Goal: Task Accomplishment & Management: Manage account settings

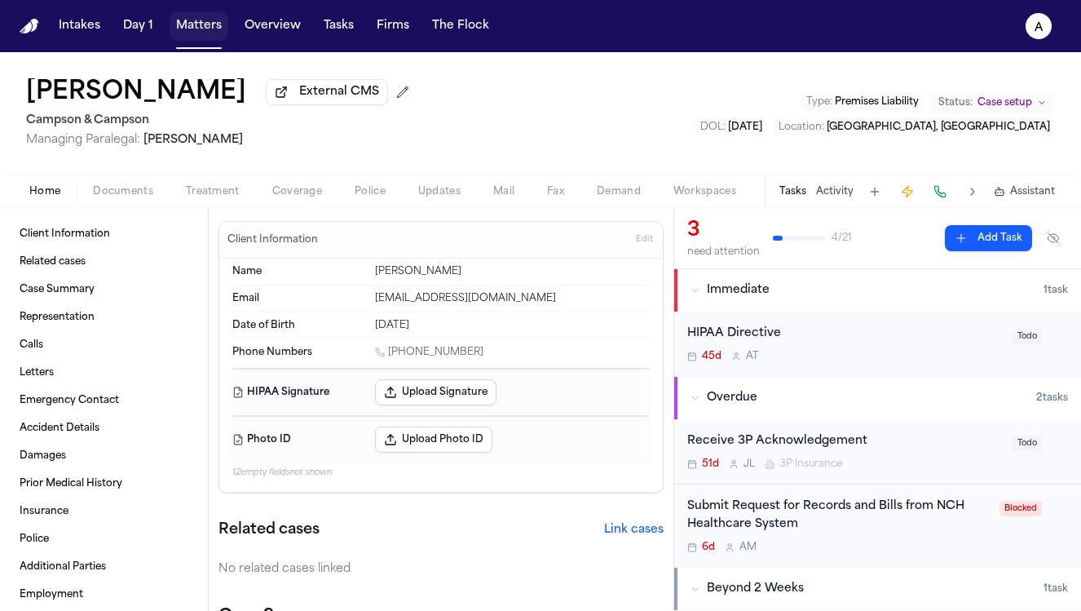
click at [196, 23] on button "Matters" at bounding box center [199, 25] width 59 height 29
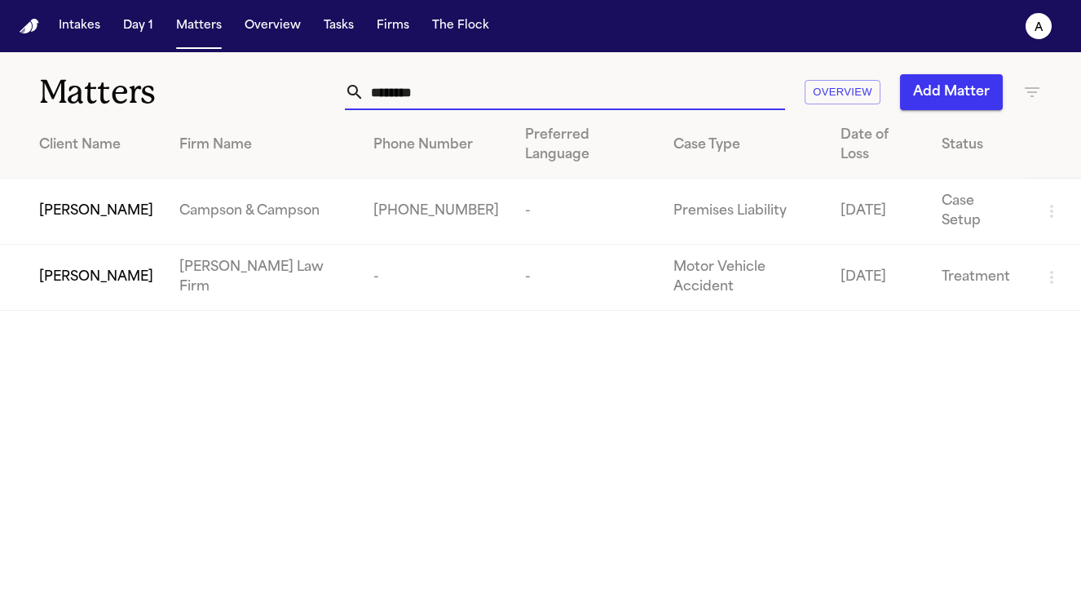
drag, startPoint x: 470, startPoint y: 91, endPoint x: 216, endPoint y: 87, distance: 254.4
click at [216, 87] on div "Matters ******** Overview Add Matter" at bounding box center [540, 82] width 1081 height 60
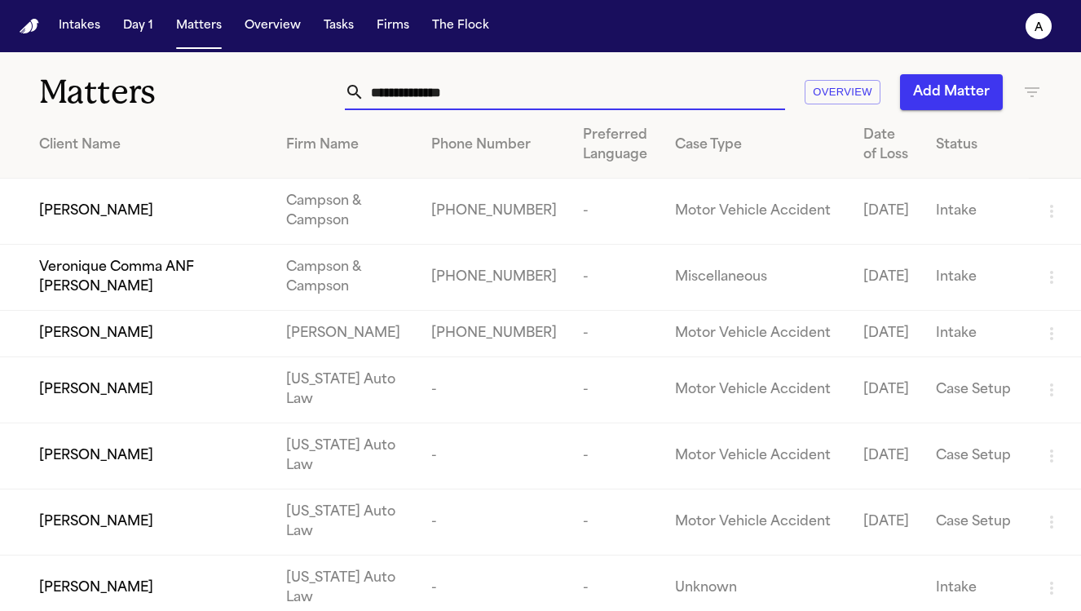
type input "*"
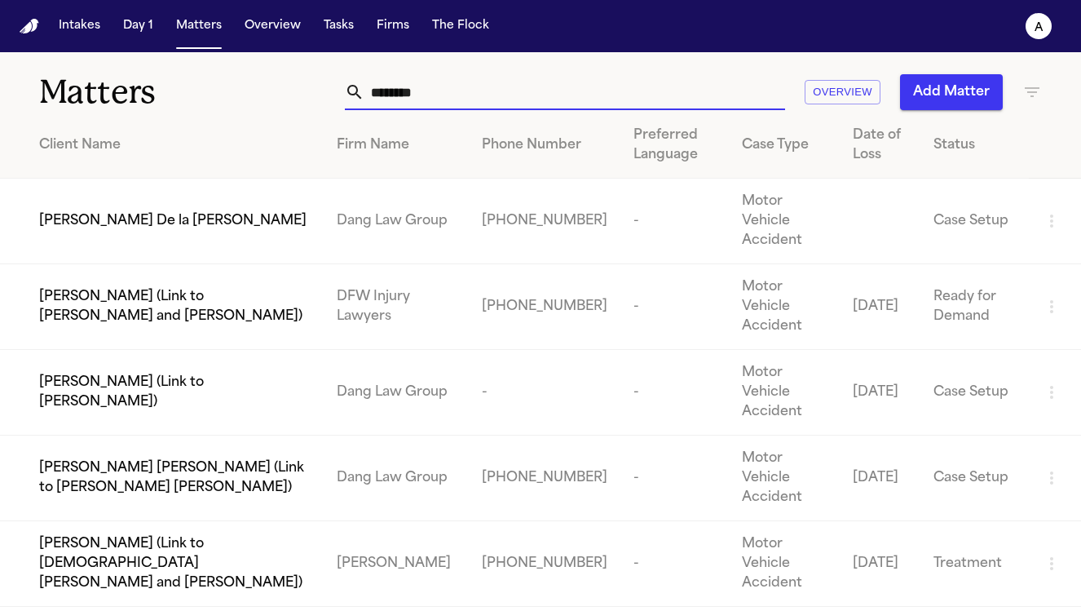
type input "********"
click at [116, 225] on td "[PERSON_NAME] De la [PERSON_NAME]" at bounding box center [162, 222] width 324 height 86
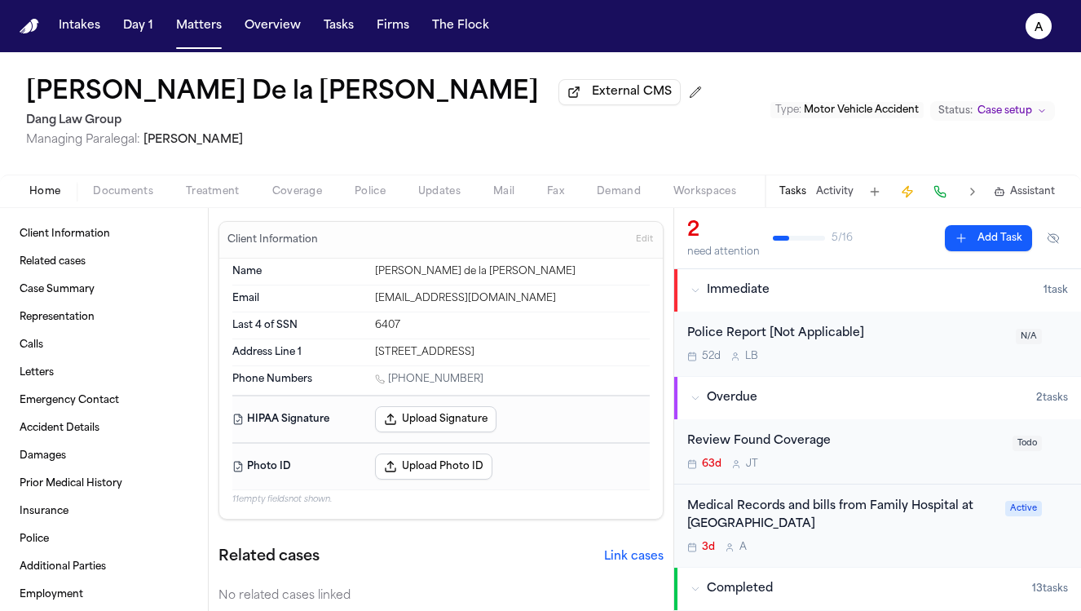
click at [891, 533] on div "Medical Records and bills from Family Hospital at [GEOGRAPHIC_DATA]" at bounding box center [841, 515] width 308 height 37
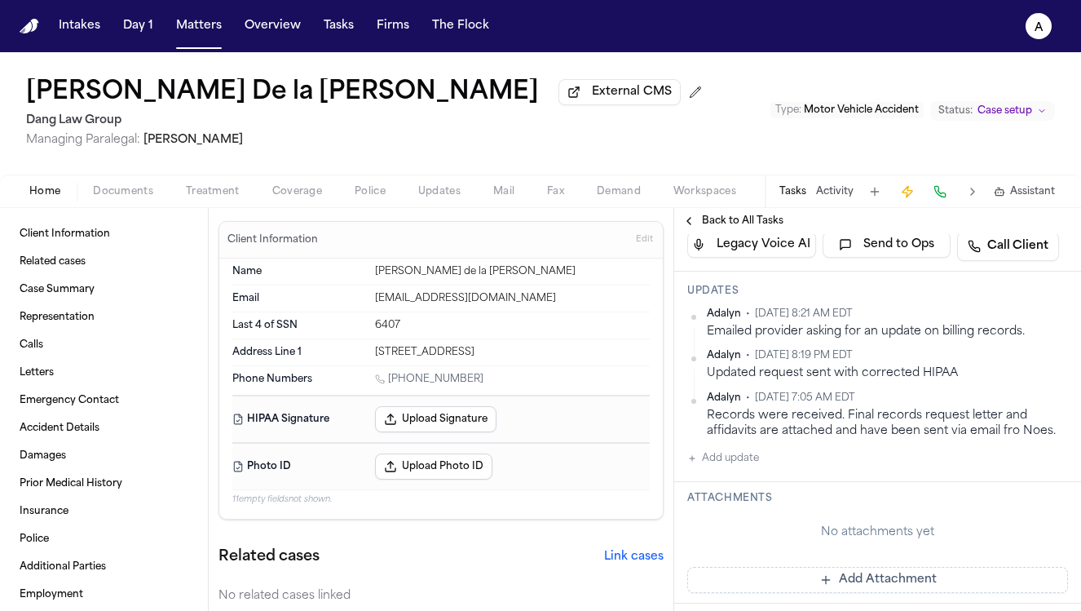
scroll to position [342, 0]
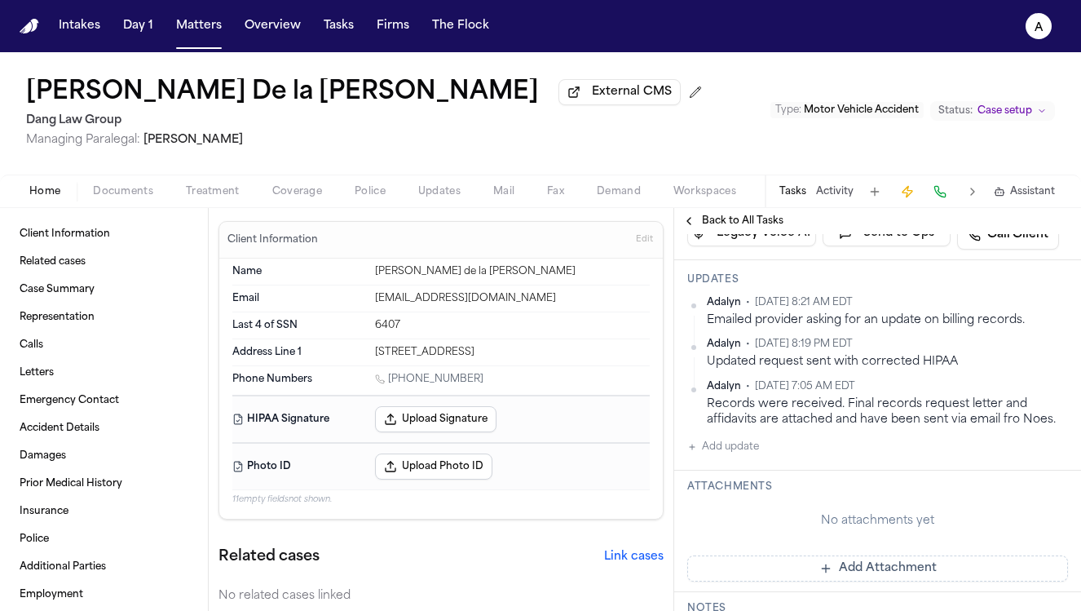
click at [756, 456] on button "Add update" at bounding box center [723, 447] width 72 height 20
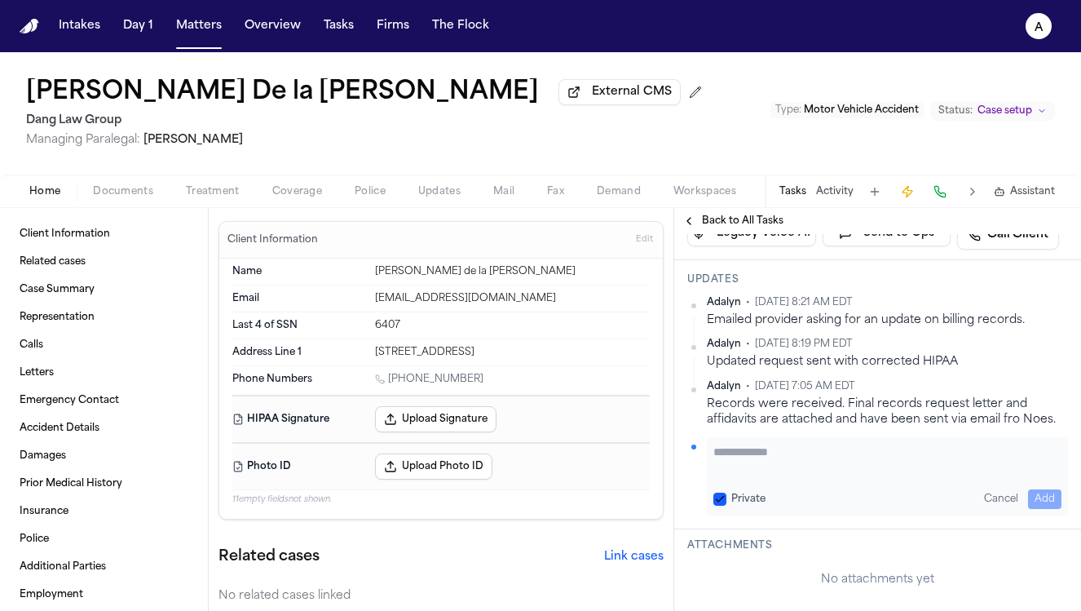
click at [776, 476] on textarea "Add your update" at bounding box center [887, 459] width 348 height 33
paste textarea "**********"
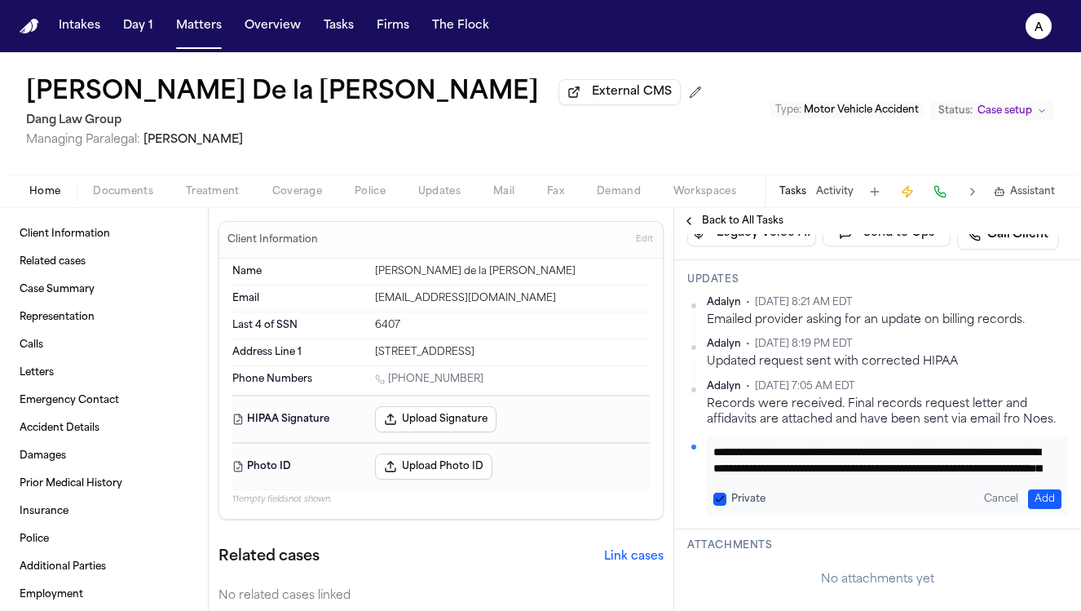
scroll to position [33, 0]
type textarea "**********"
click at [729, 505] on div "Private" at bounding box center [739, 498] width 52 height 13
click at [719, 505] on button "Private" at bounding box center [719, 498] width 13 height 13
click at [1037, 509] on button "Add" at bounding box center [1044, 499] width 33 height 20
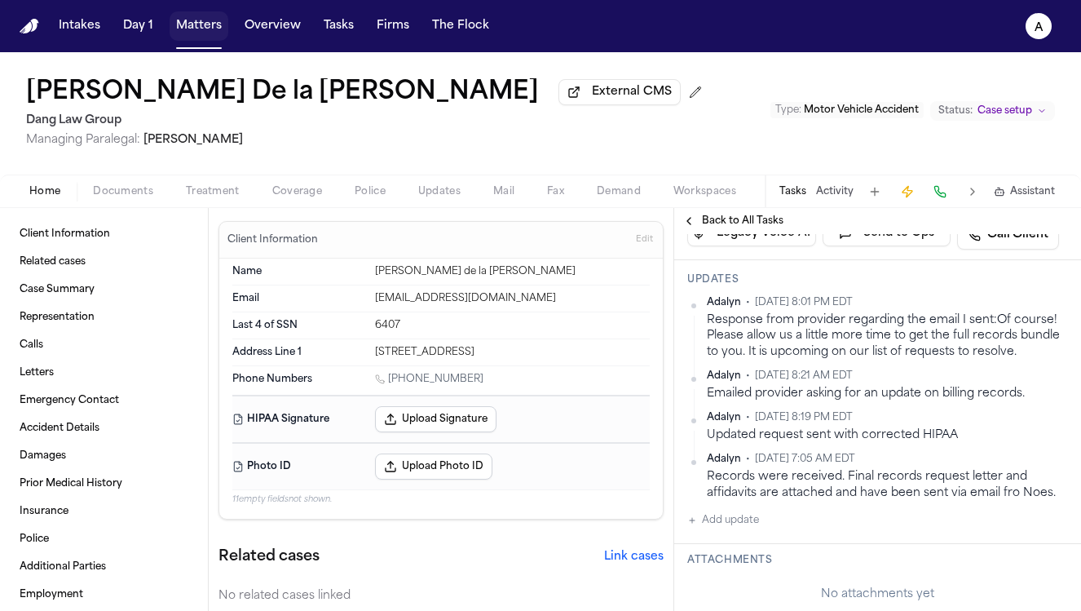
click at [196, 35] on button "Matters" at bounding box center [199, 25] width 59 height 29
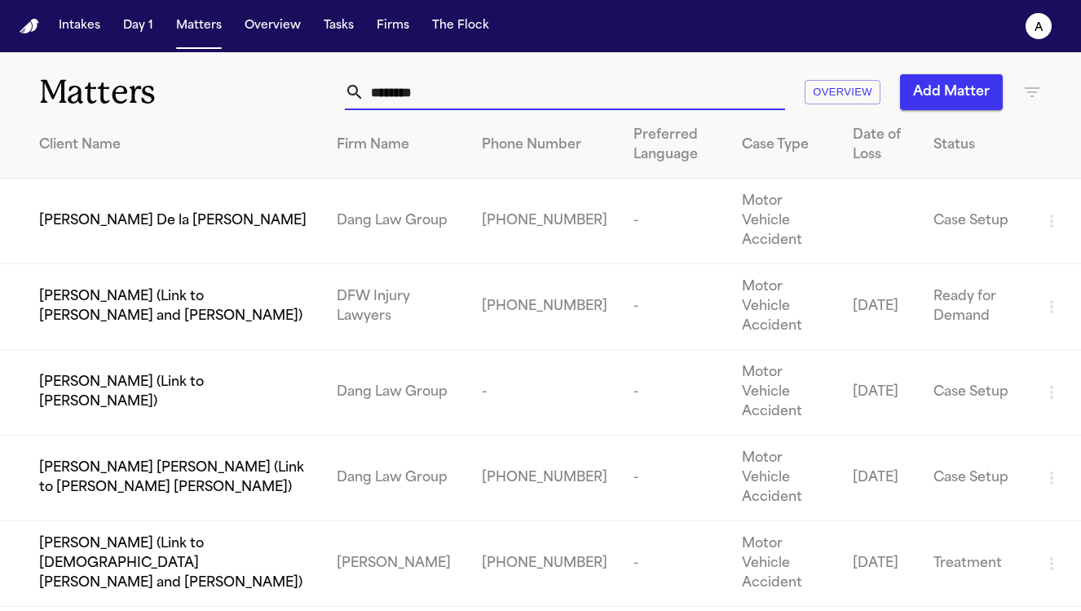
drag, startPoint x: 495, startPoint y: 91, endPoint x: 281, endPoint y: 90, distance: 213.6
click at [281, 90] on div "Matters ******** Overview Add Matter" at bounding box center [540, 82] width 1081 height 60
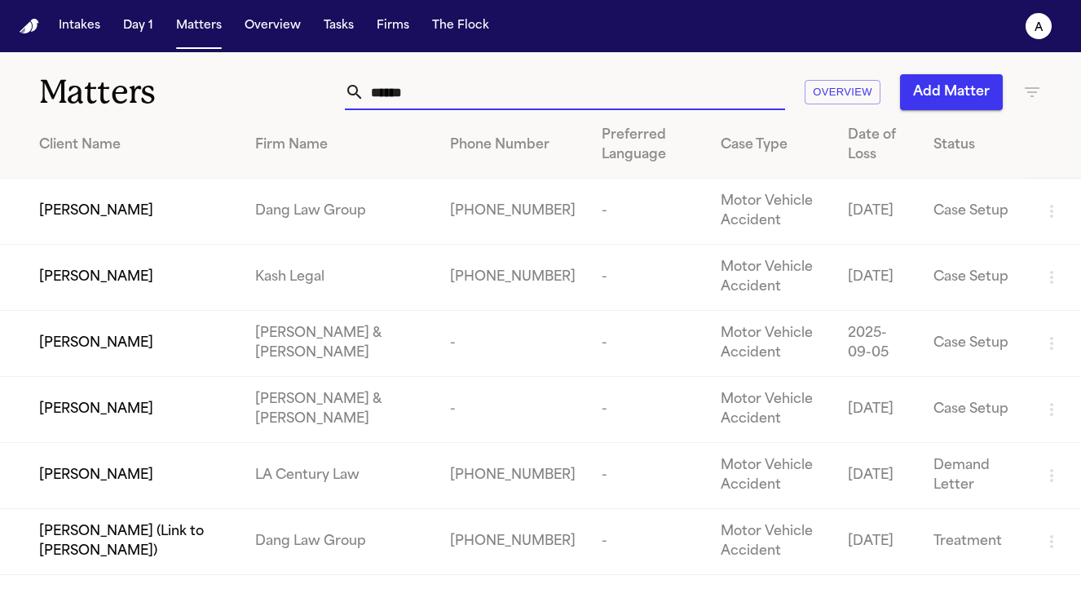
type input "******"
click at [143, 284] on span "[PERSON_NAME]" at bounding box center [96, 277] width 114 height 20
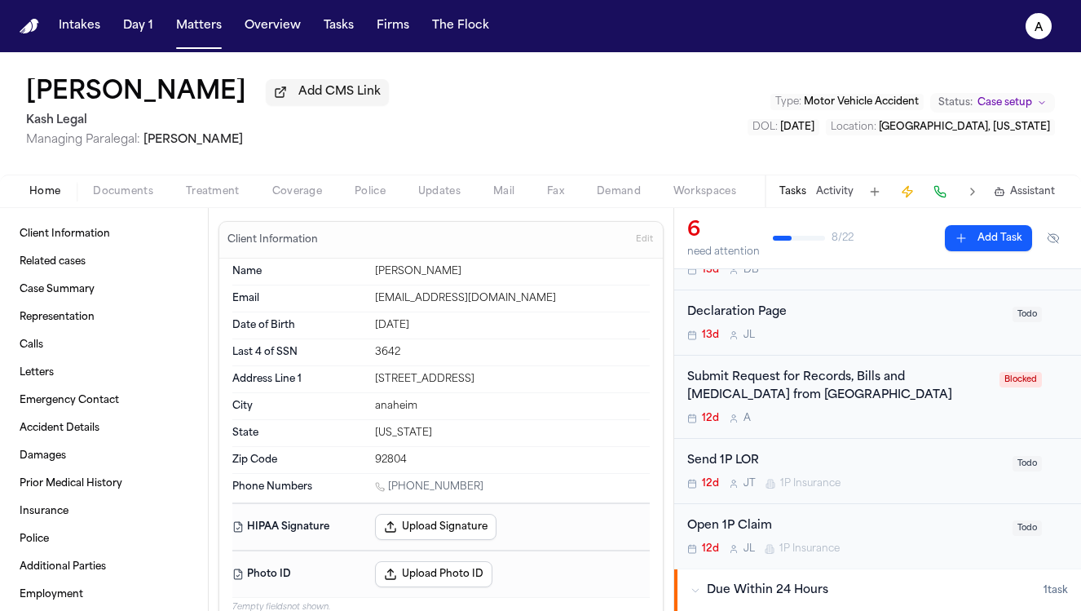
scroll to position [87, 0]
click at [949, 430] on div "Submit Request for Records, Bills and [MEDICAL_DATA] from [GEOGRAPHIC_DATA] 12d…" at bounding box center [877, 397] width 407 height 84
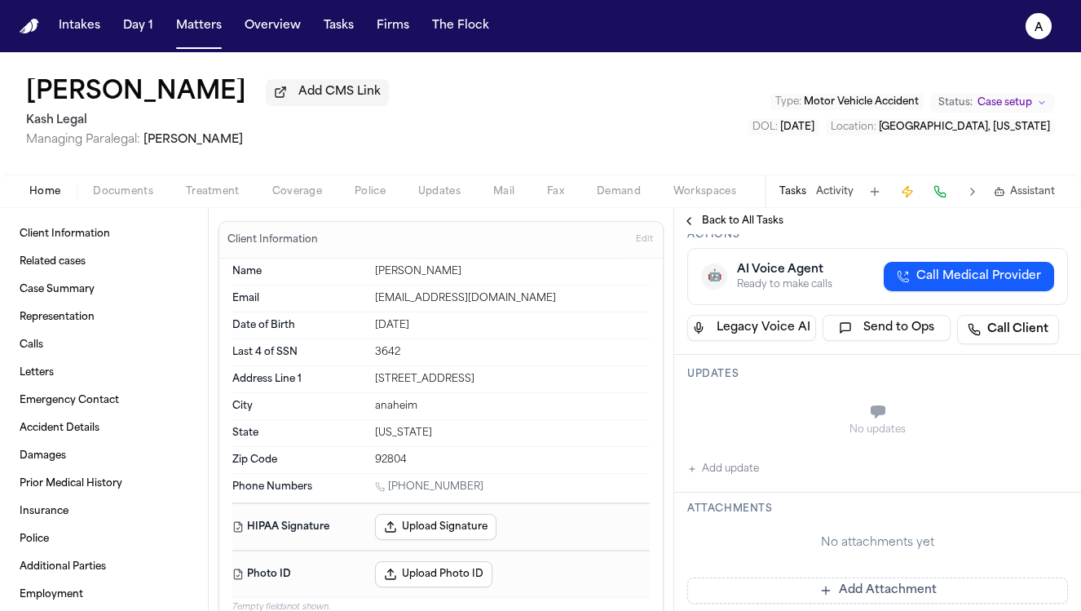
scroll to position [220, 0]
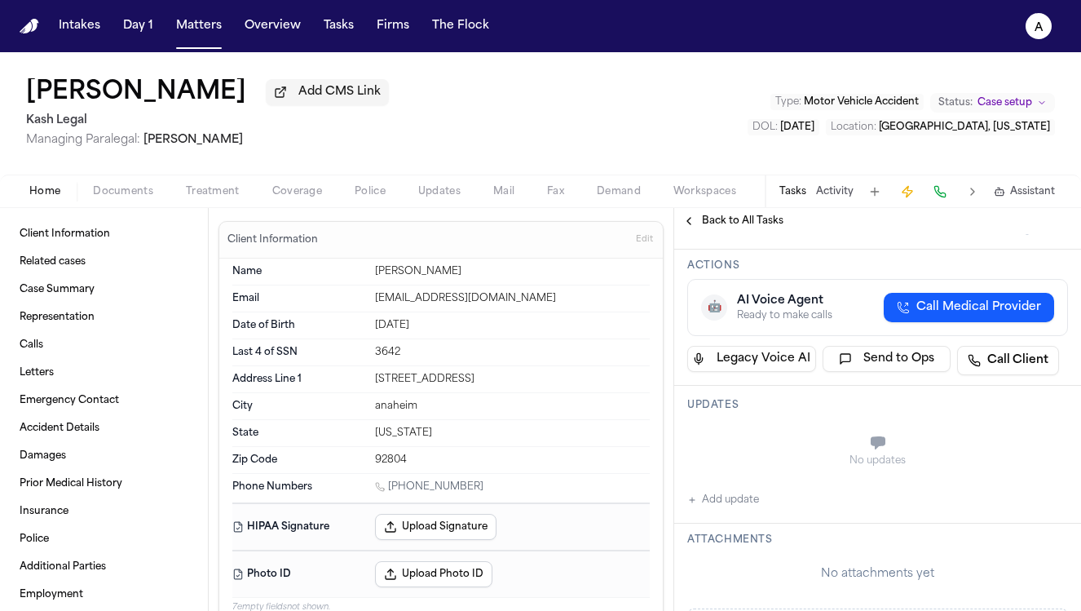
click at [748, 509] on button "Add update" at bounding box center [723, 500] width 72 height 20
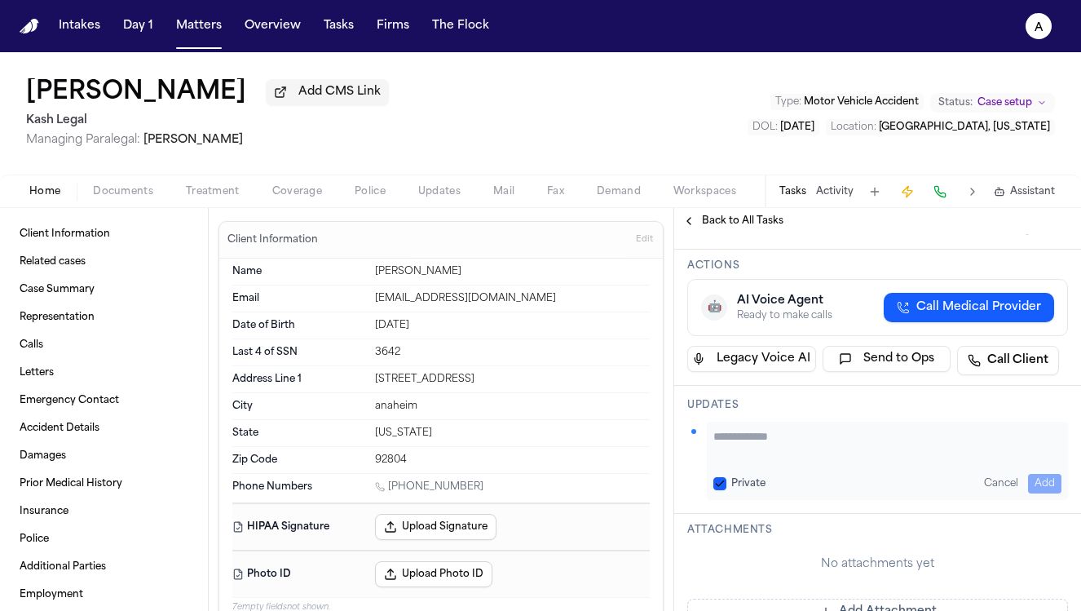
click at [745, 461] on textarea "Add your update" at bounding box center [887, 444] width 348 height 33
paste textarea "**********"
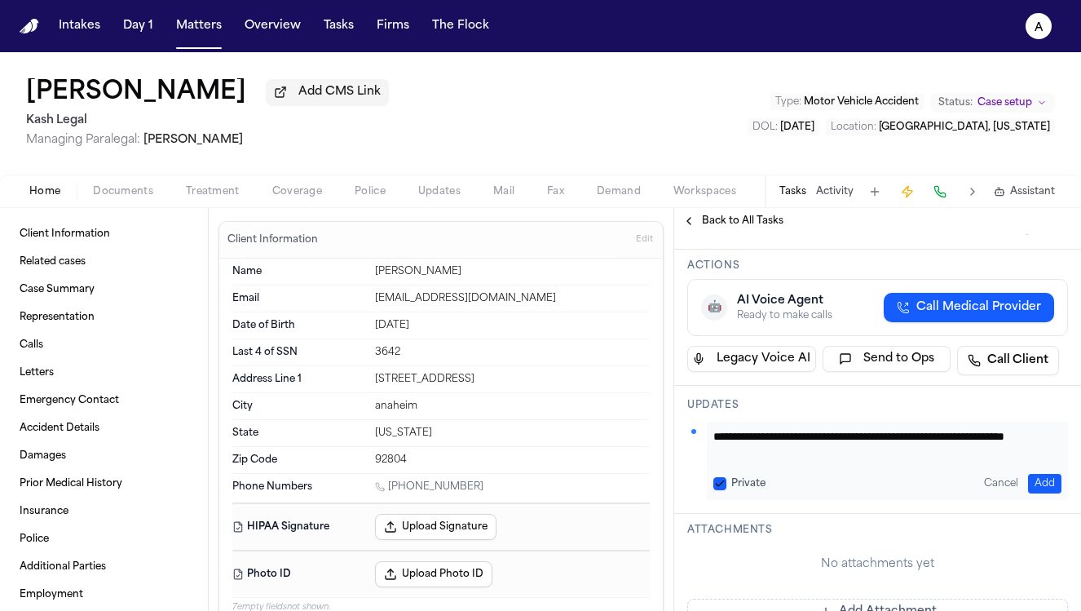
scroll to position [16, 0]
type textarea "**********"
click at [717, 493] on div "Private Cancel Add" at bounding box center [887, 484] width 348 height 20
click at [714, 490] on button "Private" at bounding box center [719, 483] width 13 height 13
click at [1028, 493] on button "Add" at bounding box center [1044, 484] width 33 height 20
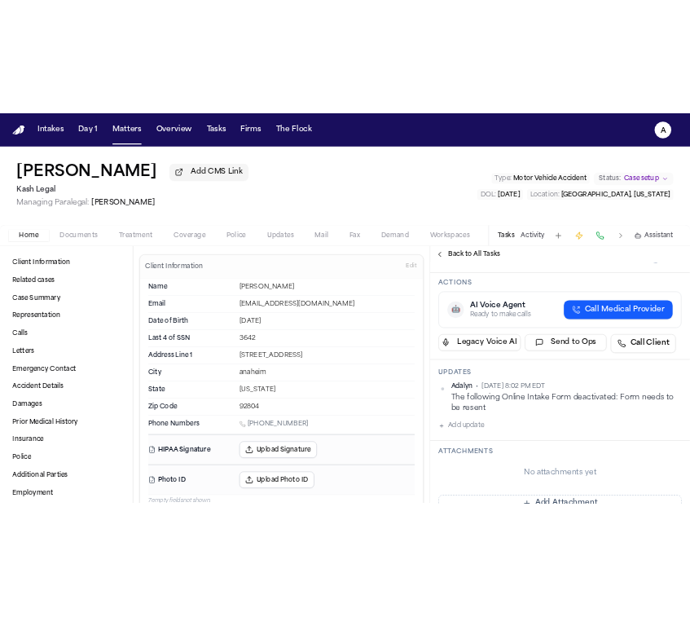
scroll to position [196, 0]
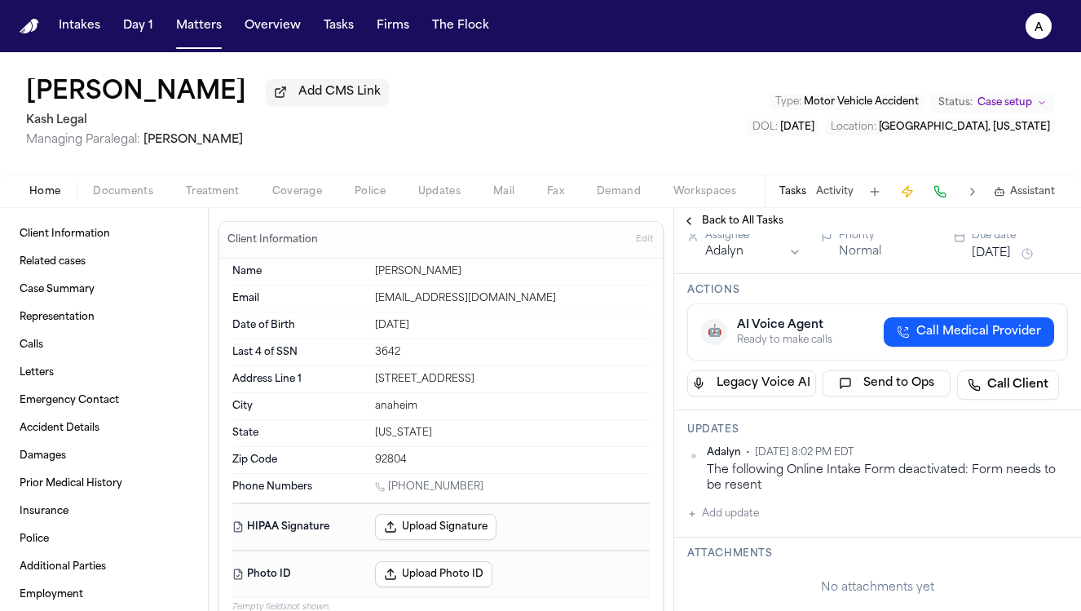
click at [1006, 262] on button "[DATE]" at bounding box center [991, 253] width 39 height 16
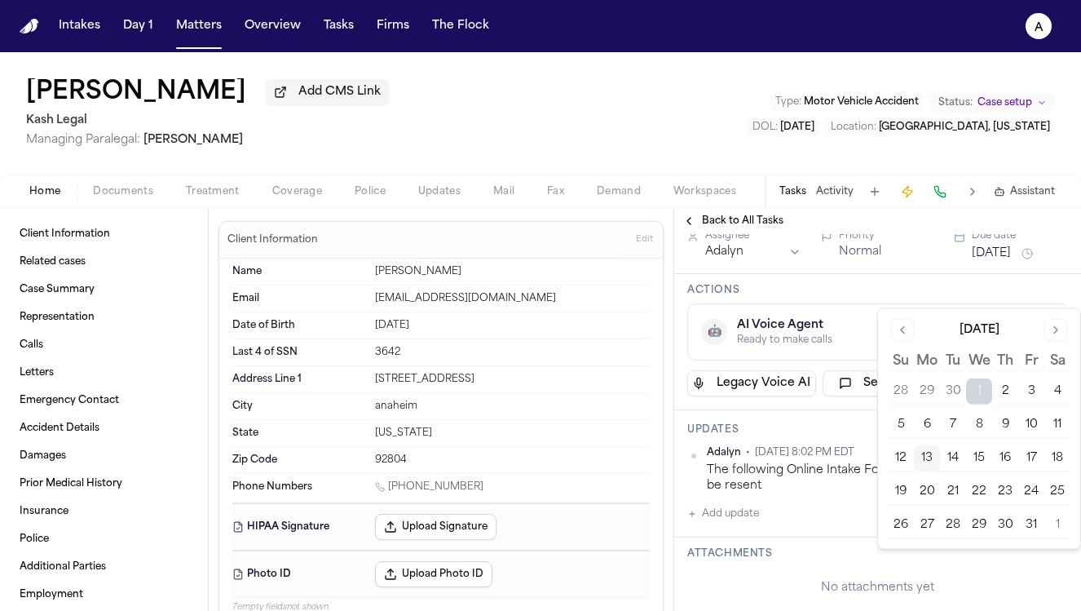
click at [916, 456] on button "13" at bounding box center [927, 458] width 26 height 26
click at [930, 450] on button "13" at bounding box center [927, 458] width 26 height 26
click at [846, 343] on div "Actions 🤖 AI Voice Agent Ready to make calls Call Medical Provider Legacy Voice…" at bounding box center [877, 342] width 407 height 136
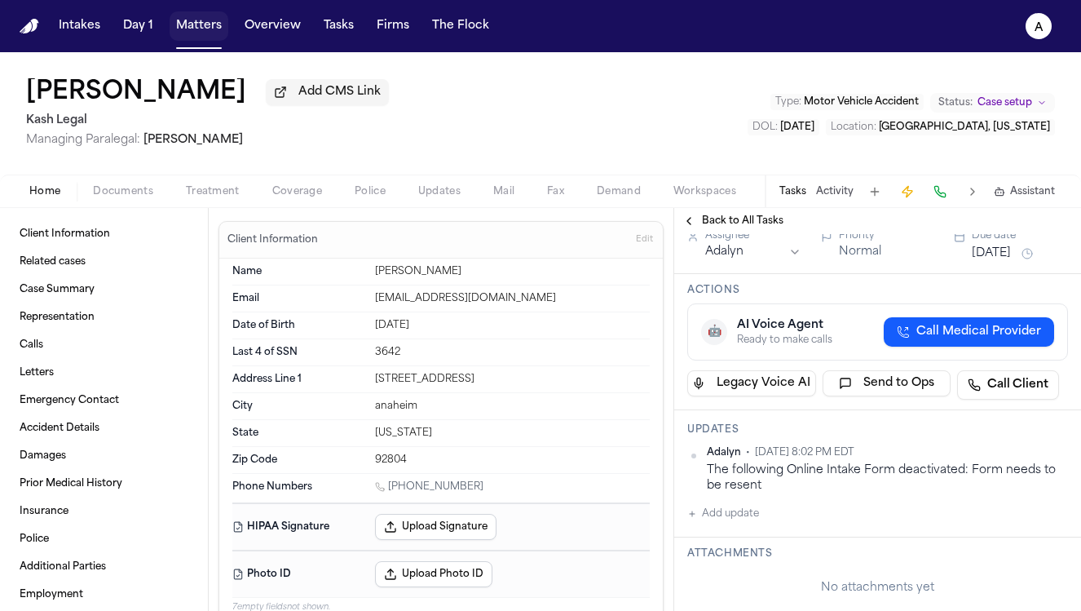
click at [205, 27] on button "Matters" at bounding box center [199, 25] width 59 height 29
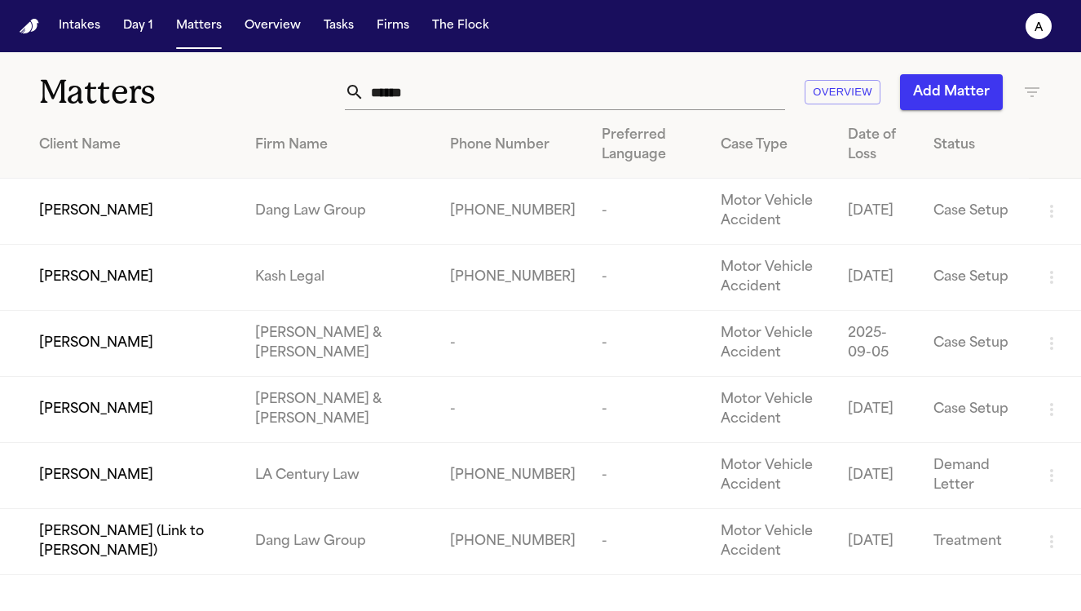
click at [451, 115] on th "Phone Number" at bounding box center [513, 145] width 152 height 66
drag, startPoint x: 453, startPoint y: 89, endPoint x: 278, endPoint y: 84, distance: 175.3
click at [278, 86] on div "Matters ****** Overview Add Matter" at bounding box center [540, 82] width 1081 height 60
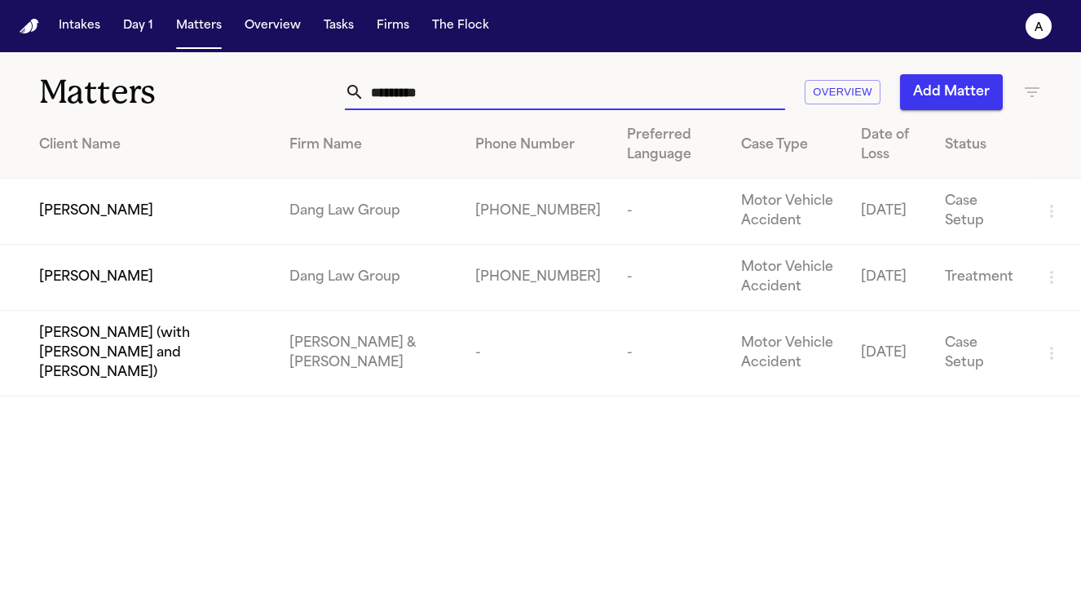
type input "**********"
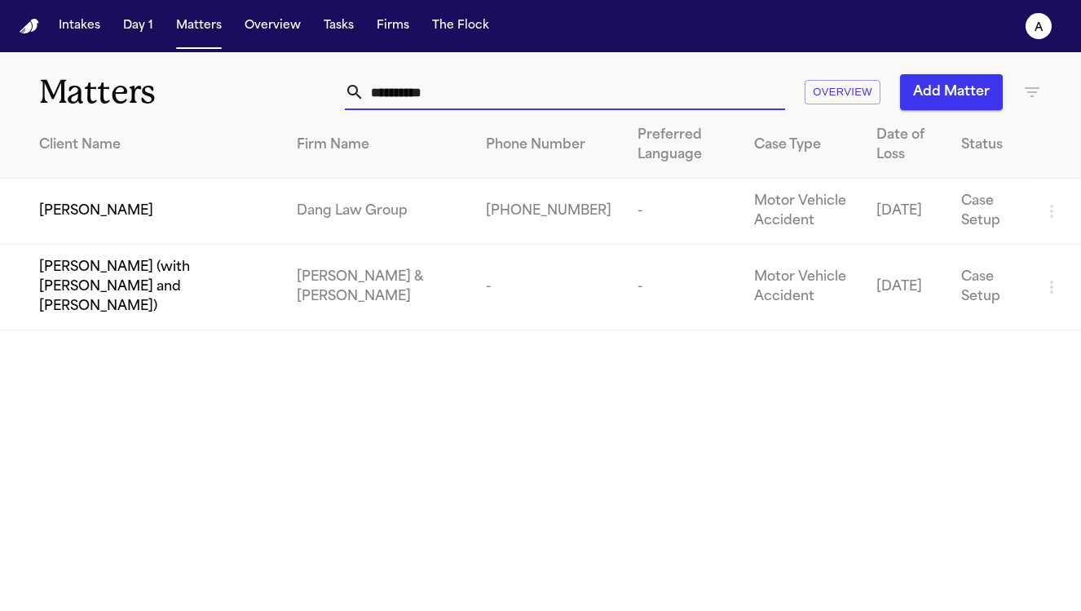
drag, startPoint x: 472, startPoint y: 90, endPoint x: 309, endPoint y: 88, distance: 163.1
click at [311, 88] on div "**********" at bounding box center [676, 92] width 731 height 36
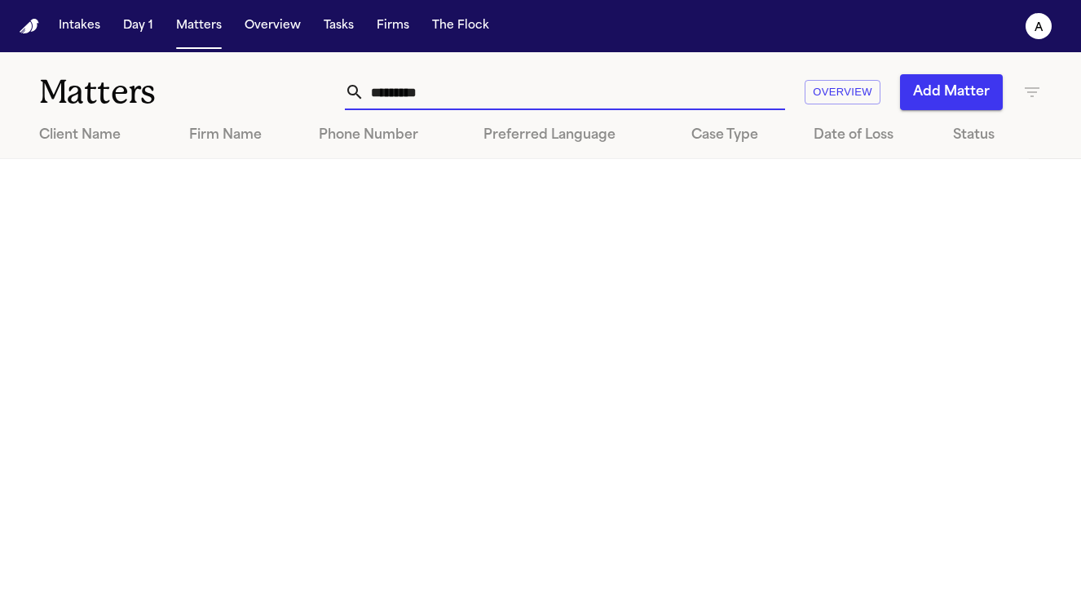
drag, startPoint x: 497, startPoint y: 90, endPoint x: 241, endPoint y: 89, distance: 256.0
click at [241, 89] on div "Matters ********* Overview Add Matter" at bounding box center [540, 82] width 1081 height 60
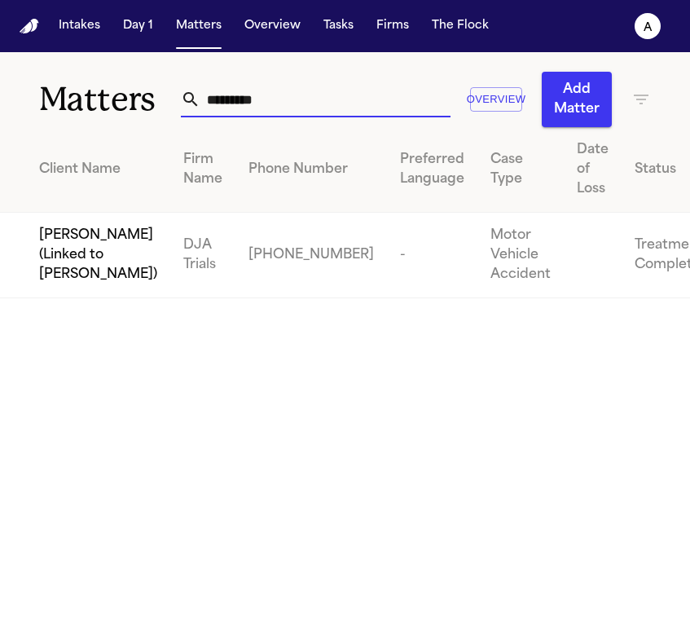
type input "*********"
click at [170, 276] on td "DJA Trials" at bounding box center [202, 256] width 65 height 86
click at [60, 284] on span "[PERSON_NAME] (Linked to [PERSON_NAME])" at bounding box center [98, 255] width 118 height 59
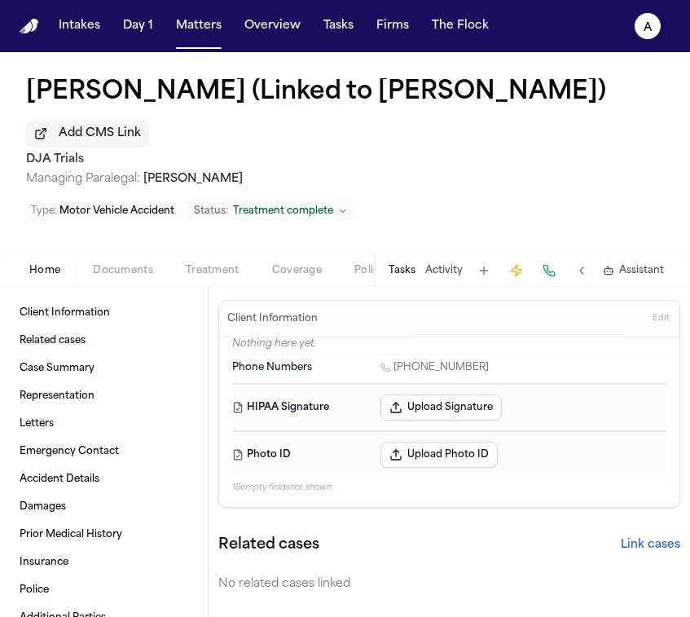
click at [412, 264] on button "Tasks" at bounding box center [402, 270] width 27 height 13
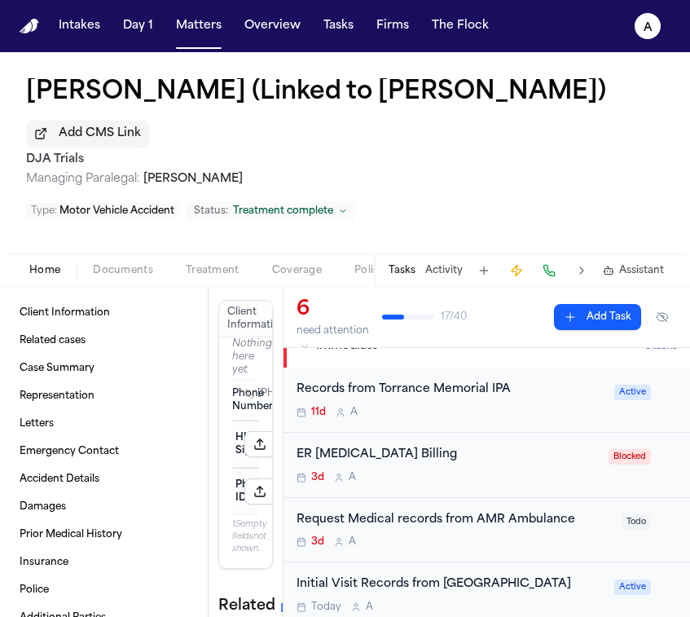
scroll to position [24, 0]
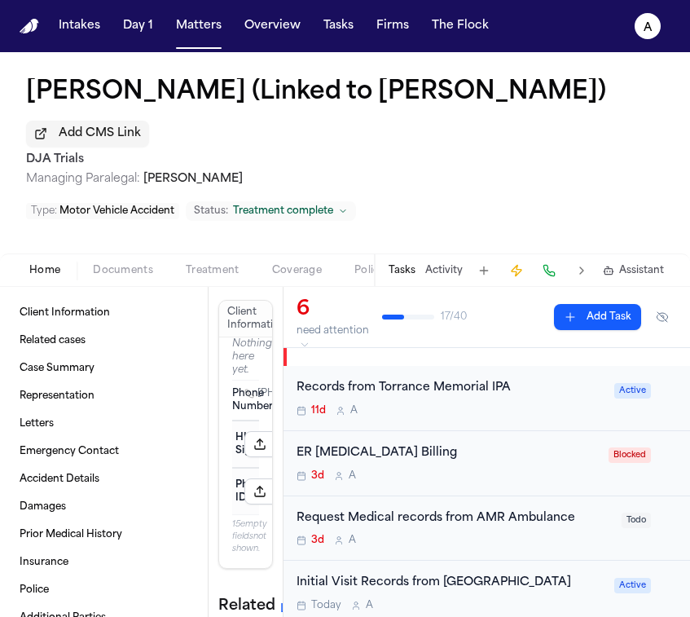
click at [504, 386] on div "Records from Torrance Memorial IPA 11d A Active" at bounding box center [487, 398] width 407 height 65
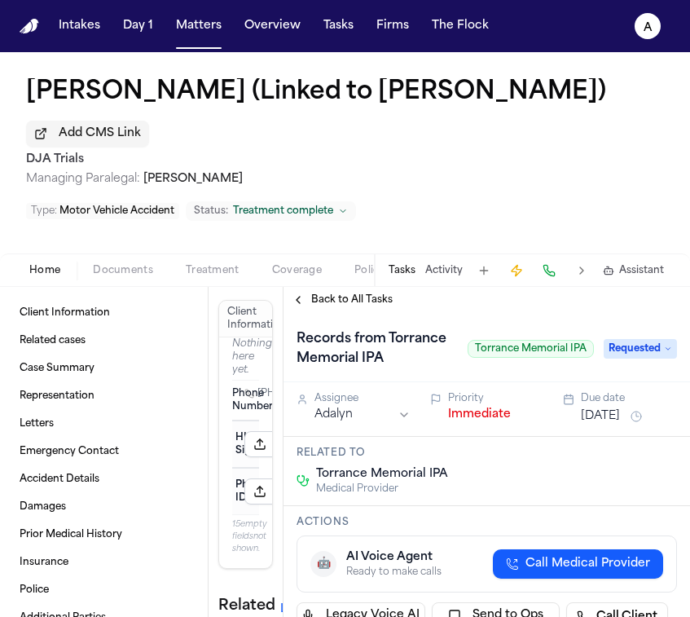
click at [468, 340] on span "Torrance Memorial IPA" at bounding box center [531, 349] width 126 height 18
drag, startPoint x: 462, startPoint y: 322, endPoint x: 577, endPoint y: 320, distance: 115.0
click at [579, 340] on span "Torrance Memorial IPA" at bounding box center [531, 349] width 126 height 18
copy span "Torrance Memorial IPA"
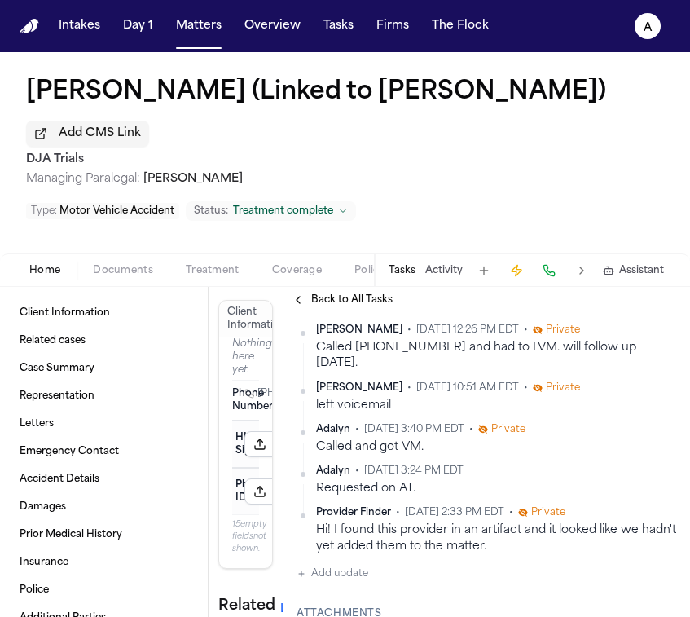
scroll to position [358, 0]
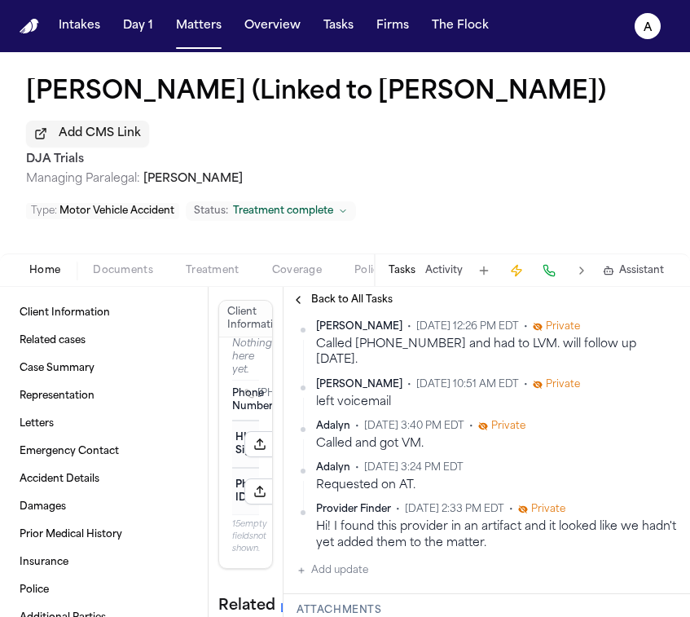
click at [350, 561] on button "Add update" at bounding box center [333, 571] width 72 height 20
click at [364, 567] on textarea "Add your update" at bounding box center [497, 583] width 348 height 33
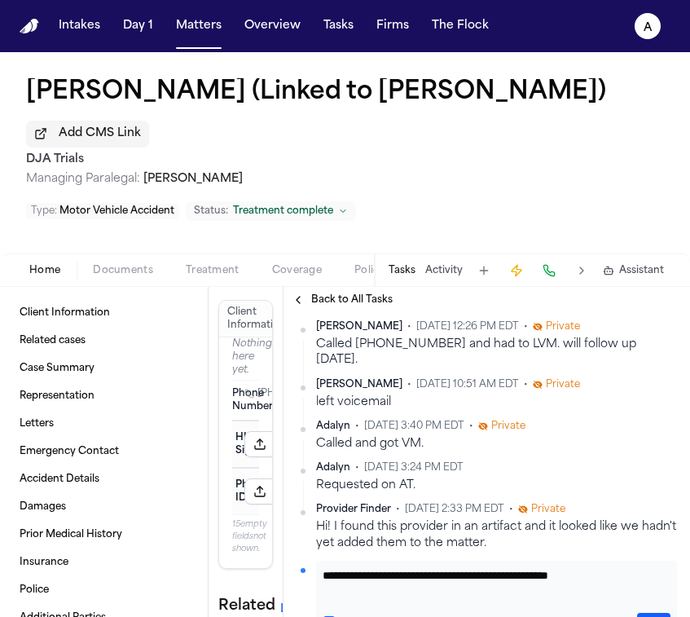
scroll to position [1, 0]
click at [384, 567] on textarea "**********" at bounding box center [491, 583] width 336 height 33
click at [439, 567] on textarea "**********" at bounding box center [491, 583] width 336 height 33
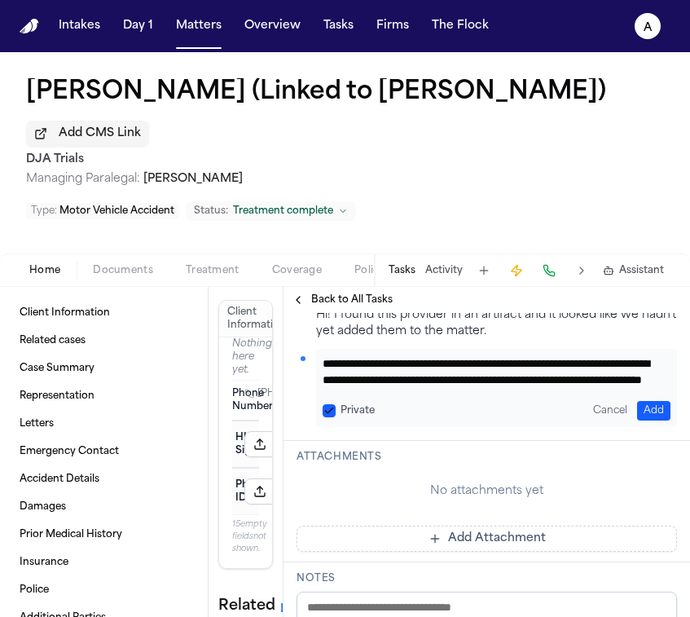
scroll to position [33, 0]
type textarea "**********"
click at [329, 404] on button "Private" at bounding box center [329, 410] width 13 height 13
click at [637, 401] on button "Add" at bounding box center [653, 411] width 33 height 20
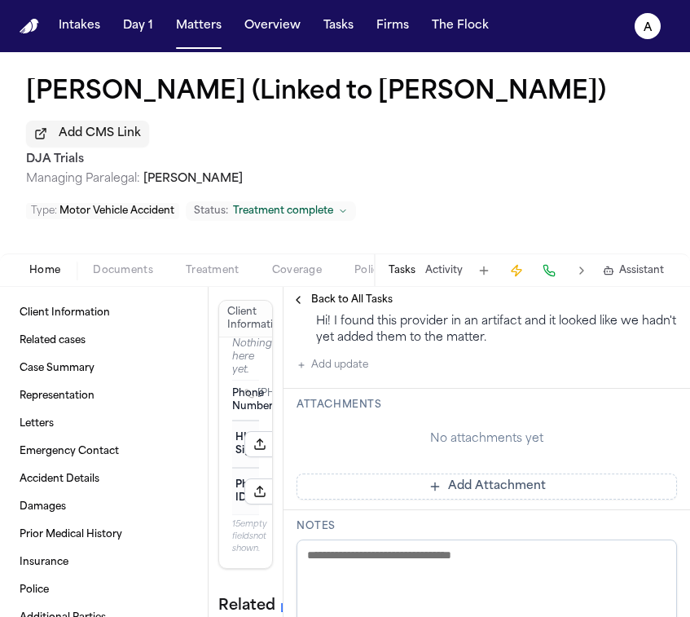
scroll to position [651, 0]
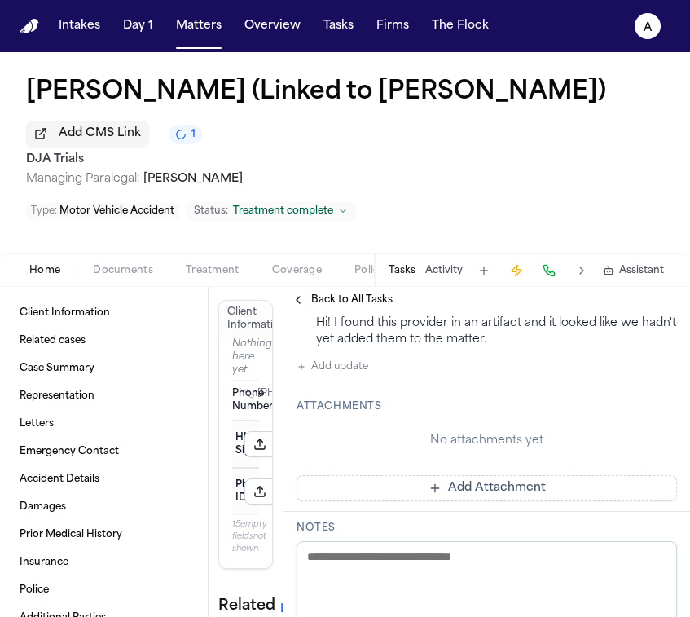
click at [558, 493] on button "Add Attachment" at bounding box center [487, 488] width 381 height 26
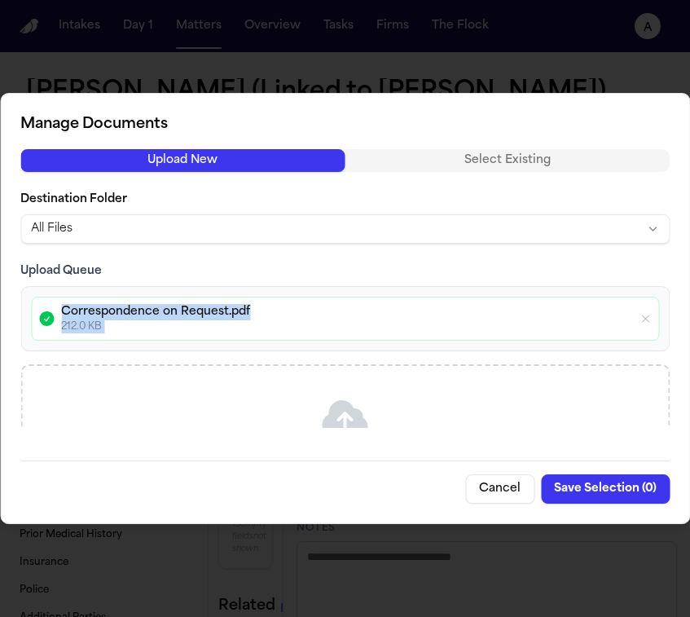
click at [283, 382] on div "Upload Queue Correspondence on Request.pdf 212.0 KB Drag & drop files here File…" at bounding box center [345, 345] width 650 height 165
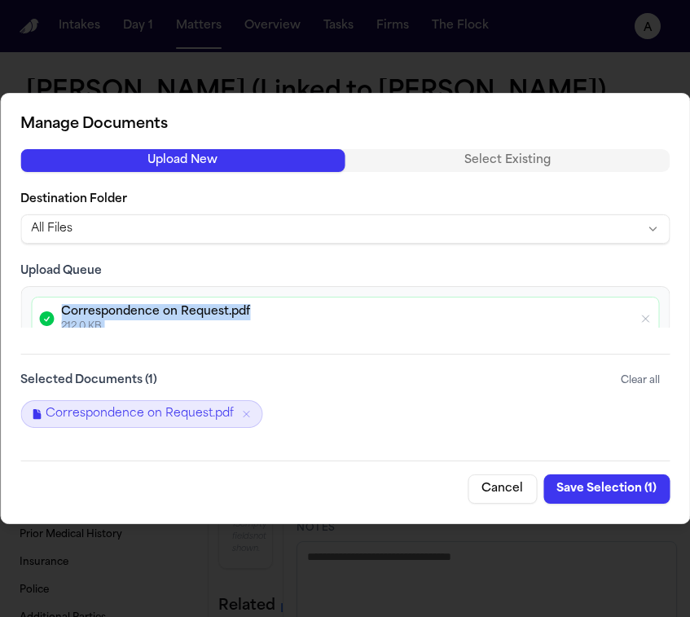
click at [623, 483] on button "Save Selection ( 1 )" at bounding box center [607, 488] width 126 height 29
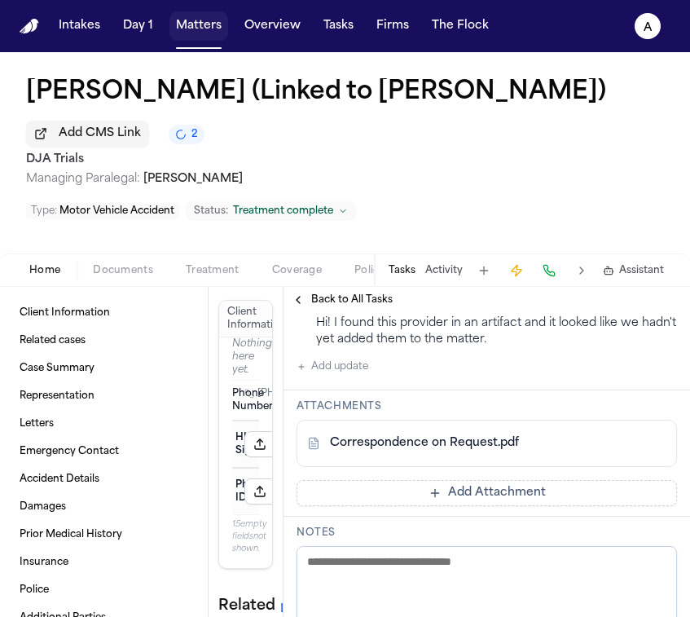
click at [199, 24] on button "Matters" at bounding box center [199, 25] width 59 height 29
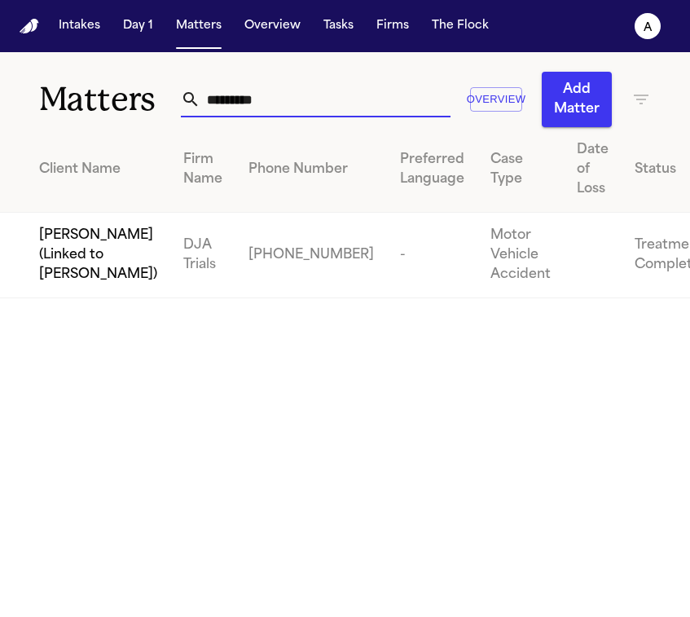
drag, startPoint x: 283, startPoint y: 106, endPoint x: 134, endPoint y: 106, distance: 149.2
click at [134, 106] on div "Matters ********* Overview Add Matter" at bounding box center [345, 89] width 690 height 75
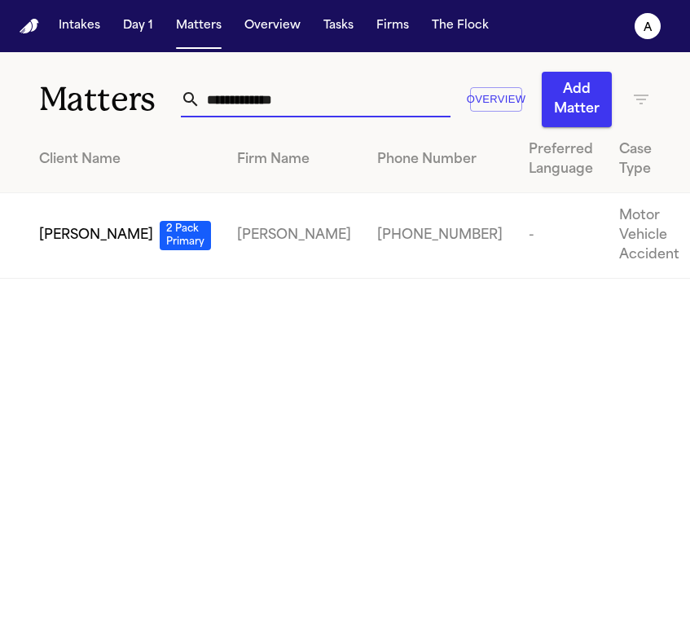
type input "**********"
click at [53, 245] on span "[PERSON_NAME]" at bounding box center [96, 236] width 114 height 20
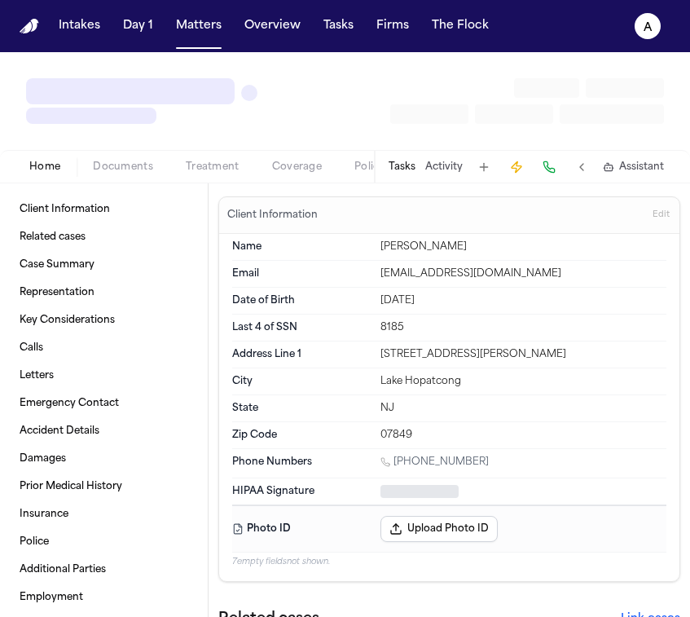
type textarea "*"
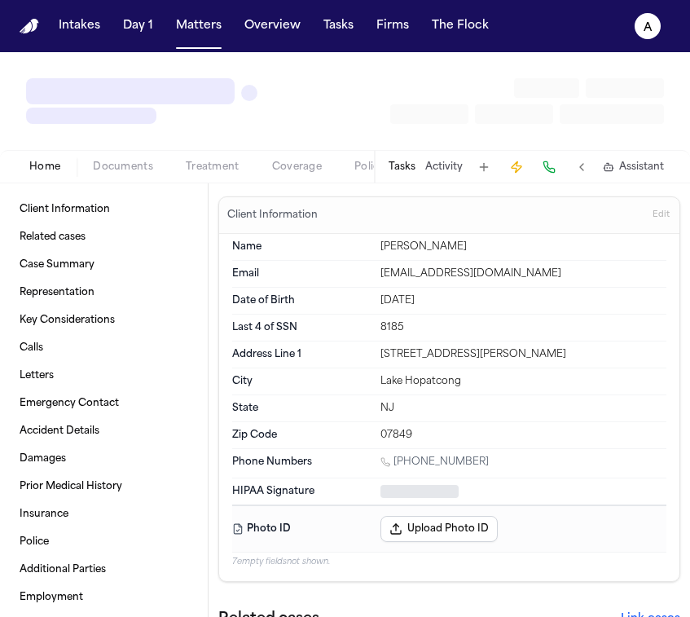
type textarea "*"
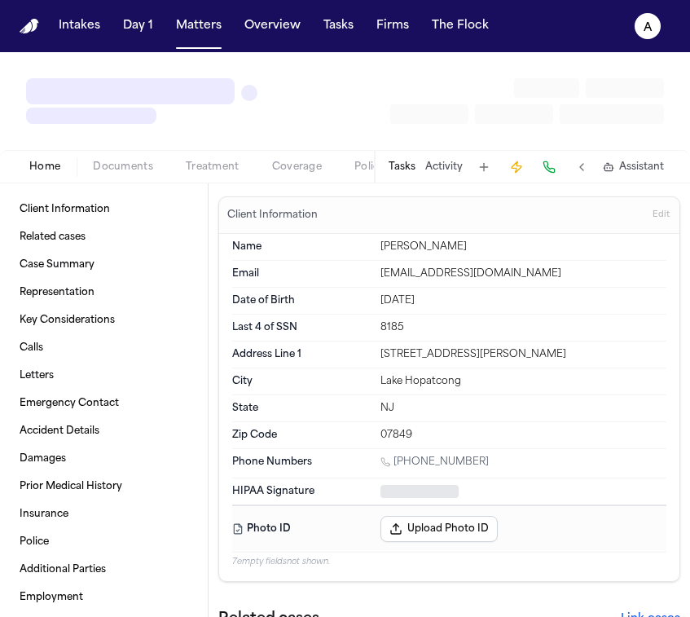
type textarea "*"
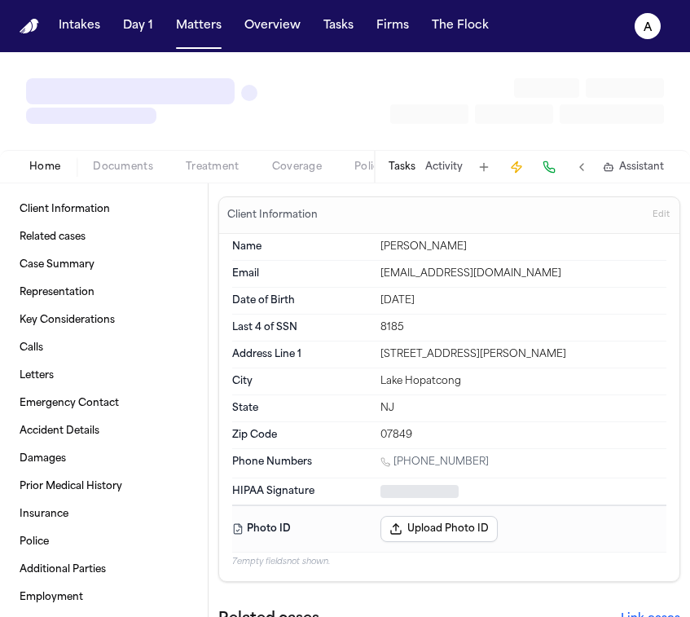
type textarea "*"
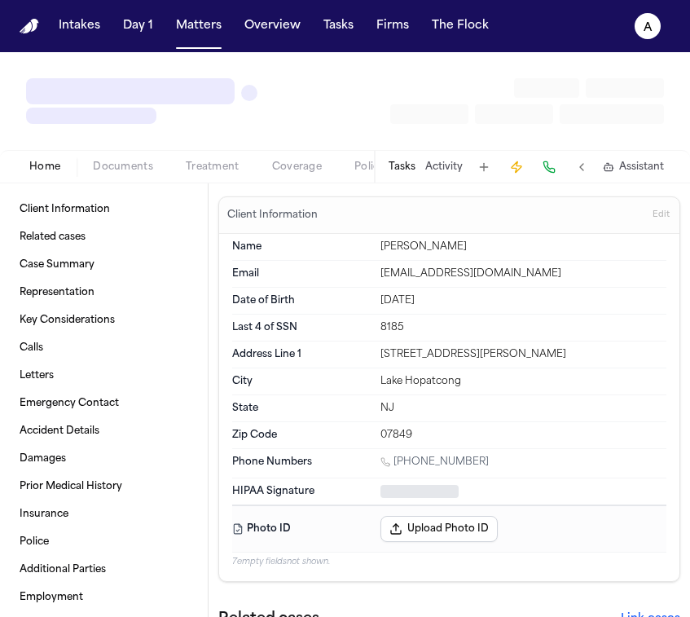
type textarea "*"
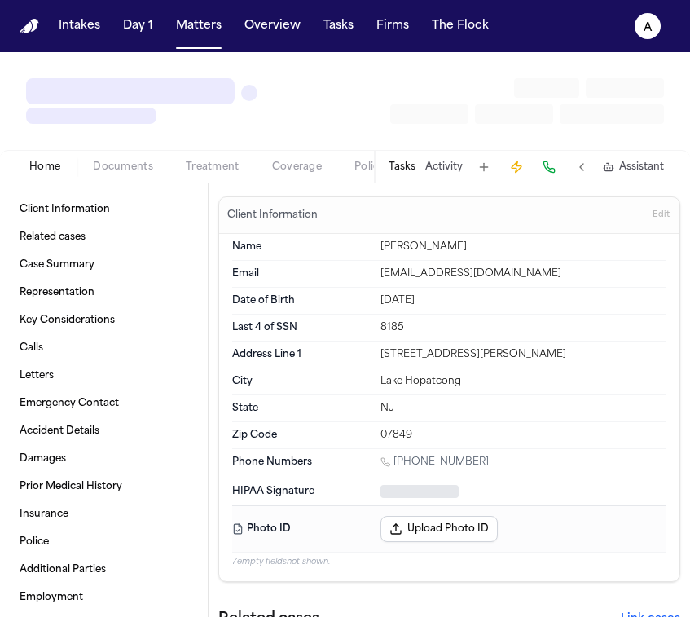
type textarea "*"
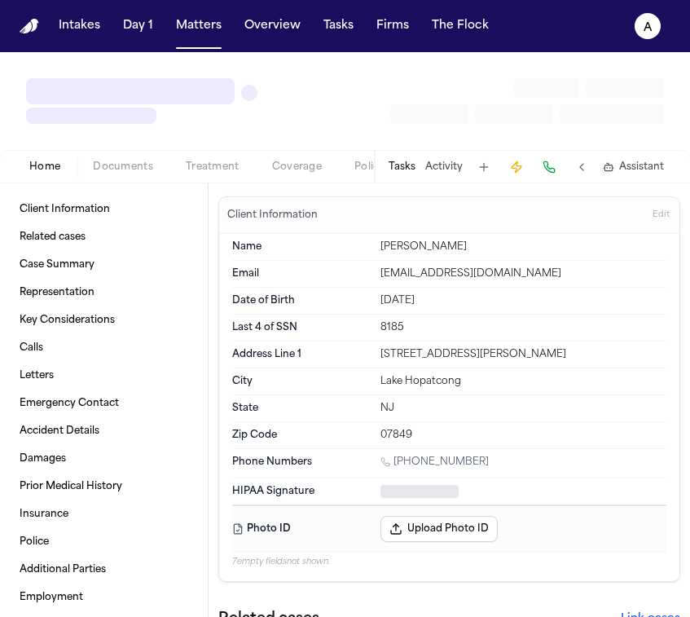
type textarea "*"
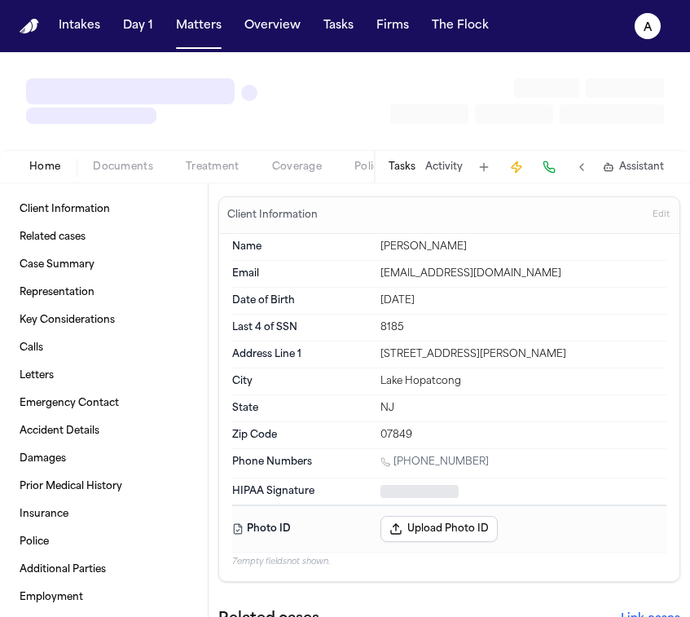
type textarea "*"
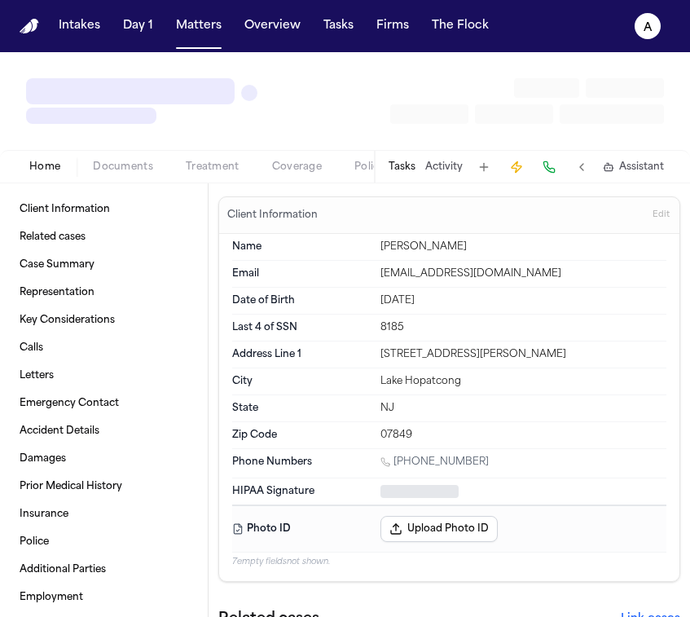
type textarea "*"
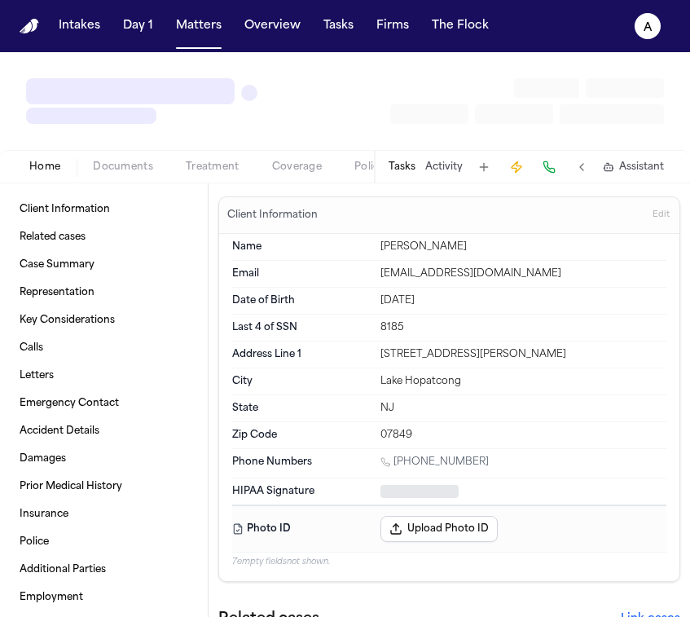
type textarea "*"
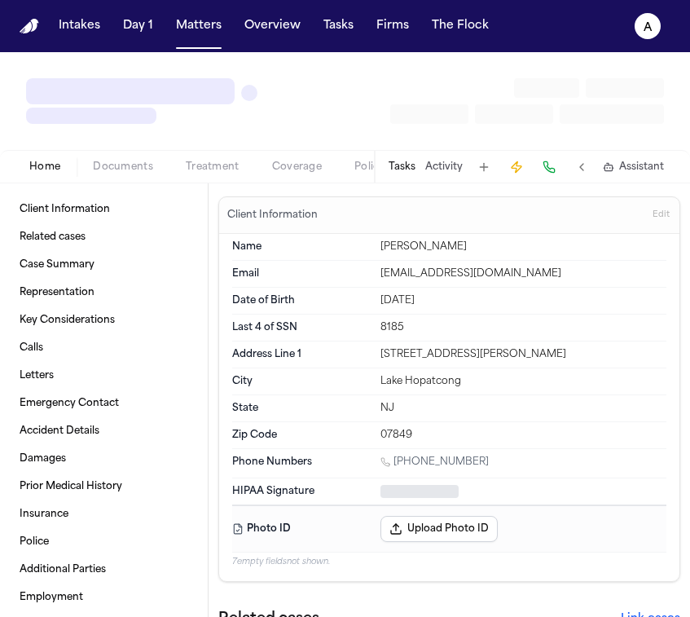
type textarea "*"
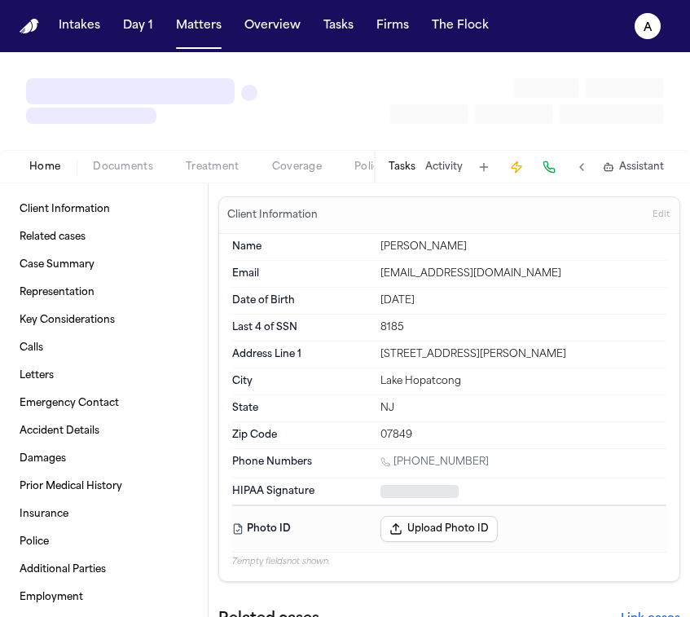
type textarea "*"
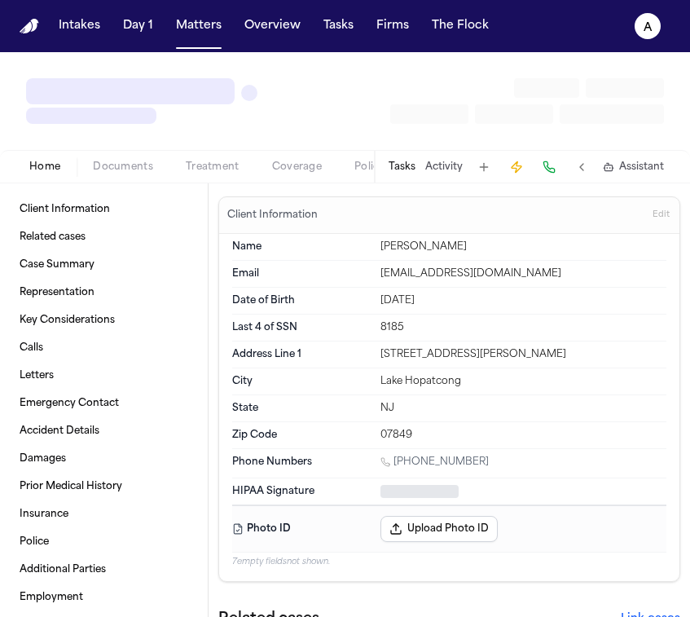
type textarea "*"
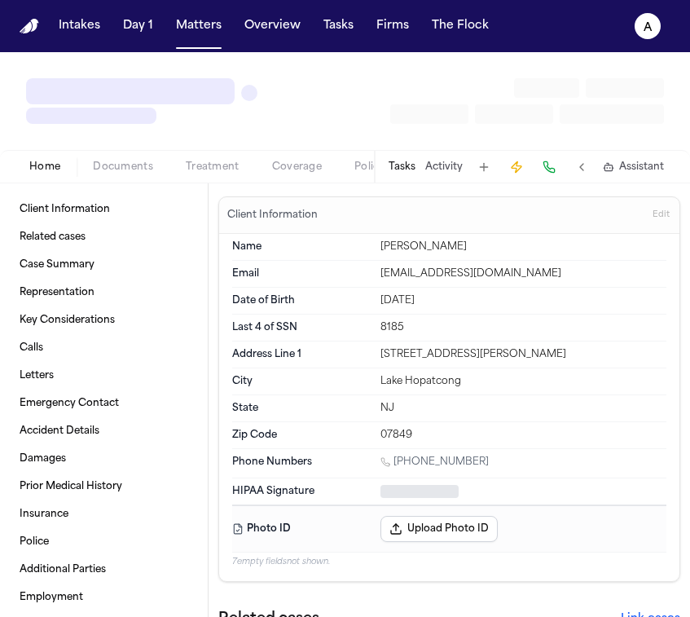
type textarea "*"
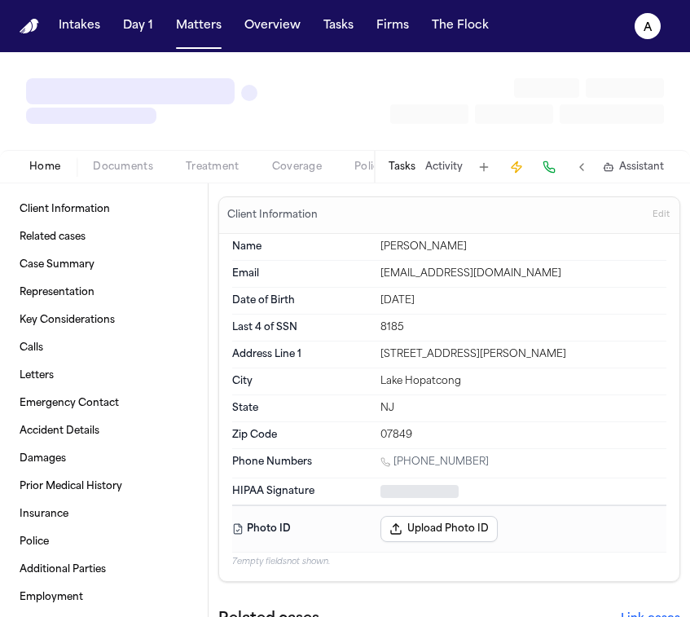
type textarea "*"
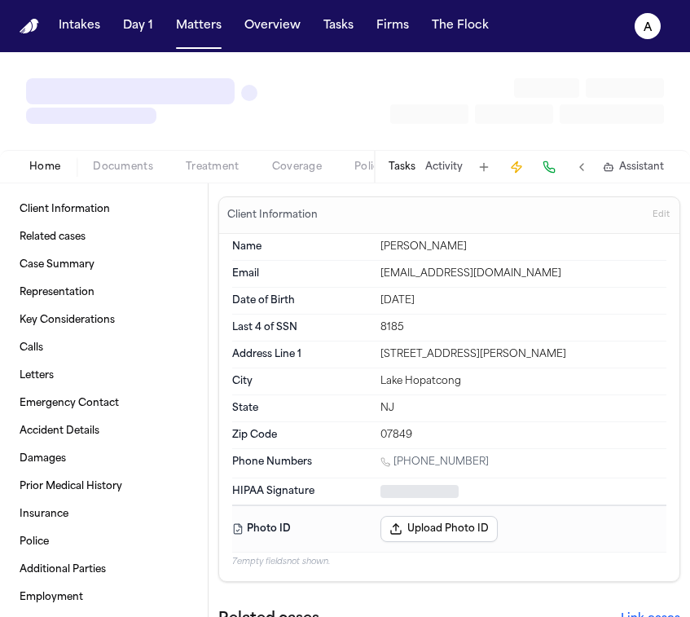
type textarea "*"
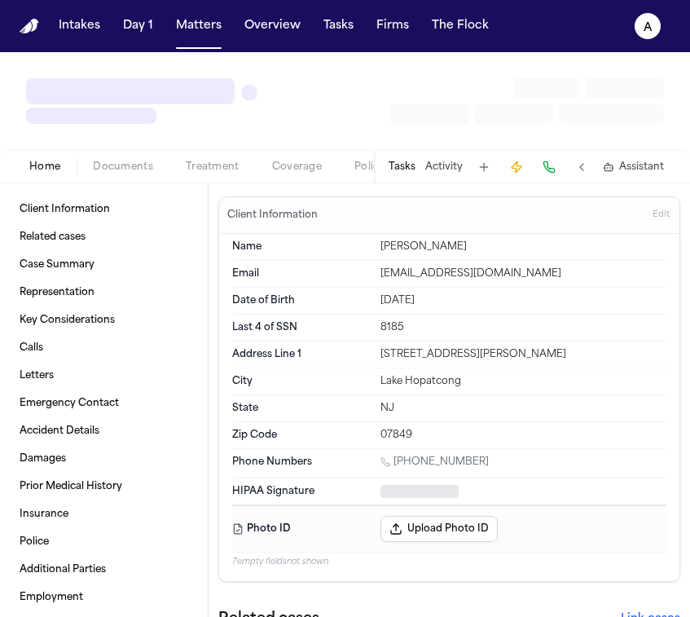
type textarea "*"
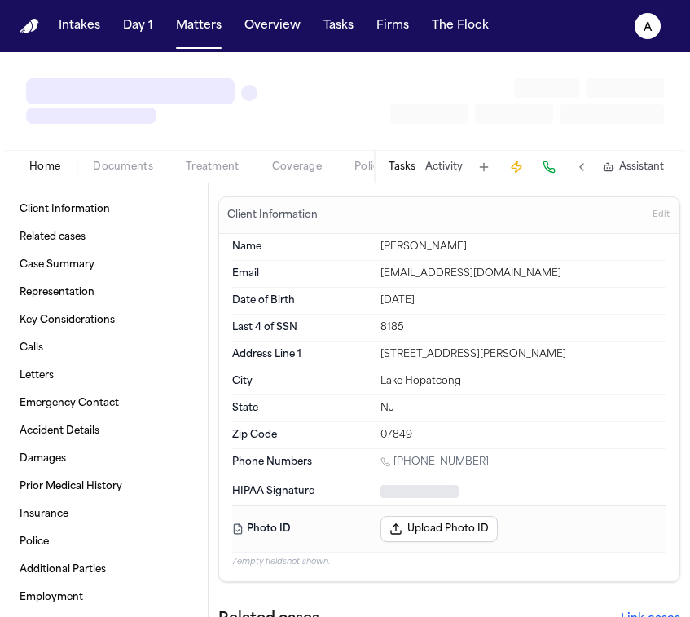
type textarea "*"
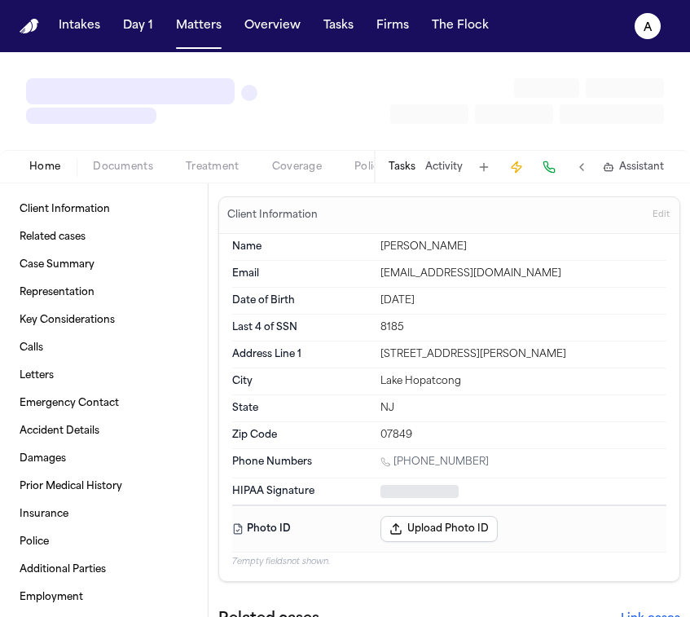
type textarea "*"
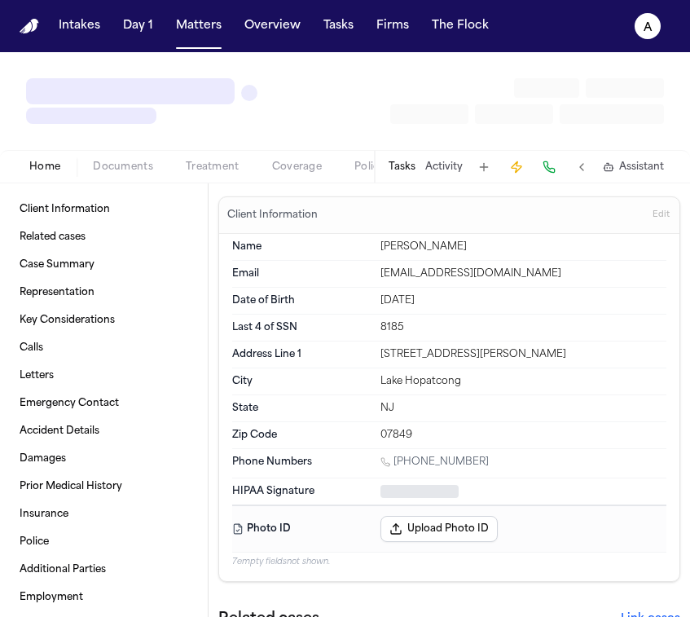
type textarea "*"
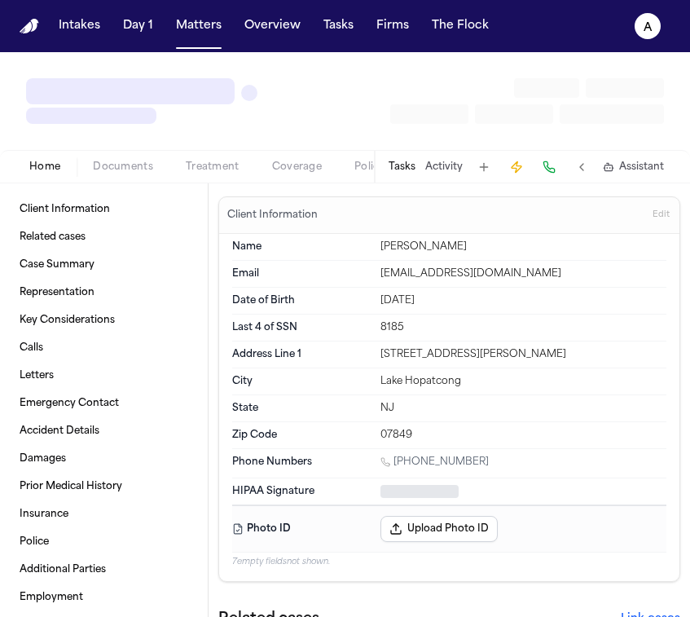
type textarea "*"
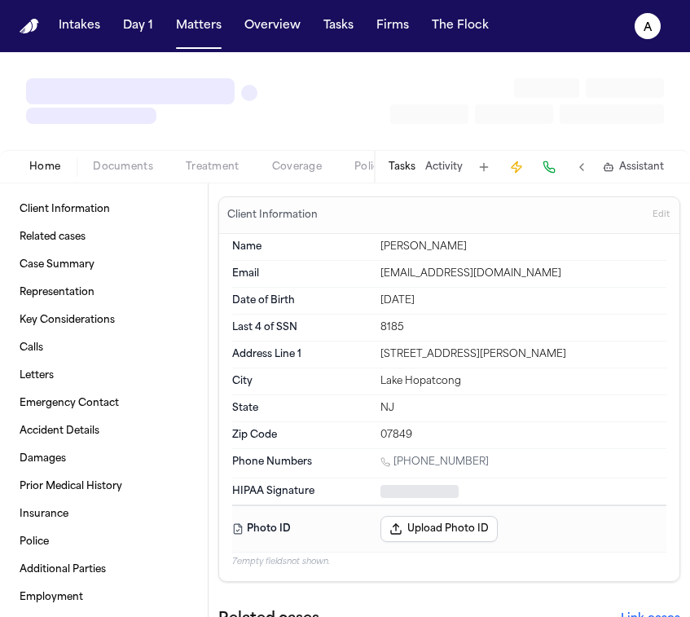
type textarea "*"
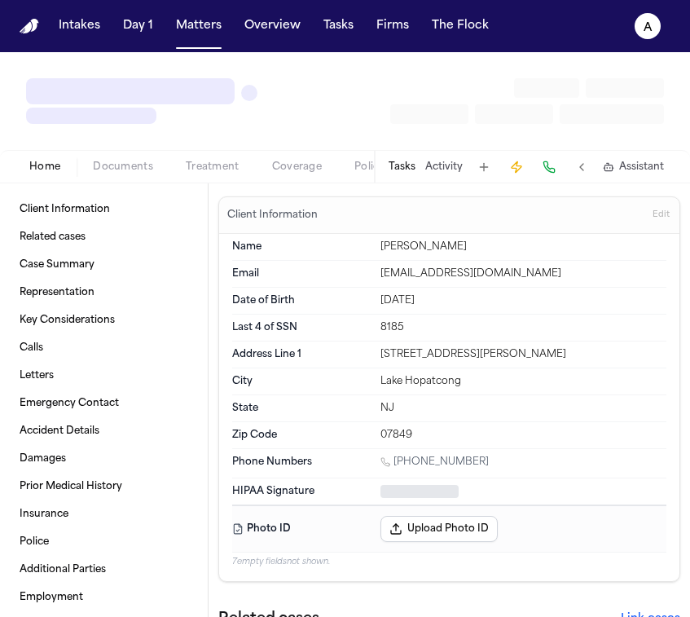
type textarea "*"
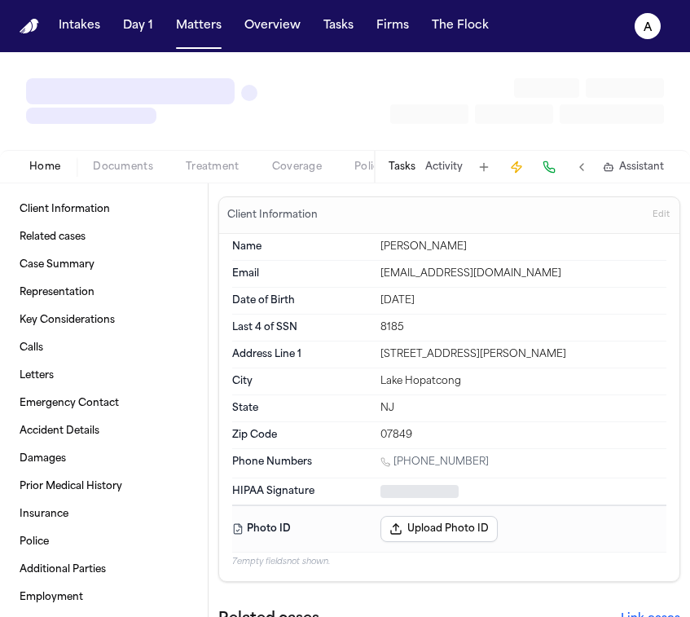
type textarea "*"
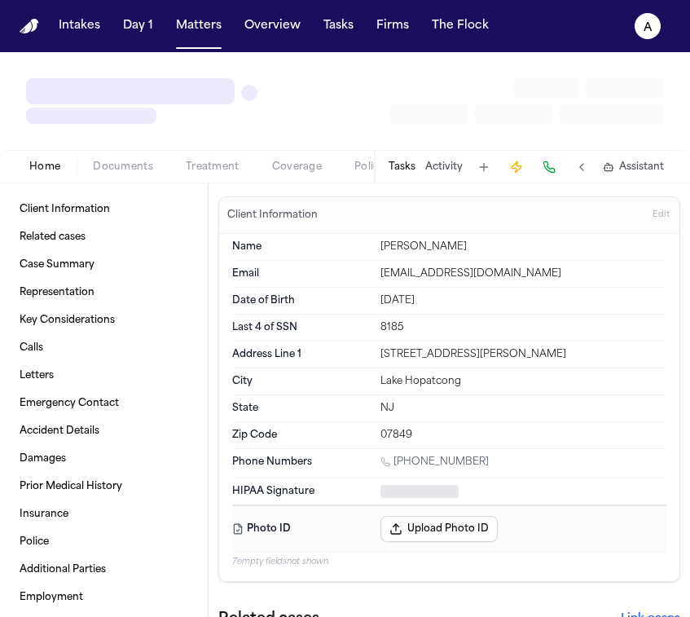
type textarea "*"
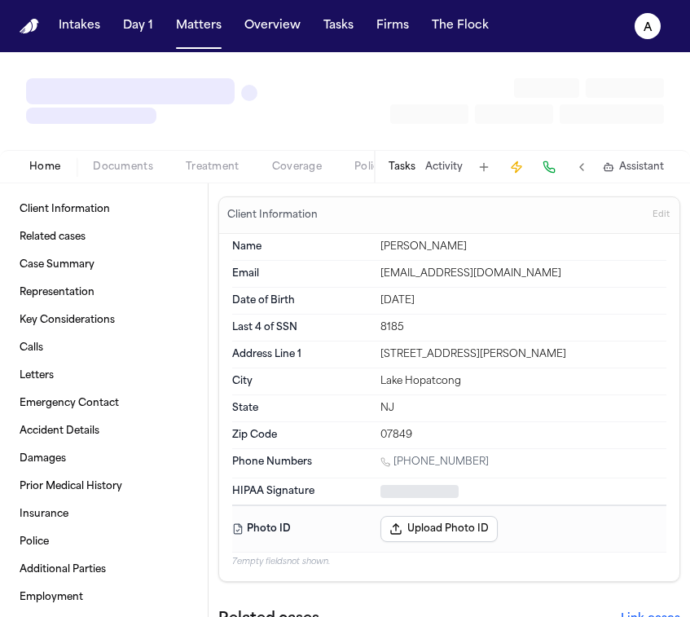
type textarea "*"
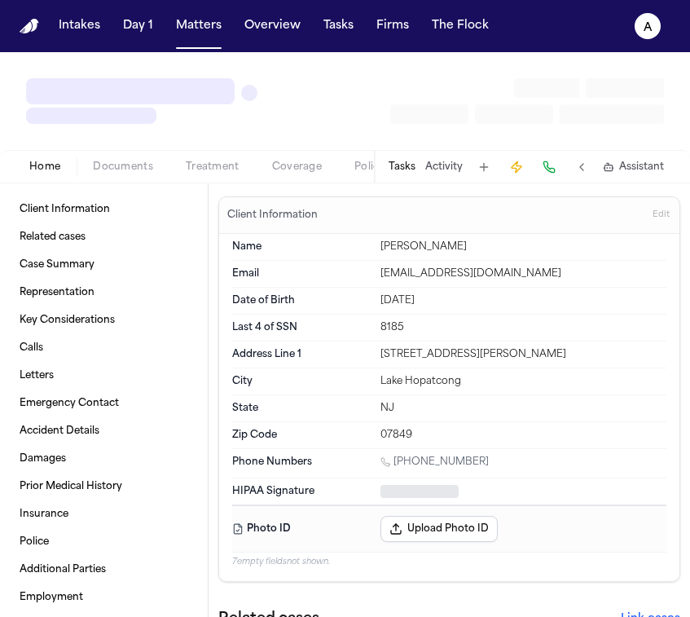
type textarea "*"
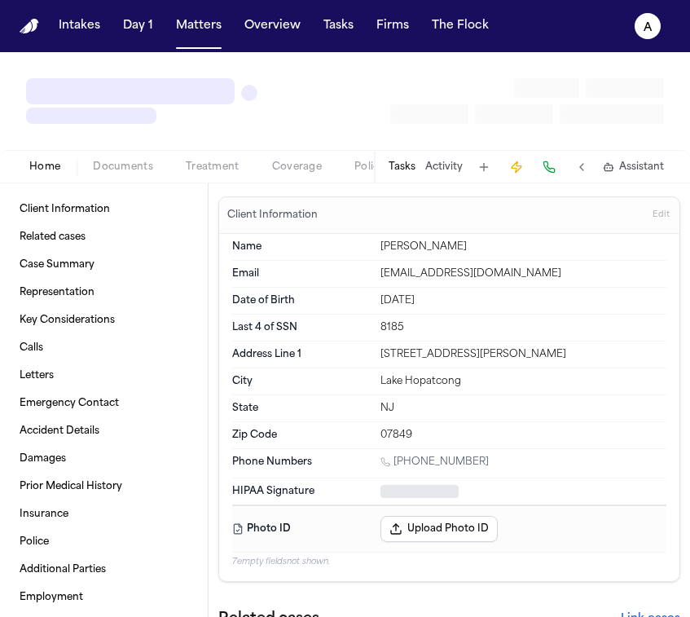
type textarea "*"
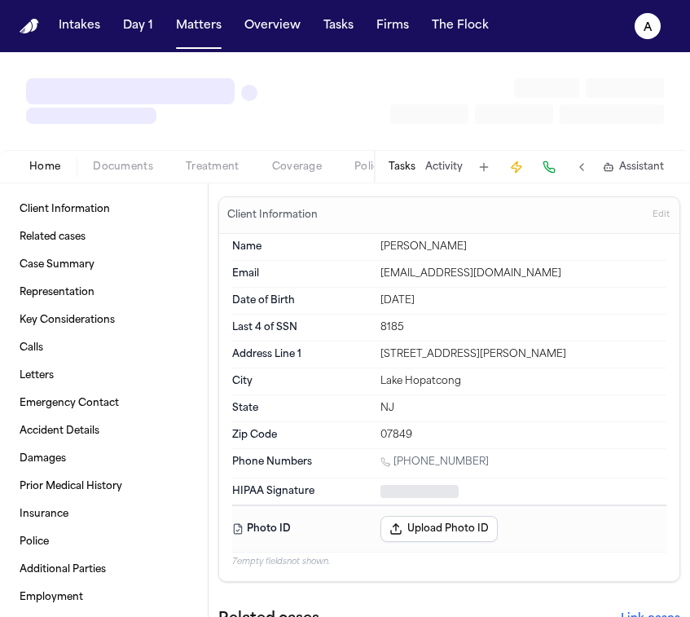
type textarea "*"
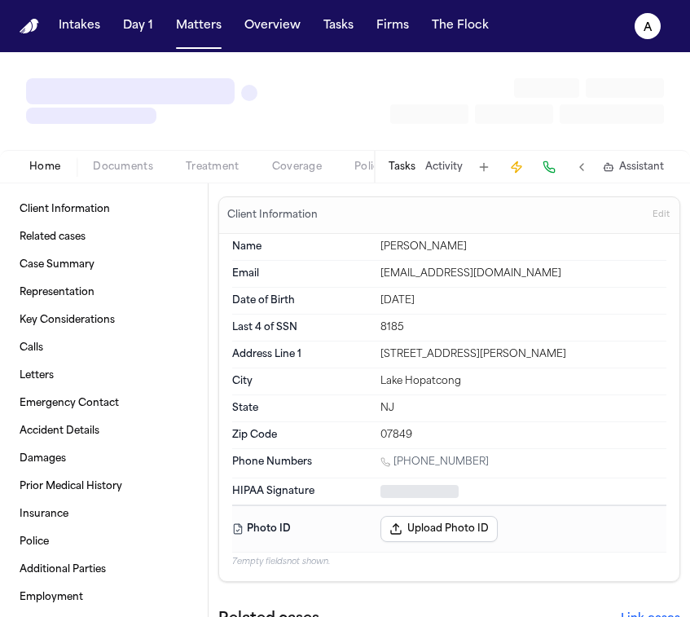
type textarea "*"
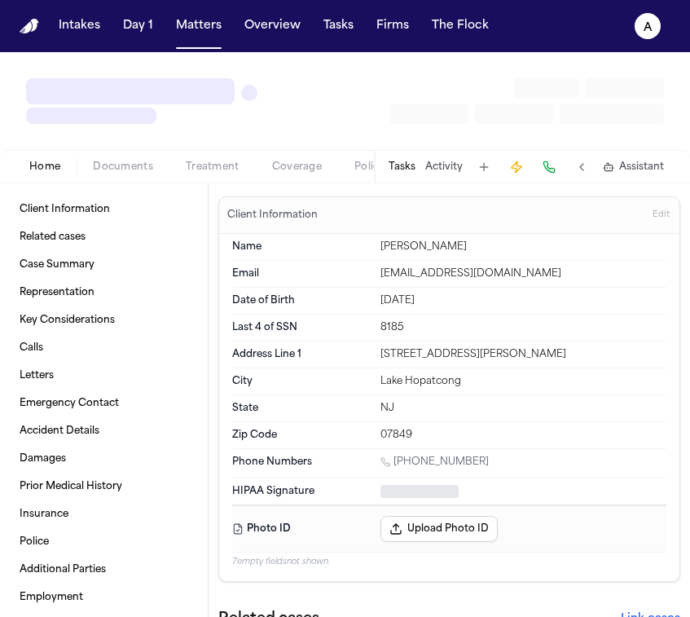
type textarea "*"
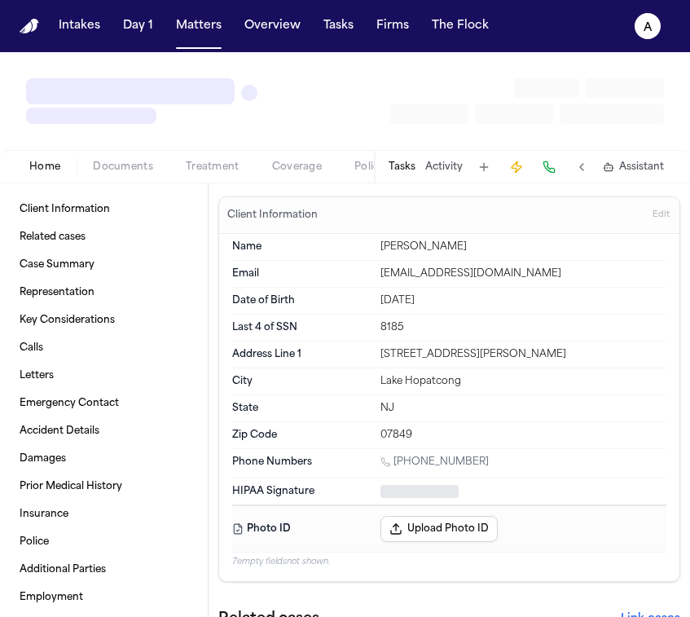
type textarea "*"
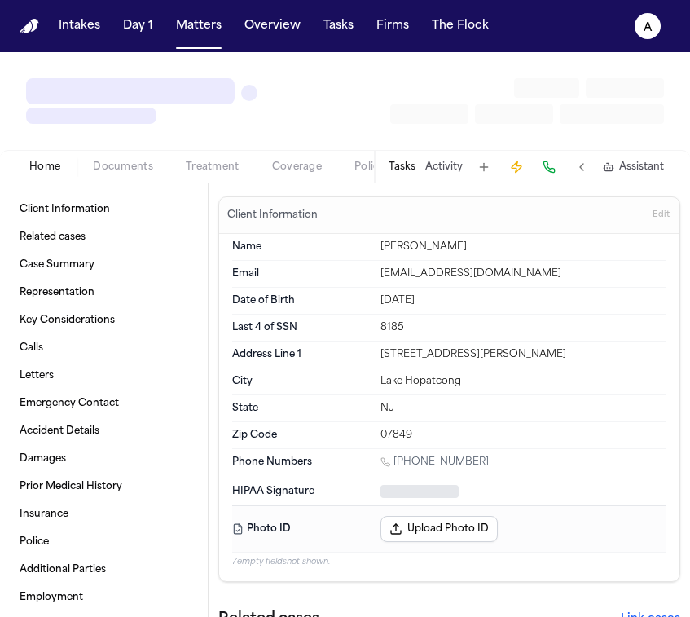
type textarea "*"
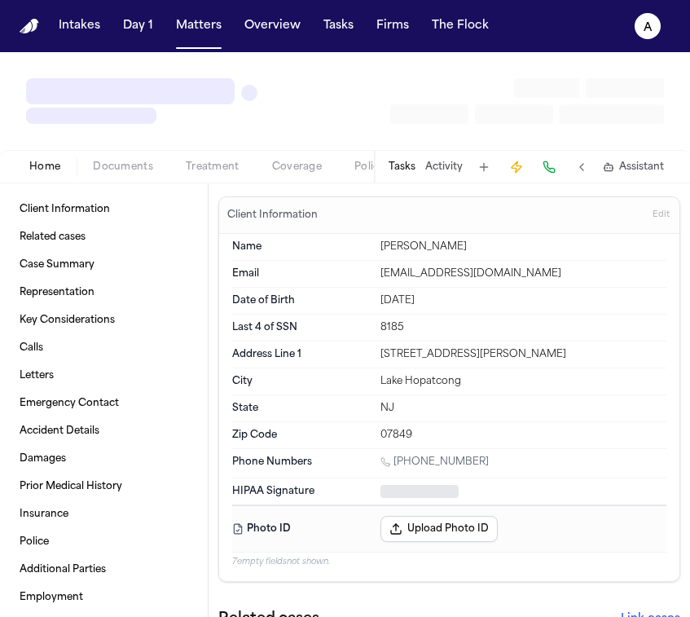
type textarea "*"
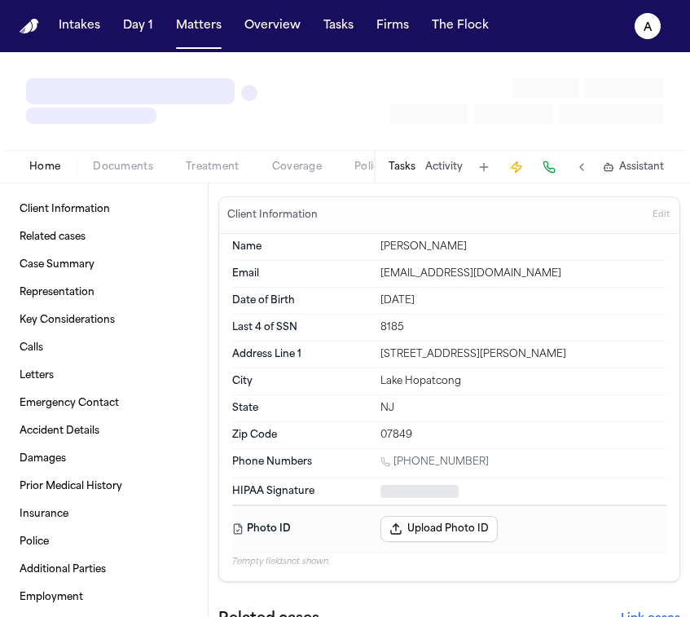
type textarea "*"
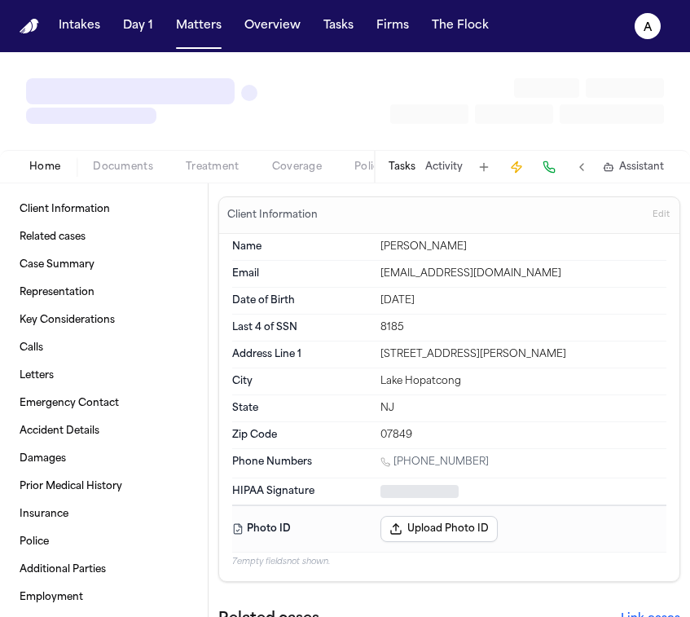
type textarea "*"
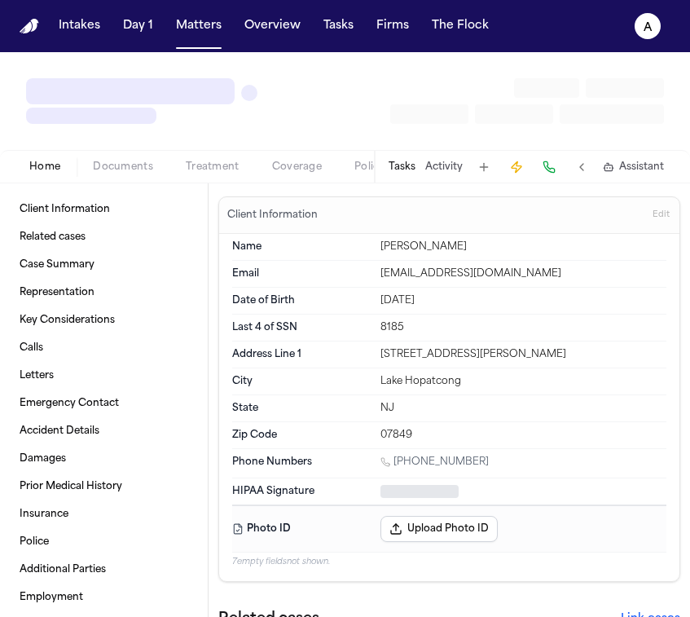
type textarea "*"
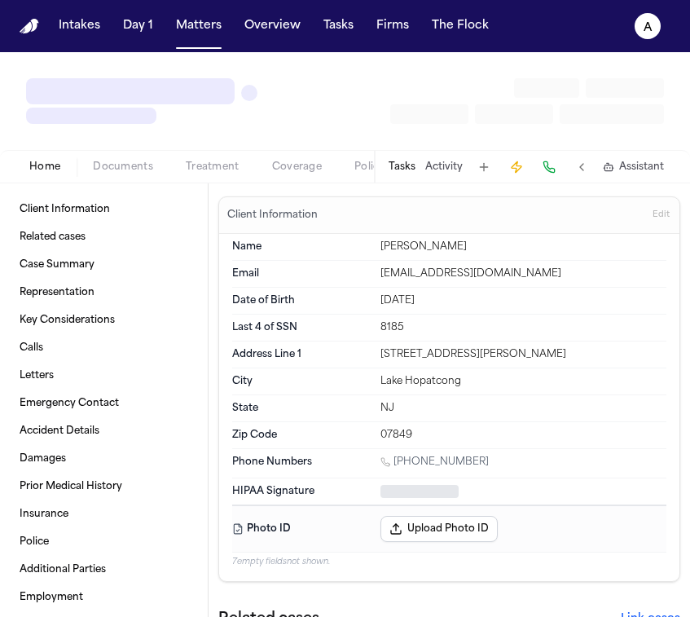
type textarea "*"
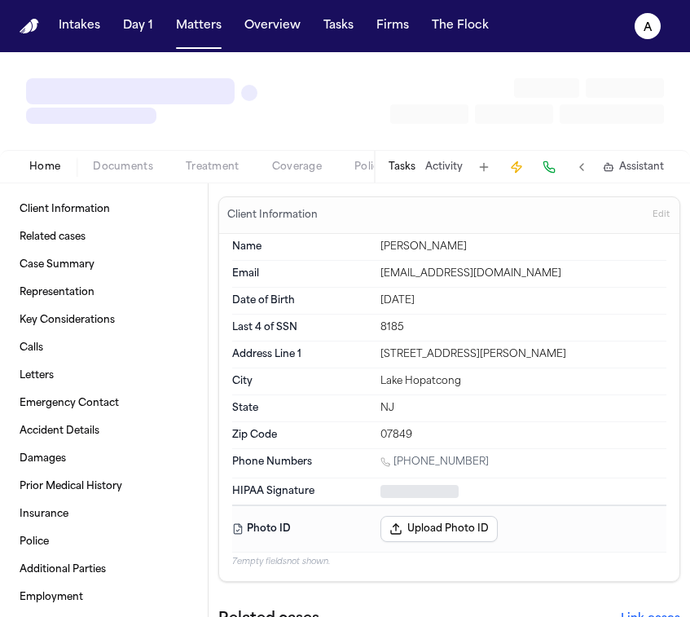
type textarea "*"
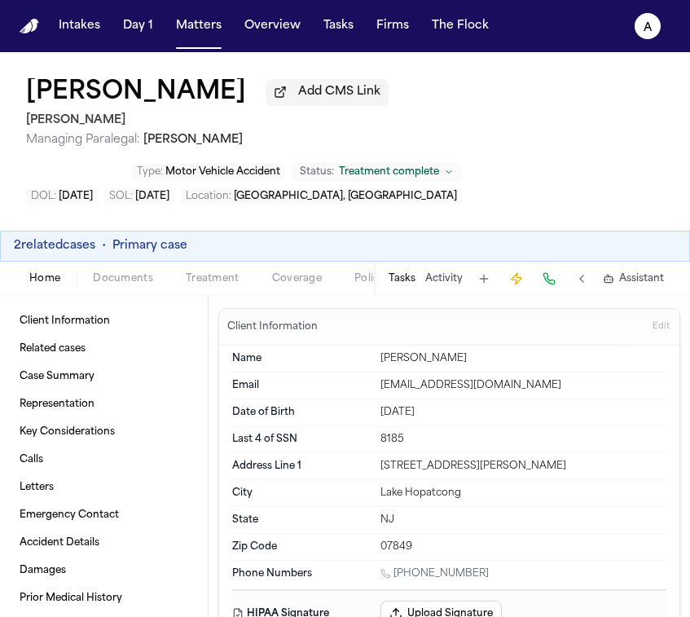
click at [406, 279] on button "Tasks" at bounding box center [402, 278] width 27 height 13
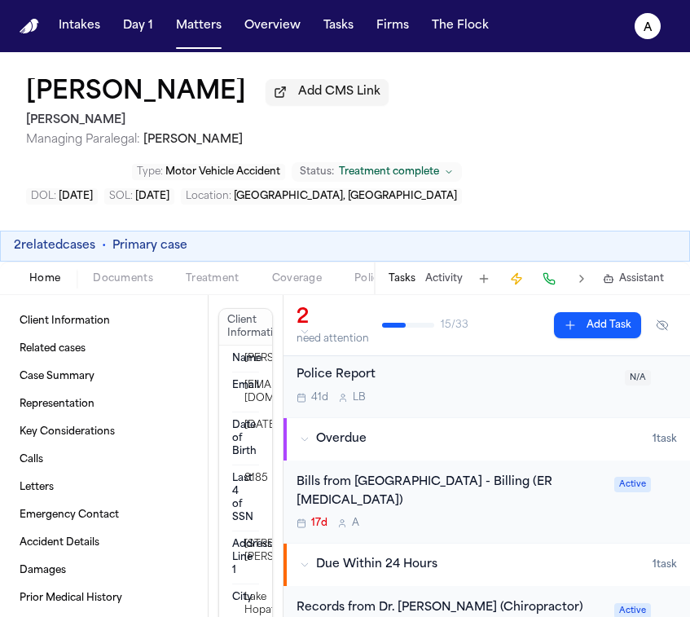
scroll to position [46, 0]
click at [209, 32] on button "Matters" at bounding box center [199, 25] width 59 height 29
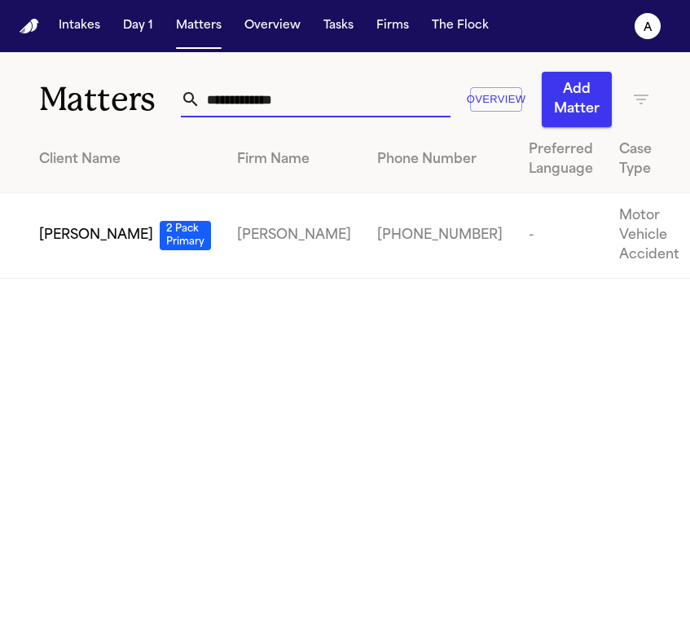
drag, startPoint x: 298, startPoint y: 104, endPoint x: 97, endPoint y: 104, distance: 201.3
click at [97, 104] on div "**********" at bounding box center [345, 89] width 690 height 75
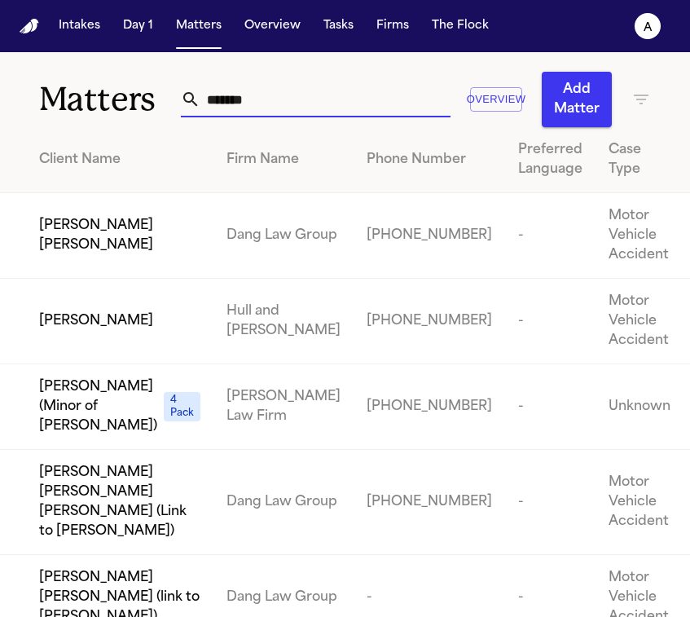
click at [87, 331] on span "[PERSON_NAME]" at bounding box center [96, 321] width 114 height 20
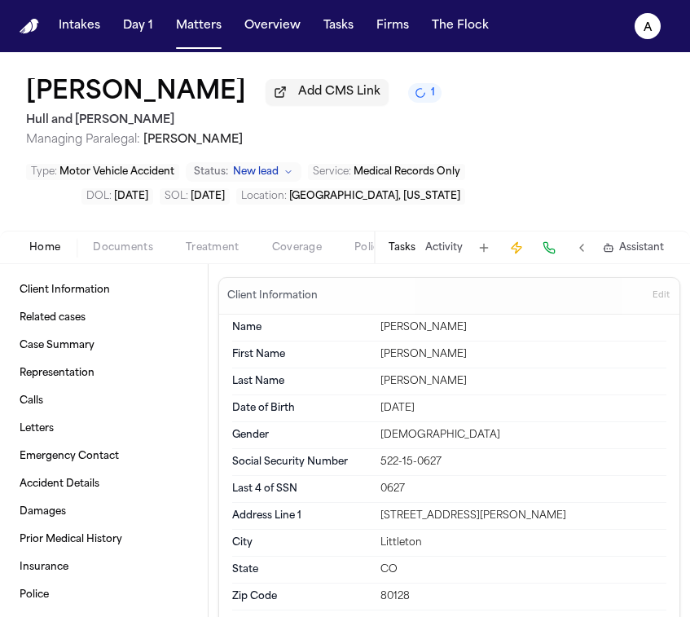
click at [403, 248] on button "Tasks" at bounding box center [402, 247] width 27 height 13
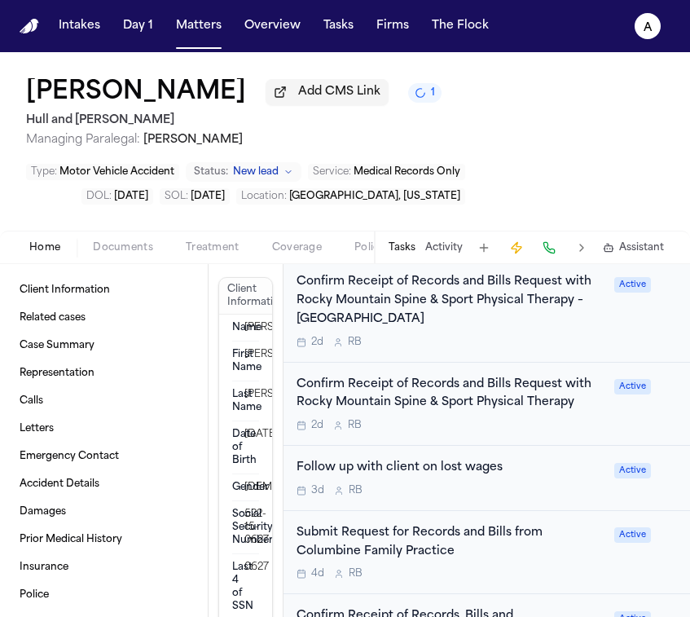
scroll to position [987, 0]
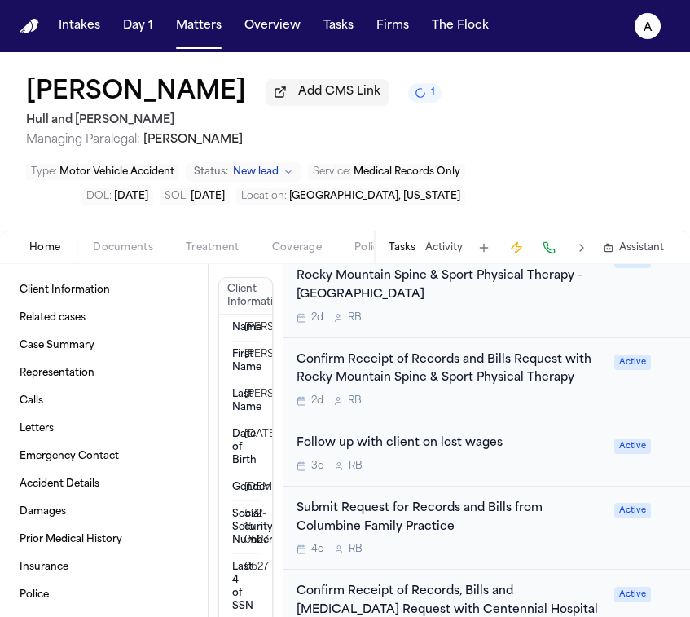
click at [501, 506] on div "Submit Request for Records and Bills from Columbine Family Practice 4d R B" at bounding box center [451, 528] width 308 height 57
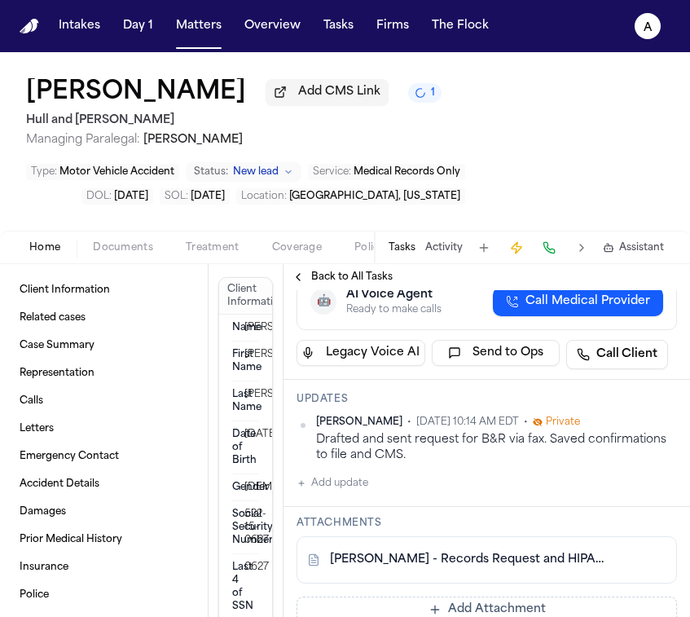
scroll to position [360, 0]
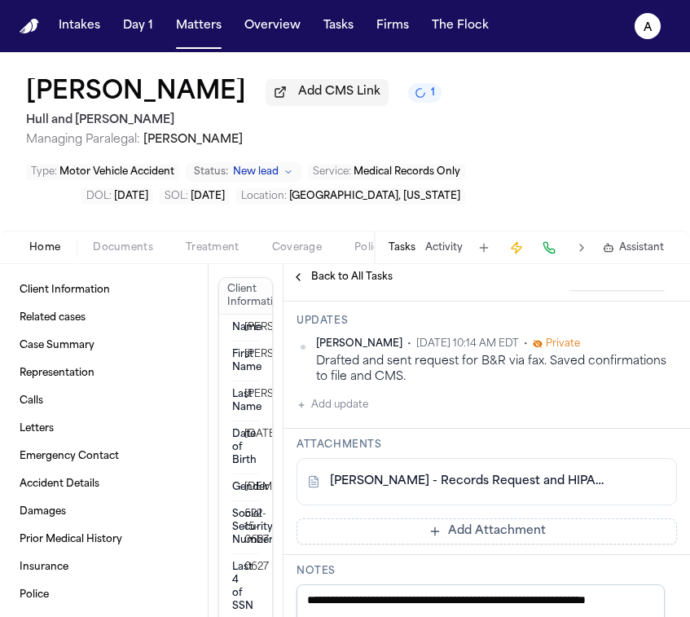
click at [380, 429] on div "Updates [PERSON_NAME] • [DATE] 10:14 AM EDT • Private Drafted and sent request …" at bounding box center [487, 365] width 407 height 127
click at [351, 415] on button "Add update" at bounding box center [333, 405] width 72 height 20
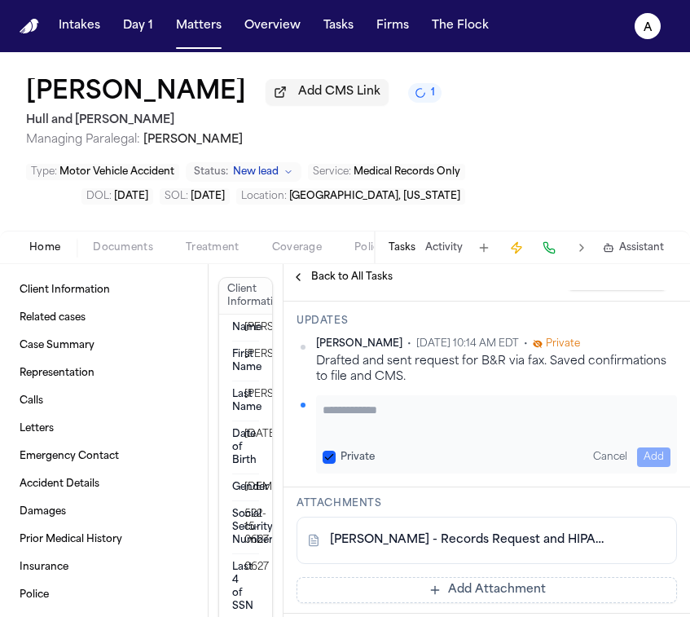
click at [355, 433] on textarea "Add your update" at bounding box center [497, 418] width 348 height 33
click at [332, 467] on div "Private Cancel Add" at bounding box center [497, 458] width 348 height 20
click at [332, 464] on button "Private" at bounding box center [329, 457] width 13 height 13
click at [646, 467] on button "Add" at bounding box center [653, 458] width 33 height 20
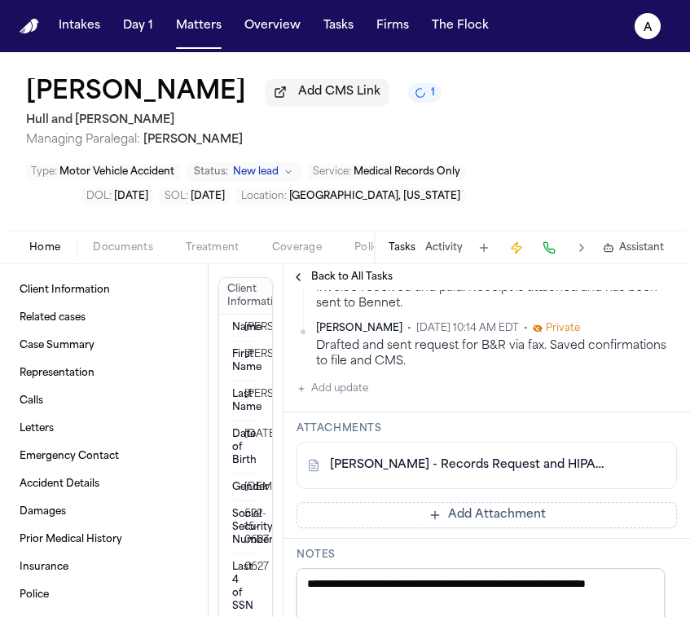
scroll to position [435, 0]
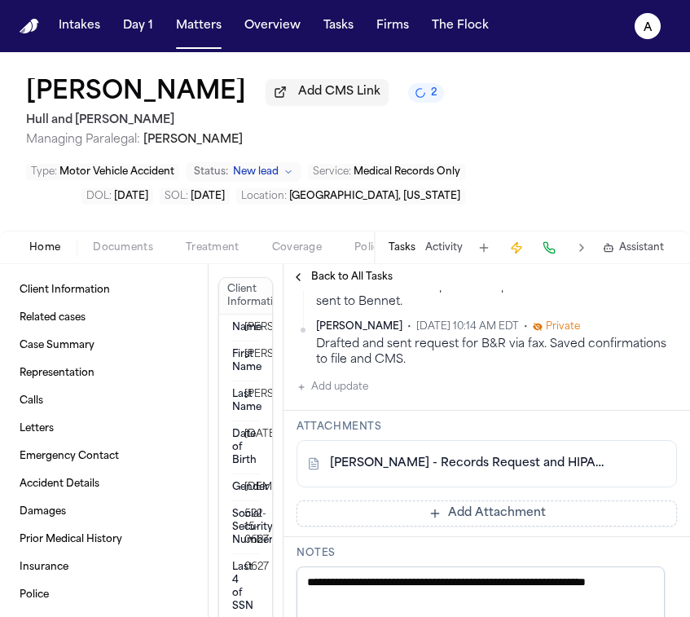
click at [420, 472] on link "[PERSON_NAME] - Records Request and HIPAA Auth to Columbine Family Practice - […" at bounding box center [470, 464] width 281 height 16
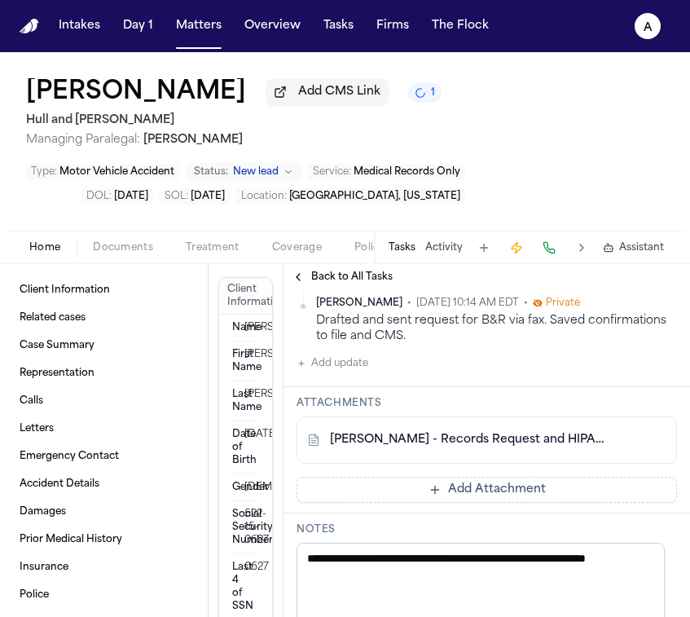
scroll to position [460, 0]
click at [482, 502] on button "Add Attachment" at bounding box center [487, 489] width 381 height 26
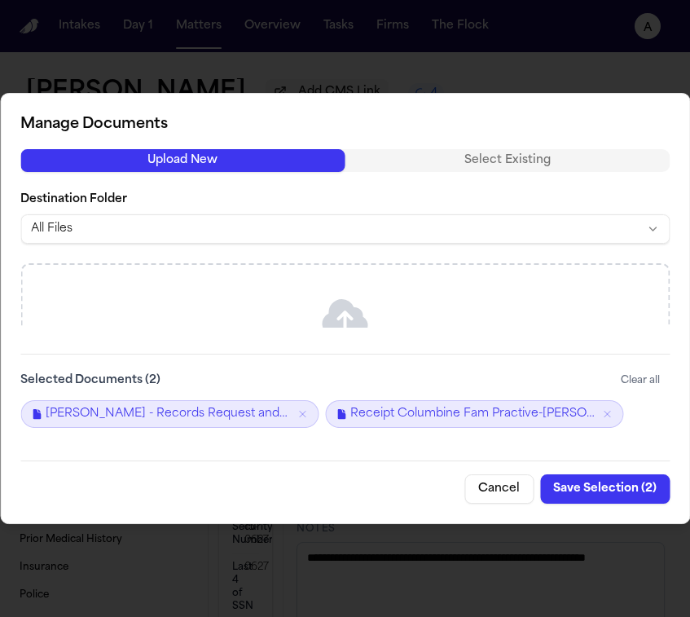
click at [606, 488] on button "Save Selection ( 2 )" at bounding box center [605, 488] width 130 height 29
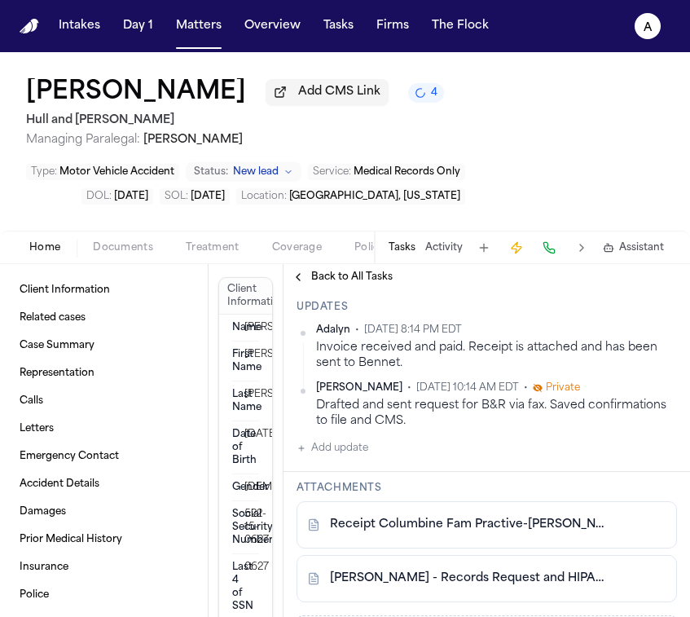
scroll to position [0, 0]
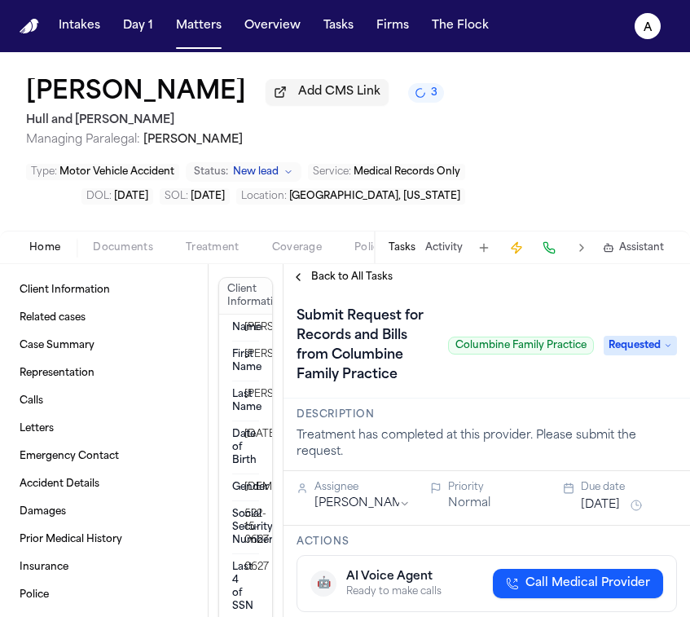
click at [130, 249] on span "Documents" at bounding box center [123, 247] width 60 height 13
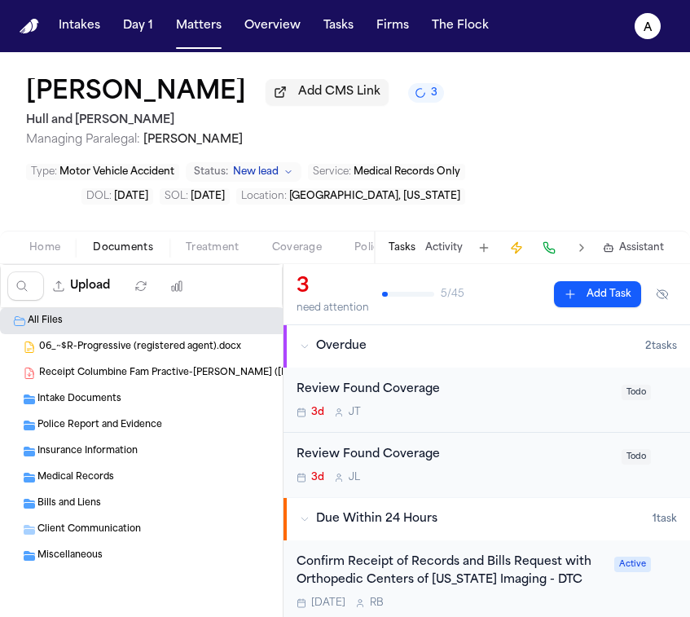
click at [135, 478] on div "Medical Records ( 36 )" at bounding box center [212, 477] width 350 height 15
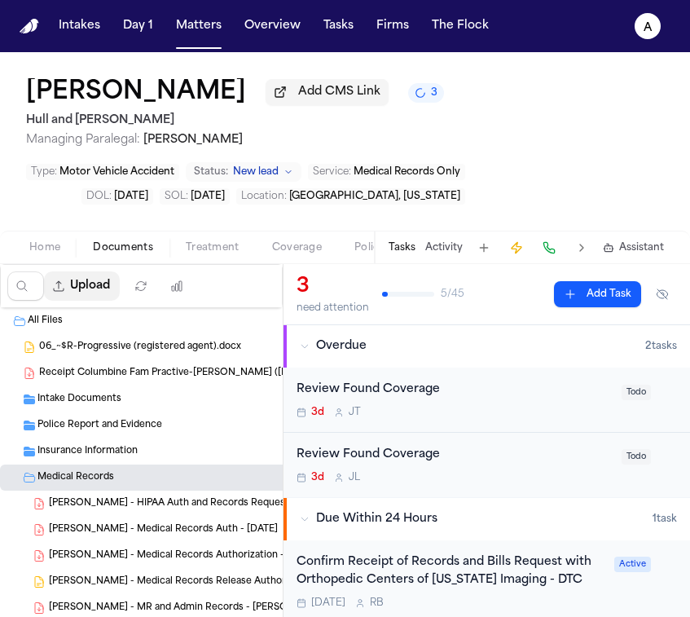
click at [96, 289] on button "Upload" at bounding box center [82, 285] width 76 height 29
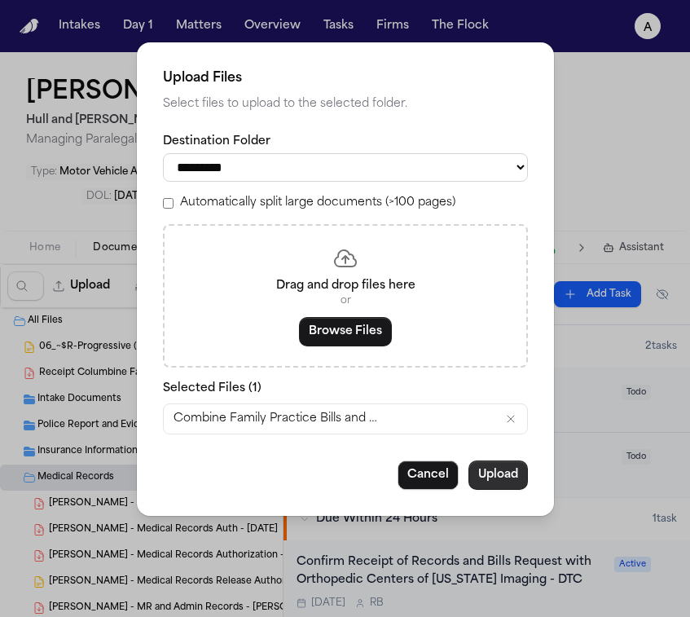
click at [502, 484] on button "Upload" at bounding box center [499, 475] width 60 height 29
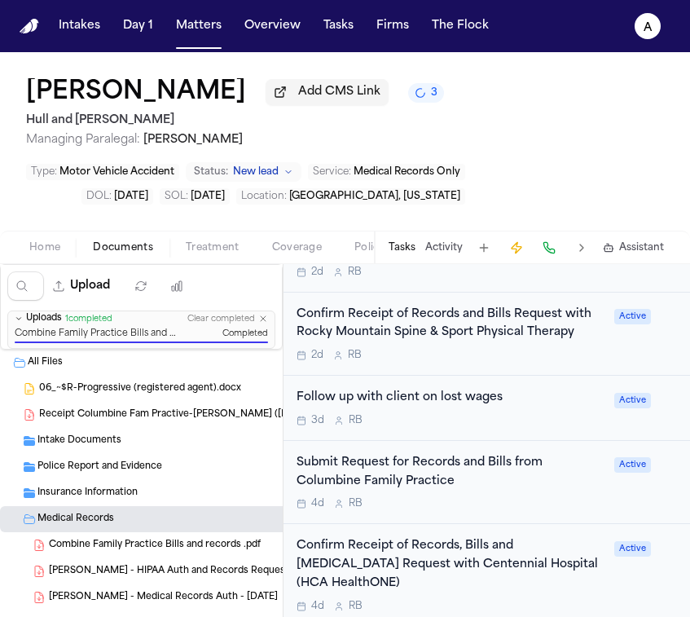
scroll to position [1034, 0]
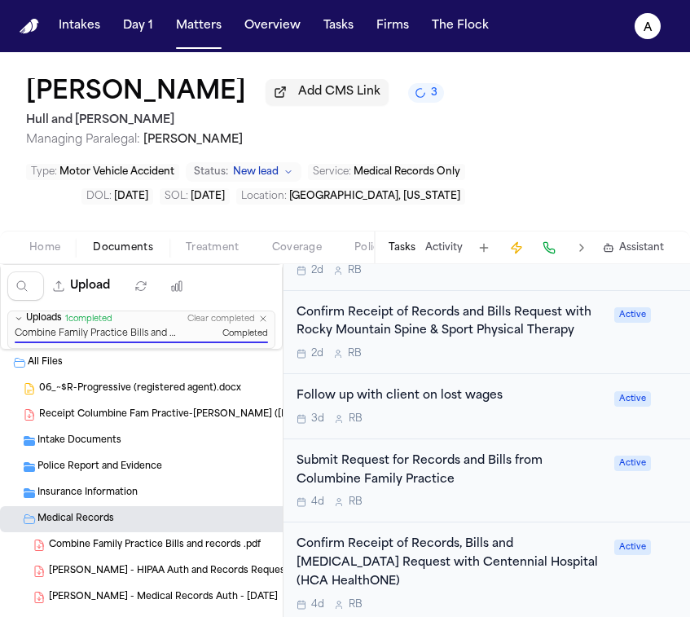
click at [492, 452] on div "Submit Request for Records and Bills from Columbine Family Practice" at bounding box center [451, 470] width 308 height 37
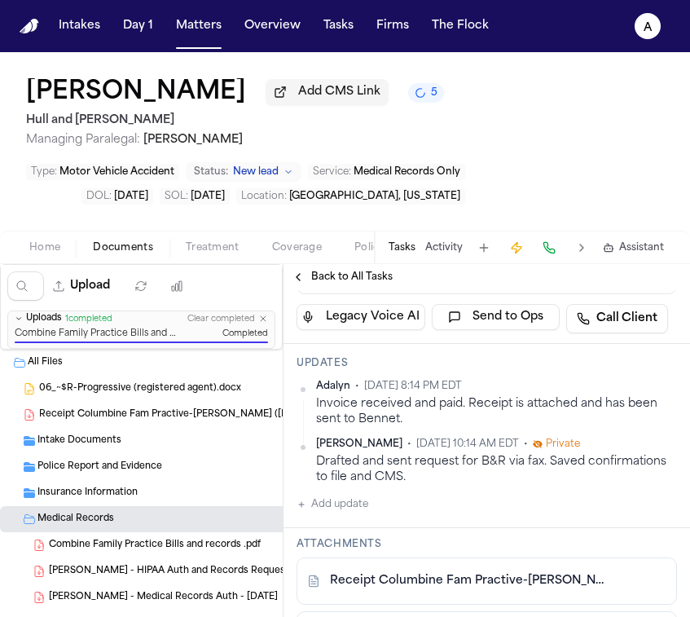
scroll to position [319, 0]
click at [362, 514] on button "Add update" at bounding box center [333, 504] width 72 height 20
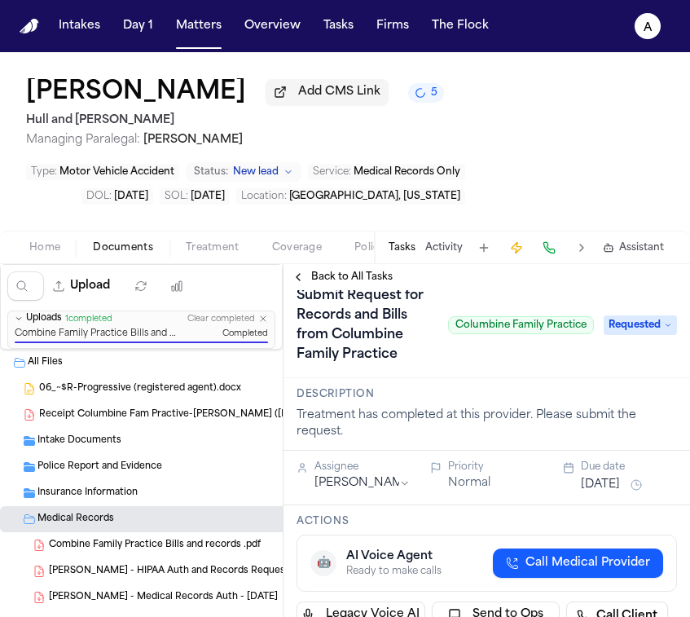
scroll to position [0, 0]
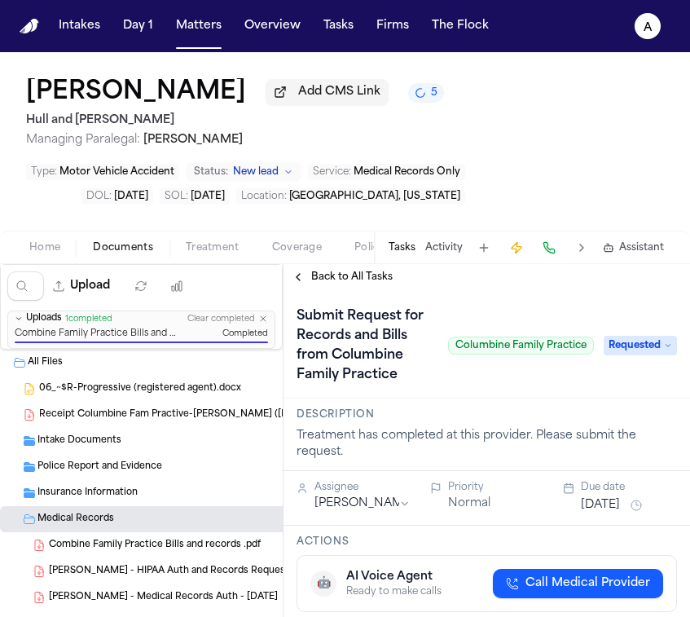
click at [643, 349] on div "Submit Request for Records and Bills from Columbine Family Practice Columbine F…" at bounding box center [487, 345] width 381 height 85
click at [641, 355] on span "Requested" at bounding box center [640, 346] width 73 height 20
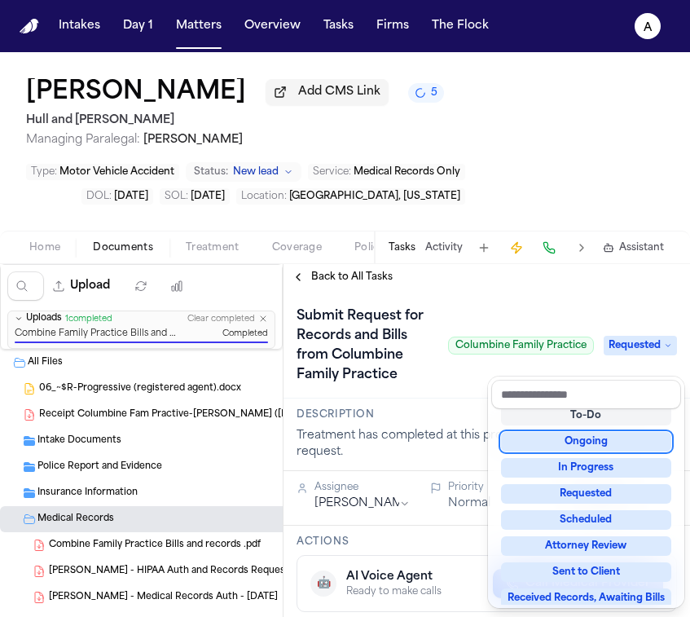
scroll to position [65, 0]
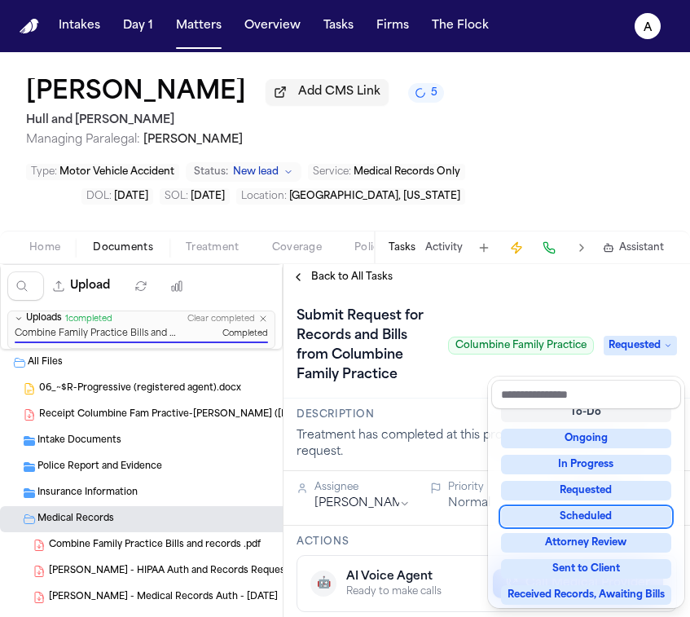
drag, startPoint x: 611, startPoint y: 496, endPoint x: 615, endPoint y: 534, distance: 38.5
click at [616, 534] on div "Not Applicable Pending To-Do Ongoing In Progress Requested Scheduled Attorney R…" at bounding box center [587, 507] width 190 height 196
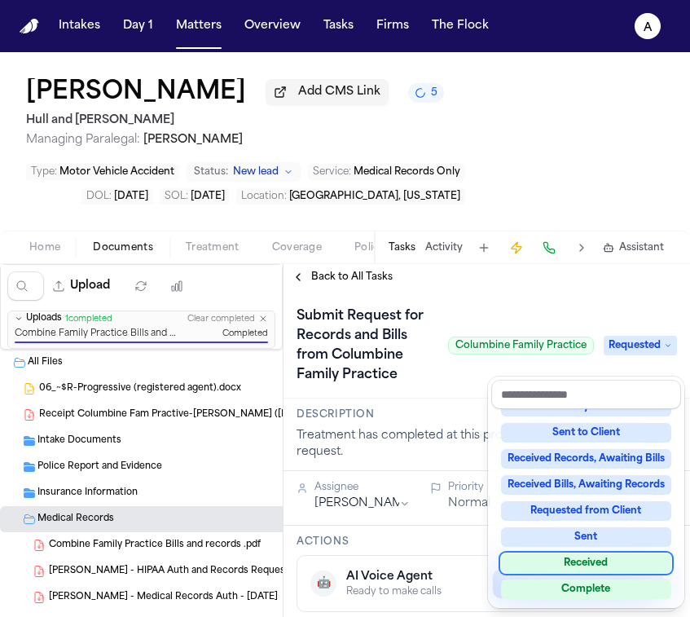
click at [612, 562] on div "Received" at bounding box center [586, 564] width 170 height 20
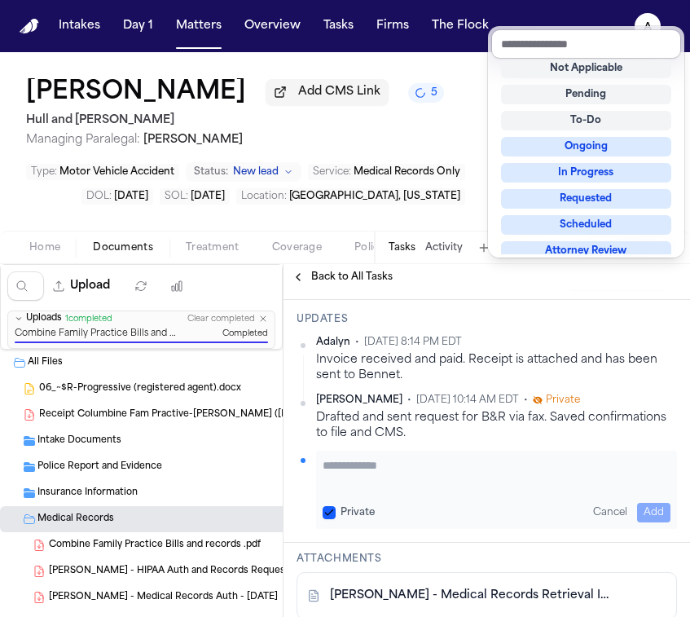
scroll to position [374, 0]
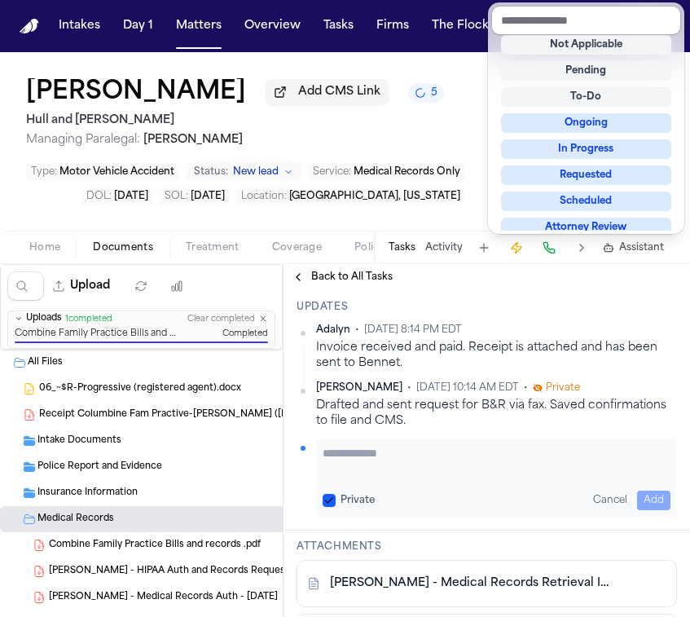
click at [396, 477] on div "**********" at bounding box center [487, 561] width 407 height 1290
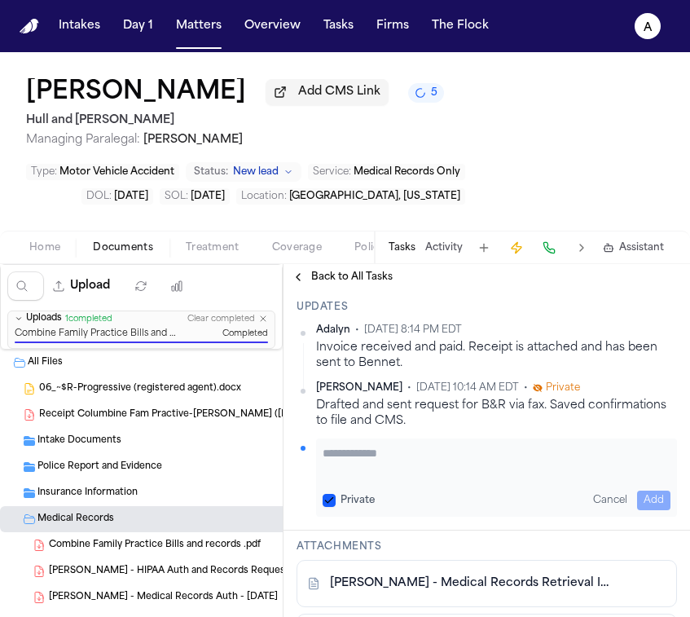
click at [410, 477] on textarea "Add your update" at bounding box center [497, 461] width 348 height 33
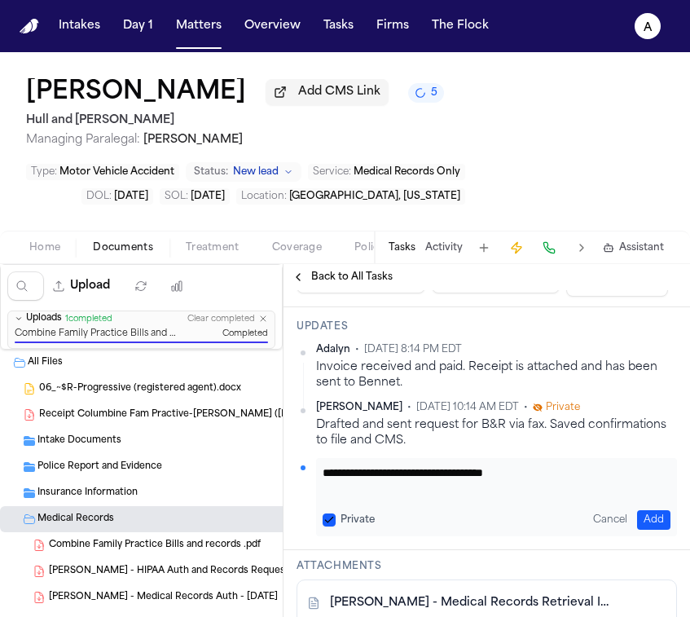
click at [335, 519] on button "Private" at bounding box center [329, 520] width 13 height 13
click at [638, 522] on button "Add" at bounding box center [653, 520] width 33 height 20
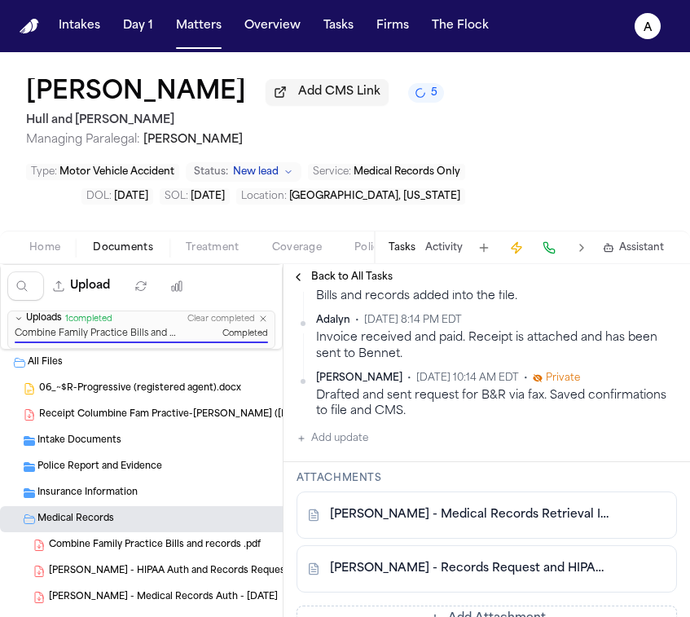
scroll to position [525, 0]
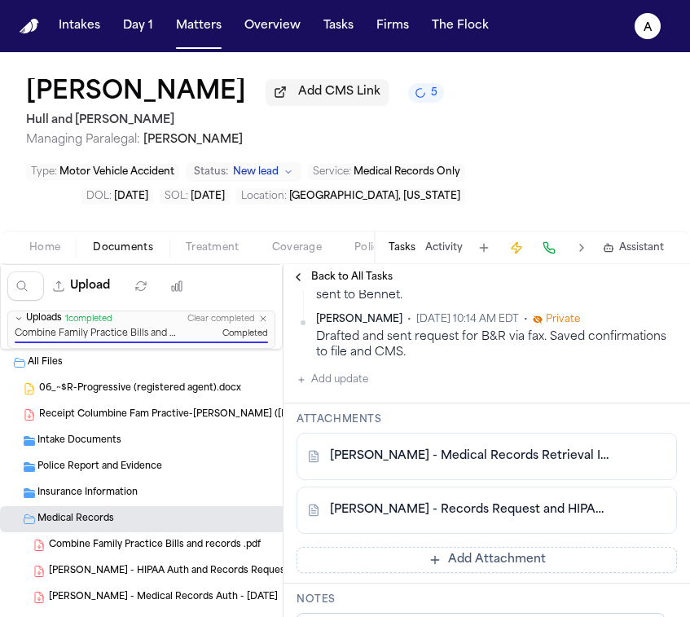
click at [479, 562] on button "Add Attachment" at bounding box center [487, 560] width 381 height 26
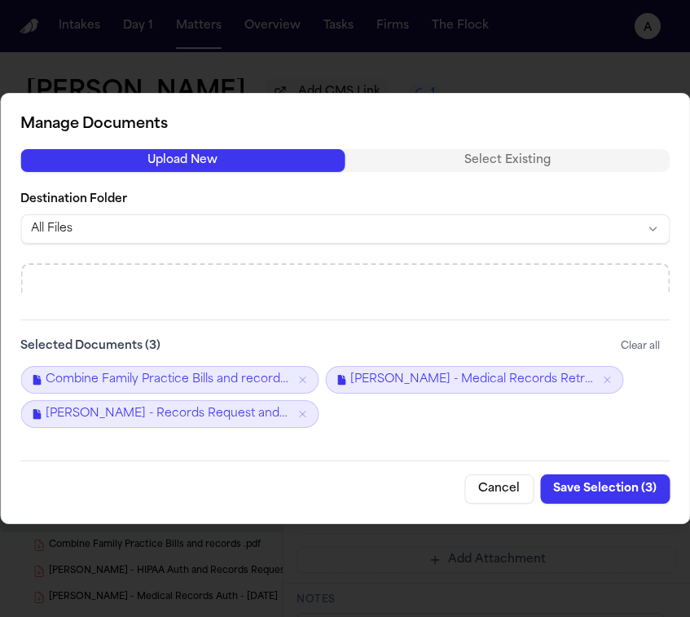
click at [600, 486] on button "Save Selection ( 3 )" at bounding box center [605, 488] width 130 height 29
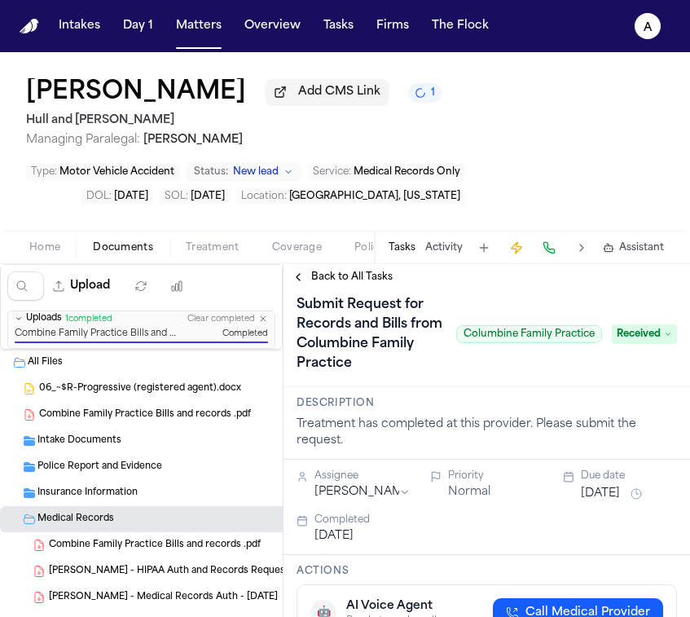
scroll to position [0, 0]
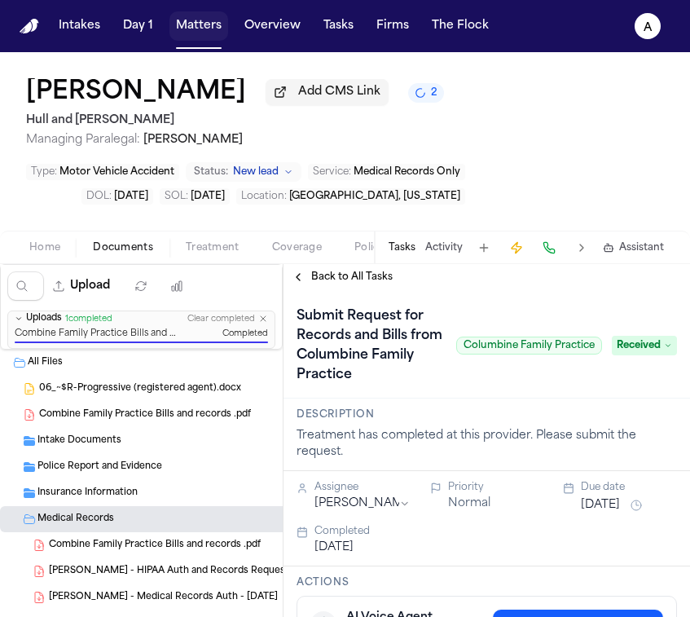
click at [210, 16] on button "Matters" at bounding box center [199, 25] width 59 height 29
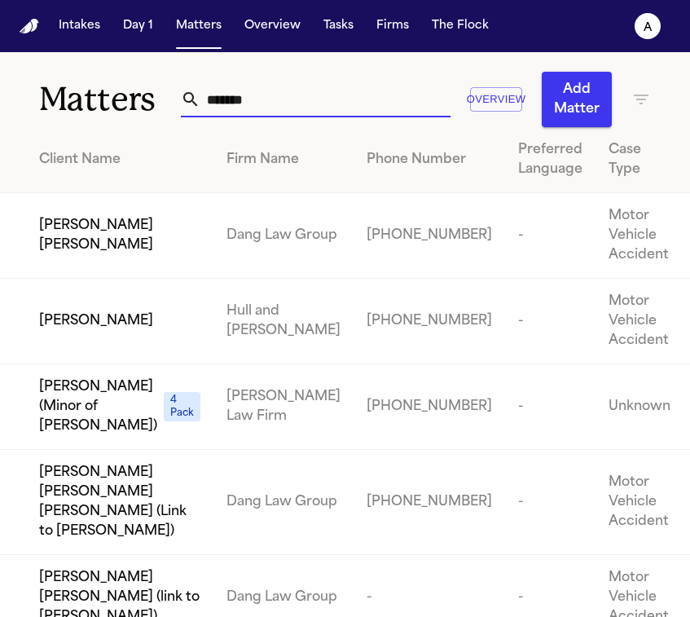
drag, startPoint x: 293, startPoint y: 99, endPoint x: 71, endPoint y: 122, distance: 223.8
click at [71, 122] on div "Matters ****** Overview Add Matter" at bounding box center [345, 89] width 690 height 75
drag, startPoint x: 261, startPoint y: 102, endPoint x: 165, endPoint y: 97, distance: 96.3
click at [165, 97] on div "Matters ****** Overview Add Matter" at bounding box center [345, 89] width 690 height 75
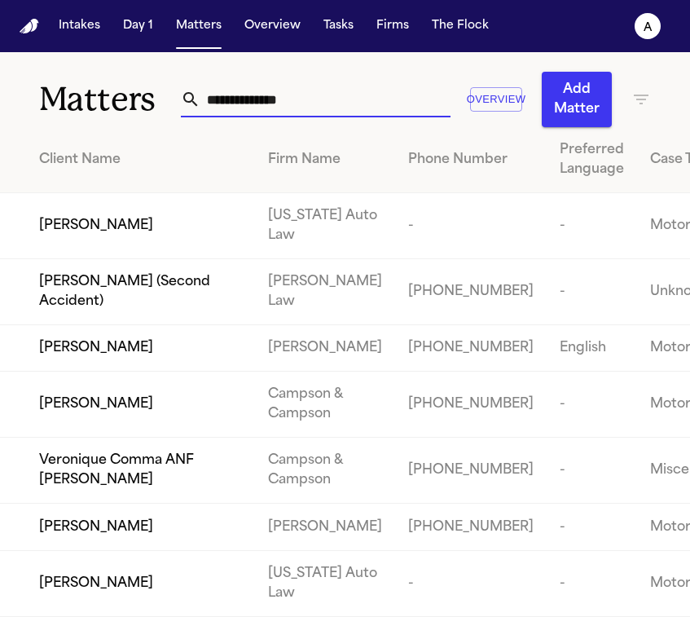
click at [276, 108] on input "text" at bounding box center [326, 100] width 250 height 36
click at [279, 106] on input "text" at bounding box center [326, 100] width 250 height 36
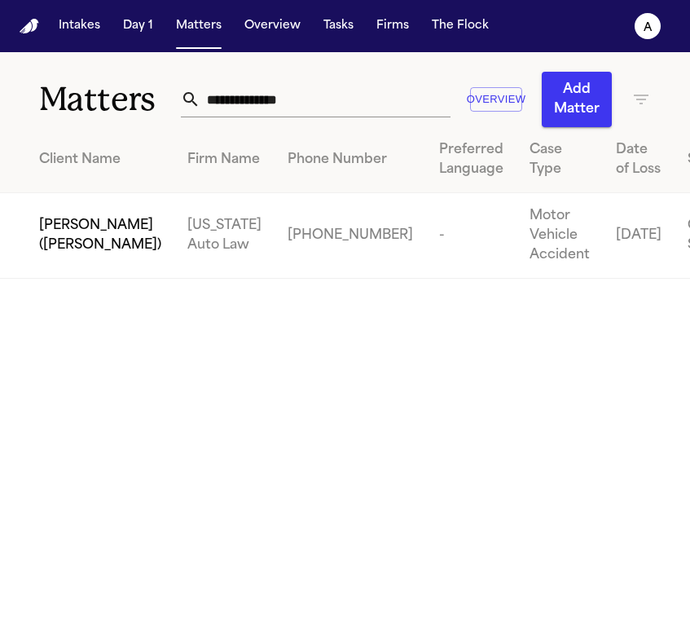
click at [192, 236] on td "[US_STATE] Auto Law" at bounding box center [224, 236] width 100 height 86
click at [174, 270] on td "[US_STATE] Auto Law" at bounding box center [224, 236] width 100 height 86
click at [67, 255] on span "[PERSON_NAME] ([PERSON_NAME])" at bounding box center [100, 235] width 122 height 39
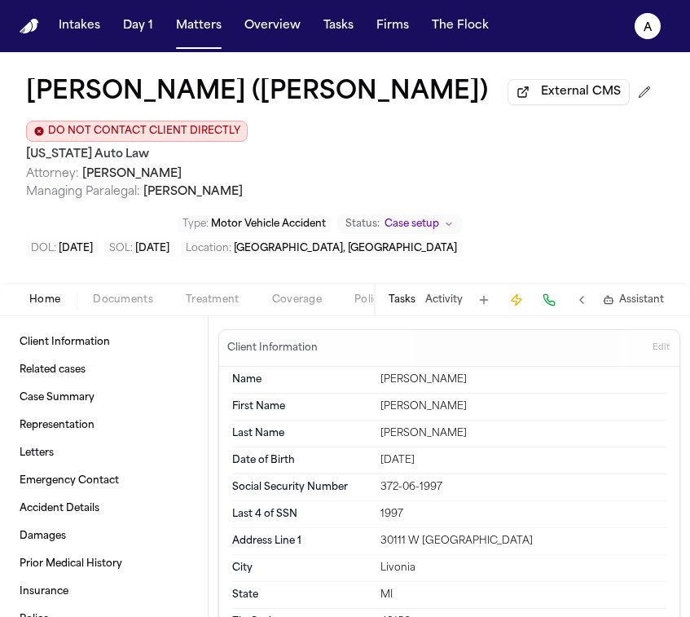
click at [388, 301] on div "Tasks Activity Assistant" at bounding box center [525, 300] width 303 height 32
click at [400, 301] on button "Tasks" at bounding box center [402, 299] width 27 height 13
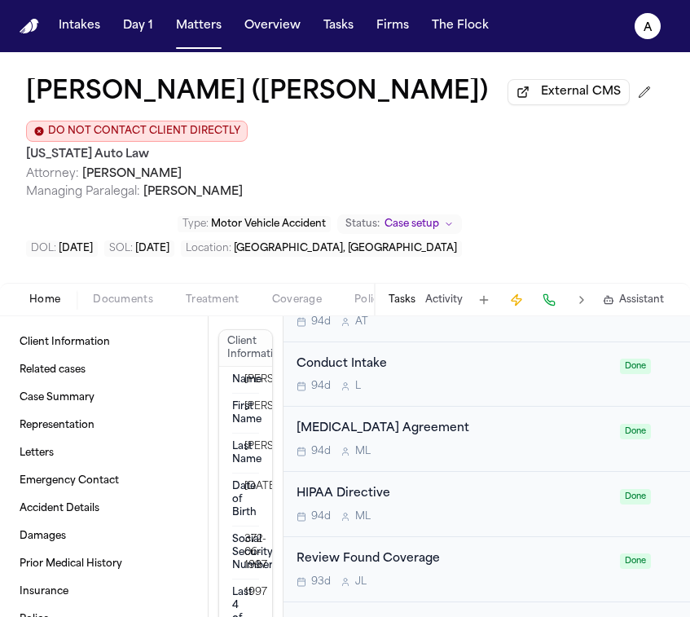
scroll to position [518, 0]
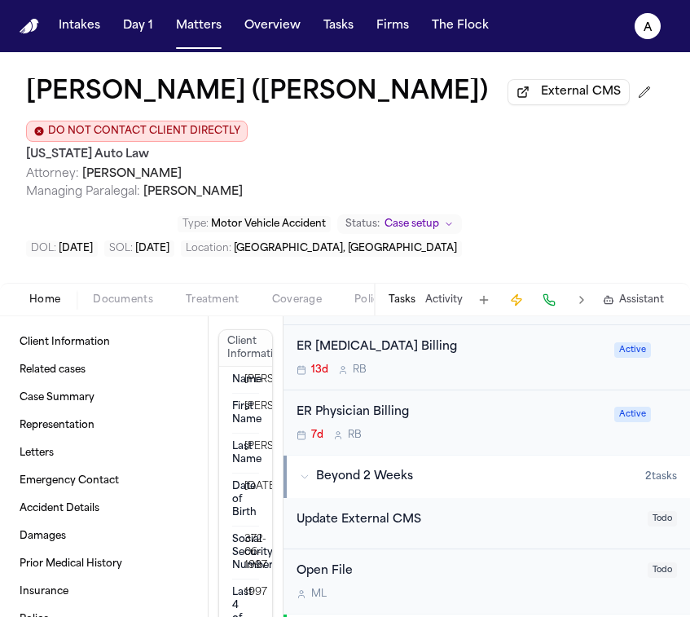
click at [130, 12] on button "Day 1" at bounding box center [138, 25] width 43 height 29
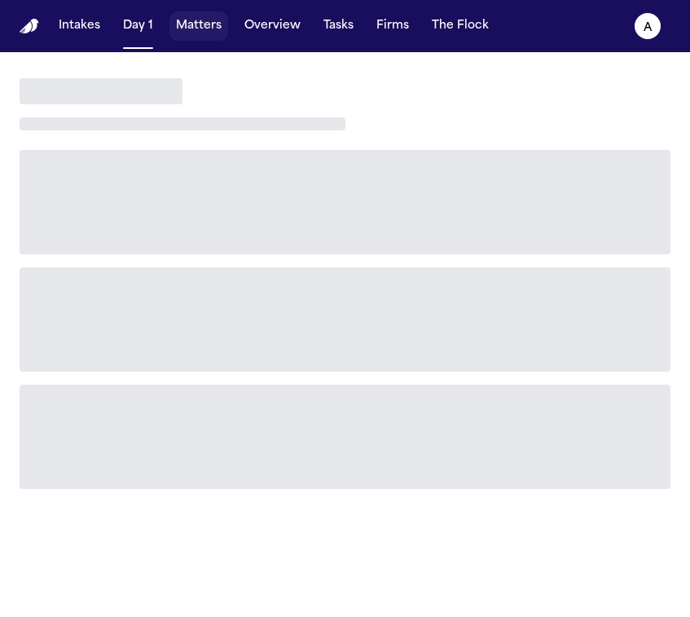
click at [192, 20] on button "Matters" at bounding box center [199, 25] width 59 height 29
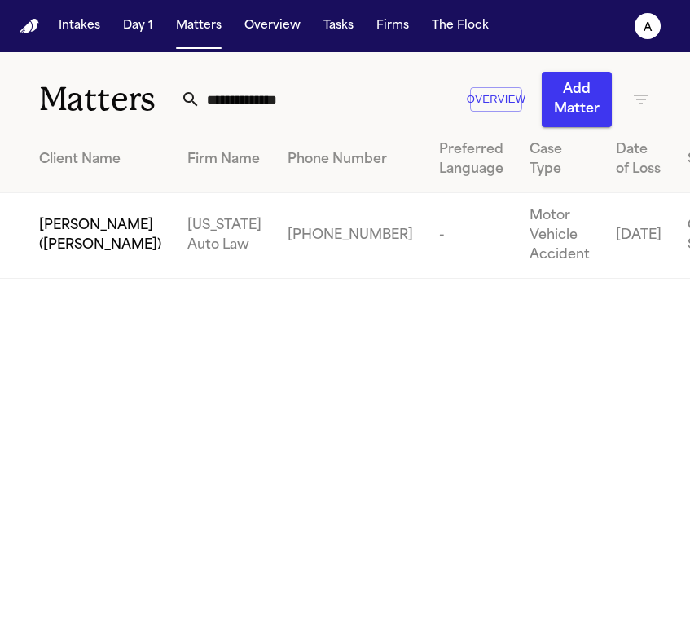
click at [58, 255] on span "[PERSON_NAME] ([PERSON_NAME])" at bounding box center [100, 235] width 122 height 39
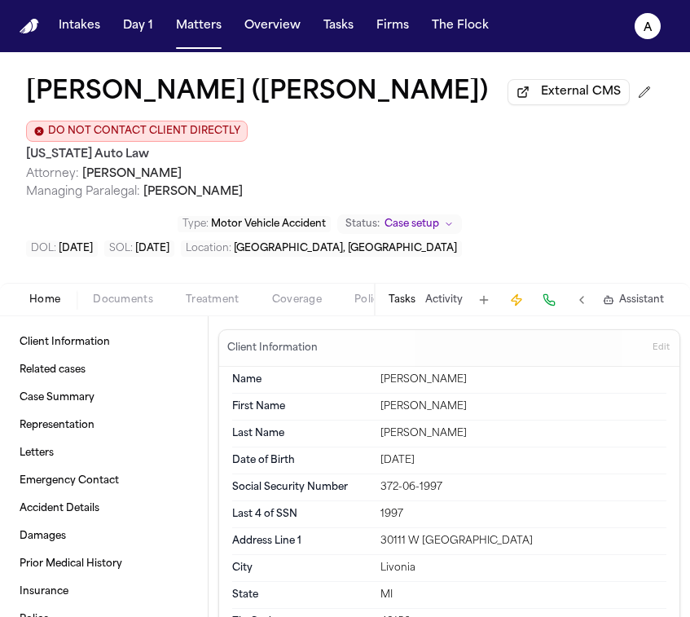
click at [421, 296] on div "Tasks Activity Assistant" at bounding box center [525, 300] width 303 height 32
click at [409, 301] on button "Tasks" at bounding box center [402, 299] width 27 height 13
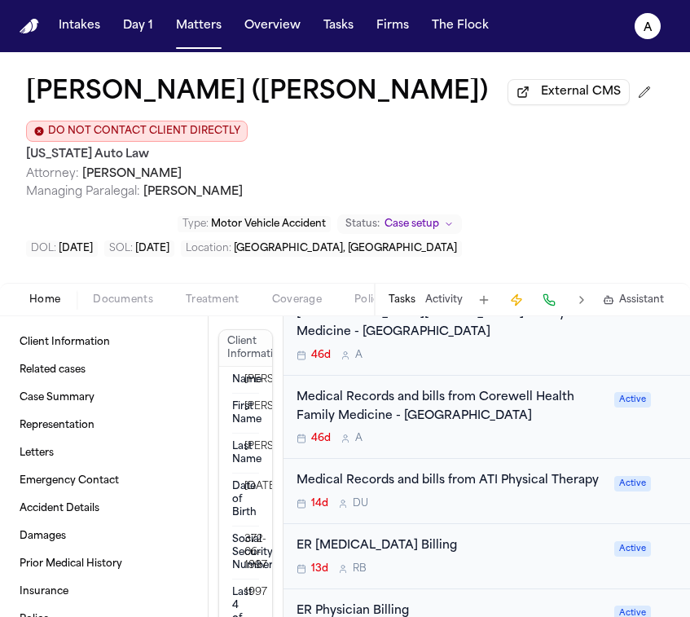
scroll to position [315, 0]
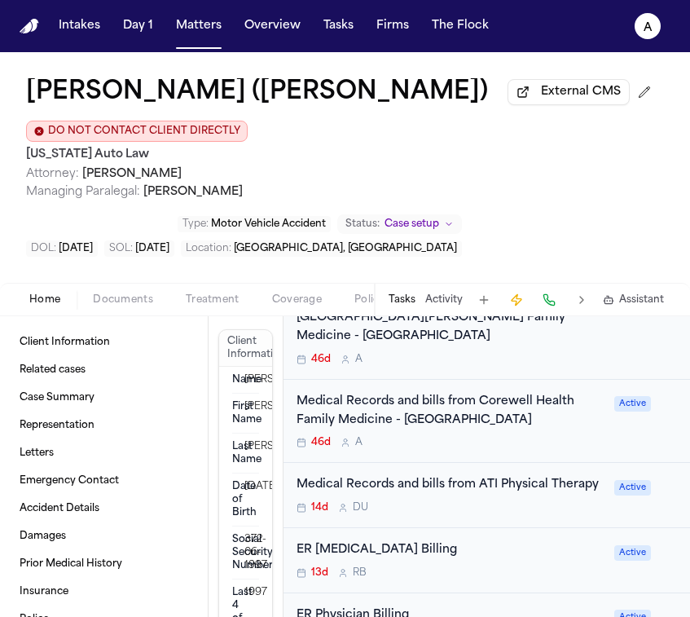
click at [546, 415] on div "Medical Records and bills from Corewell Health Family Medicine - [GEOGRAPHIC_DA…" at bounding box center [451, 411] width 308 height 37
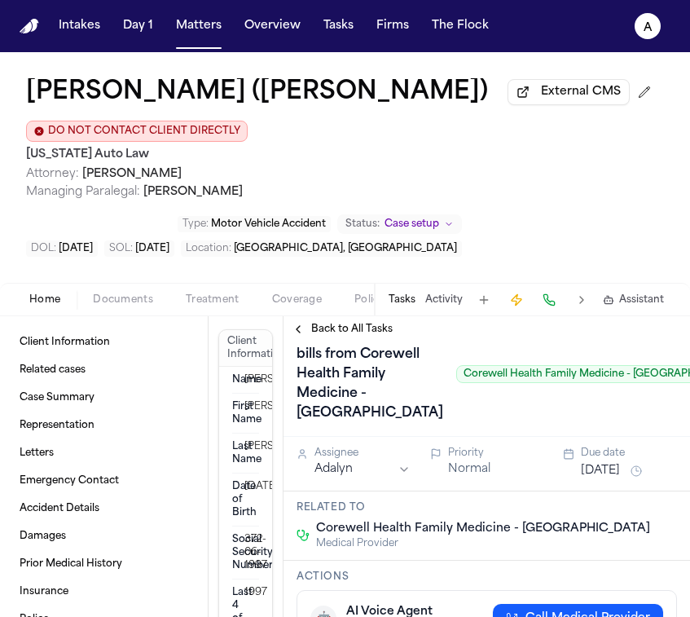
scroll to position [30, 0]
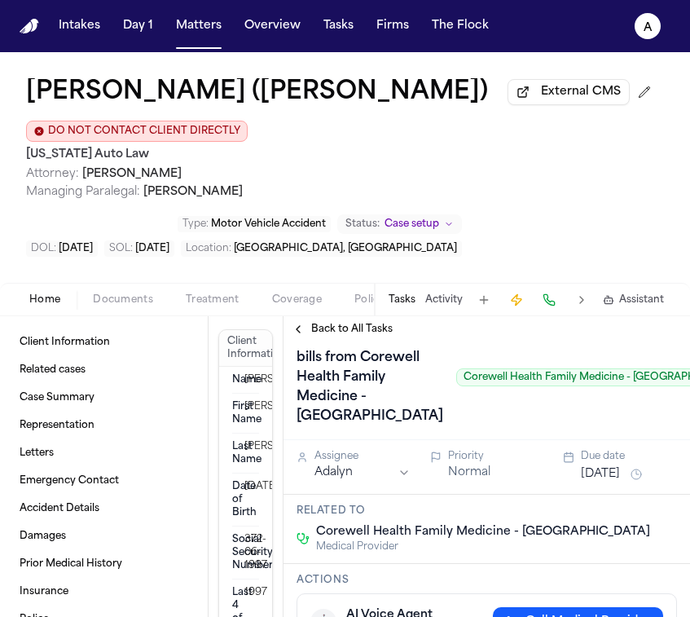
click at [354, 329] on span "Back to All Tasks" at bounding box center [352, 329] width 82 height 13
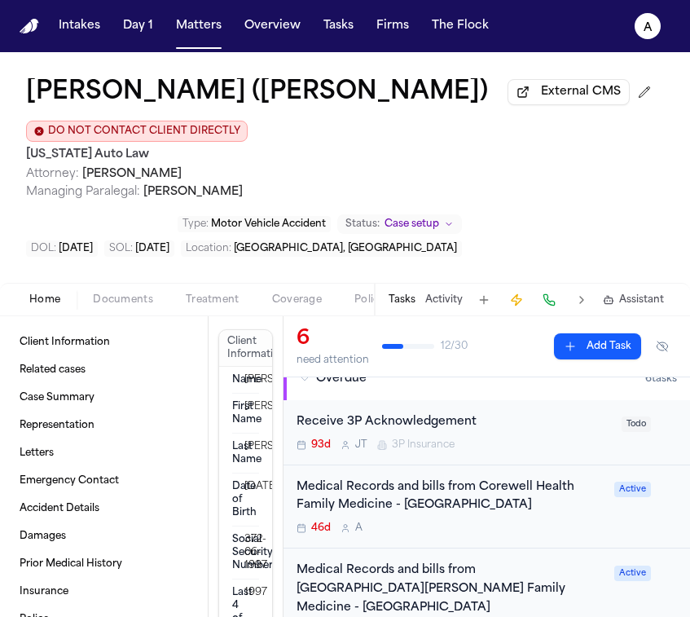
scroll to position [123, 0]
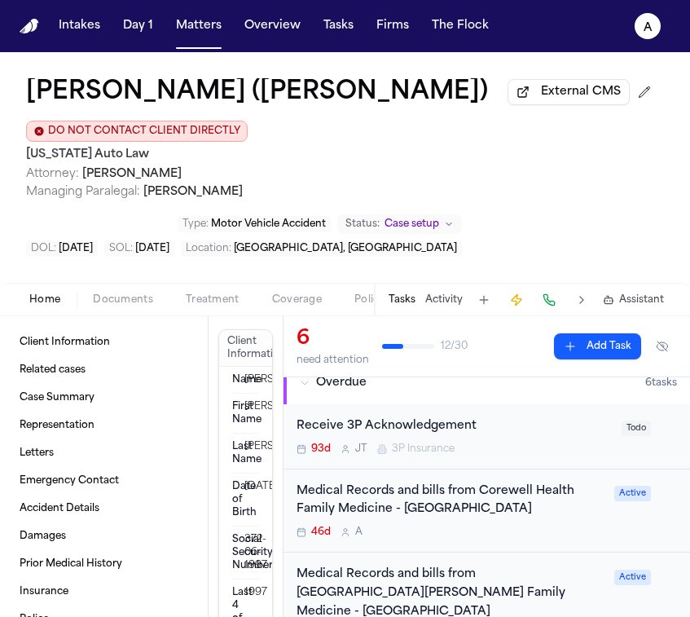
click at [545, 518] on div "Medical Records and bills from Corewell Health Family Medicine - [GEOGRAPHIC_DA…" at bounding box center [451, 501] width 308 height 37
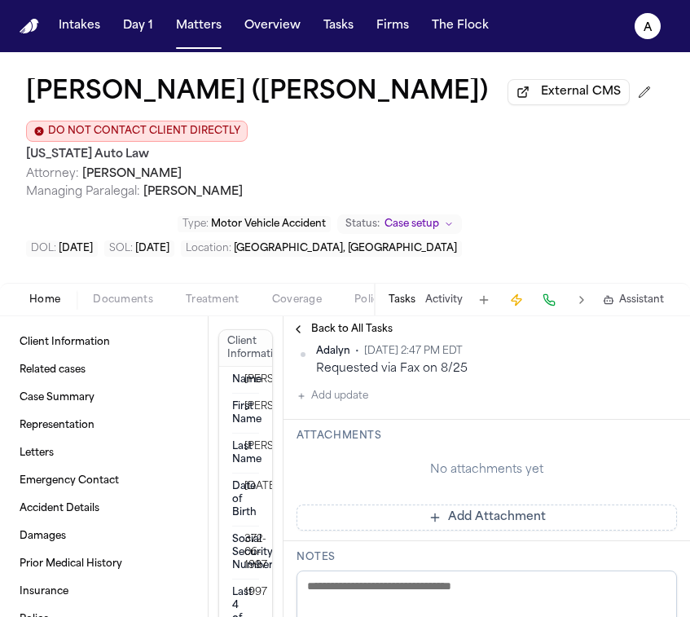
scroll to position [439, 0]
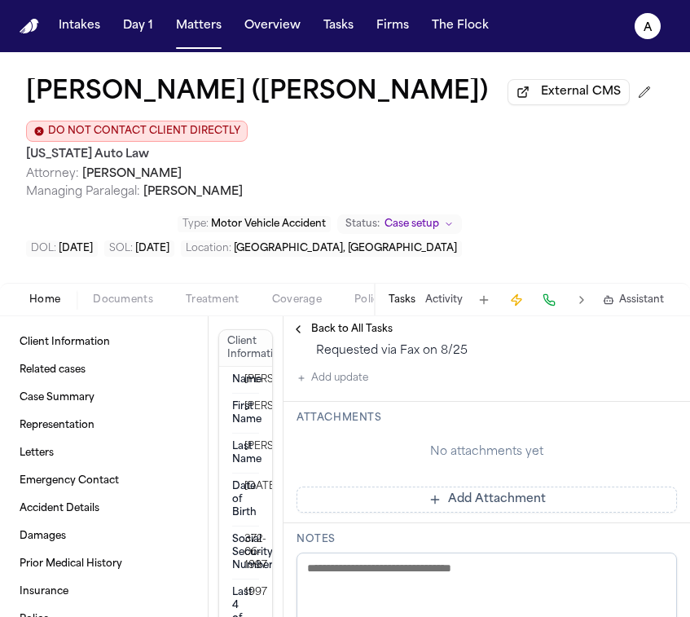
click at [355, 388] on button "Add update" at bounding box center [333, 378] width 72 height 20
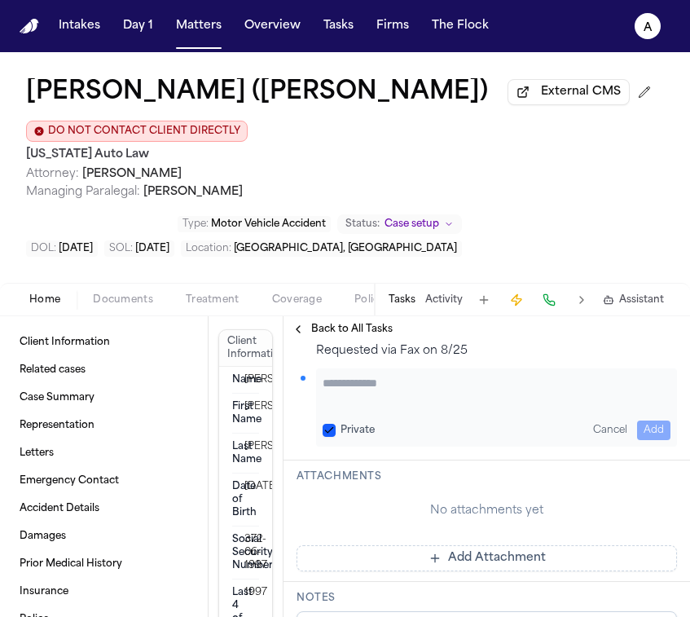
click at [377, 408] on textarea "Add your update" at bounding box center [497, 391] width 348 height 33
click at [392, 408] on textarea "Add your update" at bounding box center [497, 391] width 348 height 33
click at [329, 437] on button "Private" at bounding box center [329, 430] width 13 height 13
click at [367, 408] on textarea "Add your update" at bounding box center [497, 391] width 348 height 33
click at [343, 336] on span "Back to All Tasks" at bounding box center [352, 329] width 82 height 13
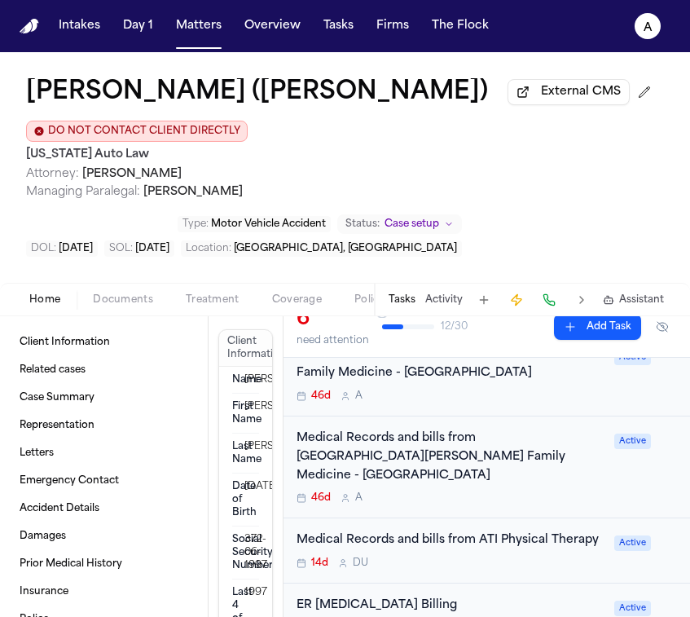
scroll to position [267, 0]
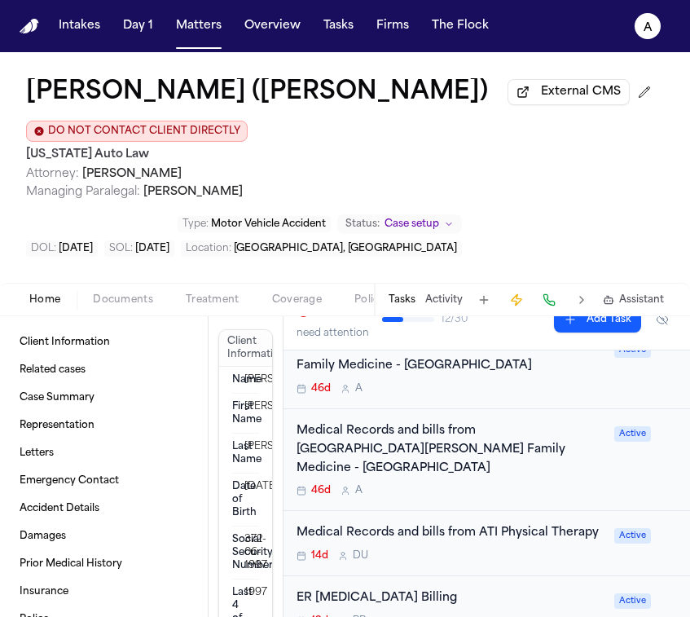
click at [503, 484] on div "46d A" at bounding box center [451, 490] width 308 height 13
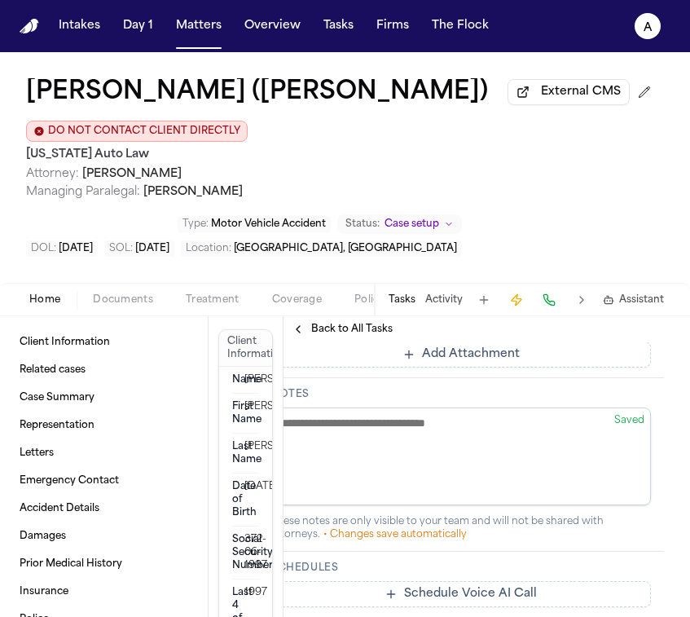
scroll to position [668, 26]
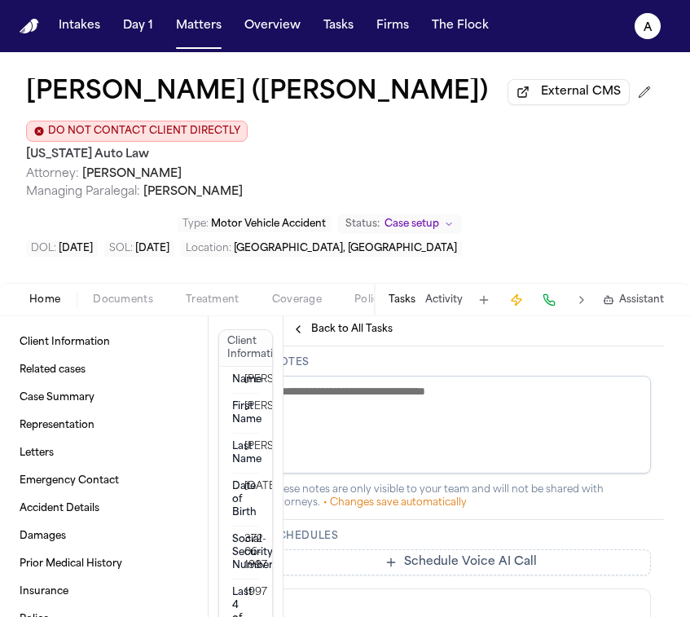
click at [541, 281] on link "[PERSON_NAME] - Records Request and HIPAA Auth to [GEOGRAPHIC_DATA][PERSON_NAME…" at bounding box center [444, 273] width 281 height 16
click at [322, 330] on span "Back to All Tasks" at bounding box center [352, 329] width 82 height 13
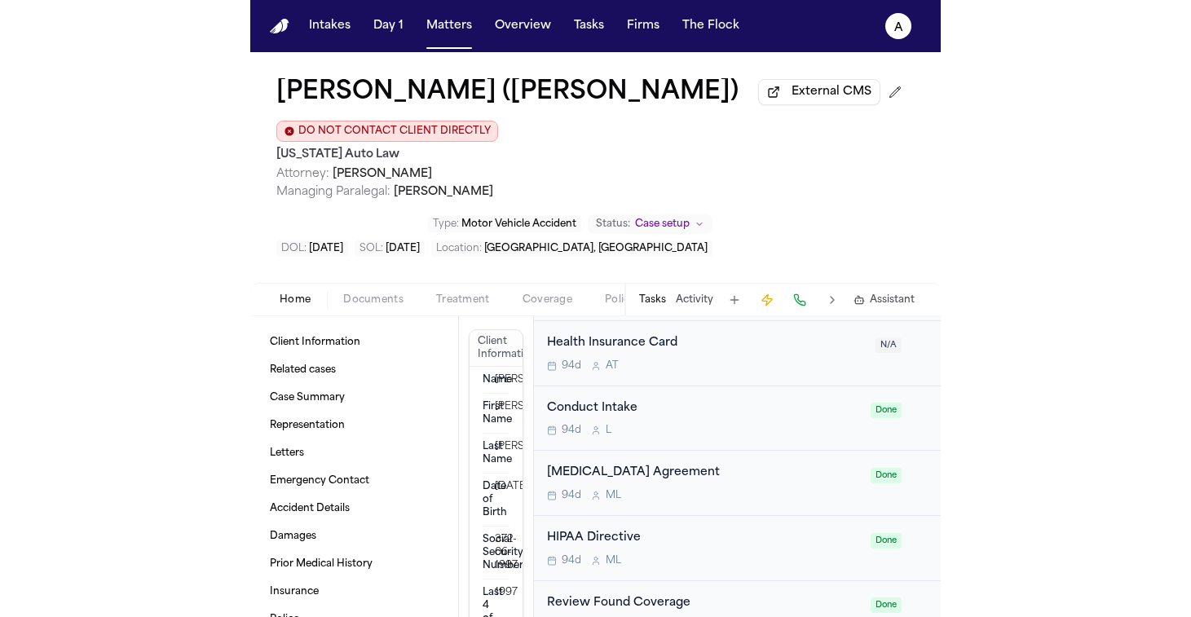
scroll to position [924, 0]
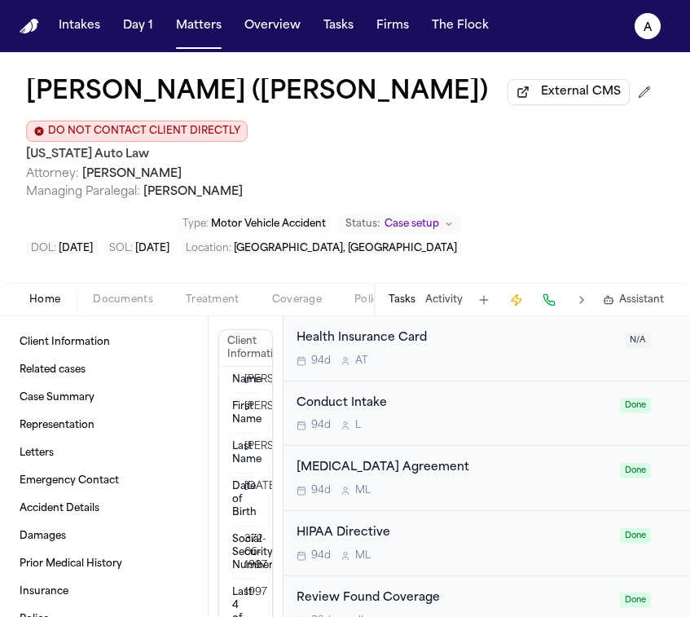
click at [217, 307] on span "Treatment" at bounding box center [213, 299] width 54 height 13
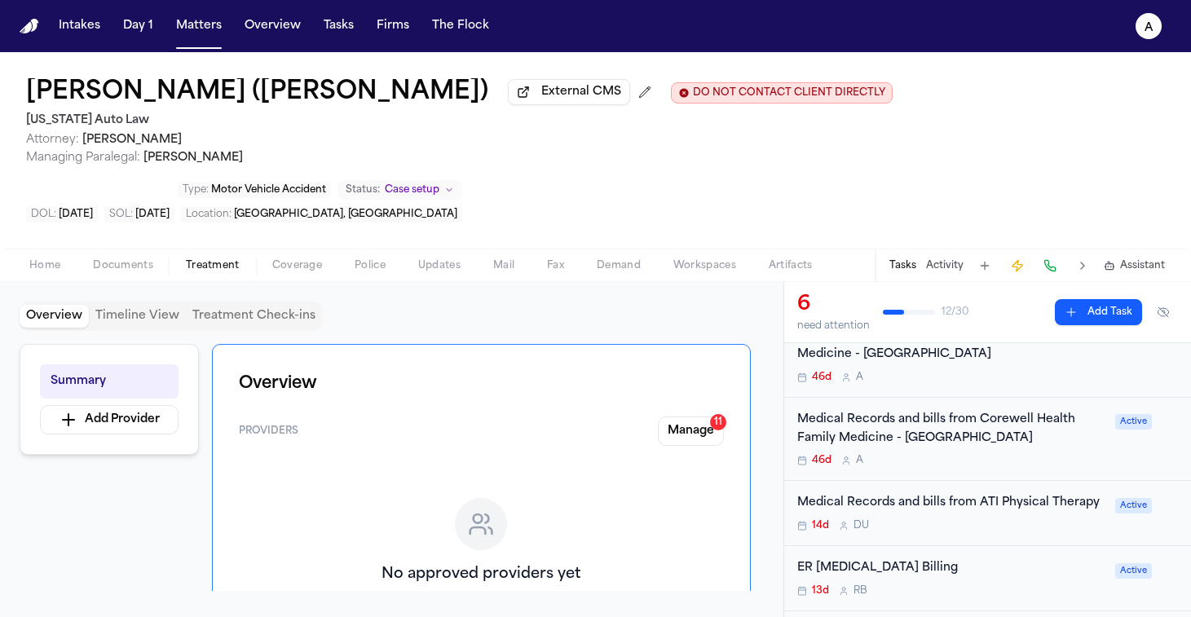
scroll to position [227, 0]
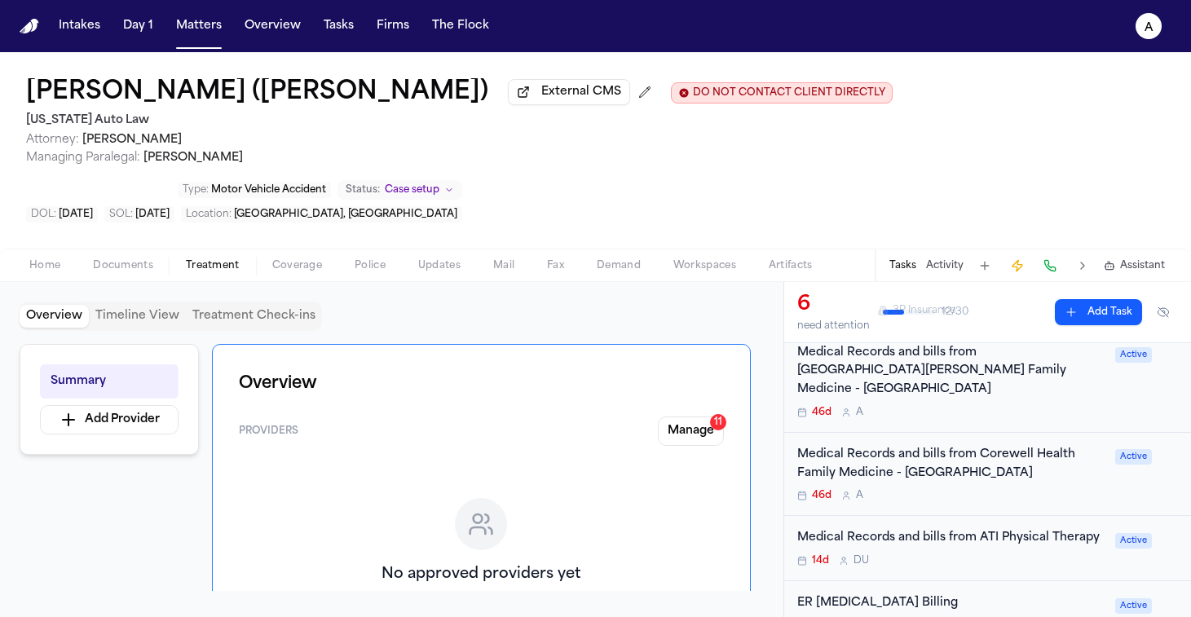
click at [935, 489] on div "46d A" at bounding box center [951, 495] width 308 height 13
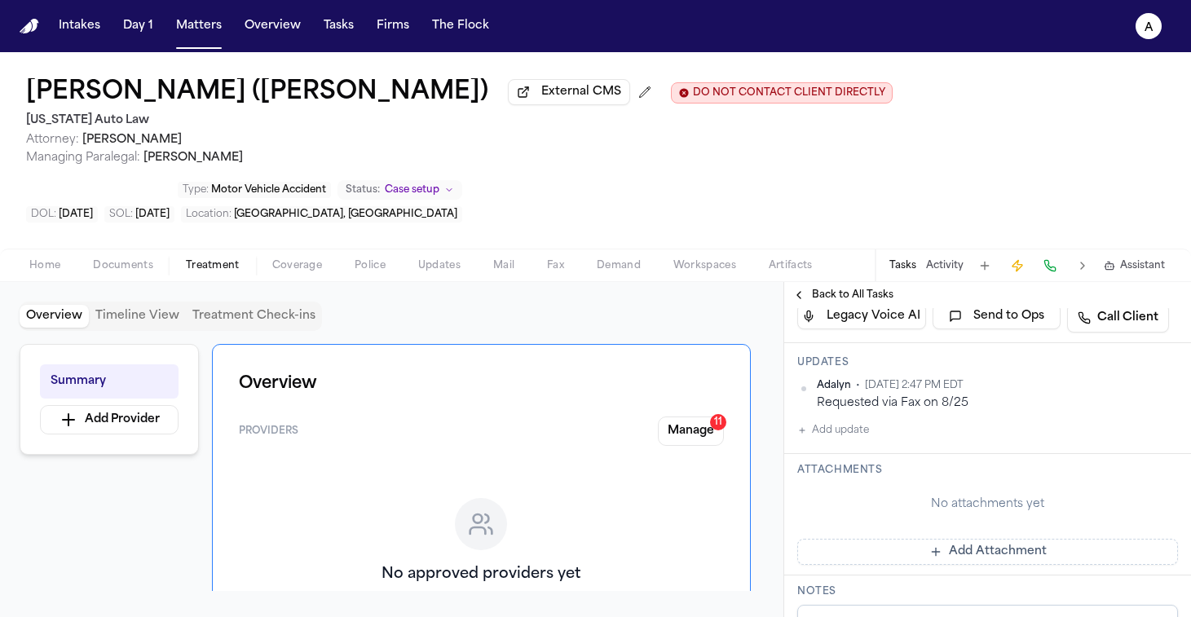
scroll to position [426, 0]
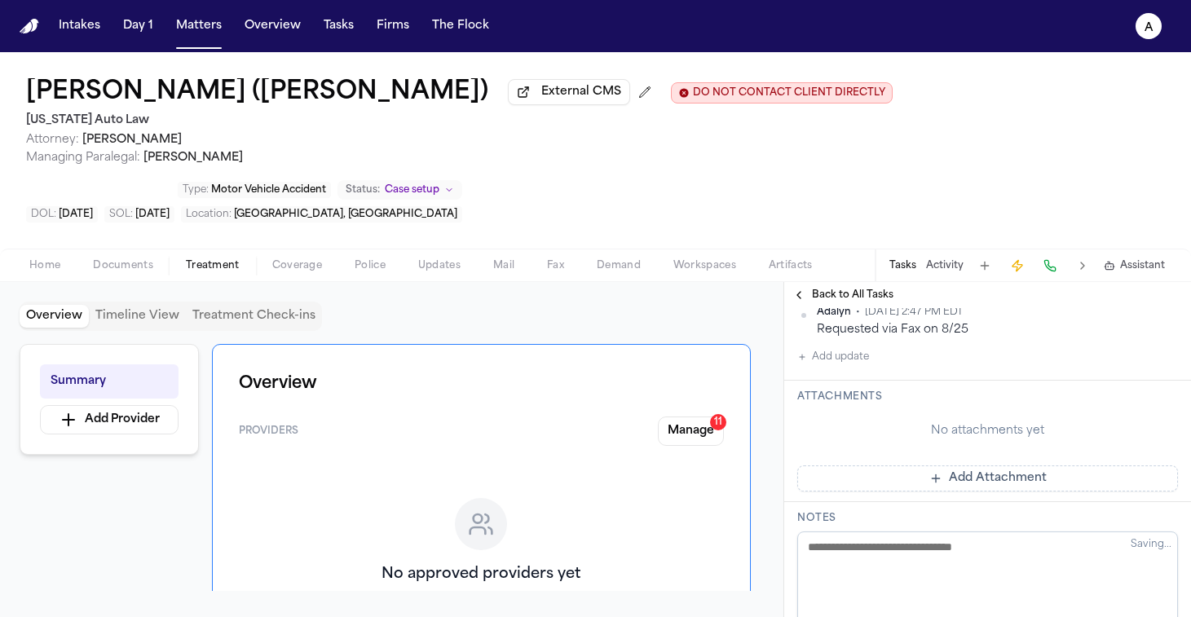
click at [865, 367] on button "Add update" at bounding box center [833, 357] width 72 height 20
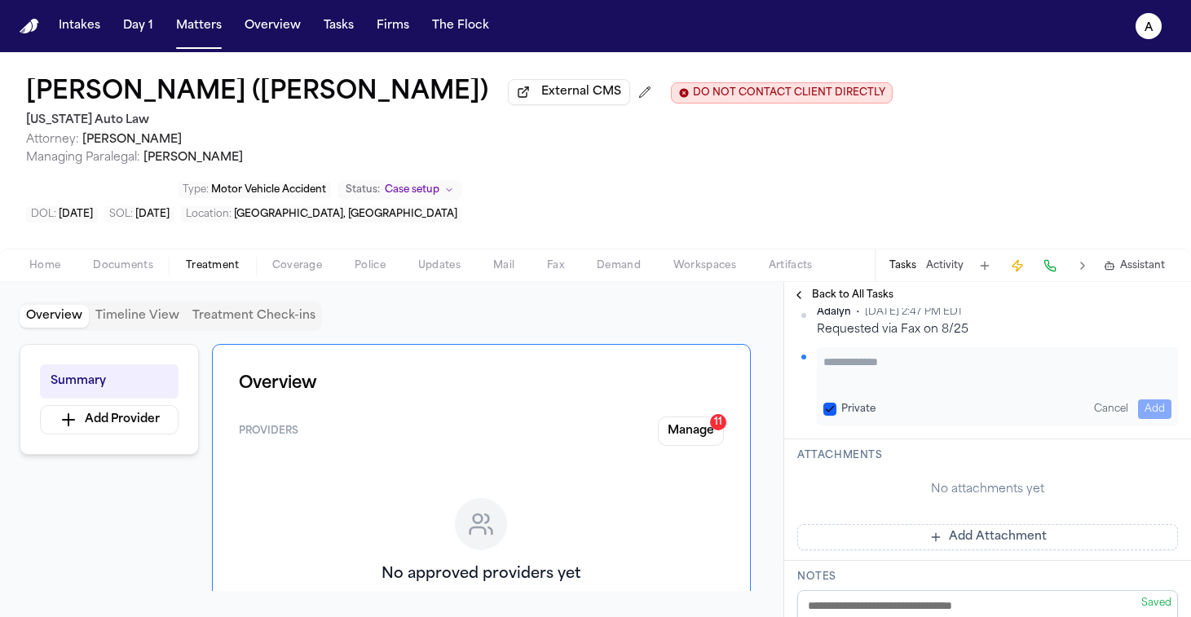
click at [869, 386] on textarea "Add your update" at bounding box center [997, 370] width 348 height 33
click at [830, 416] on button "Private" at bounding box center [829, 409] width 13 height 13
click at [1080, 419] on button "Add" at bounding box center [1154, 409] width 33 height 20
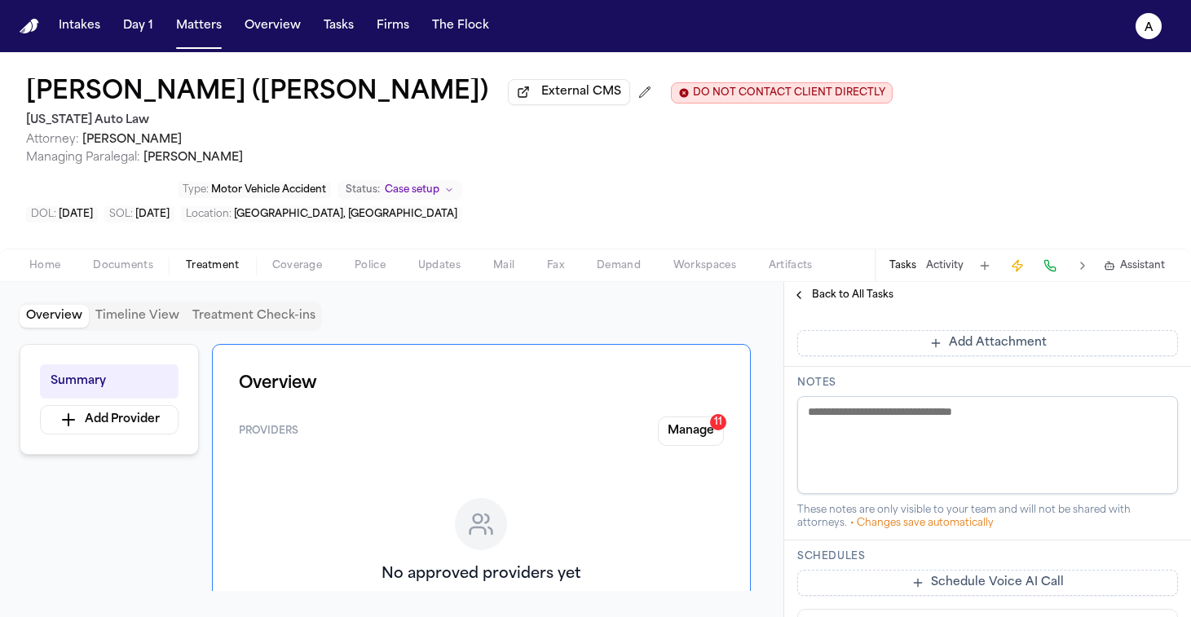
scroll to position [612, 0]
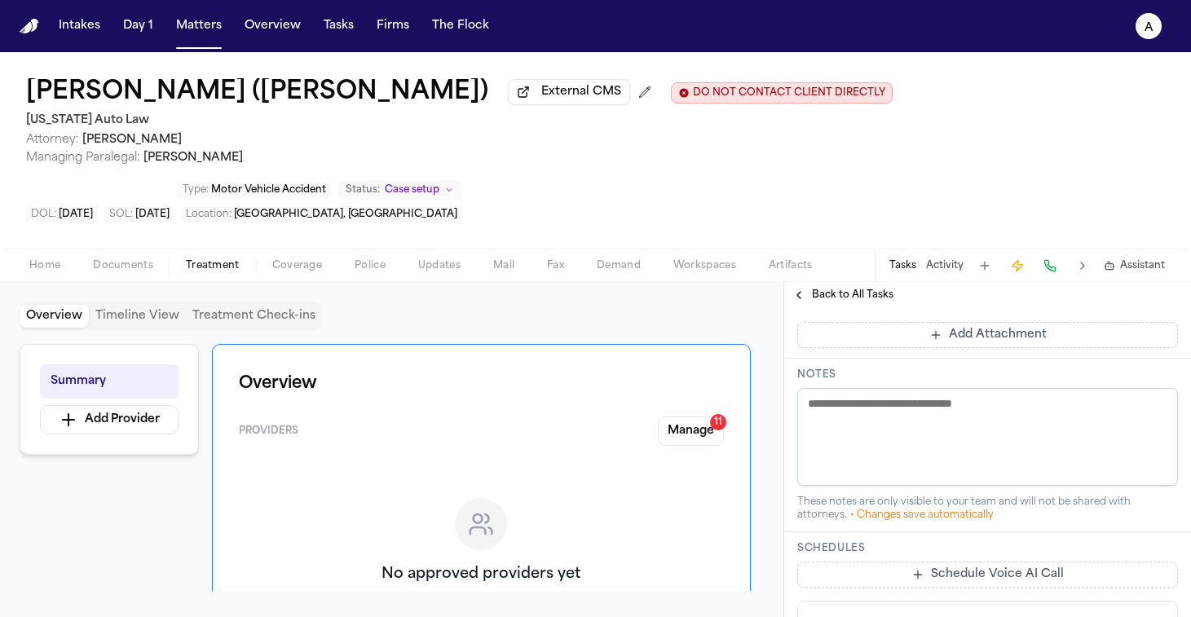
click at [1025, 348] on button "Add Attachment" at bounding box center [987, 335] width 381 height 26
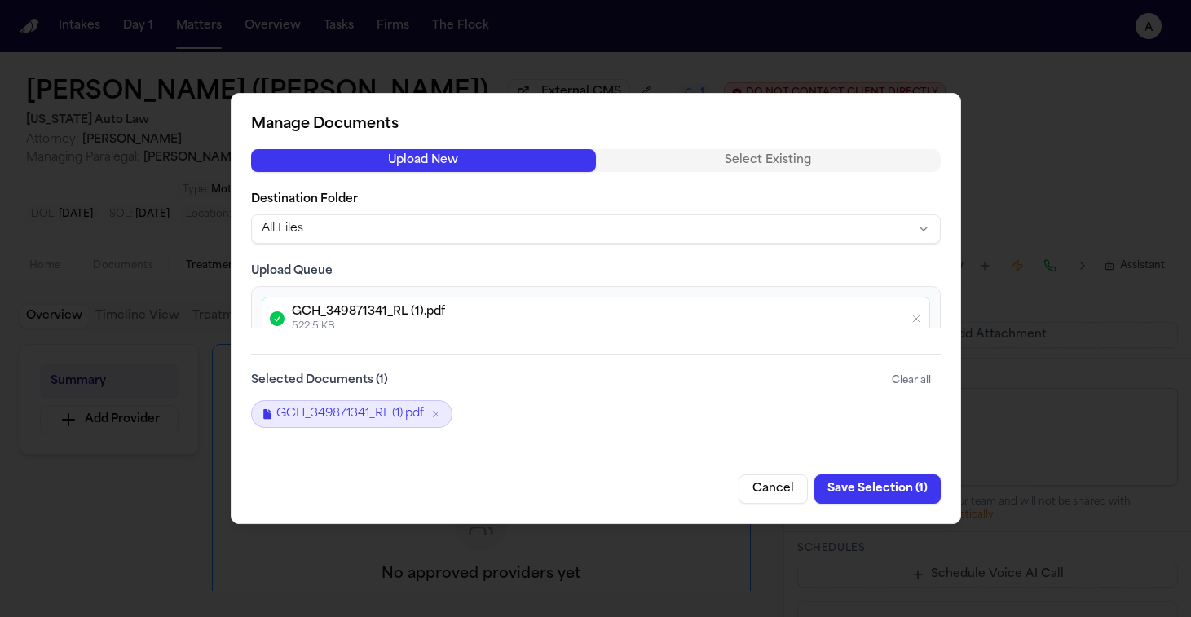
click at [870, 487] on button "Save Selection ( 1 )" at bounding box center [877, 488] width 126 height 29
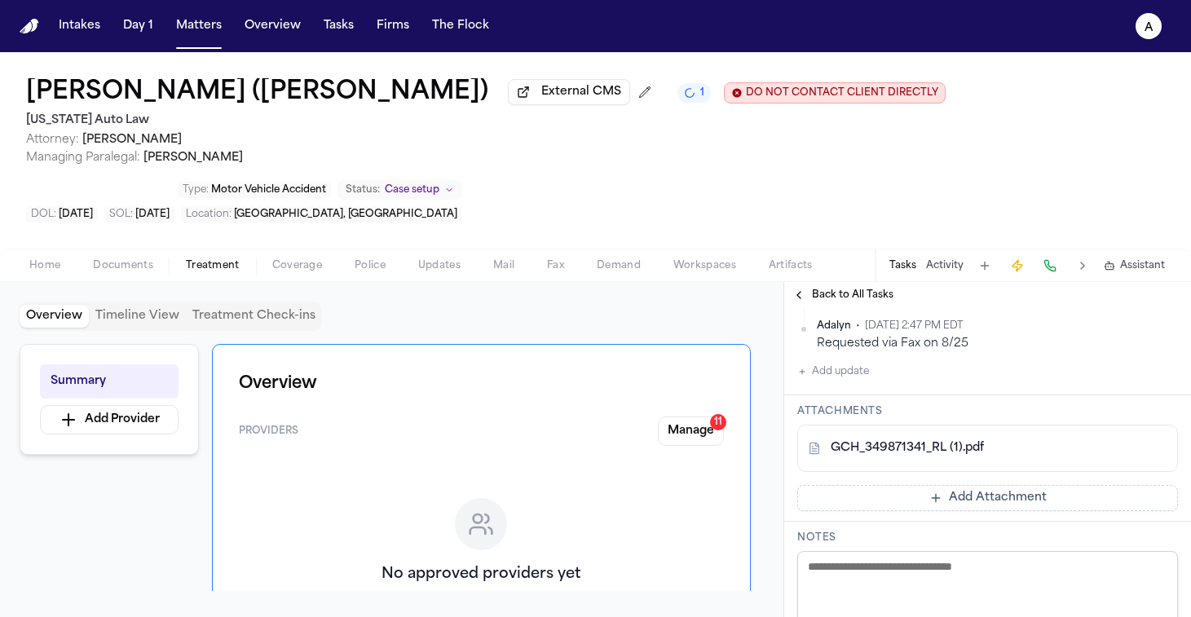
scroll to position [434, 0]
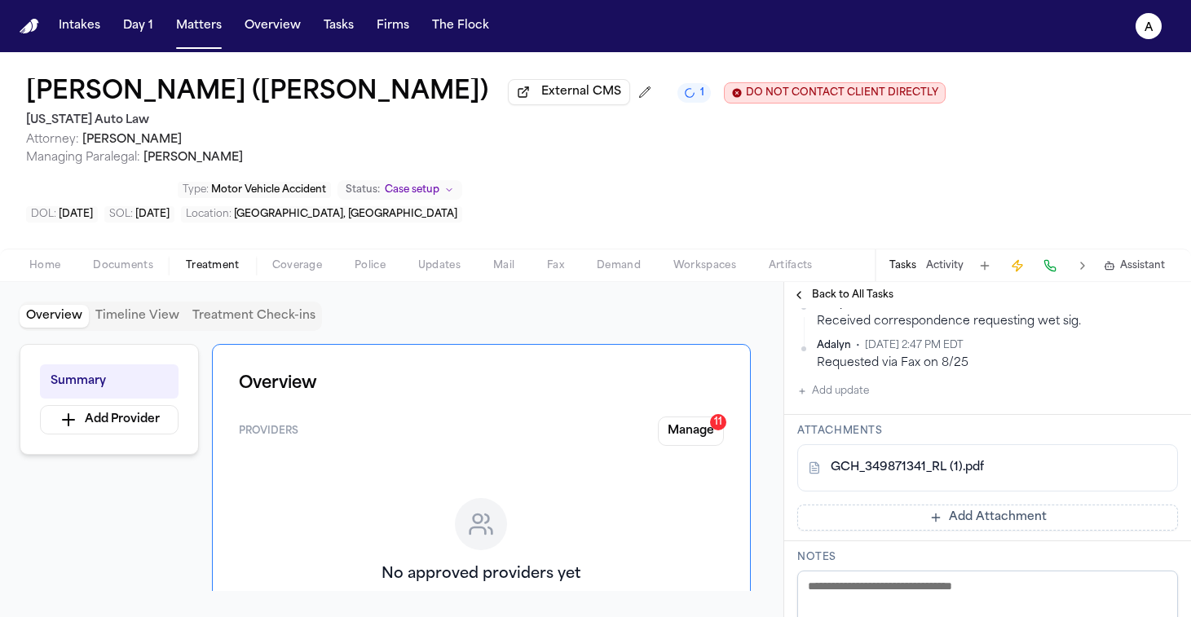
click at [853, 401] on button "Add update" at bounding box center [833, 392] width 72 height 20
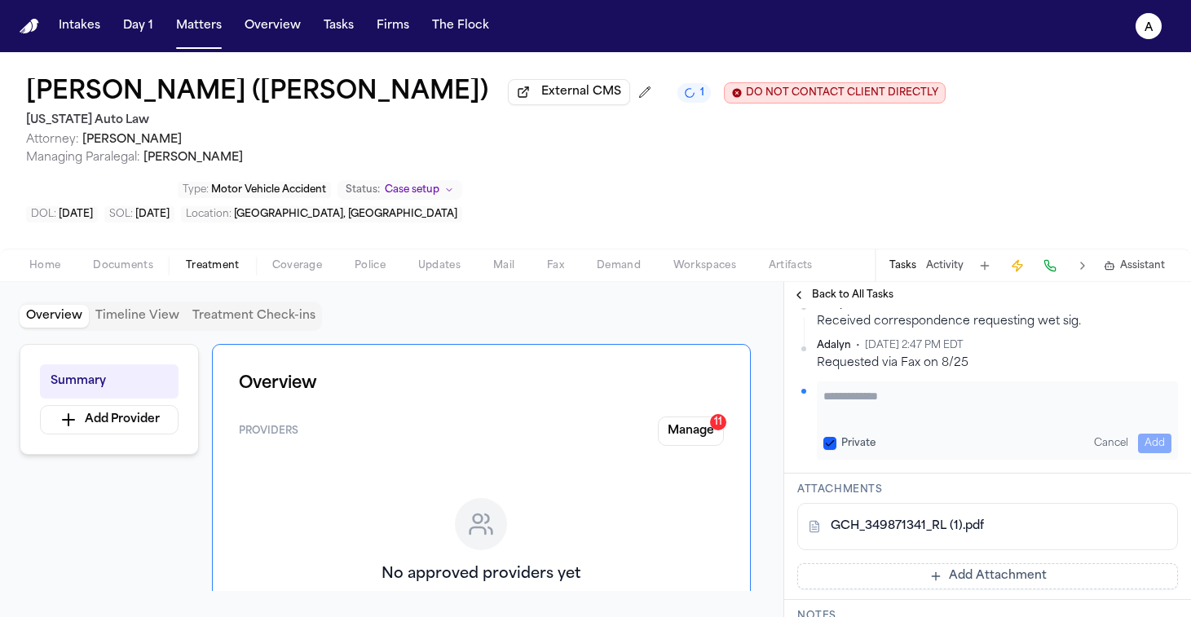
click at [854, 421] on textarea "Add your update" at bounding box center [997, 404] width 348 height 33
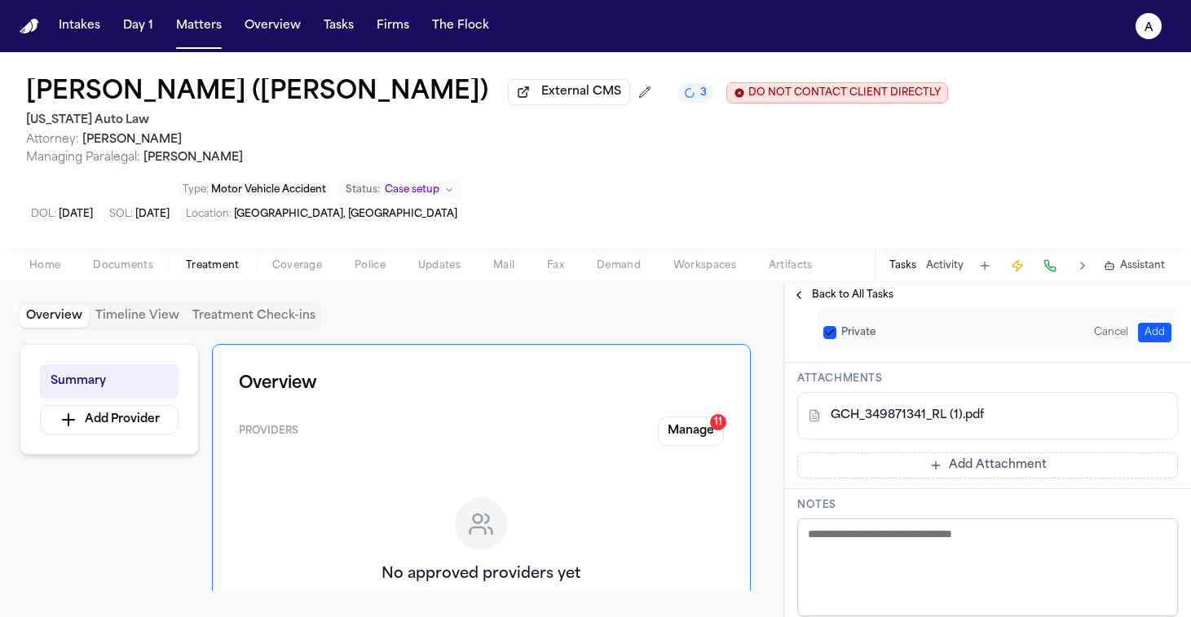
scroll to position [1, 0]
click at [834, 339] on button "Private" at bounding box center [829, 332] width 13 height 13
click at [1080, 342] on button "Add" at bounding box center [1154, 333] width 33 height 20
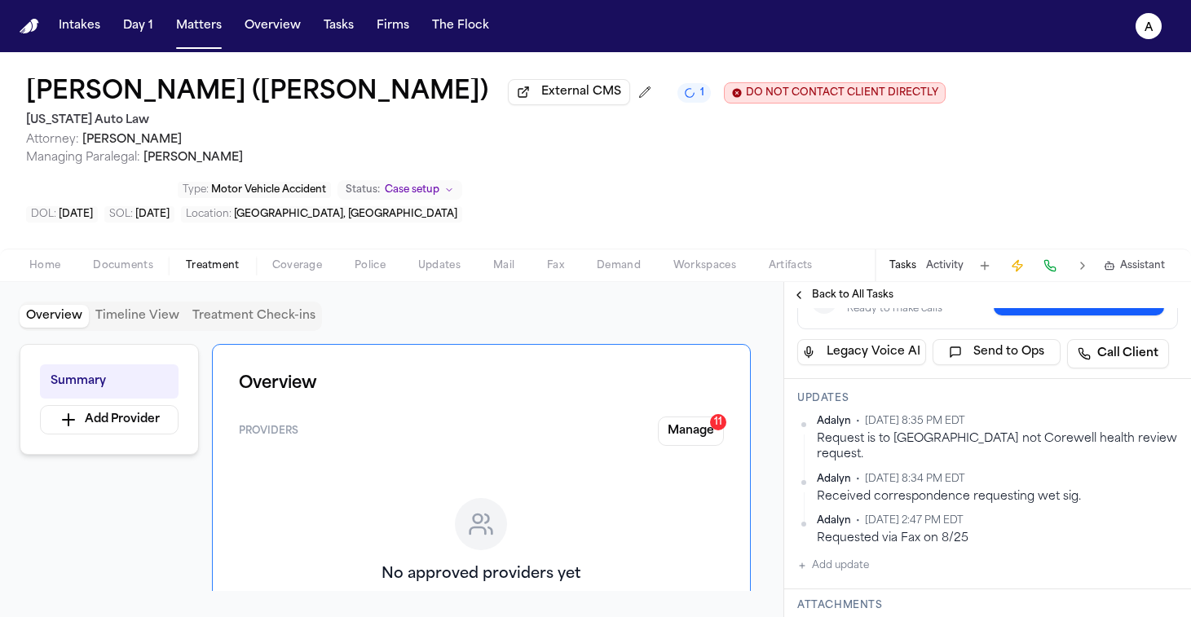
scroll to position [171, 0]
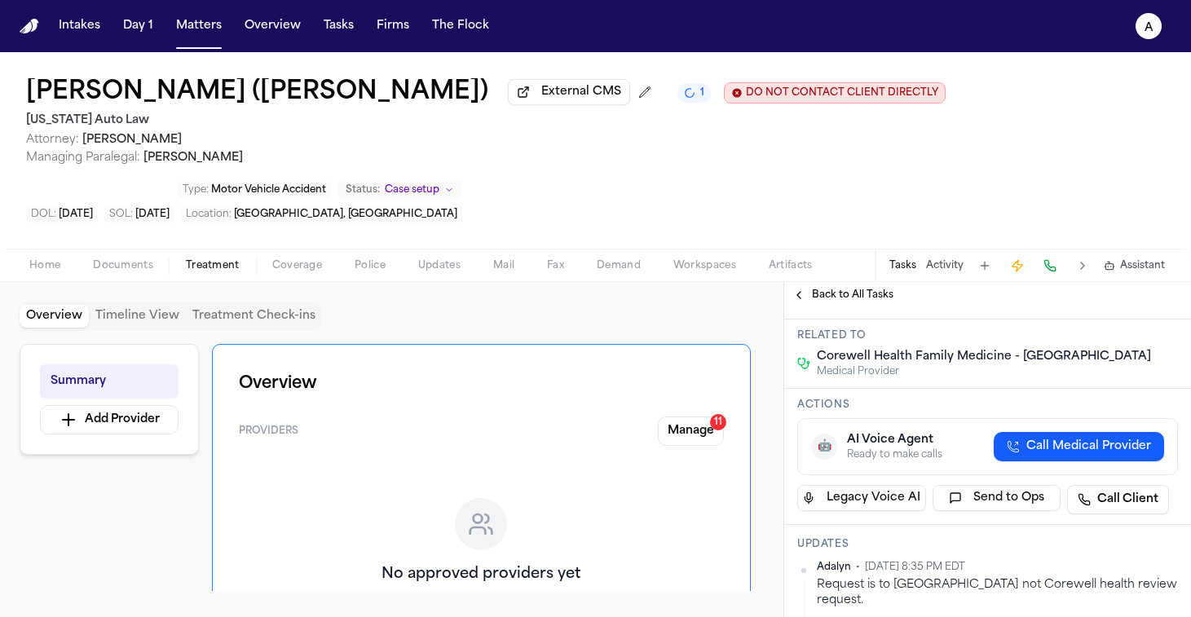
click at [1080, 307] on button "[DATE]" at bounding box center [1101, 299] width 39 height 16
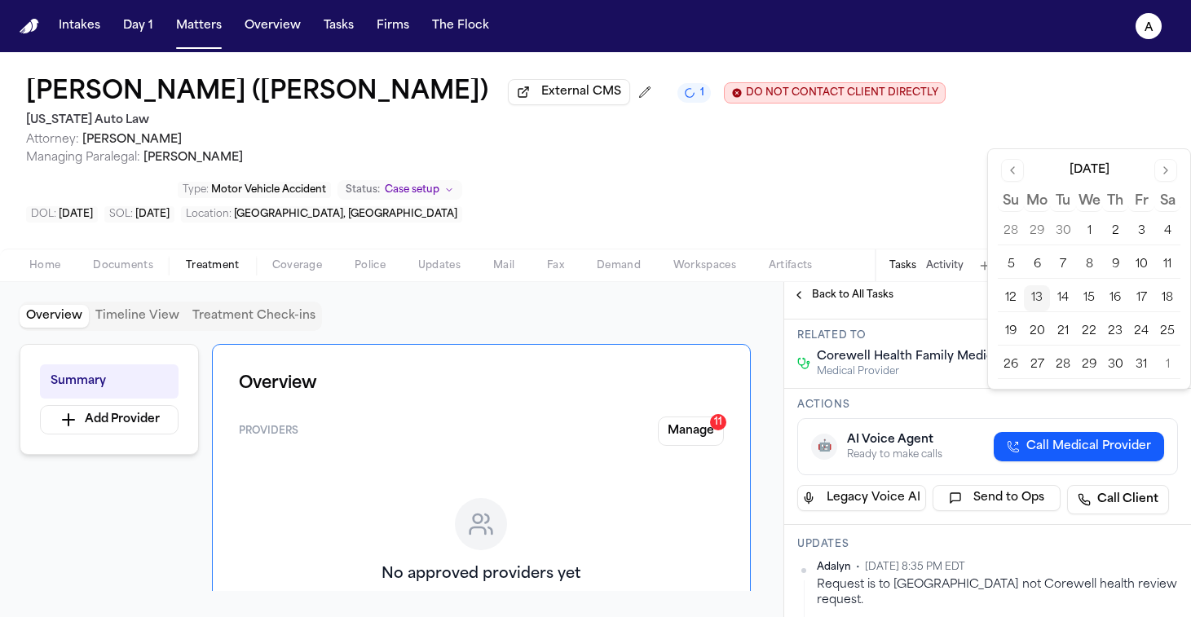
click at [1026, 289] on button "13" at bounding box center [1037, 298] width 26 height 26
click at [1030, 289] on button "13" at bounding box center [1037, 298] width 26 height 26
click at [1031, 297] on button "13" at bounding box center [1037, 298] width 26 height 26
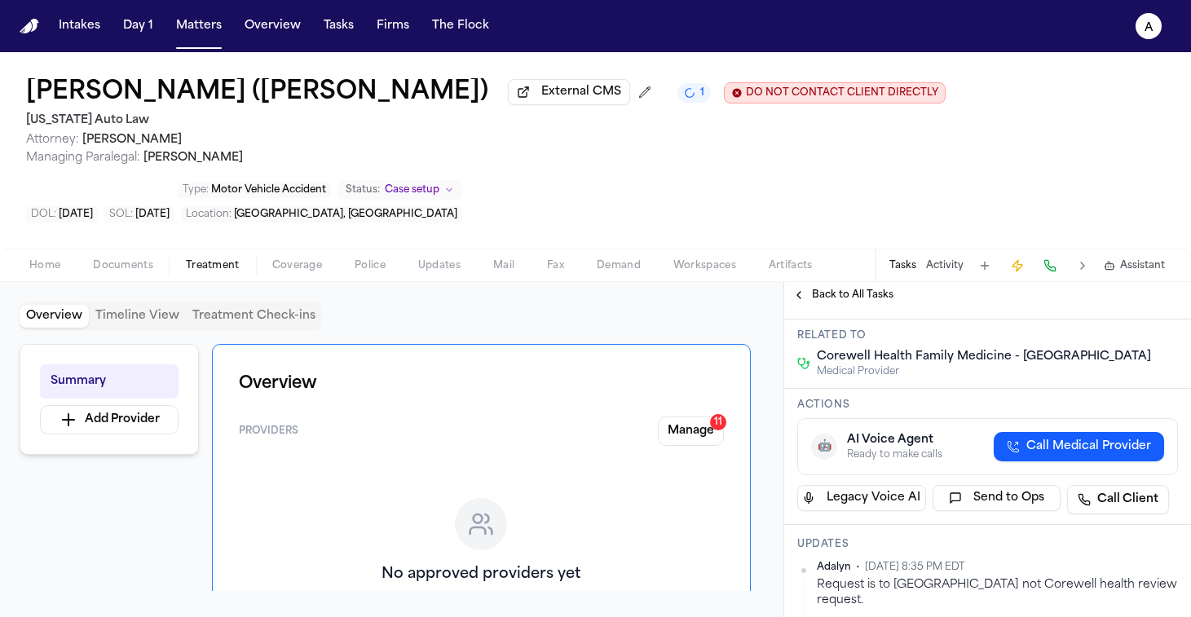
click at [938, 254] on div "Medical Records and bills from Corewell Health Family Medicine - Garden City Co…" at bounding box center [1023, 202] width 453 height 104
click at [205, 32] on button "Matters" at bounding box center [199, 25] width 59 height 29
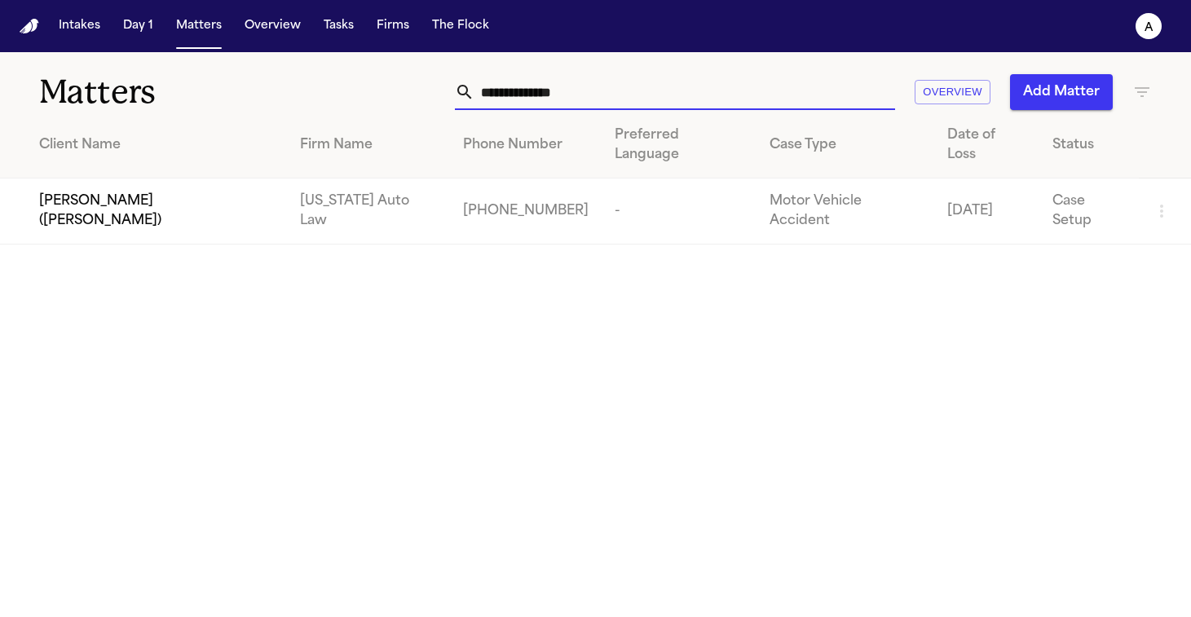
drag, startPoint x: 629, startPoint y: 87, endPoint x: 439, endPoint y: 86, distance: 189.9
click at [439, 86] on div "**********" at bounding box center [749, 92] width 805 height 36
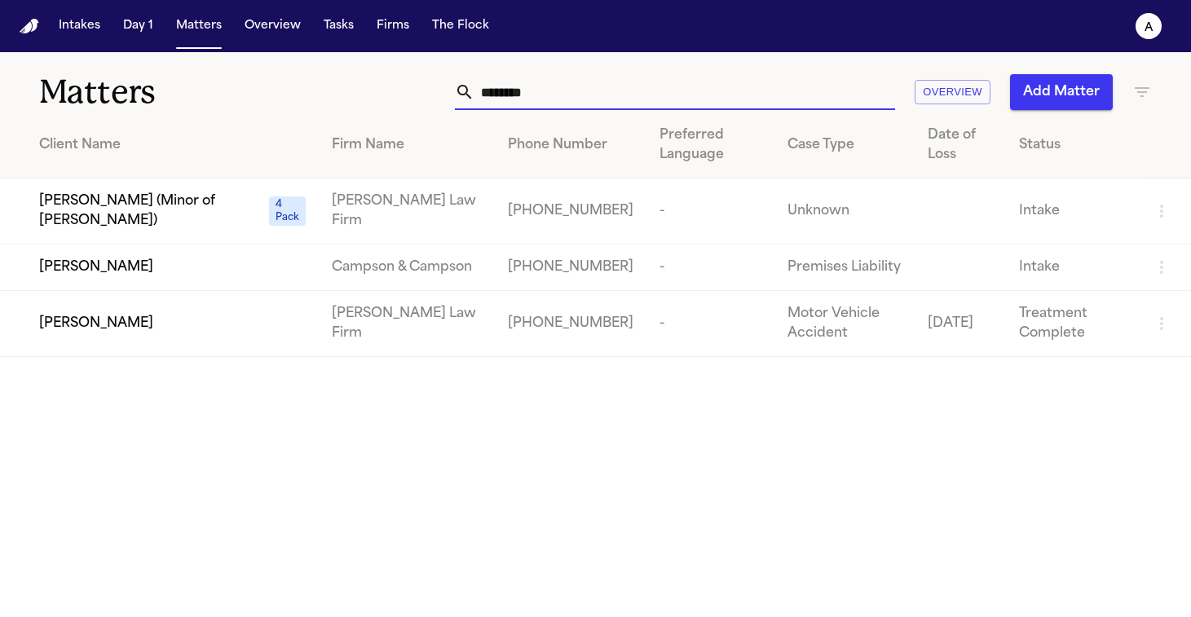
click at [135, 333] on div "[PERSON_NAME]" at bounding box center [172, 324] width 267 height 20
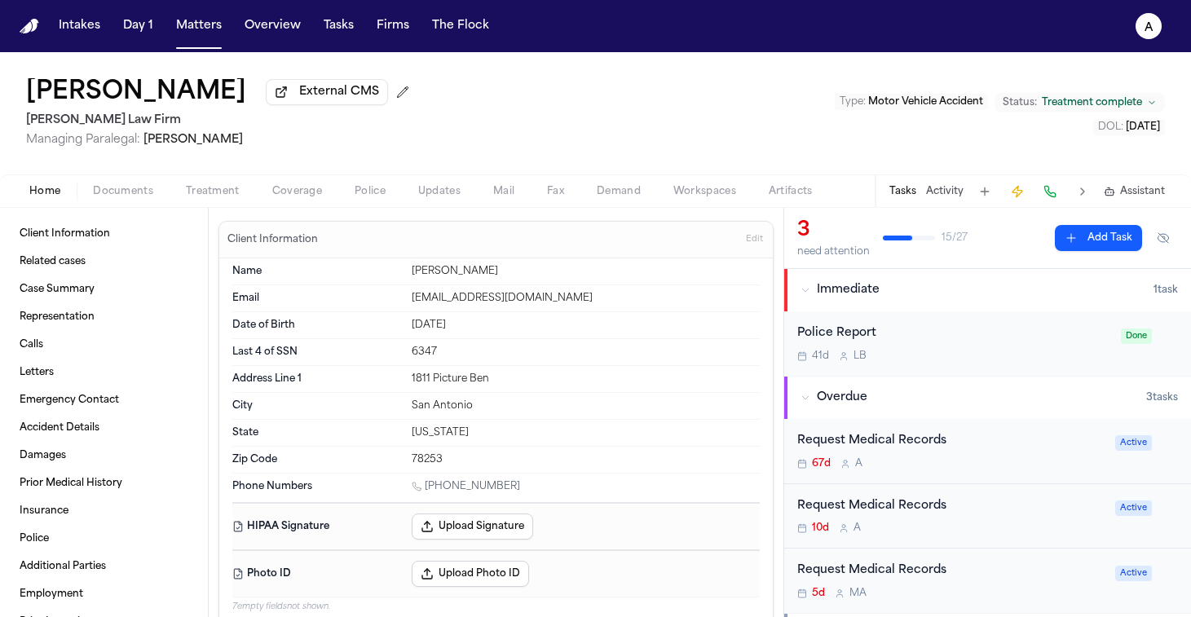
scroll to position [51, 0]
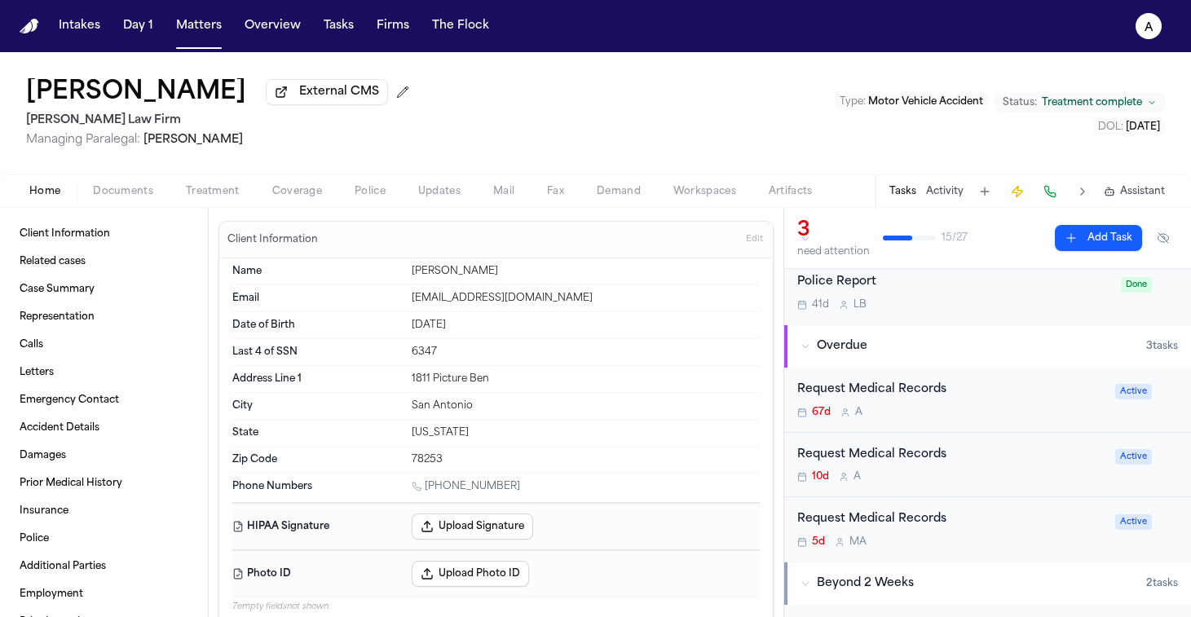
click at [1023, 415] on div "67d A" at bounding box center [951, 412] width 308 height 13
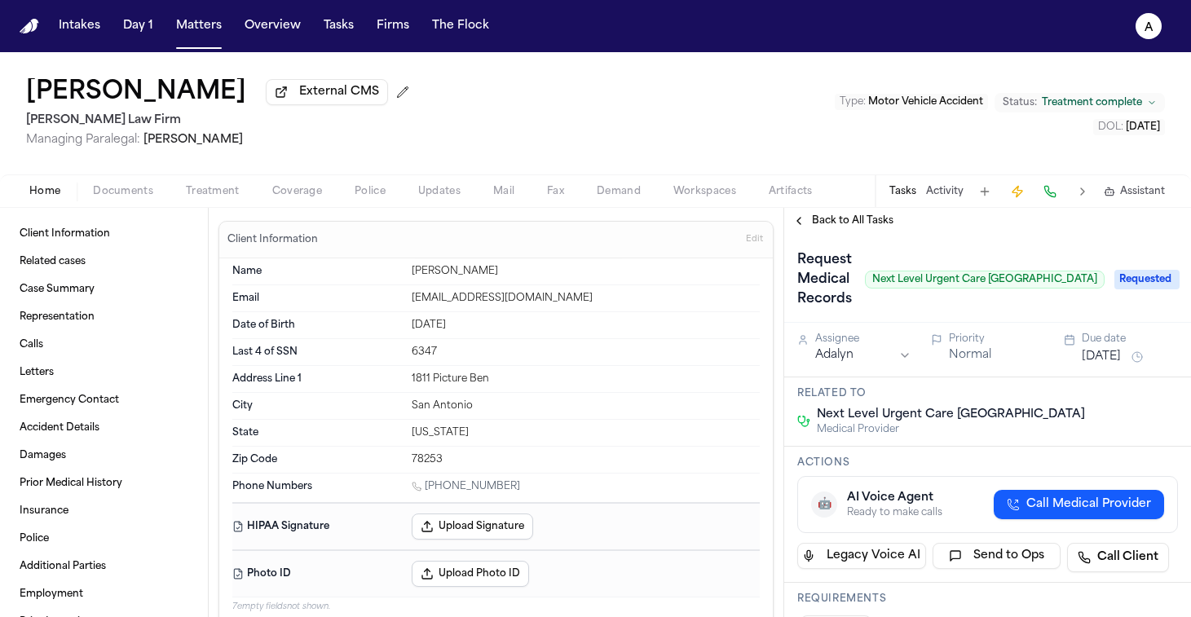
click at [884, 219] on span "Back to All Tasks" at bounding box center [853, 220] width 82 height 13
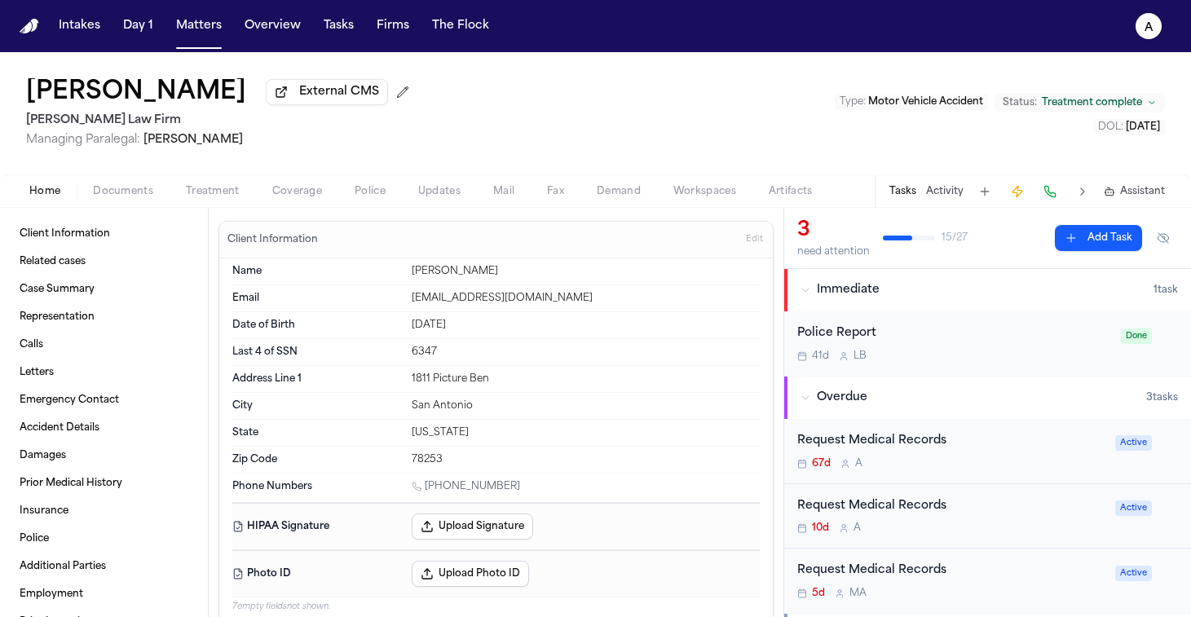
scroll to position [37, 0]
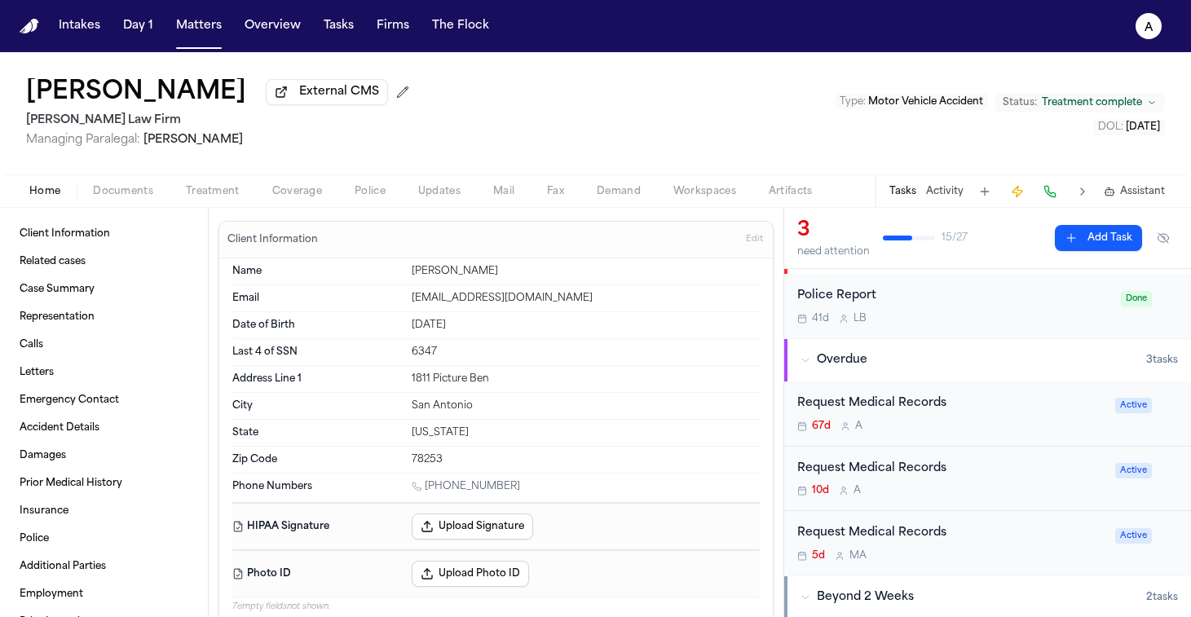
click at [1034, 483] on div "Request Medical Records 10d A" at bounding box center [951, 479] width 308 height 38
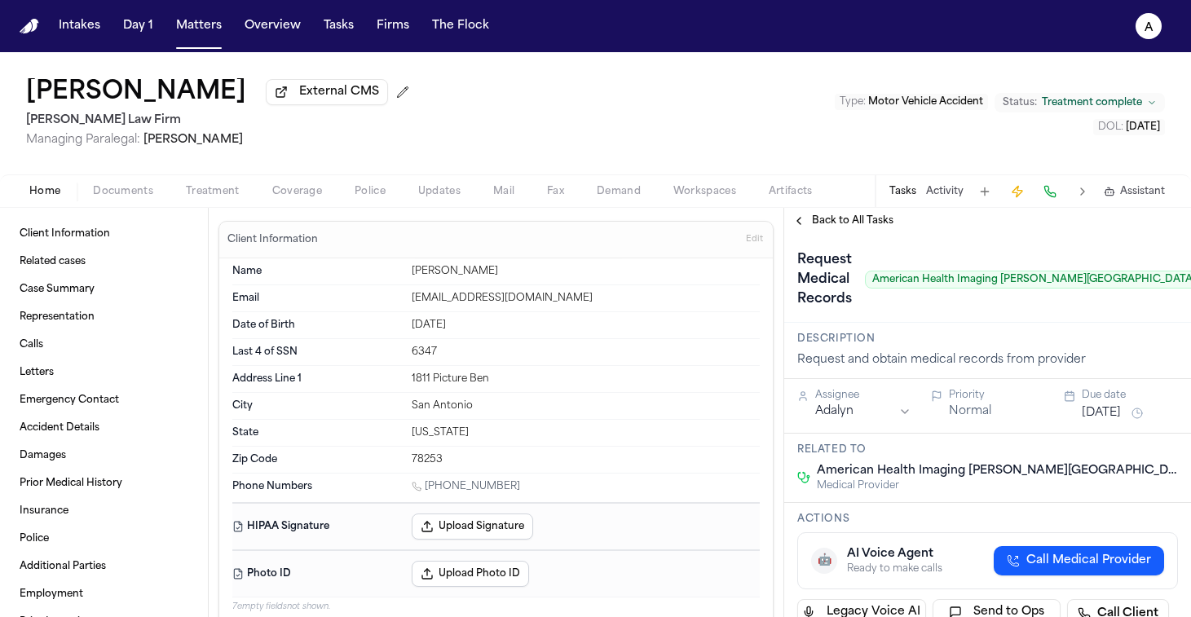
click at [865, 223] on span "Back to All Tasks" at bounding box center [853, 220] width 82 height 13
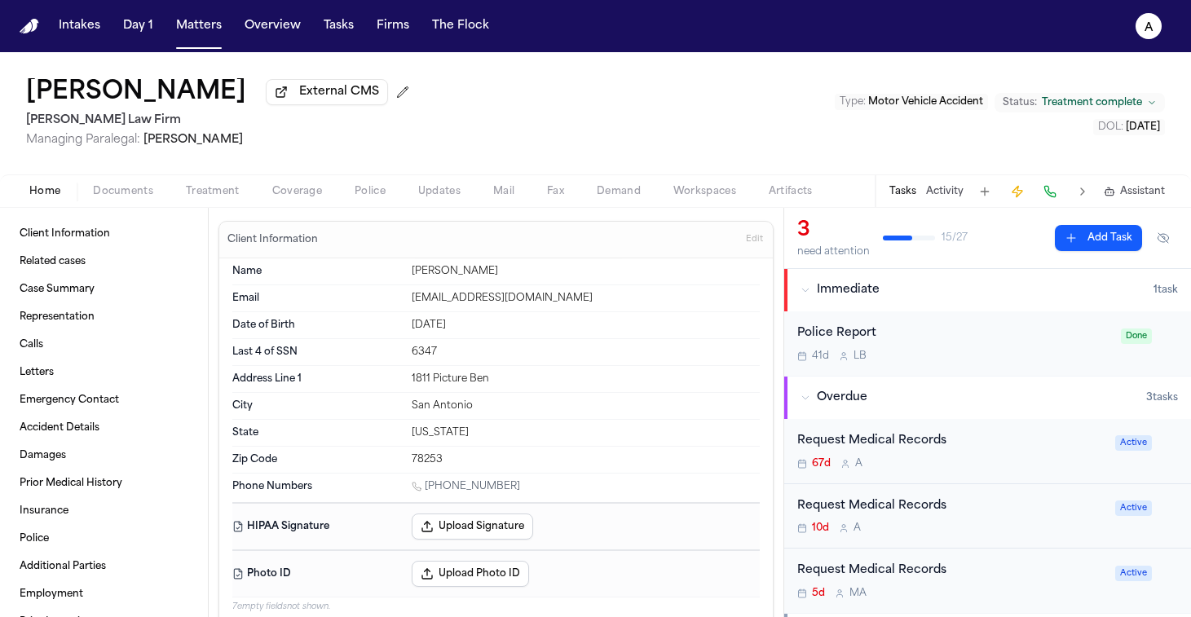
scroll to position [58, 0]
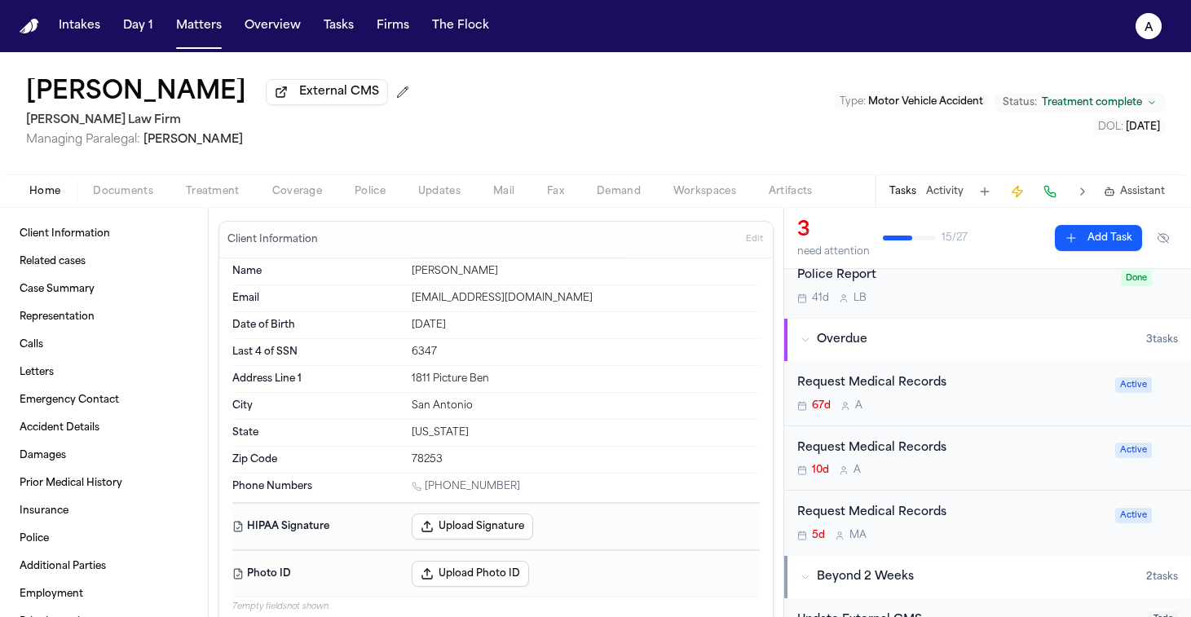
click at [1008, 521] on div "Request Medical Records" at bounding box center [951, 513] width 308 height 19
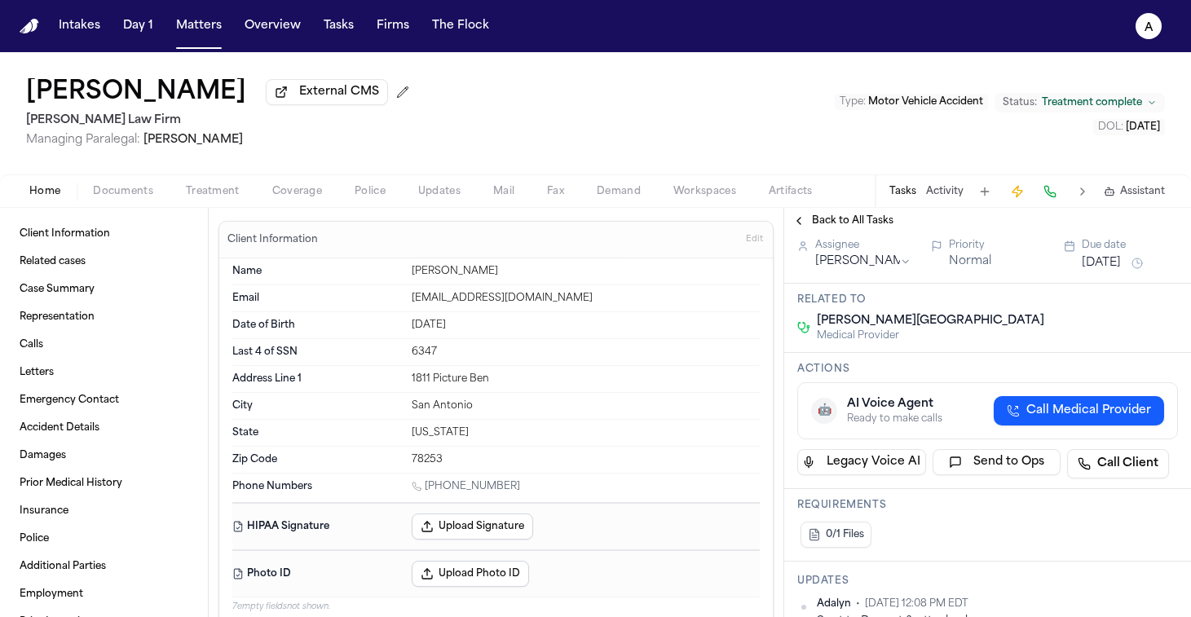
scroll to position [99, 0]
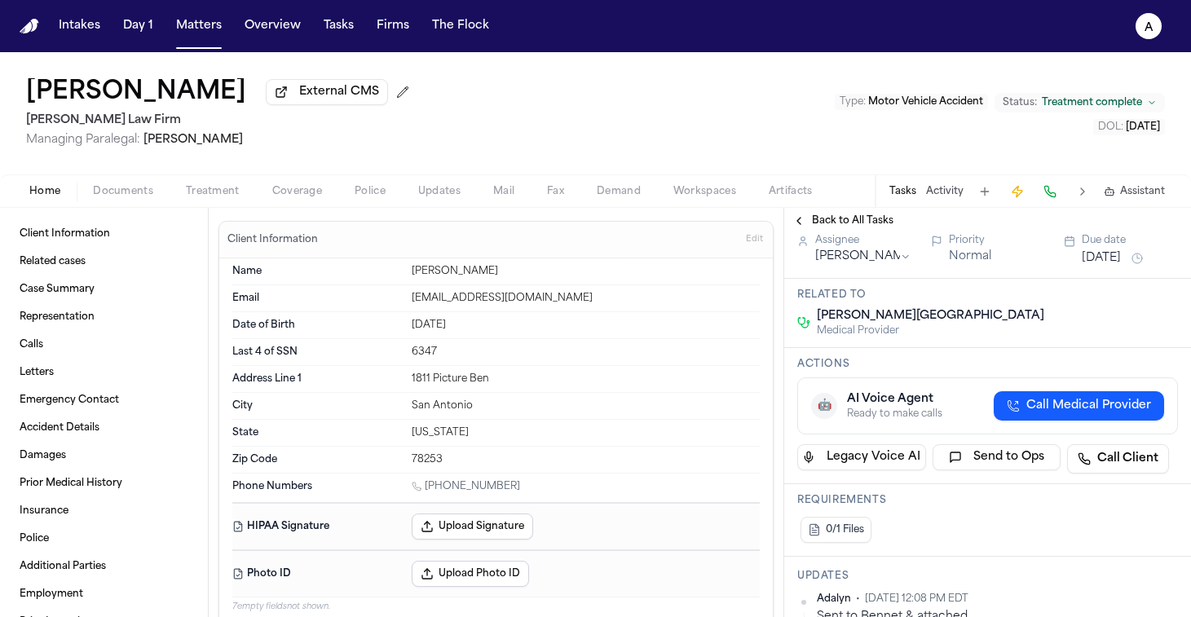
click at [871, 214] on div "Back to All Tasks" at bounding box center [987, 221] width 407 height 26
click at [871, 215] on div "Back to All Tasks" at bounding box center [987, 221] width 407 height 26
click at [875, 222] on span "Back to All Tasks" at bounding box center [853, 220] width 82 height 13
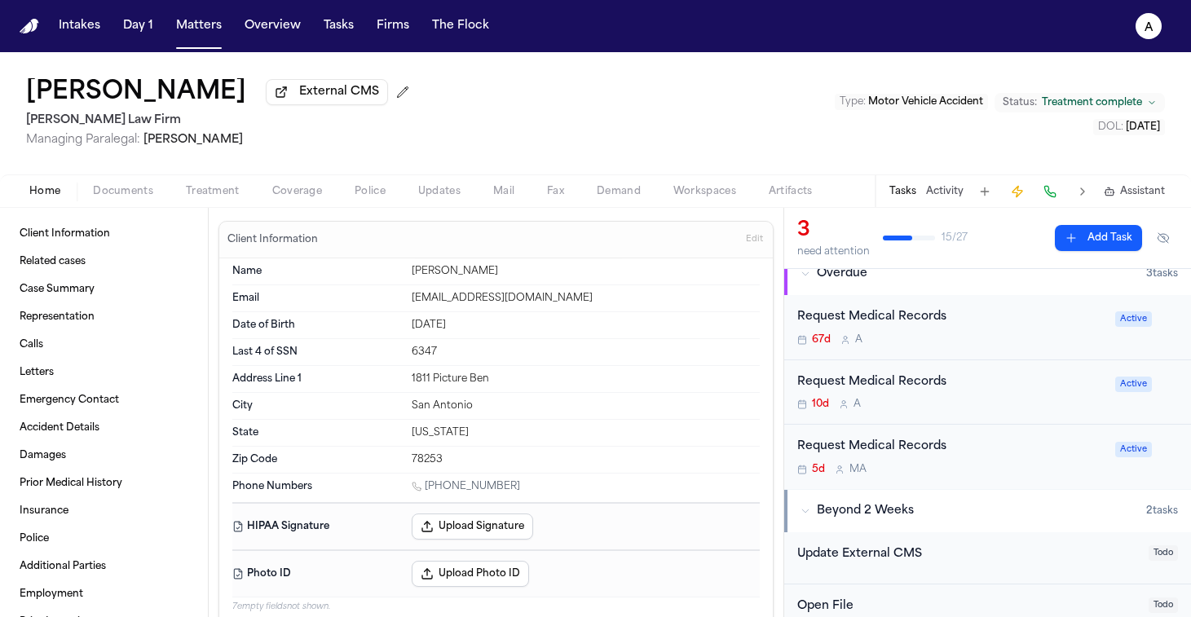
scroll to position [130, 0]
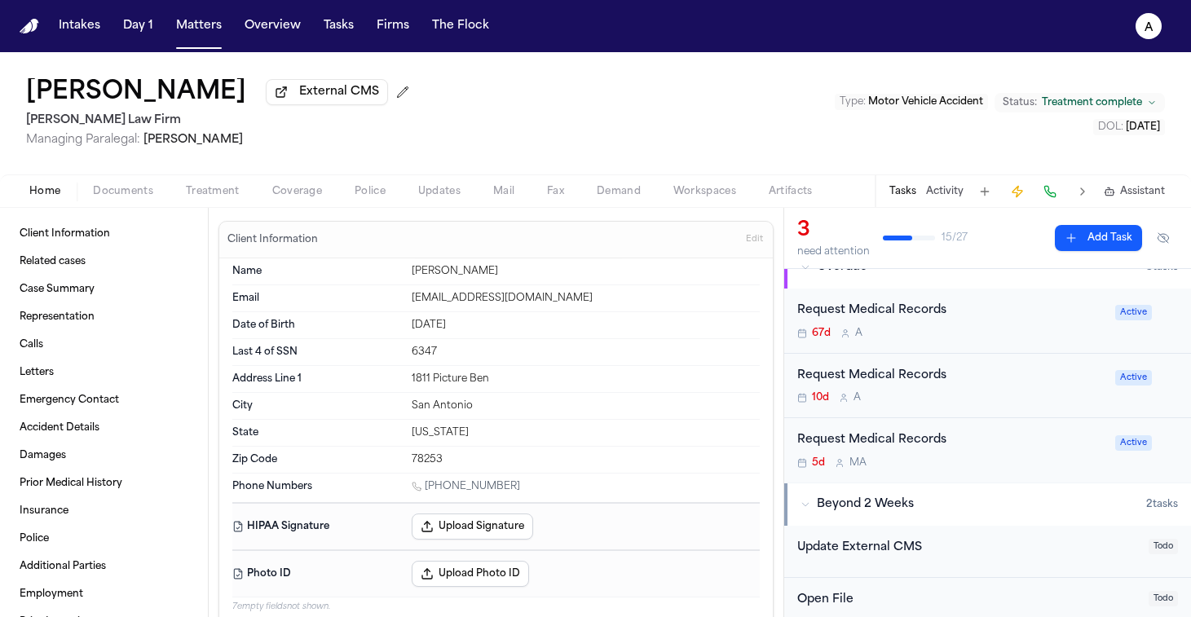
click at [1007, 349] on div "Request Medical Records 67d A Active" at bounding box center [987, 321] width 407 height 65
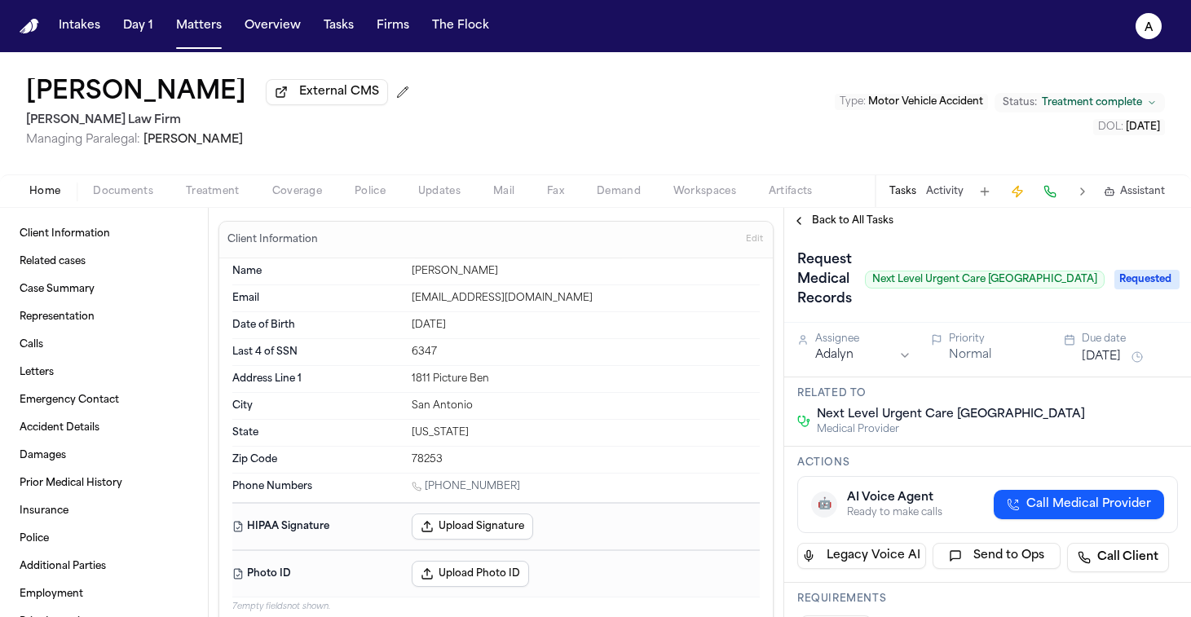
click at [873, 227] on span "Back to All Tasks" at bounding box center [853, 220] width 82 height 13
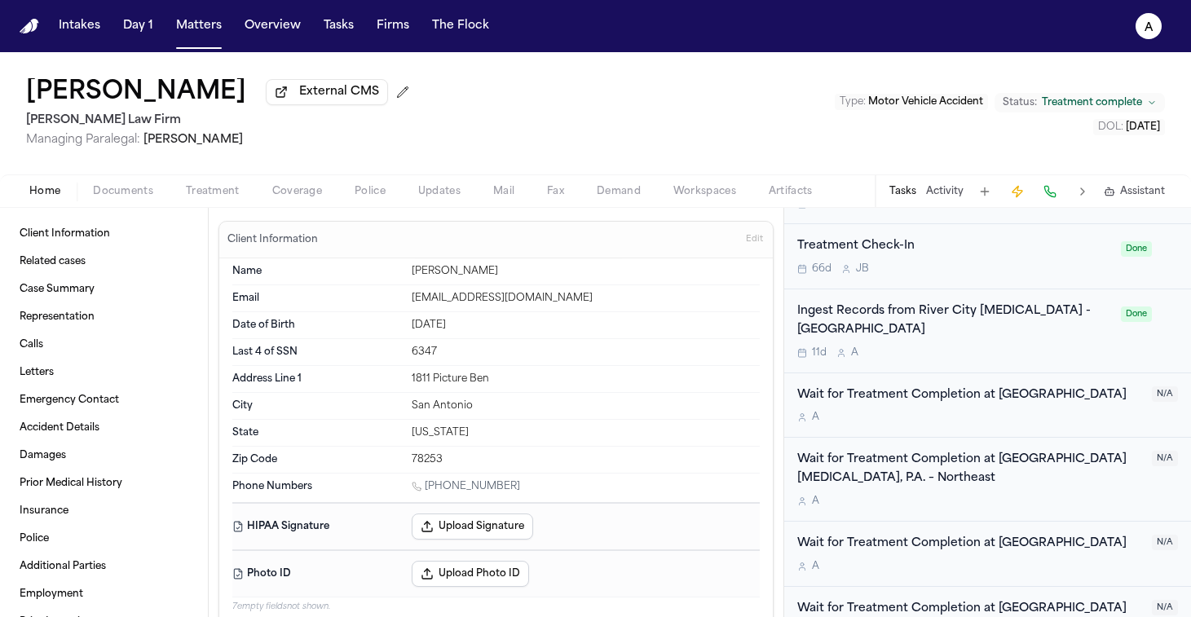
scroll to position [1432, 0]
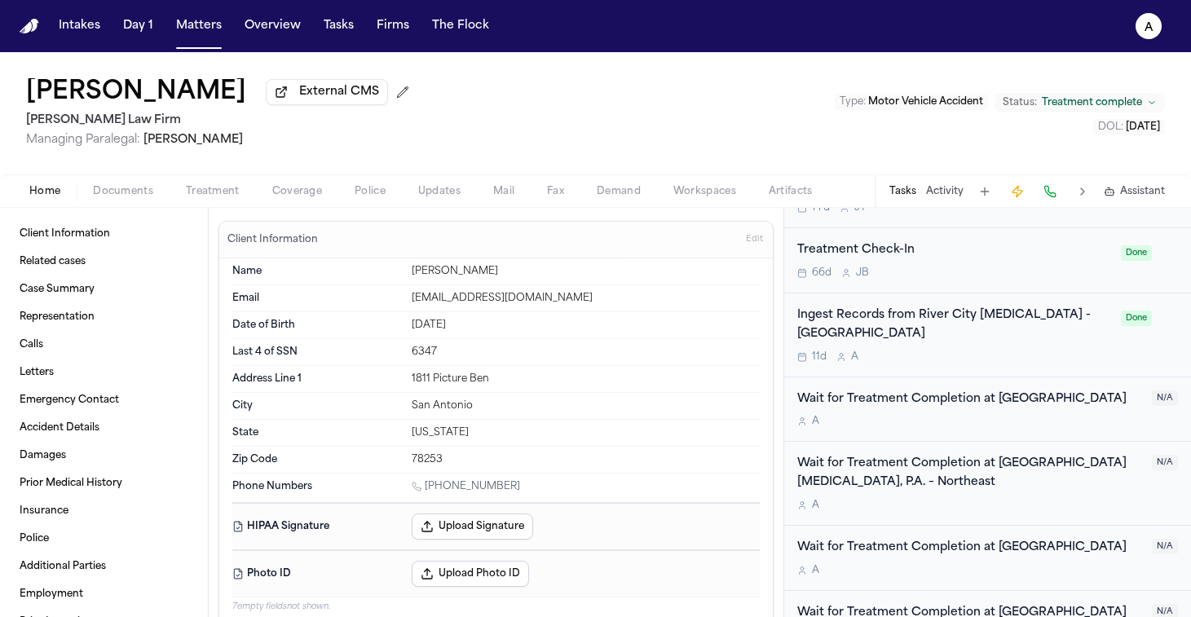
click at [964, 349] on div "Ingest Records from River City [MEDICAL_DATA] - Northwest 11d A" at bounding box center [954, 335] width 314 height 57
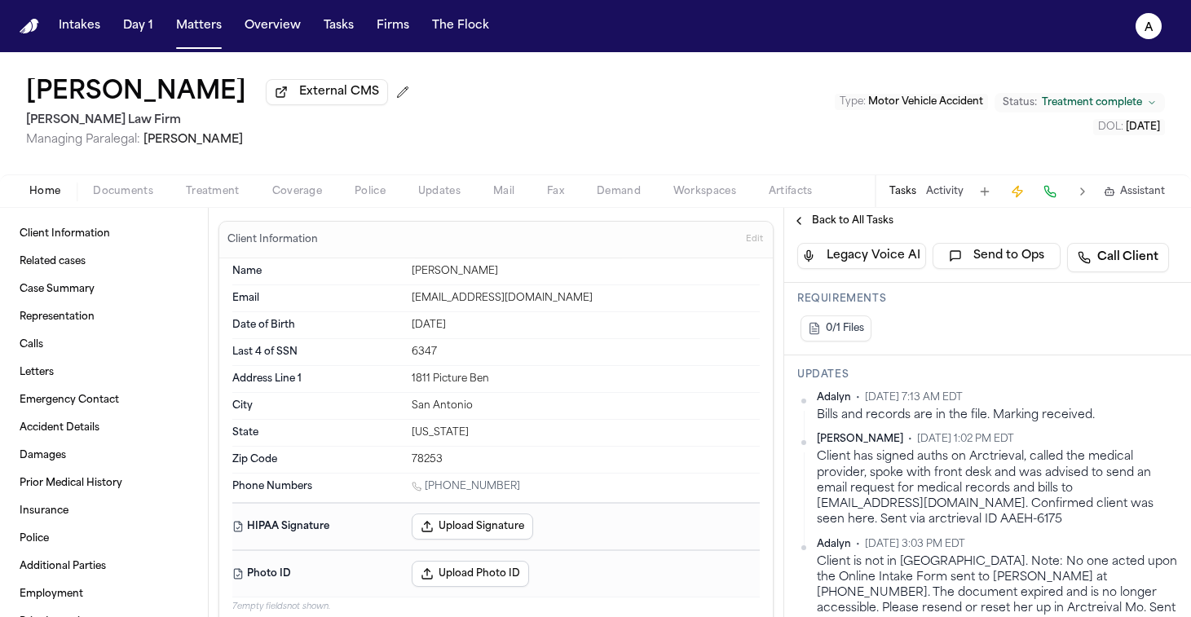
scroll to position [435, 0]
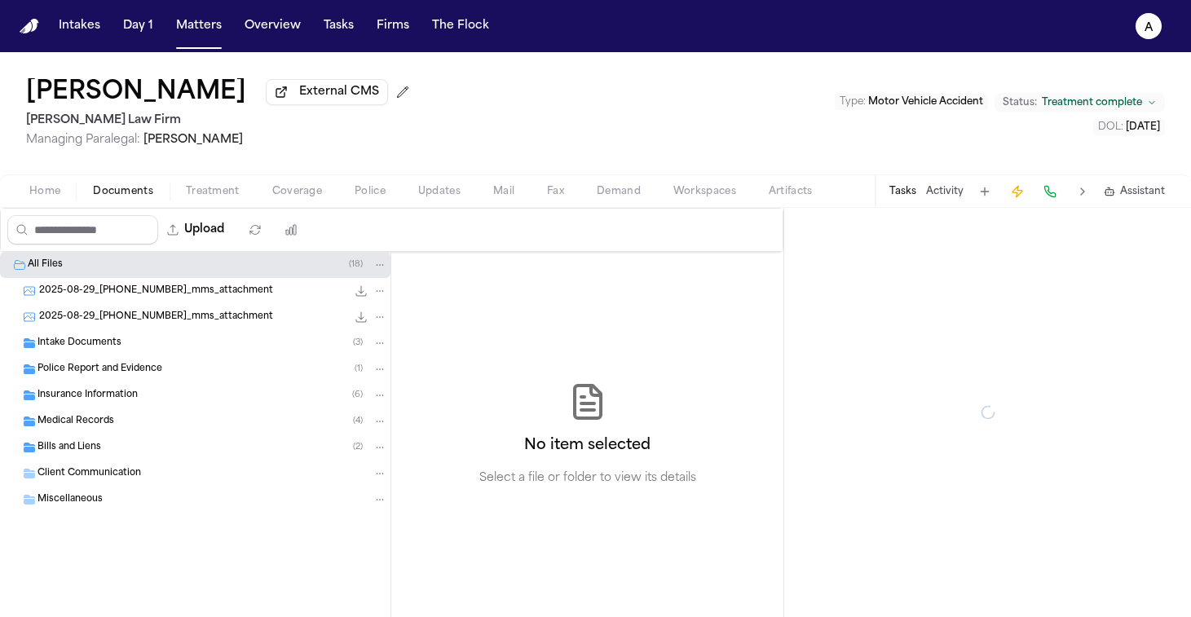
click at [134, 198] on span "Documents" at bounding box center [123, 191] width 60 height 13
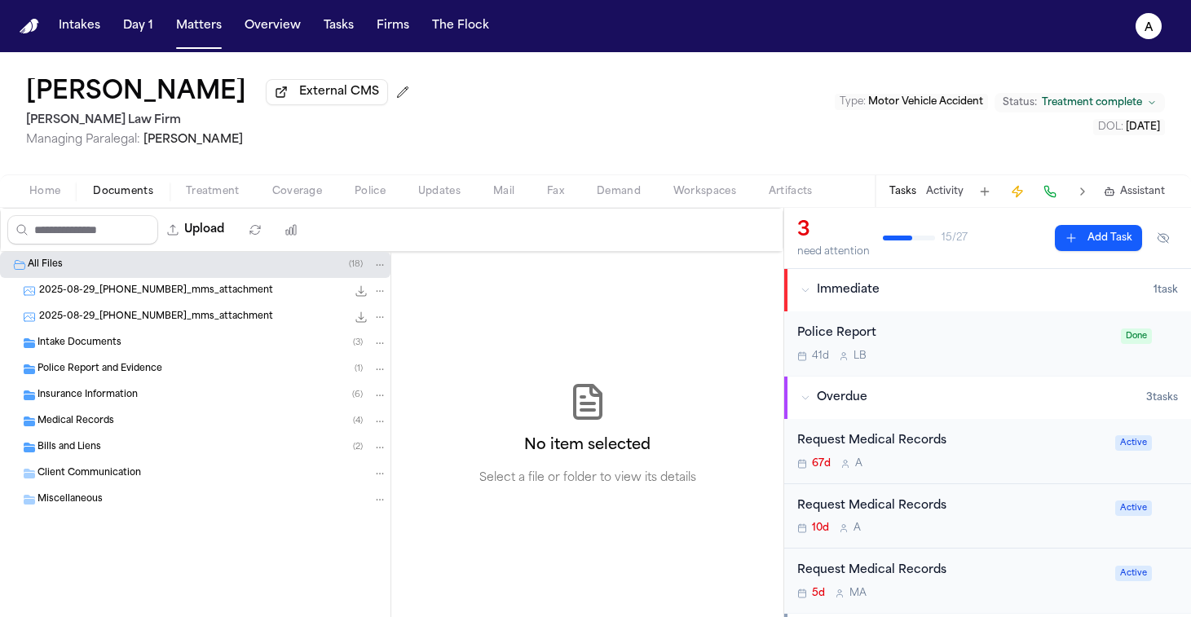
click at [135, 450] on div "Bills and Liens ( 2 )" at bounding box center [212, 447] width 350 height 15
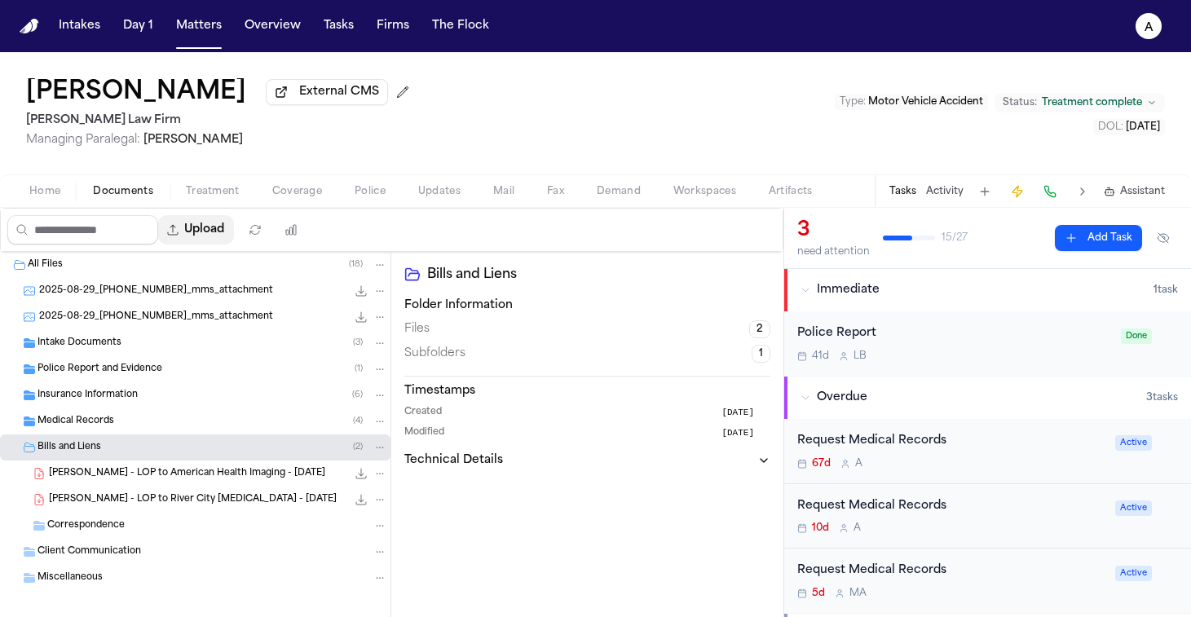
click at [221, 234] on button "Upload" at bounding box center [196, 229] width 76 height 29
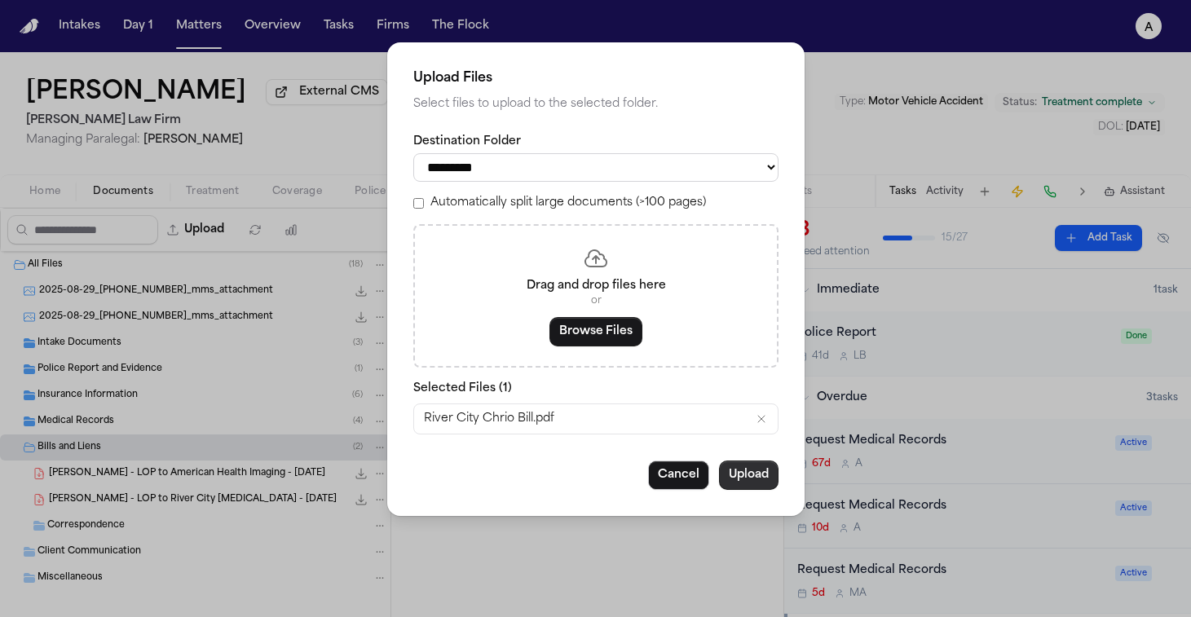
click at [743, 483] on button "Upload" at bounding box center [749, 475] width 60 height 29
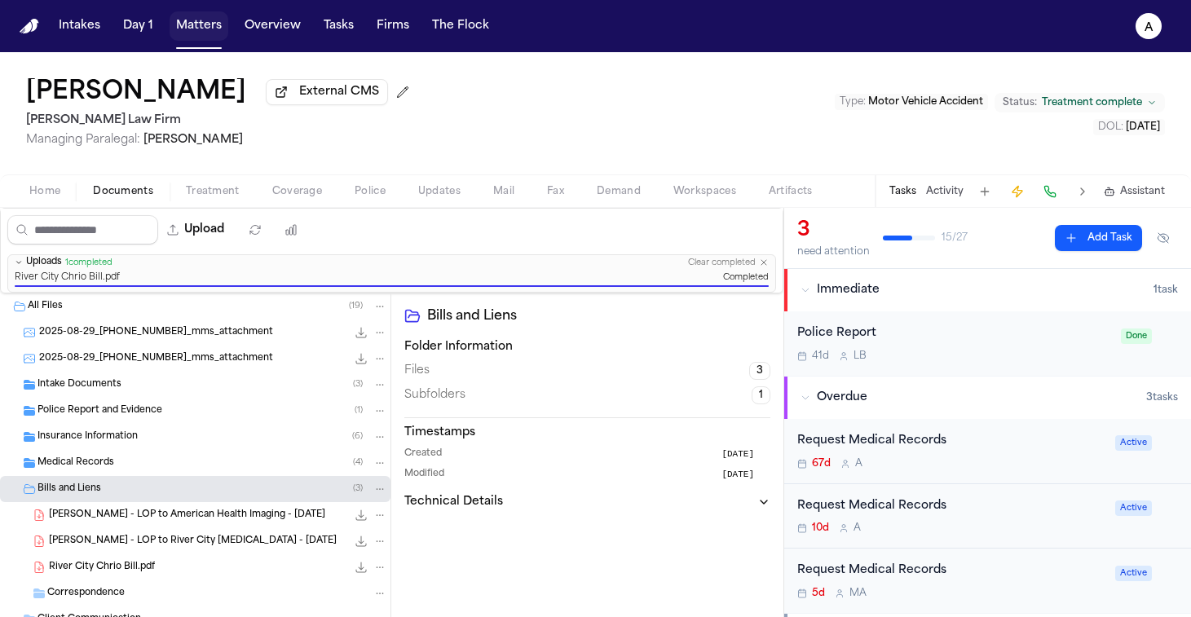
click at [212, 15] on button "Matters" at bounding box center [199, 25] width 59 height 29
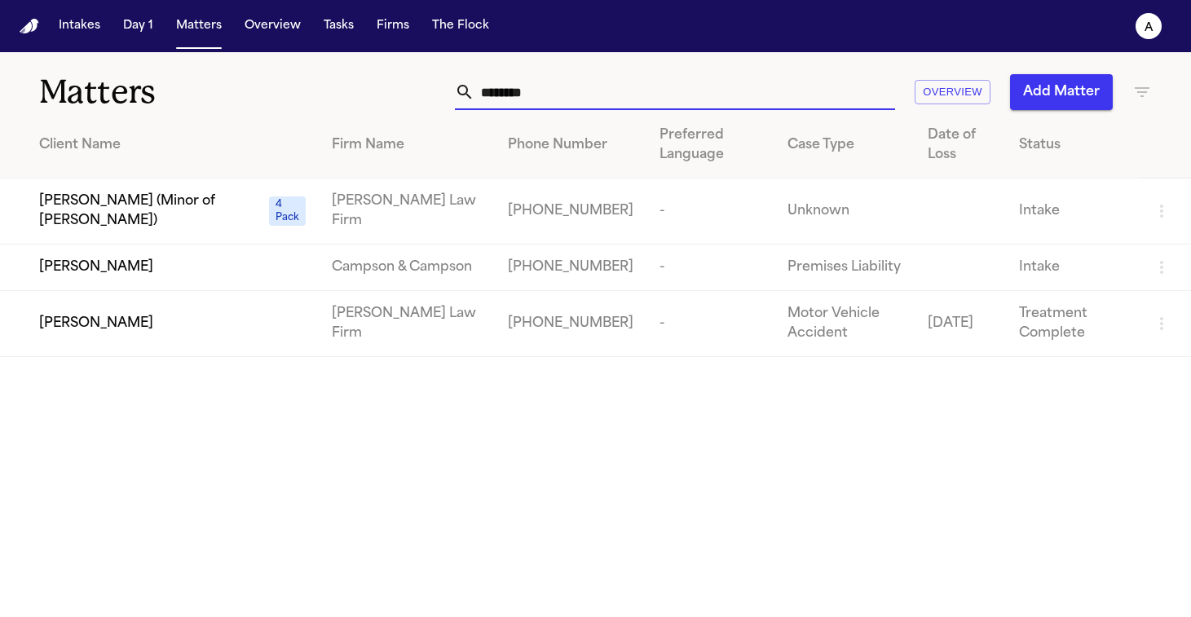
drag, startPoint x: 563, startPoint y: 90, endPoint x: 355, endPoint y: 92, distance: 207.9
click at [355, 92] on div "******** Overview Add Matter" at bounding box center [749, 92] width 805 height 36
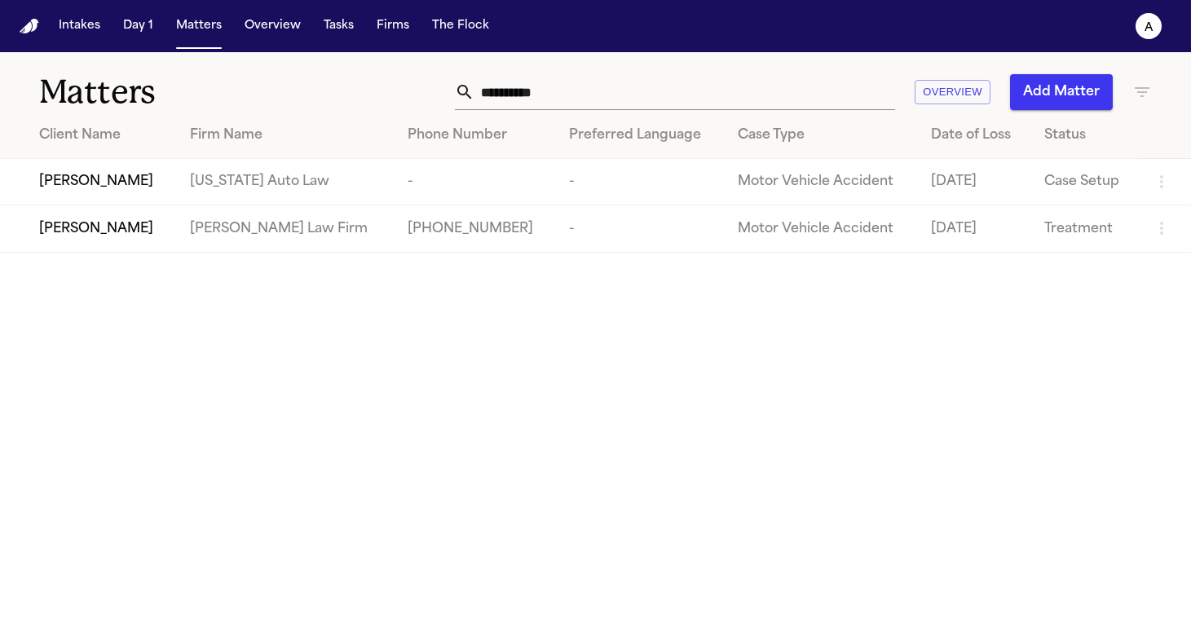
click at [114, 236] on span "[PERSON_NAME]" at bounding box center [96, 229] width 114 height 20
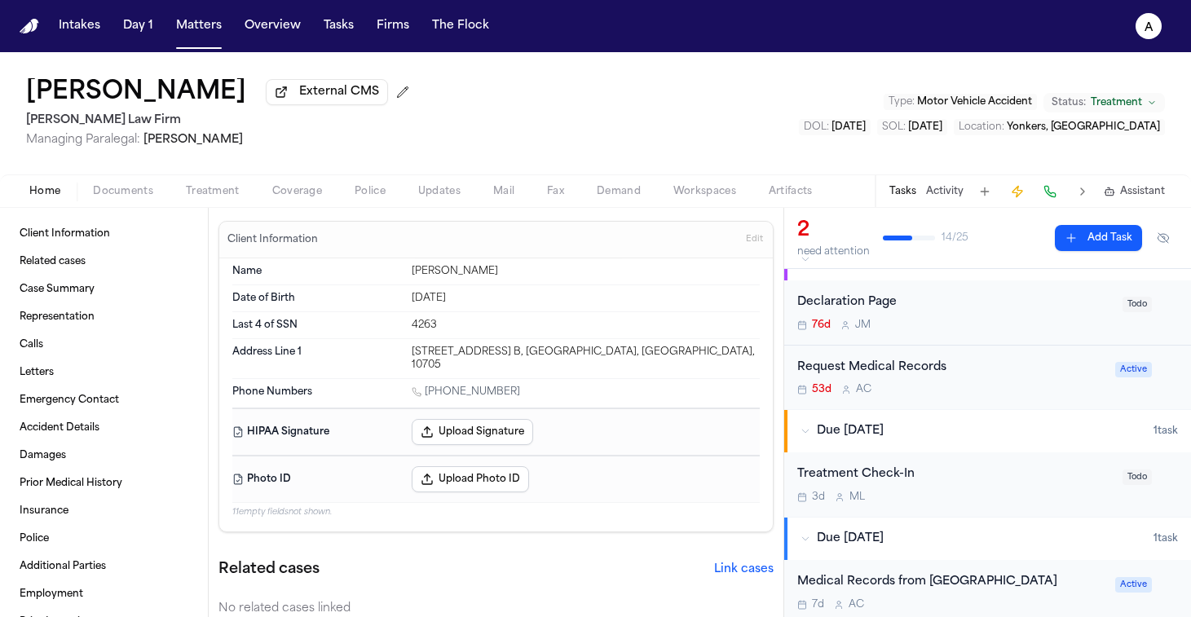
scroll to position [139, 0]
click at [1038, 395] on div "53d A C" at bounding box center [951, 388] width 308 height 13
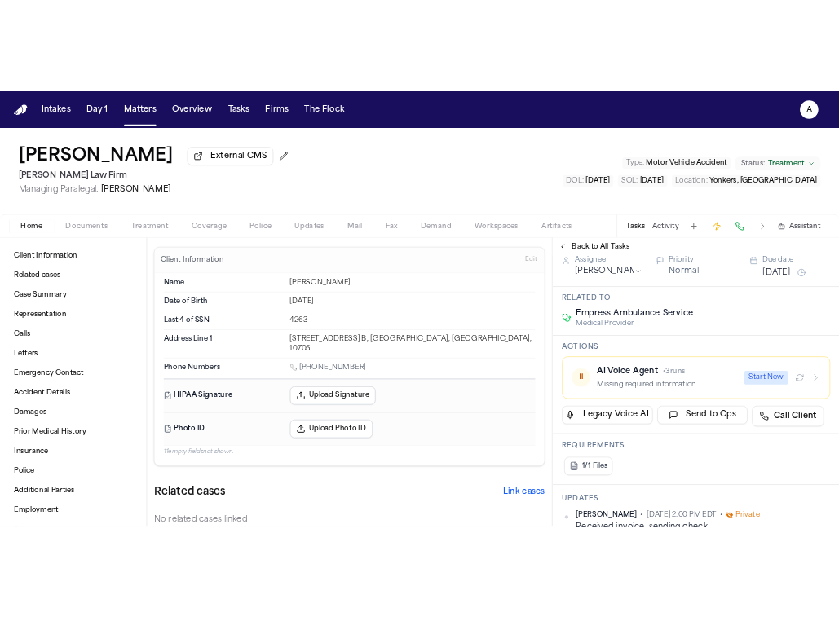
scroll to position [120, 0]
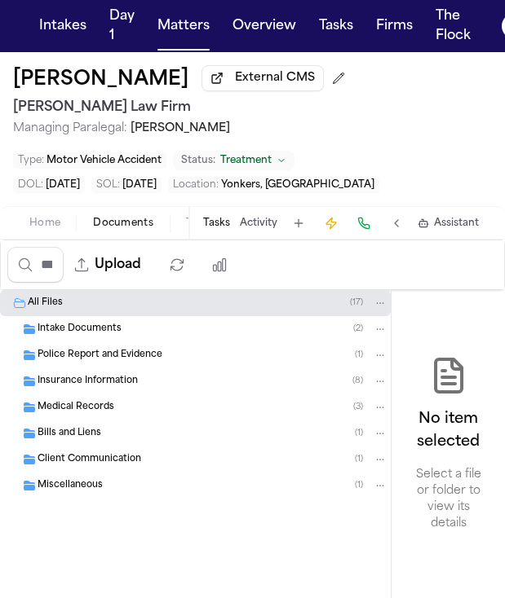
click at [126, 232] on button "Documents" at bounding box center [123, 224] width 93 height 20
click at [151, 405] on div "Medical Records ( 3 )" at bounding box center [212, 407] width 350 height 15
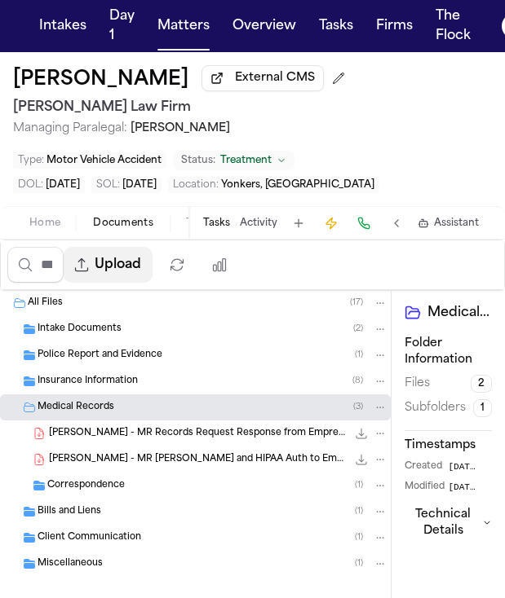
click at [123, 260] on button "Upload" at bounding box center [108, 265] width 89 height 36
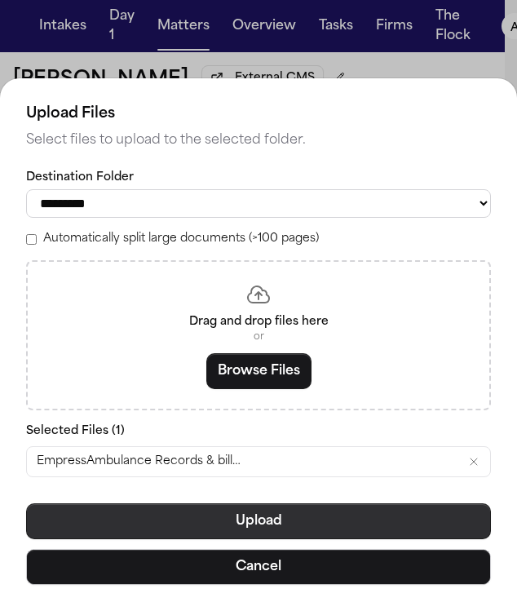
click at [364, 523] on button "Upload" at bounding box center [258, 521] width 465 height 36
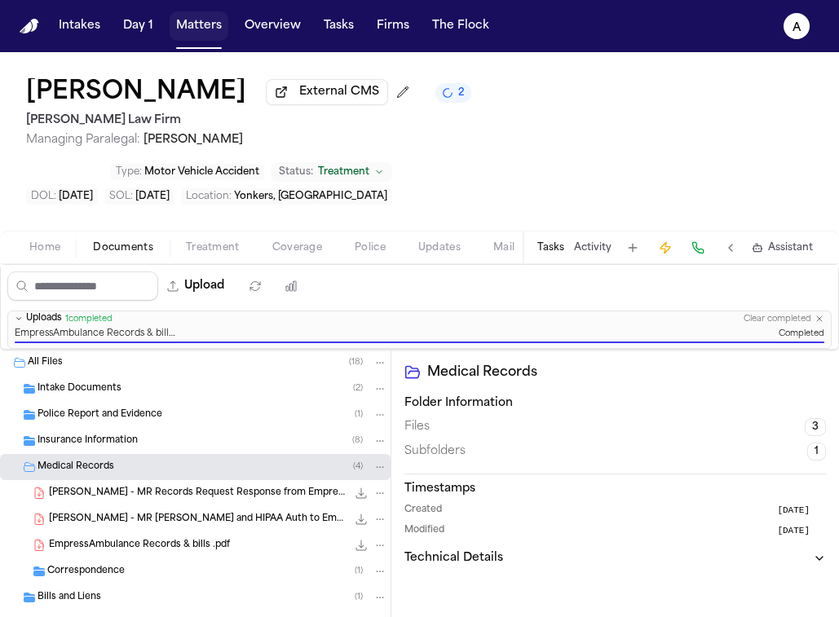
click at [205, 22] on button "Matters" at bounding box center [199, 25] width 59 height 29
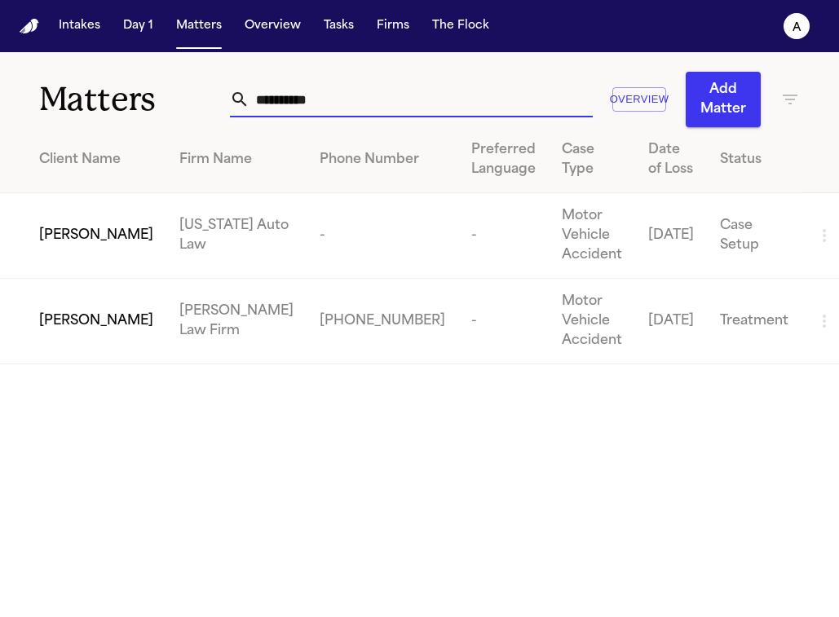
drag, startPoint x: 359, startPoint y: 104, endPoint x: 168, endPoint y: 104, distance: 191.6
click at [168, 104] on div "**********" at bounding box center [419, 89] width 839 height 75
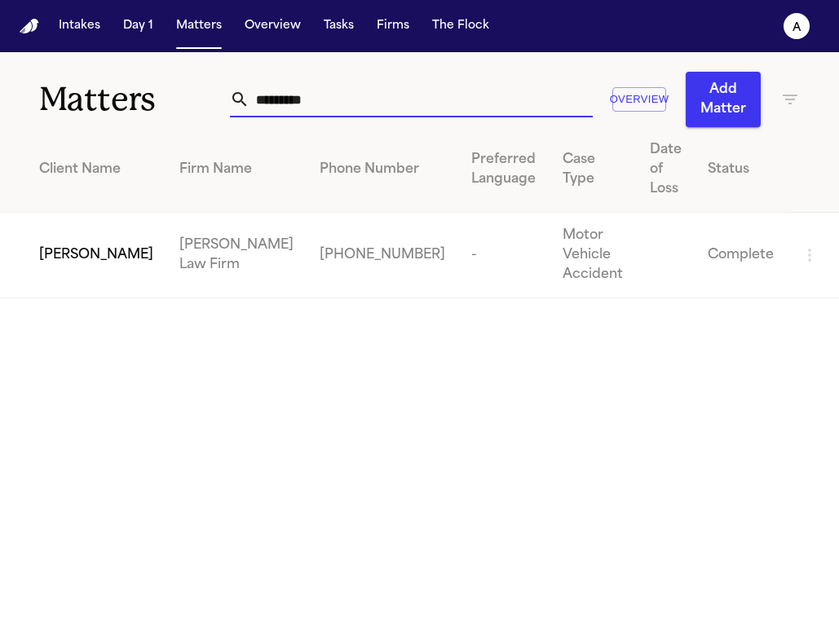
click at [346, 109] on input "*********" at bounding box center [420, 100] width 342 height 36
click at [94, 245] on span "[PERSON_NAME]" at bounding box center [96, 255] width 114 height 20
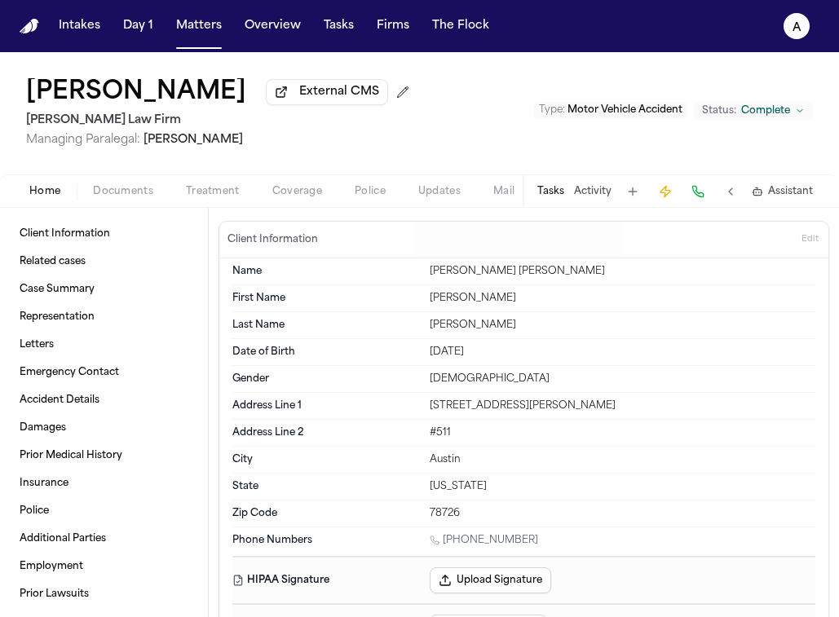
click at [556, 197] on button "Tasks" at bounding box center [550, 191] width 27 height 13
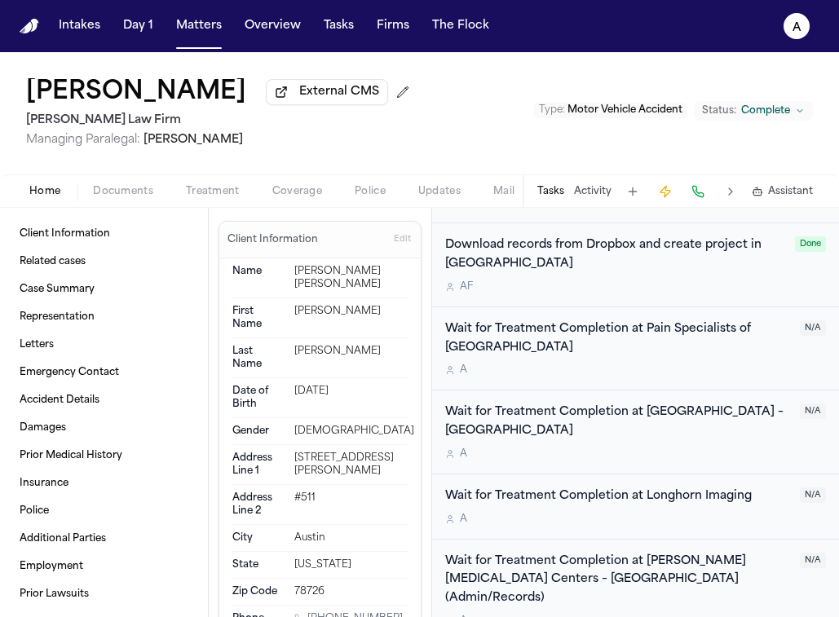
scroll to position [615, 0]
click at [205, 30] on button "Matters" at bounding box center [199, 25] width 59 height 29
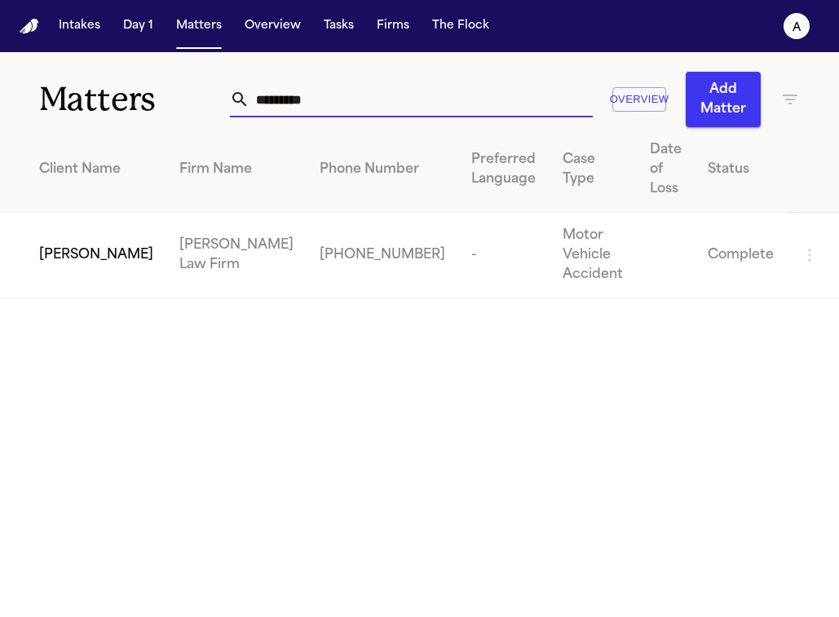
drag, startPoint x: 326, startPoint y: 105, endPoint x: 211, endPoint y: 104, distance: 114.9
click at [211, 104] on div "Matters ********* Overview Add Matter" at bounding box center [419, 89] width 839 height 75
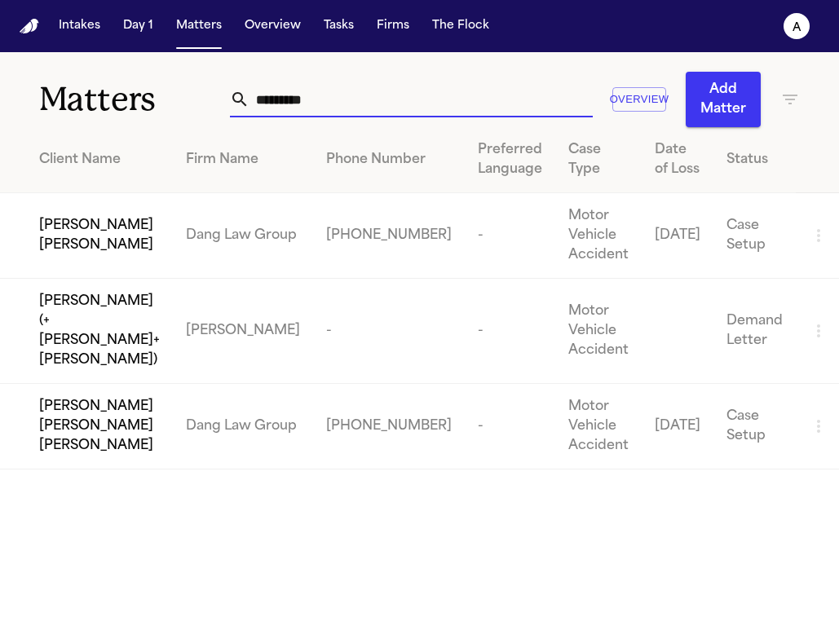
drag, startPoint x: 373, startPoint y: 99, endPoint x: 174, endPoint y: 98, distance: 198.9
click at [174, 98] on div "Matters ******** Overview Add Matter" at bounding box center [419, 89] width 839 height 75
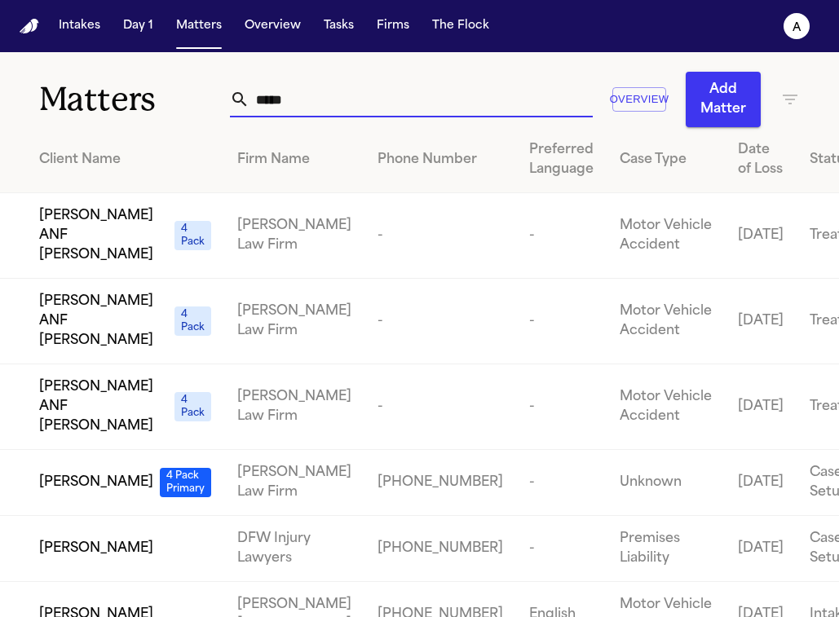
drag, startPoint x: 307, startPoint y: 98, endPoint x: 219, endPoint y: 95, distance: 87.3
click at [219, 95] on div "Matters **** Overview Add Matter" at bounding box center [419, 89] width 839 height 75
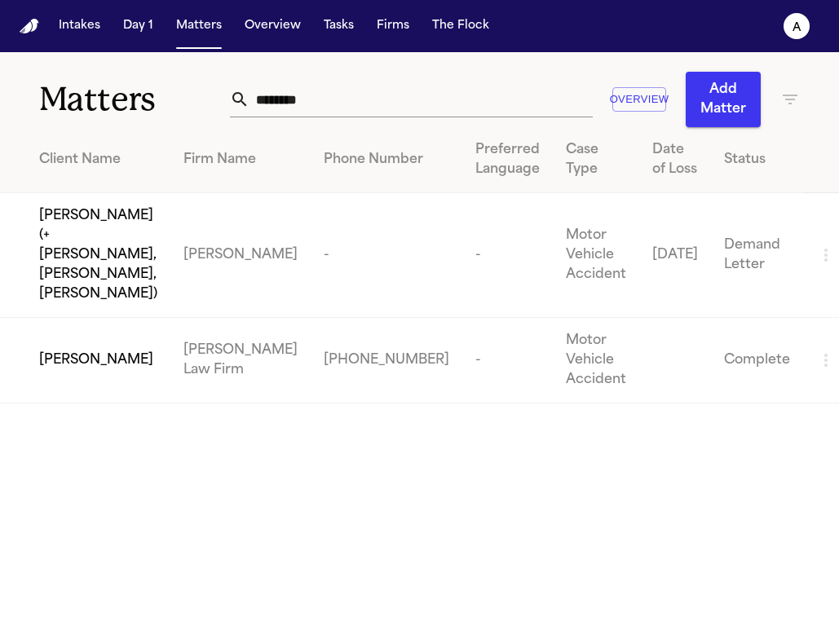
click at [152, 351] on div "[PERSON_NAME]" at bounding box center [98, 361] width 118 height 20
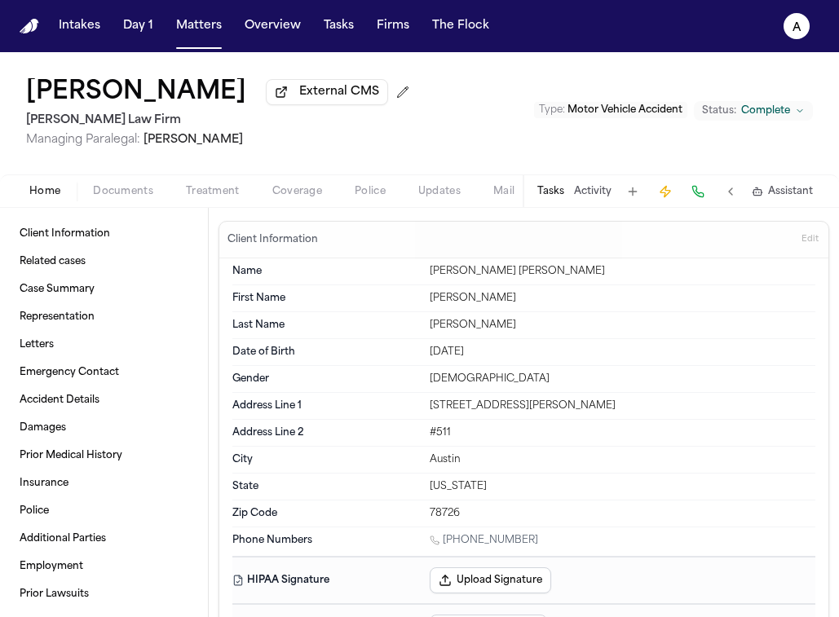
click at [553, 192] on button "Tasks" at bounding box center [550, 191] width 27 height 13
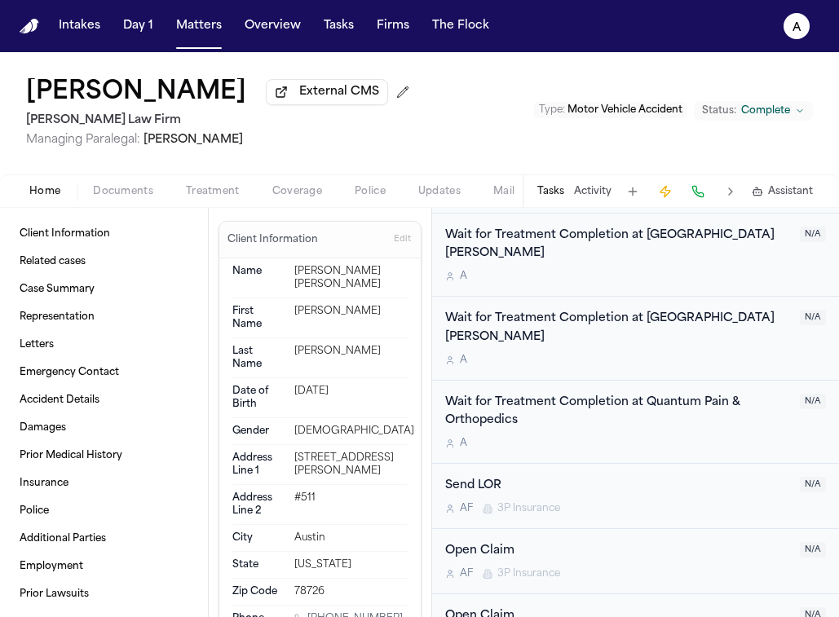
scroll to position [1289, 0]
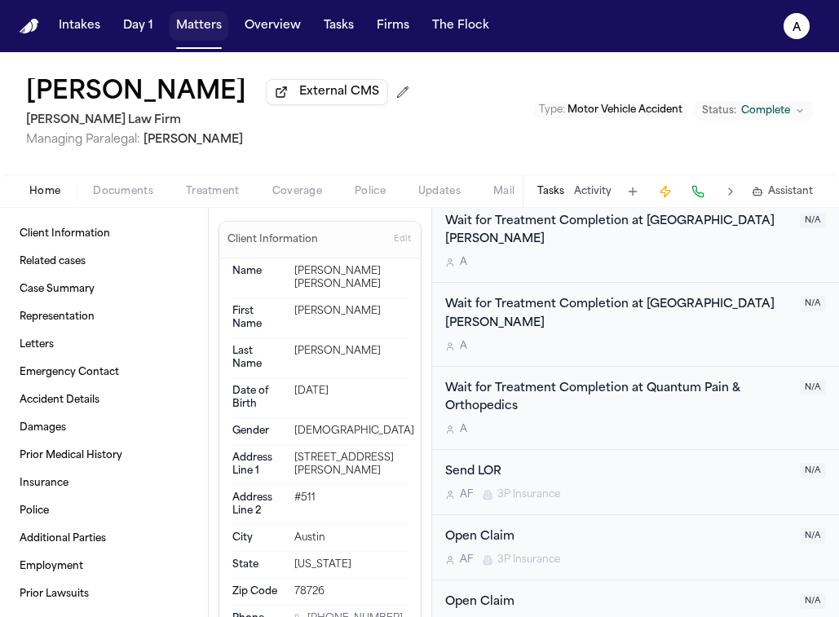
click at [204, 24] on button "Matters" at bounding box center [199, 25] width 59 height 29
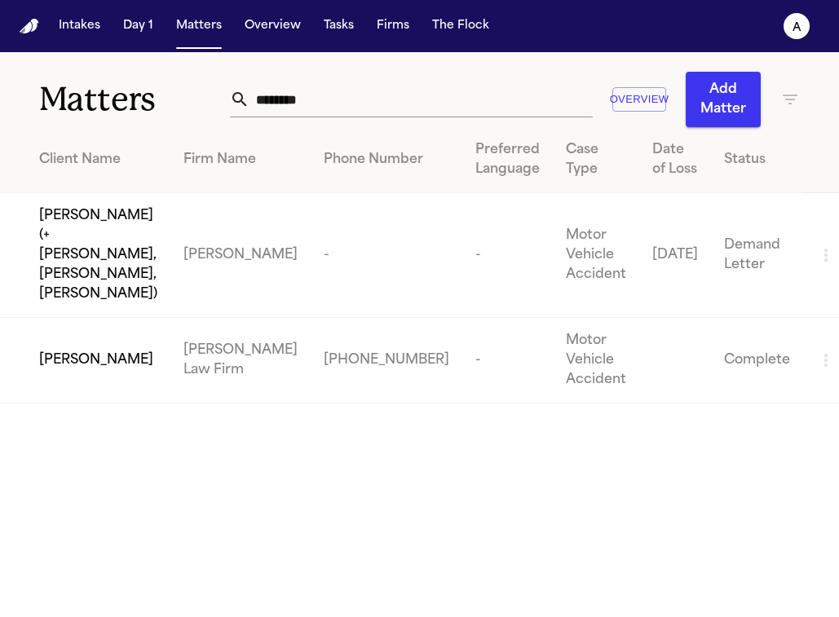
click at [353, 112] on input "********" at bounding box center [420, 100] width 342 height 36
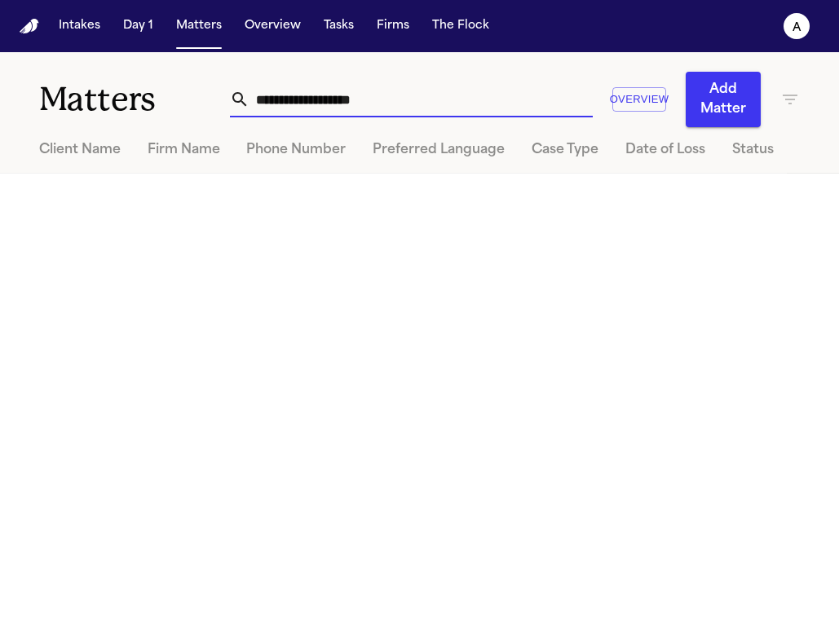
drag, startPoint x: 406, startPoint y: 94, endPoint x: 246, endPoint y: 90, distance: 159.8
click at [249, 90] on input "**********" at bounding box center [420, 100] width 342 height 36
drag, startPoint x: 420, startPoint y: 95, endPoint x: 156, endPoint y: 90, distance: 264.2
click at [156, 90] on div "**********" at bounding box center [419, 89] width 839 height 75
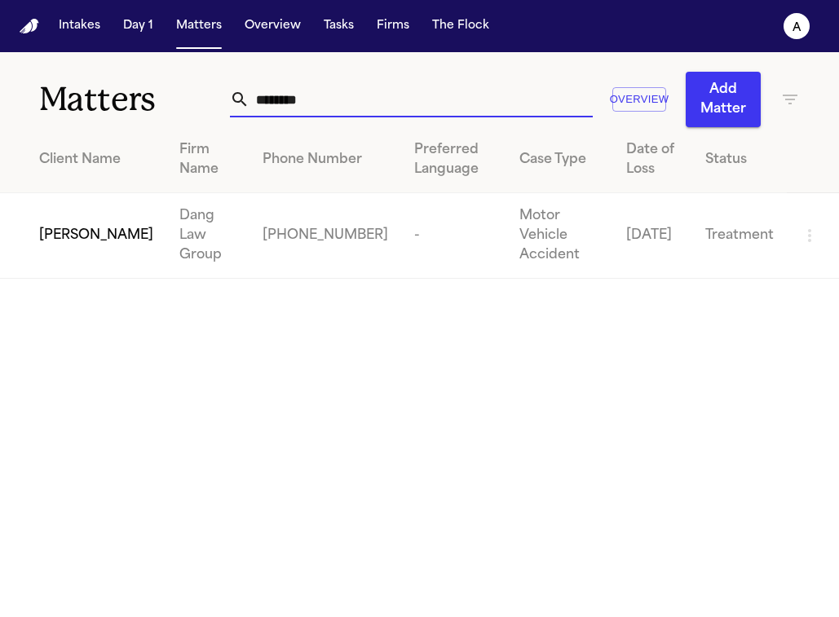
click at [65, 240] on span "[PERSON_NAME]" at bounding box center [96, 236] width 114 height 20
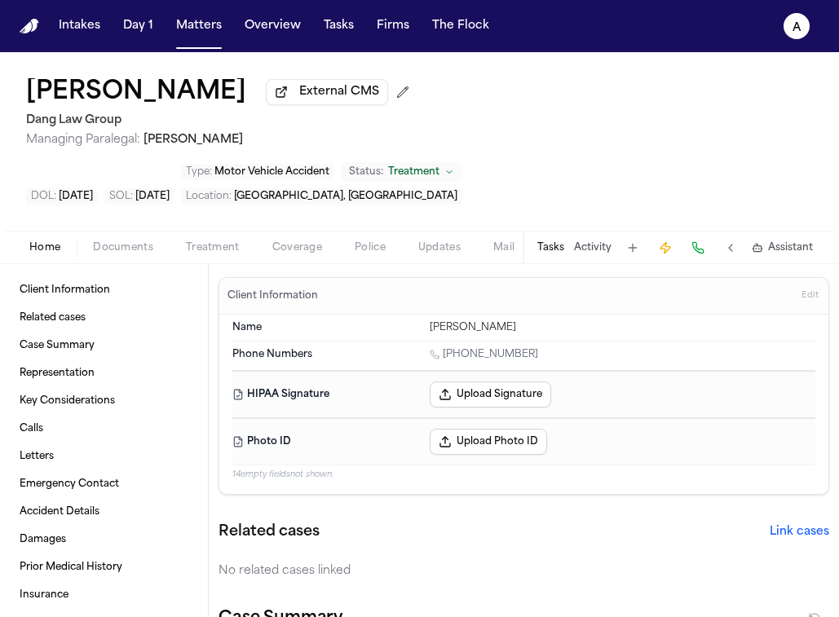
click at [547, 241] on button "Tasks" at bounding box center [550, 247] width 27 height 13
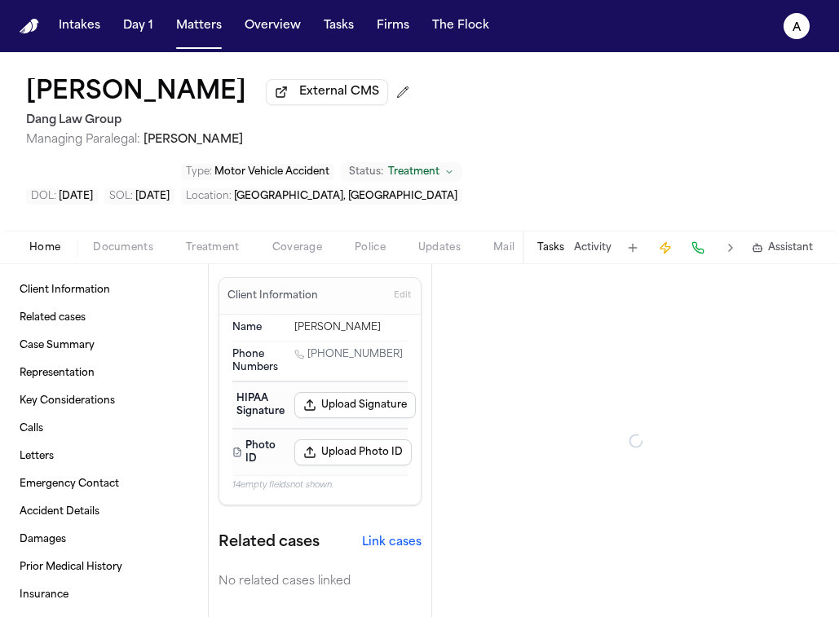
click at [553, 241] on button "Tasks" at bounding box center [550, 247] width 27 height 13
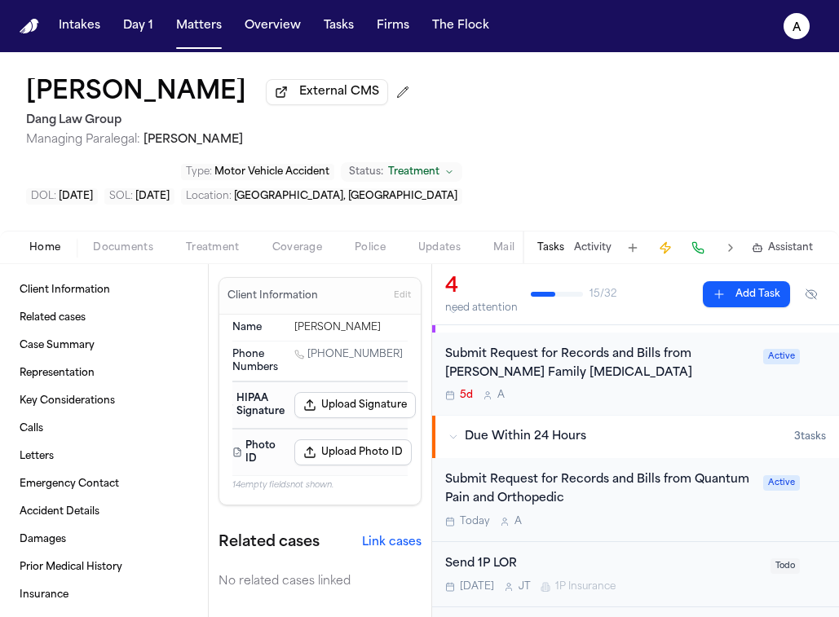
scroll to position [145, 0]
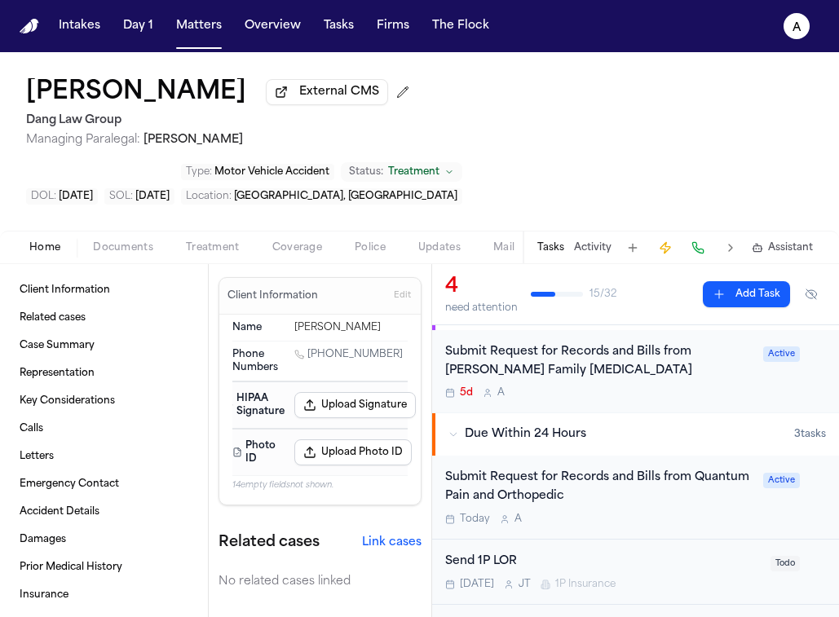
click at [673, 469] on div "Submit Request for Records and Bills from Quantum Pain and Orthopedic" at bounding box center [599, 487] width 308 height 37
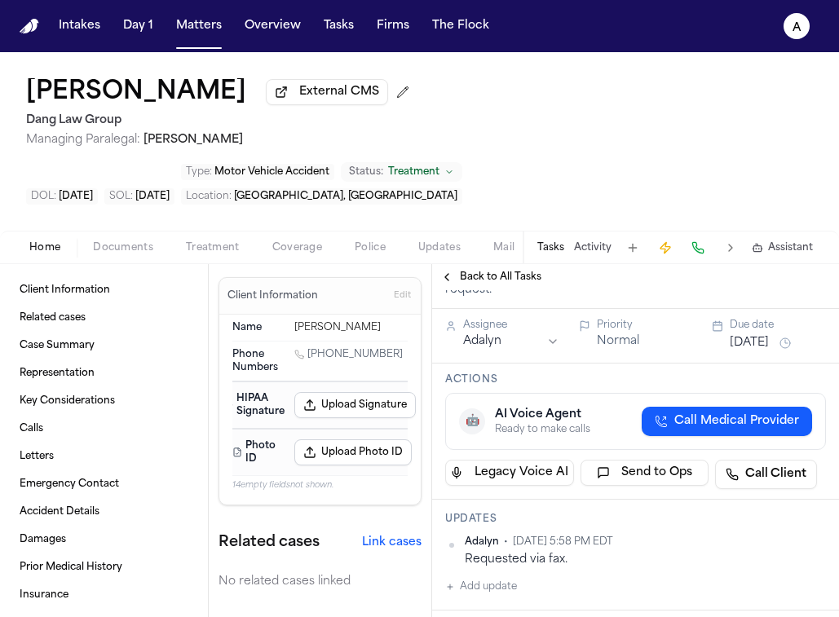
scroll to position [188, 0]
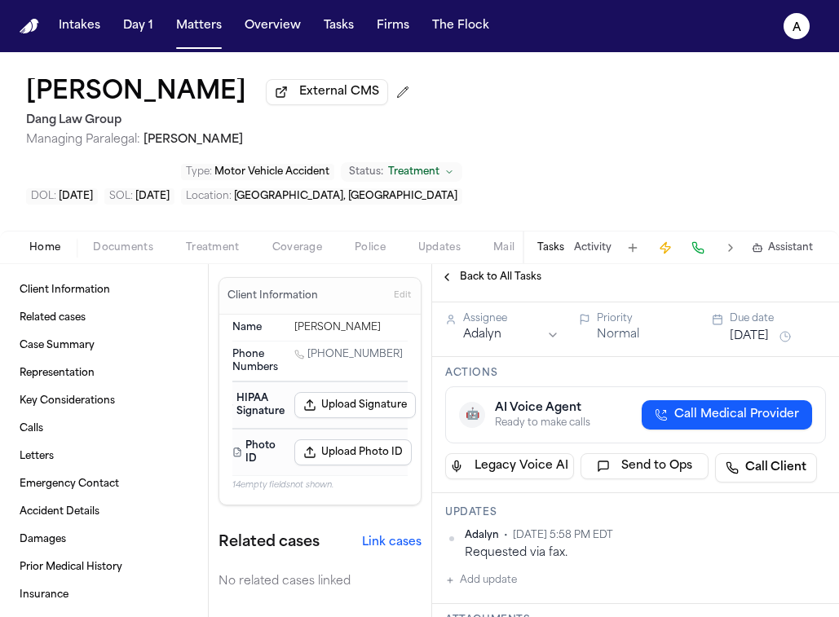
click at [510, 571] on button "Add update" at bounding box center [481, 581] width 72 height 20
click at [551, 577] on textarea "Add your update" at bounding box center [645, 593] width 348 height 33
paste textarea "**********"
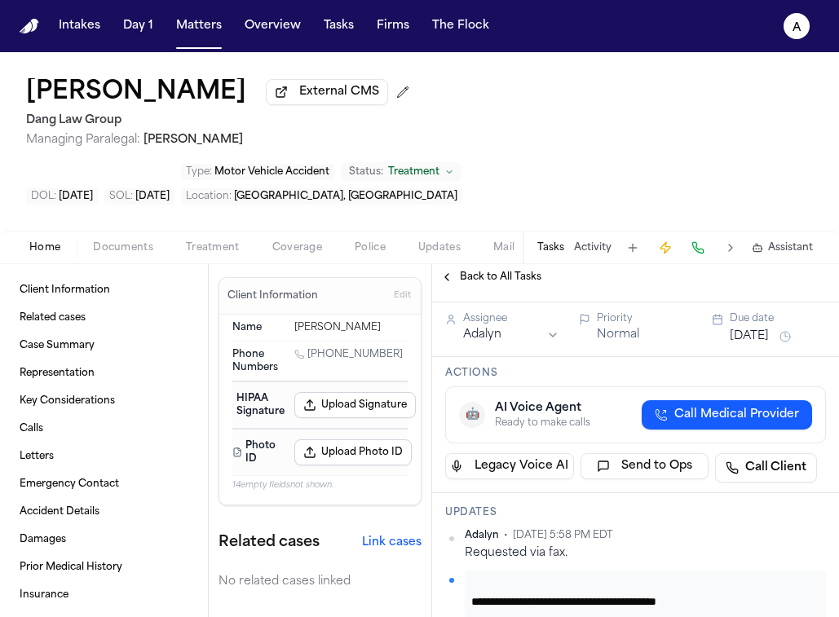
drag, startPoint x: 743, startPoint y: 552, endPoint x: 643, endPoint y: 554, distance: 100.3
click at [643, 577] on textarea "**********" at bounding box center [639, 593] width 336 height 33
click at [474, 577] on textarea "**********" at bounding box center [639, 593] width 336 height 33
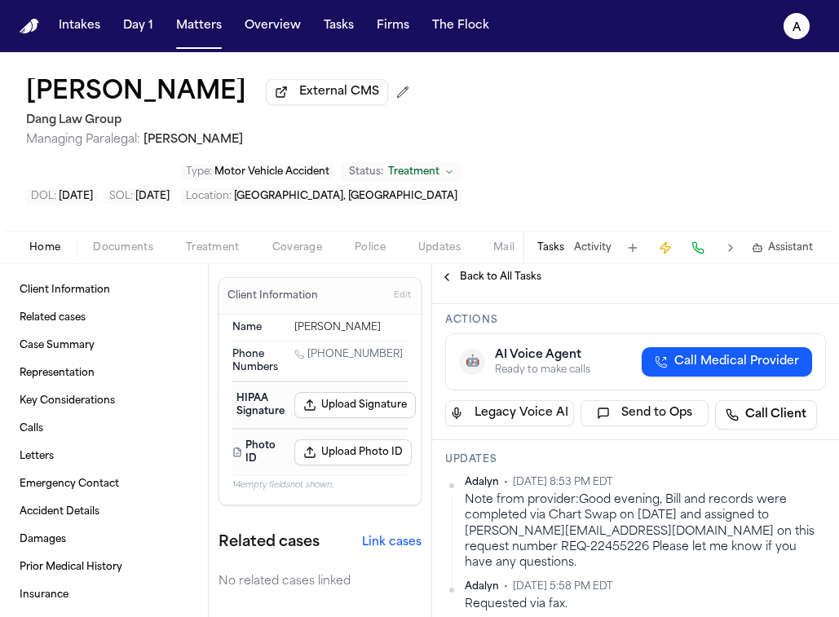
scroll to position [244, 0]
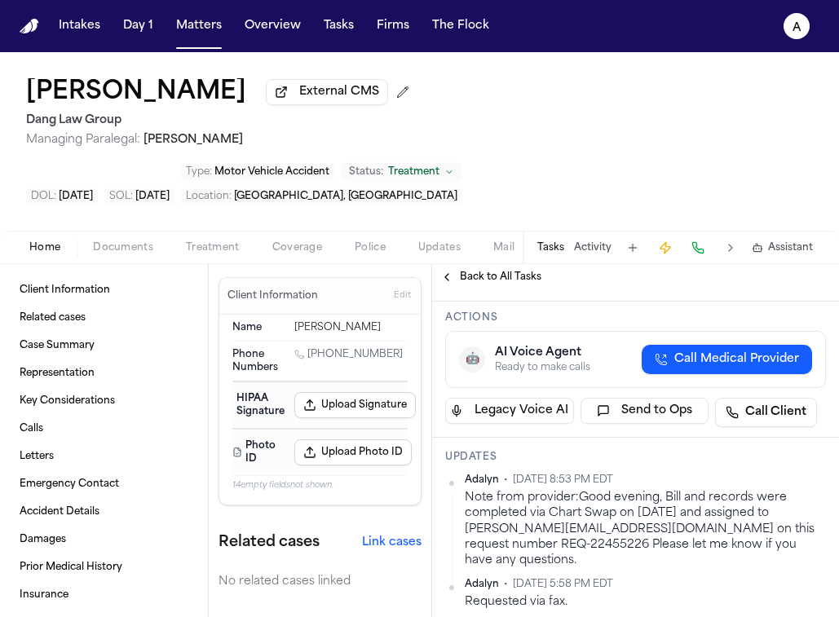
click at [680, 503] on div "[PERSON_NAME] • [DATE] 8:53 PM EDT Note from provider:Good evening, Bill and re…" at bounding box center [635, 542] width 381 height 137
click at [689, 578] on div "Adalyn • [DATE] 5:58 PM EDT" at bounding box center [645, 584] width 361 height 13
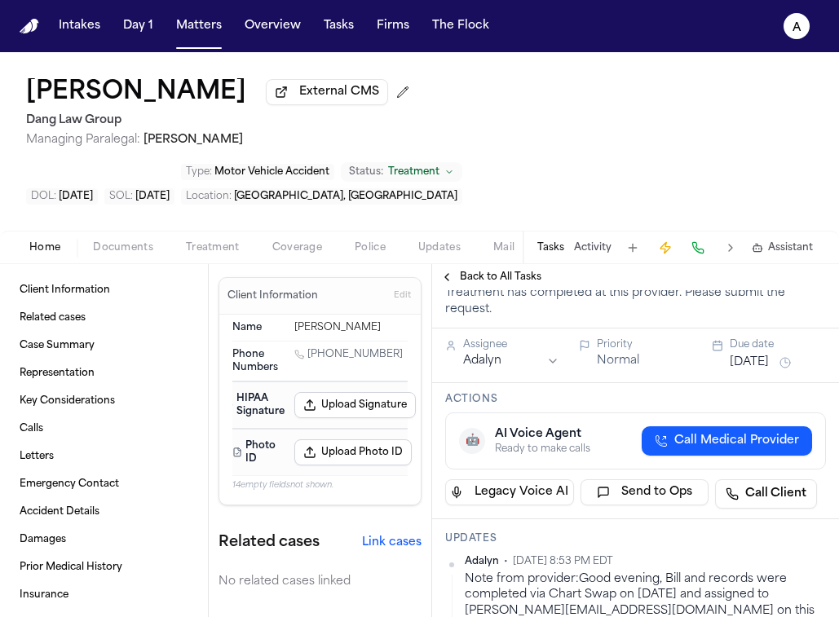
scroll to position [154, 0]
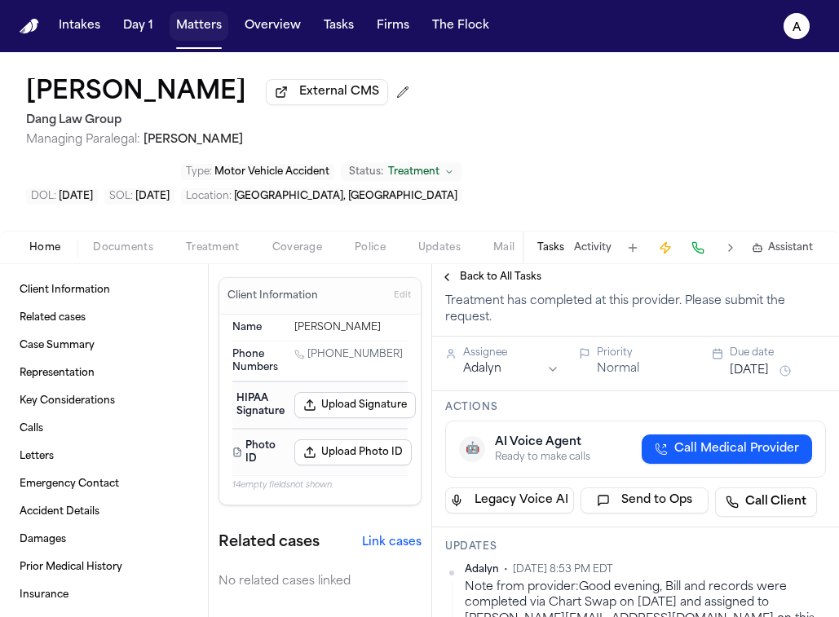
click at [198, 26] on button "Matters" at bounding box center [199, 25] width 59 height 29
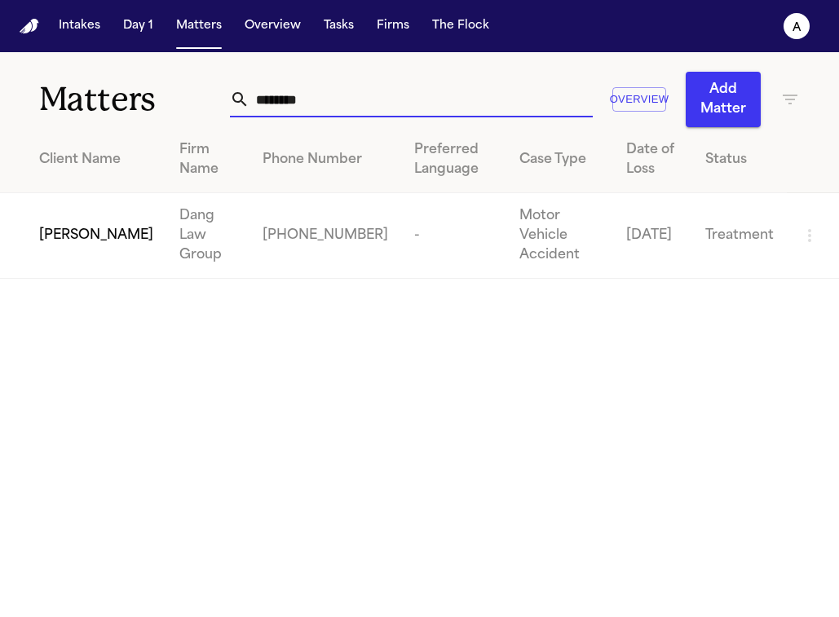
drag, startPoint x: 396, startPoint y: 101, endPoint x: 91, endPoint y: 100, distance: 304.9
click at [91, 100] on div "Matters ******** Overview Add Matter" at bounding box center [419, 89] width 839 height 75
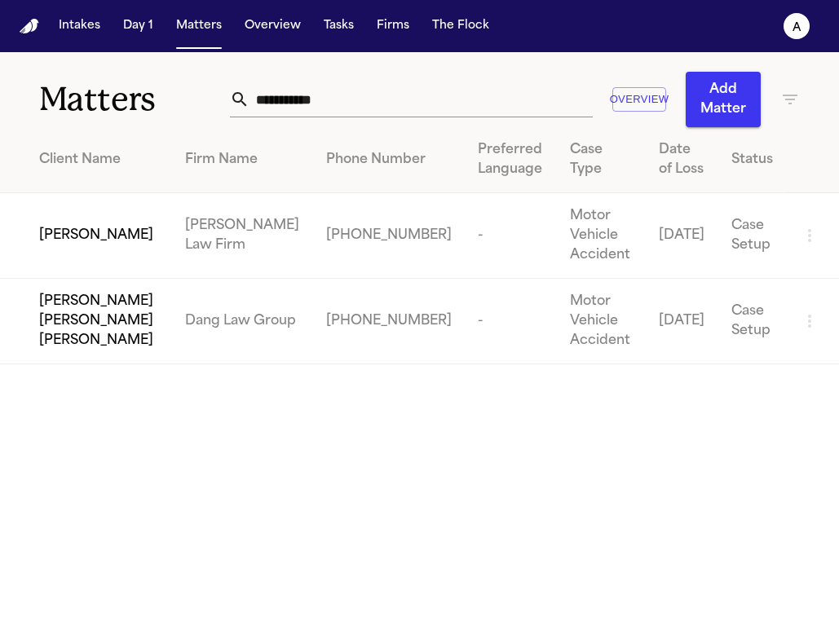
click at [104, 226] on span "[PERSON_NAME]" at bounding box center [96, 236] width 114 height 20
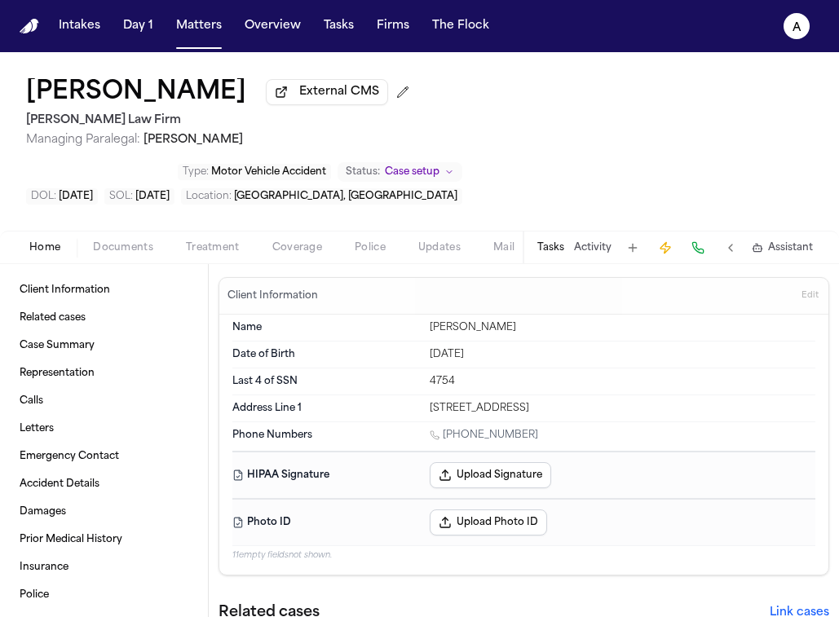
click at [554, 241] on button "Tasks" at bounding box center [550, 247] width 27 height 13
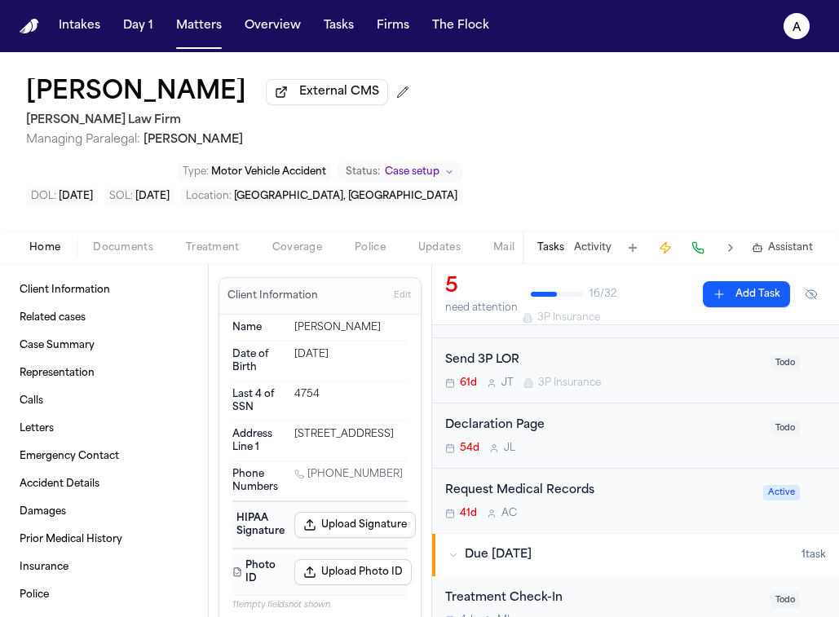
scroll to position [299, 0]
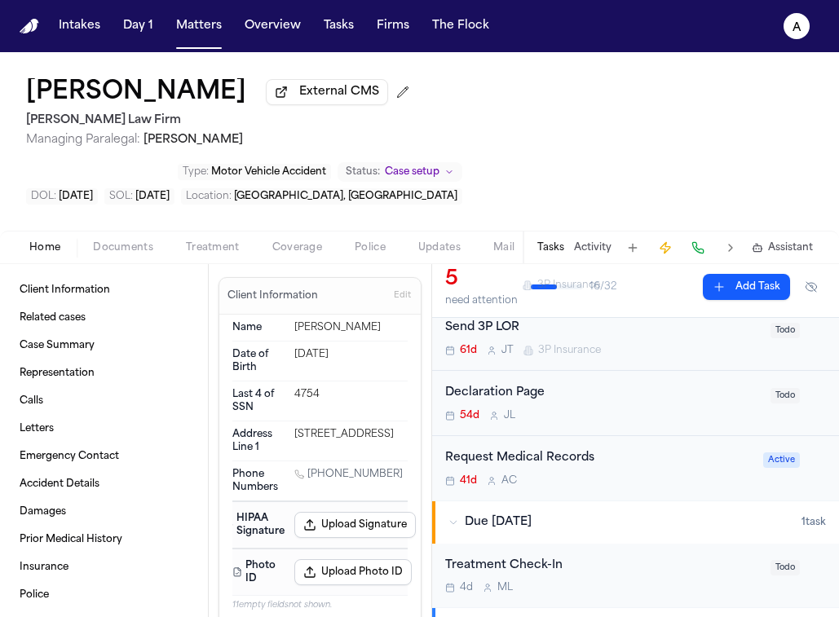
click at [685, 474] on div "41d A C" at bounding box center [599, 480] width 308 height 13
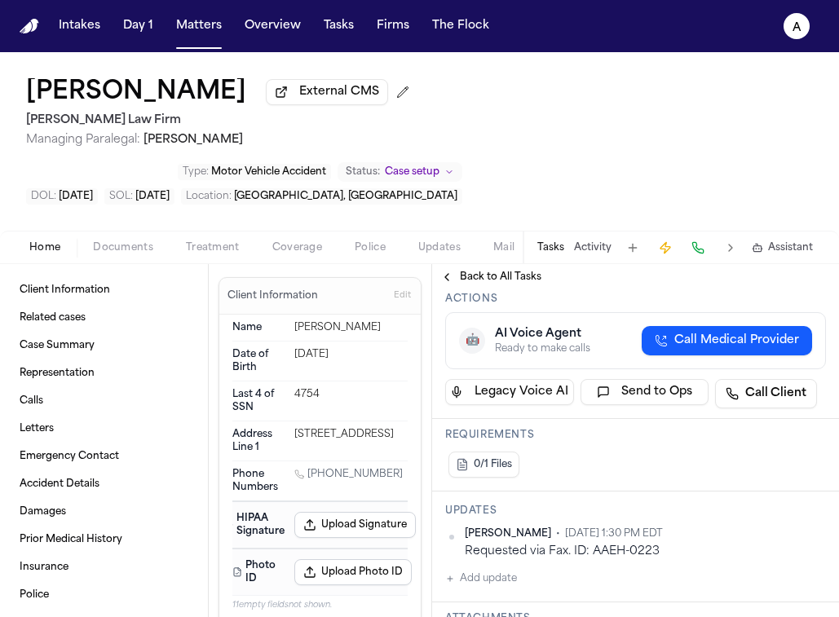
scroll to position [260, 0]
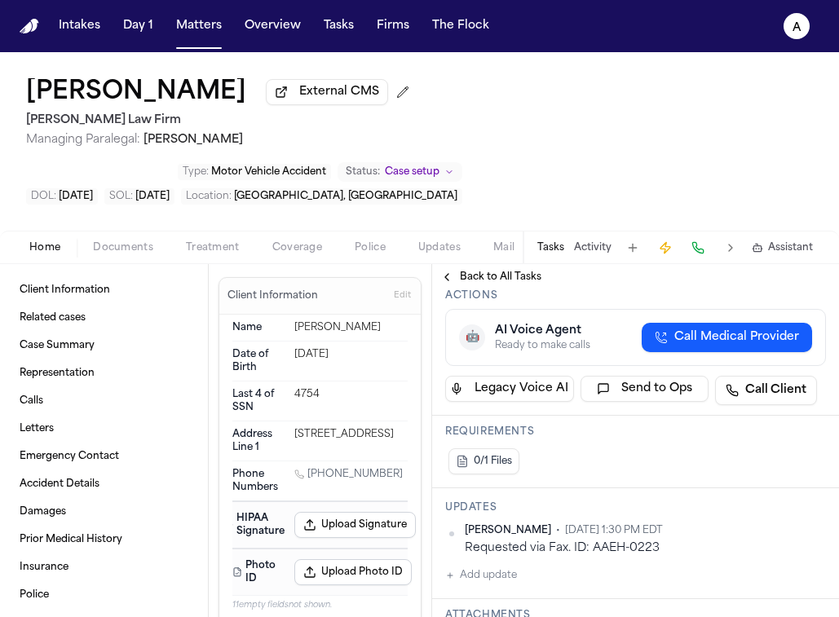
click at [501, 566] on button "Add update" at bounding box center [481, 576] width 72 height 20
click at [512, 572] on textarea "Add your update" at bounding box center [645, 588] width 348 height 33
paste textarea "**********"
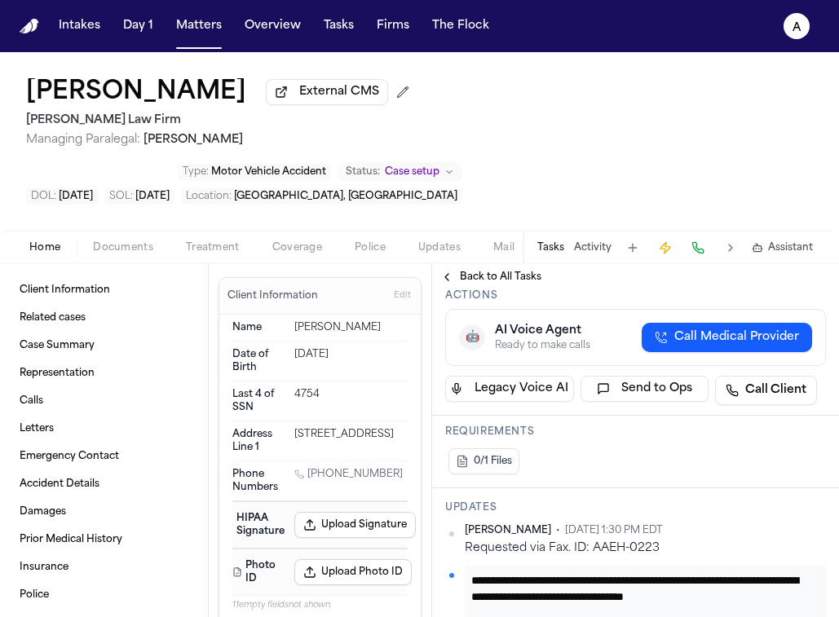
click at [483, 610] on button "Private" at bounding box center [477, 627] width 13 height 13
click at [786, 610] on button "Add" at bounding box center [802, 628] width 33 height 20
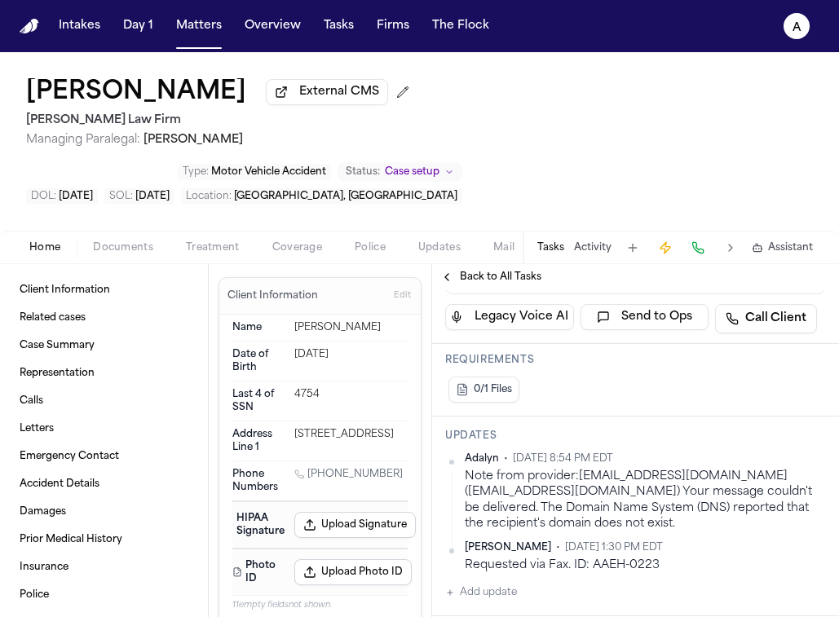
scroll to position [363, 0]
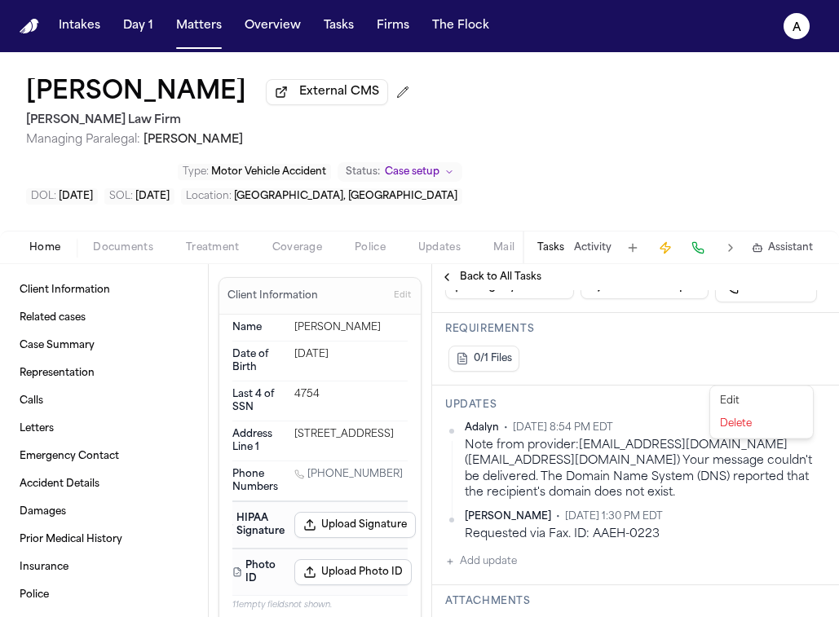
click at [809, 374] on html "Intakes Day 1 Matters Overview Tasks Firms The Flock A [PERSON_NAME] External C…" at bounding box center [419, 308] width 839 height 617
click at [765, 401] on div "Edit" at bounding box center [761, 401] width 96 height 23
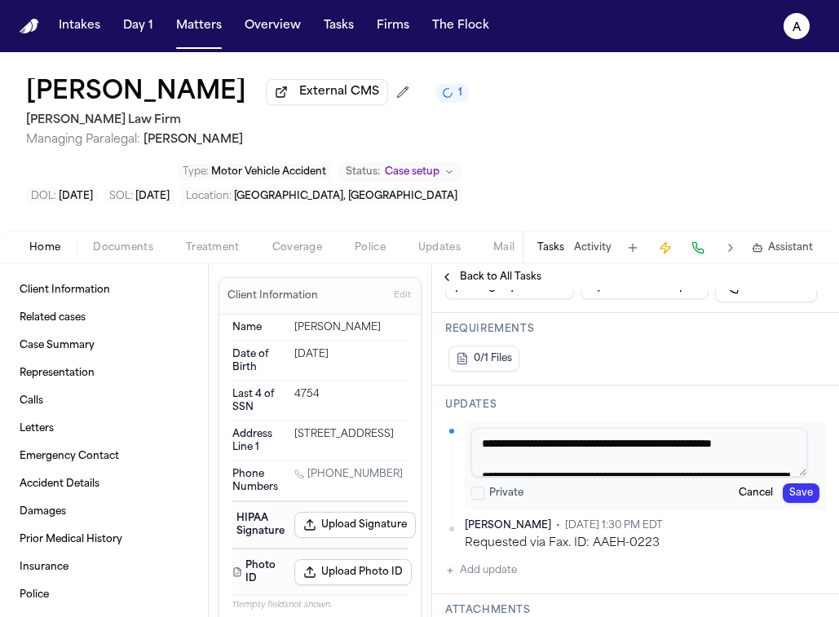
click at [658, 428] on textarea "**********" at bounding box center [639, 452] width 336 height 49
click at [801, 483] on button "Save" at bounding box center [801, 493] width 37 height 20
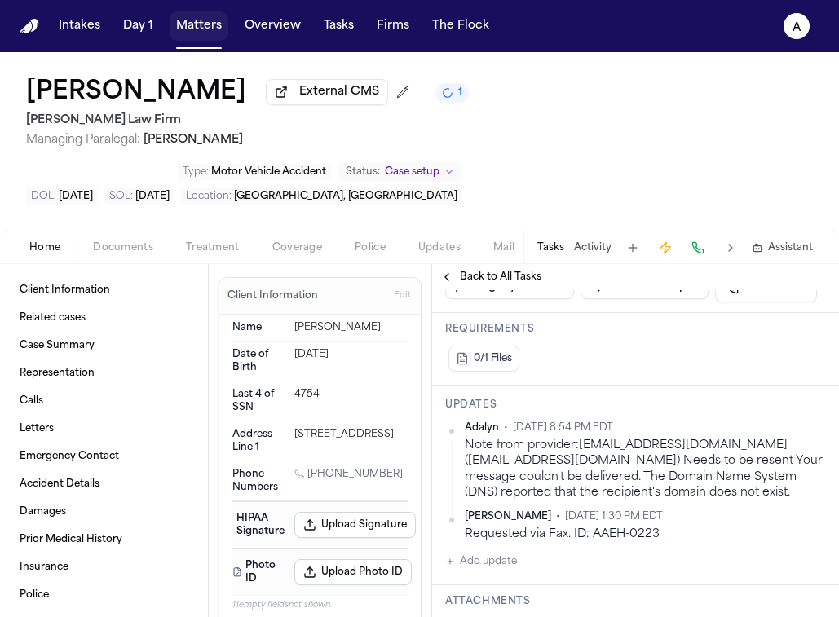
click at [210, 32] on button "Matters" at bounding box center [199, 25] width 59 height 29
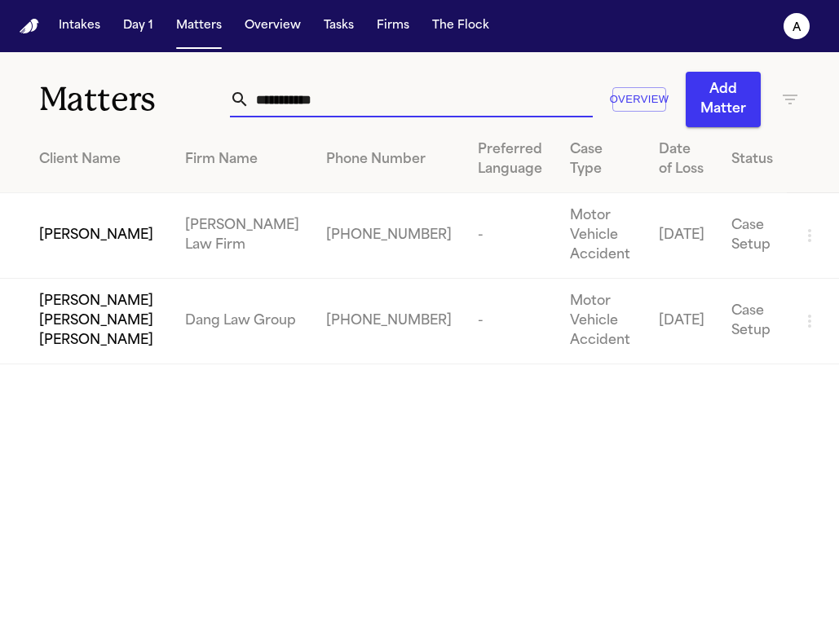
drag, startPoint x: 382, startPoint y: 100, endPoint x: 124, endPoint y: 97, distance: 257.6
click at [124, 97] on div "**********" at bounding box center [419, 89] width 839 height 75
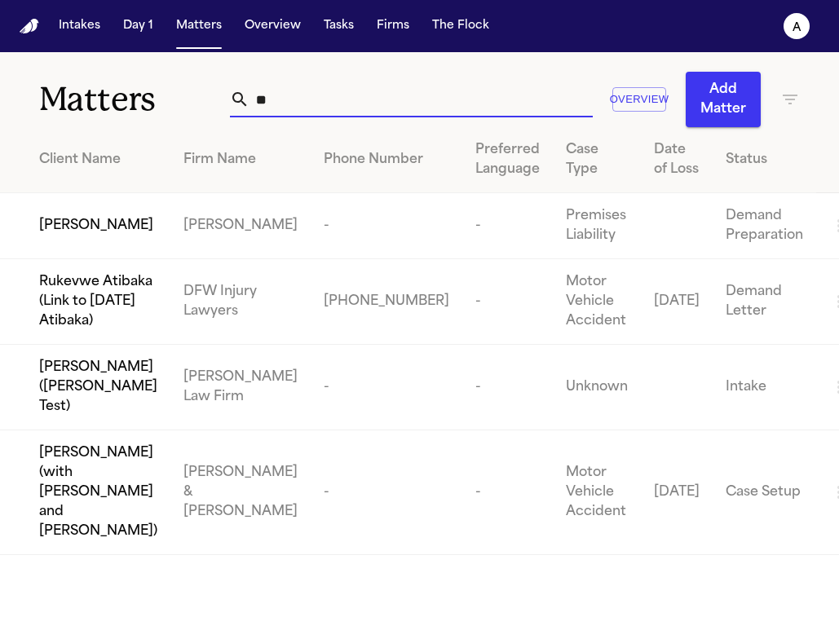
type input "*"
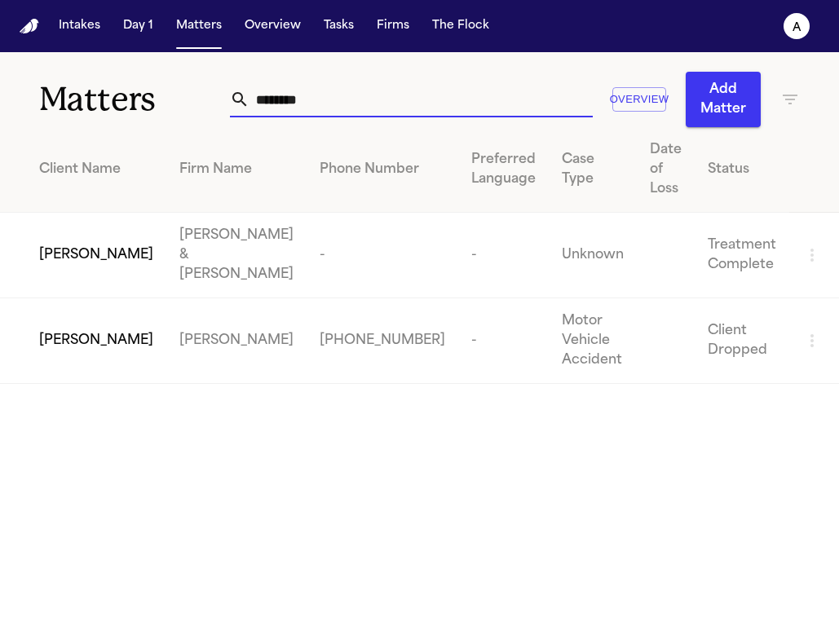
drag, startPoint x: 357, startPoint y: 99, endPoint x: 188, endPoint y: 96, distance: 168.8
click at [188, 96] on div "Matters ******** Overview Add Matter" at bounding box center [419, 89] width 839 height 75
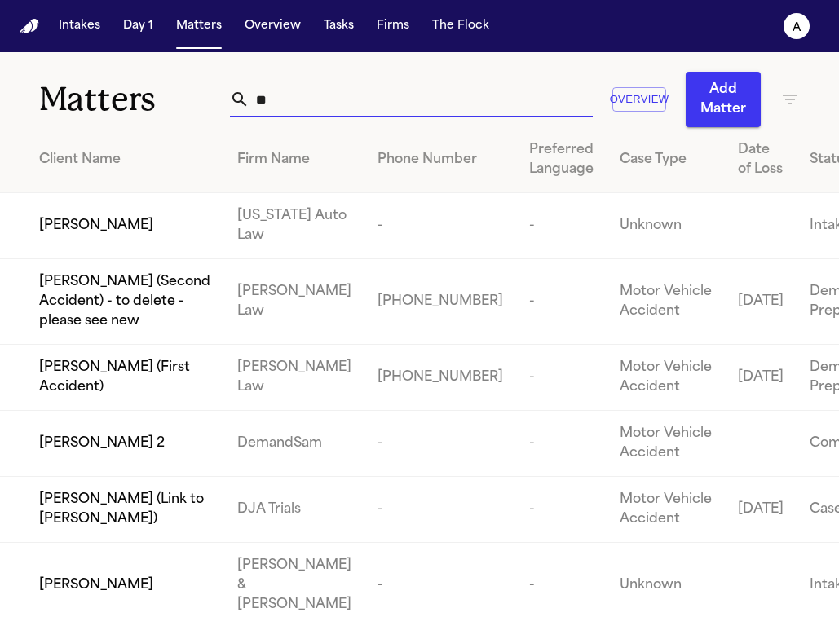
type input "*"
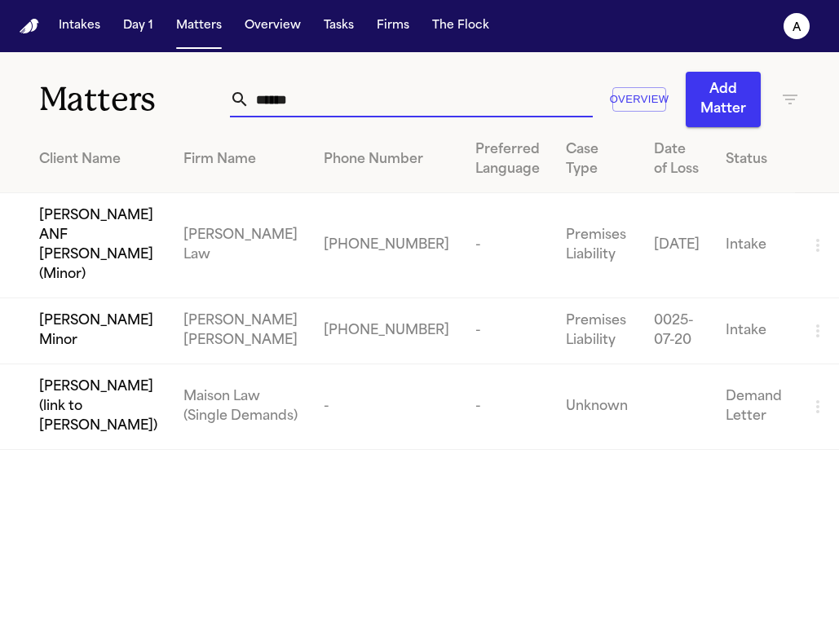
type input "******"
click at [105, 311] on span "[PERSON_NAME] Minor" at bounding box center [98, 330] width 118 height 39
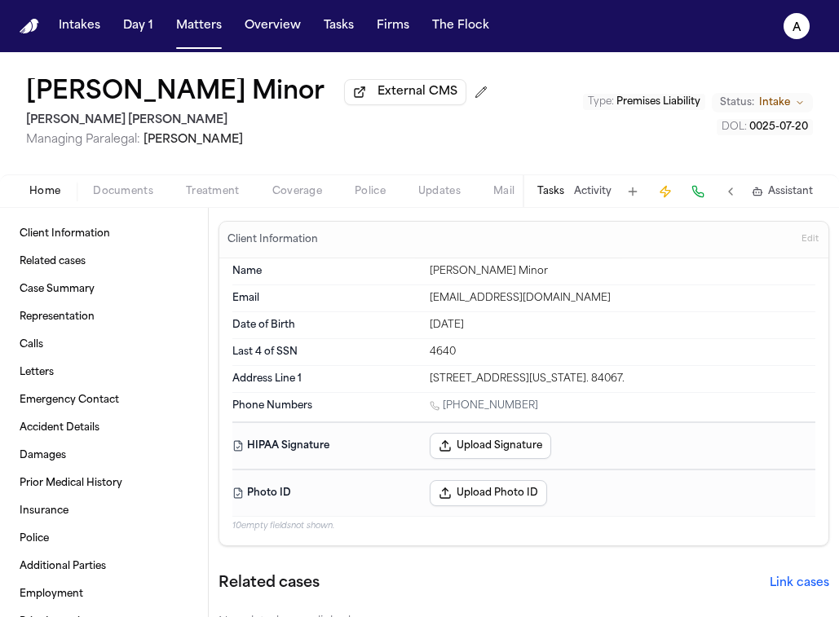
click at [557, 194] on button "Tasks" at bounding box center [550, 191] width 27 height 13
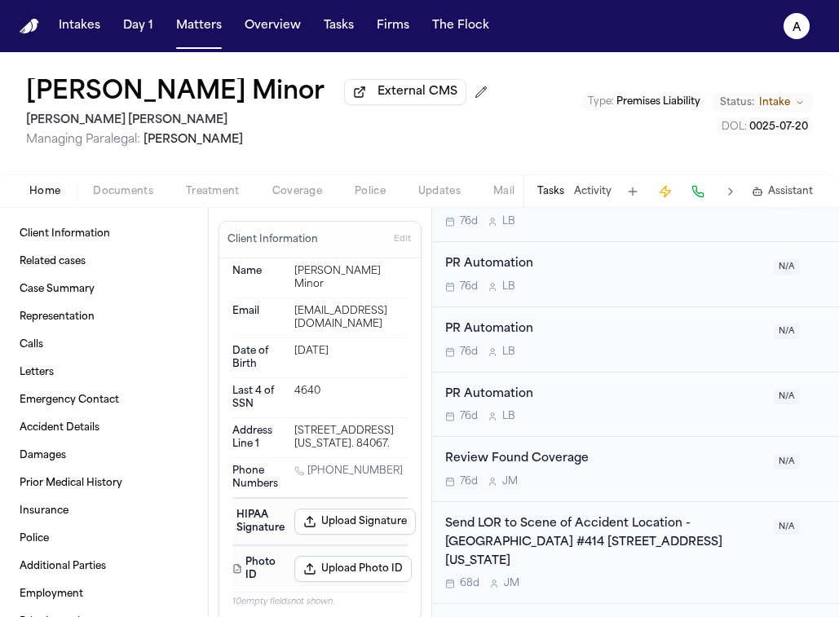
scroll to position [659, 0]
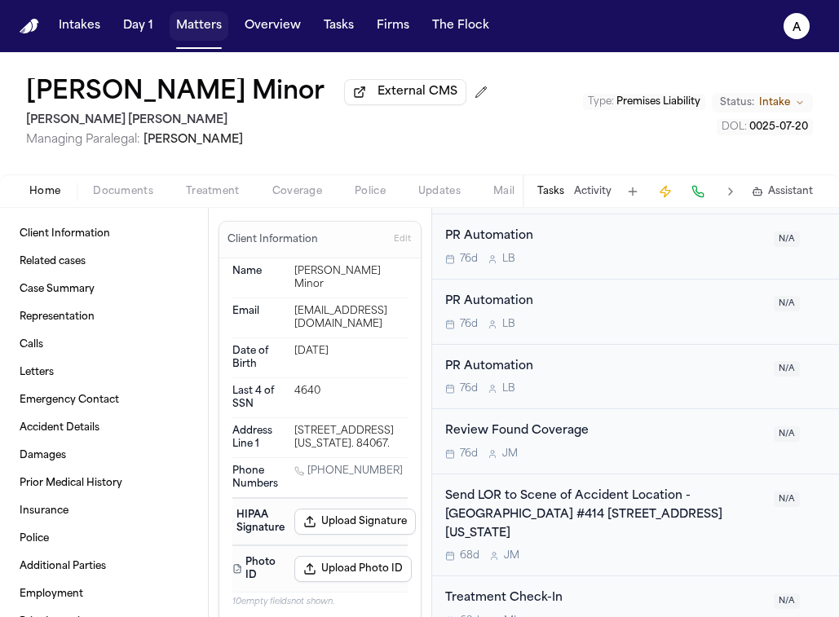
click at [216, 33] on button "Matters" at bounding box center [199, 25] width 59 height 29
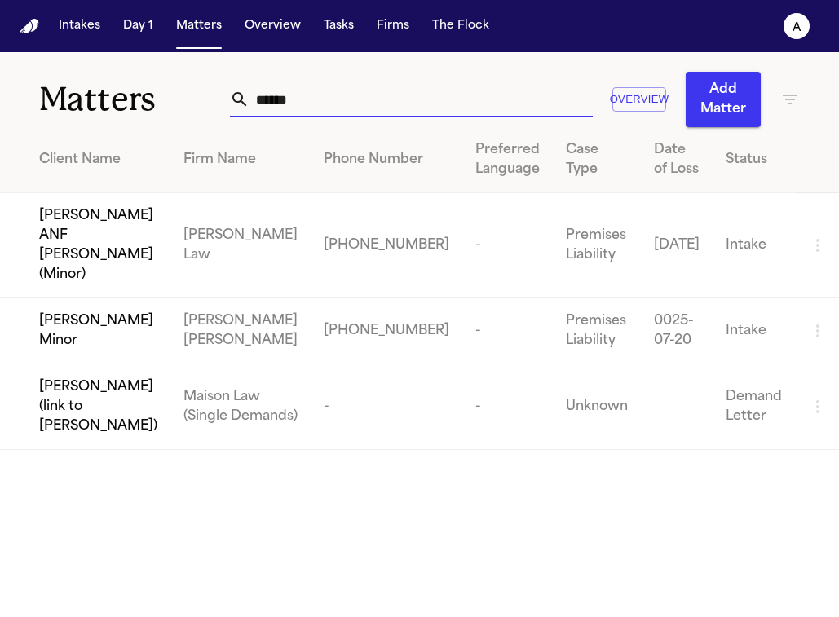
drag, startPoint x: 341, startPoint y: 98, endPoint x: 148, endPoint y: 95, distance: 193.2
click at [148, 95] on div "Matters ****** Overview Add Matter" at bounding box center [419, 89] width 839 height 75
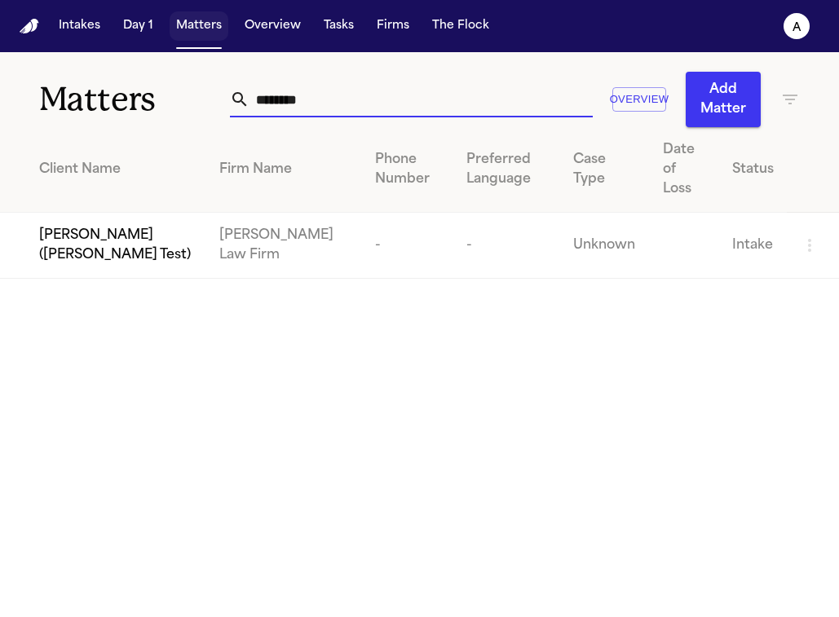
click at [198, 30] on button "Matters" at bounding box center [199, 25] width 59 height 29
drag, startPoint x: 317, startPoint y: 100, endPoint x: 121, endPoint y: 93, distance: 196.6
click at [121, 93] on div "Matters ******** Overview Add Matter" at bounding box center [419, 89] width 839 height 75
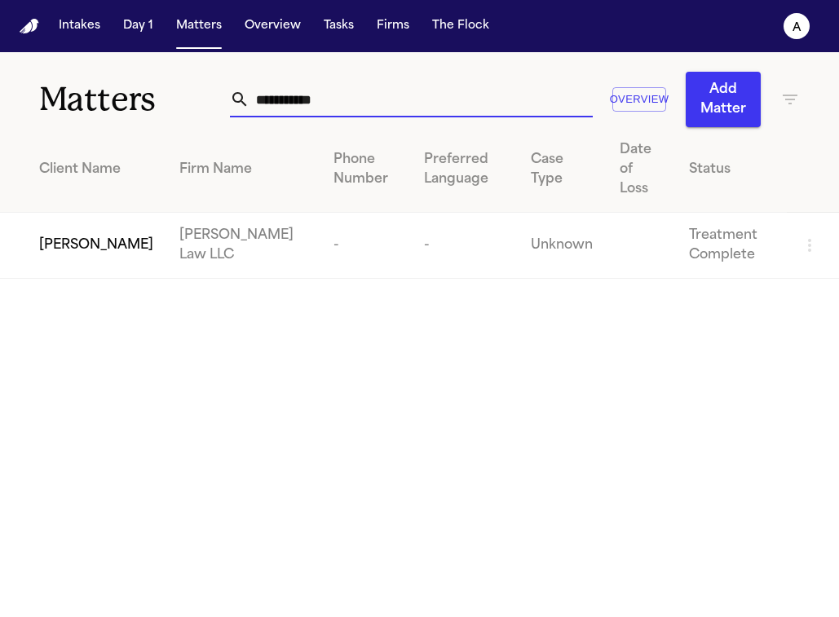
type input "**********"
click at [66, 236] on span "[PERSON_NAME]" at bounding box center [96, 246] width 114 height 20
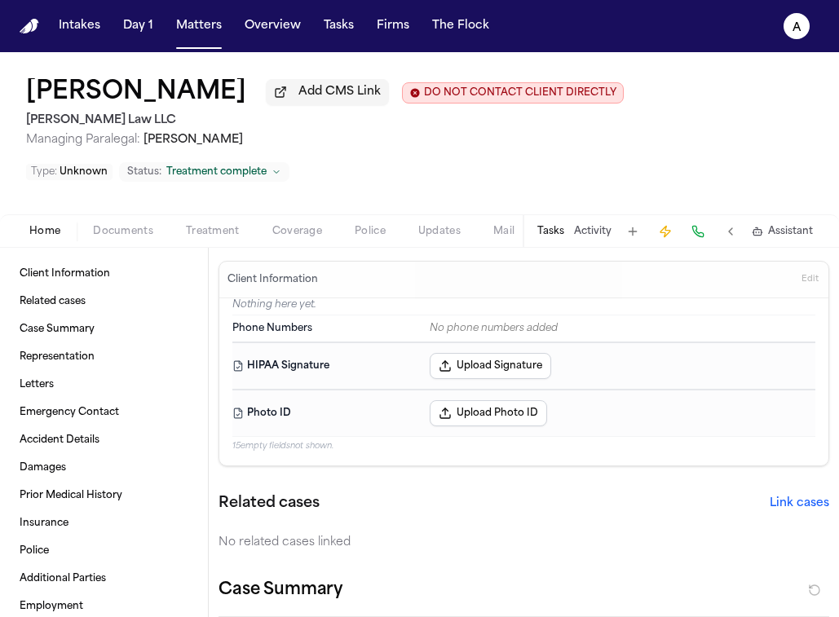
click at [549, 234] on button "Tasks" at bounding box center [550, 231] width 27 height 13
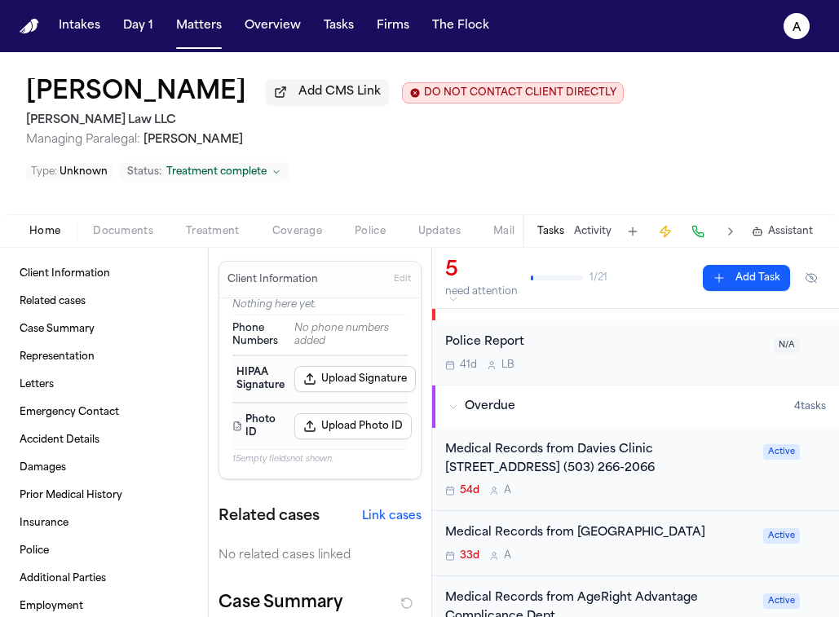
scroll to position [36, 0]
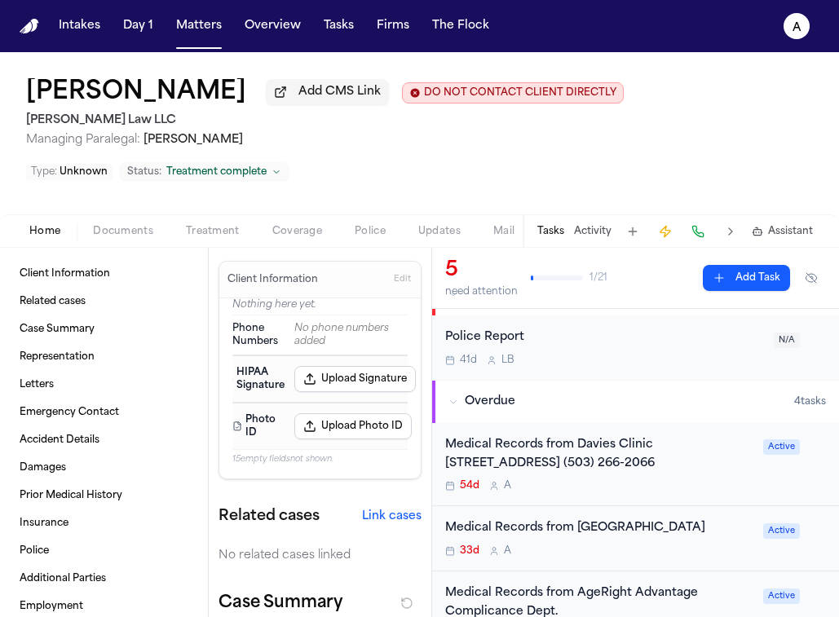
click at [683, 484] on div "54d A" at bounding box center [599, 485] width 308 height 13
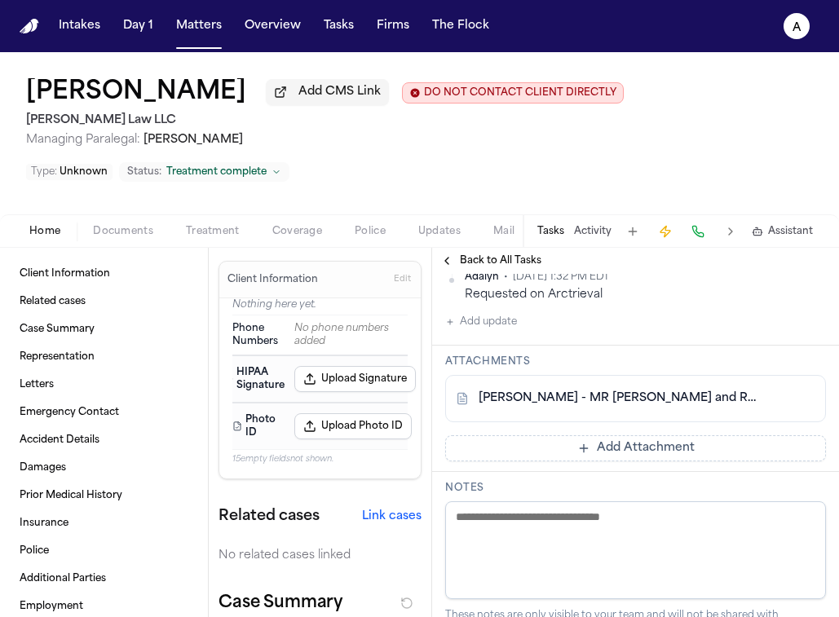
scroll to position [637, 0]
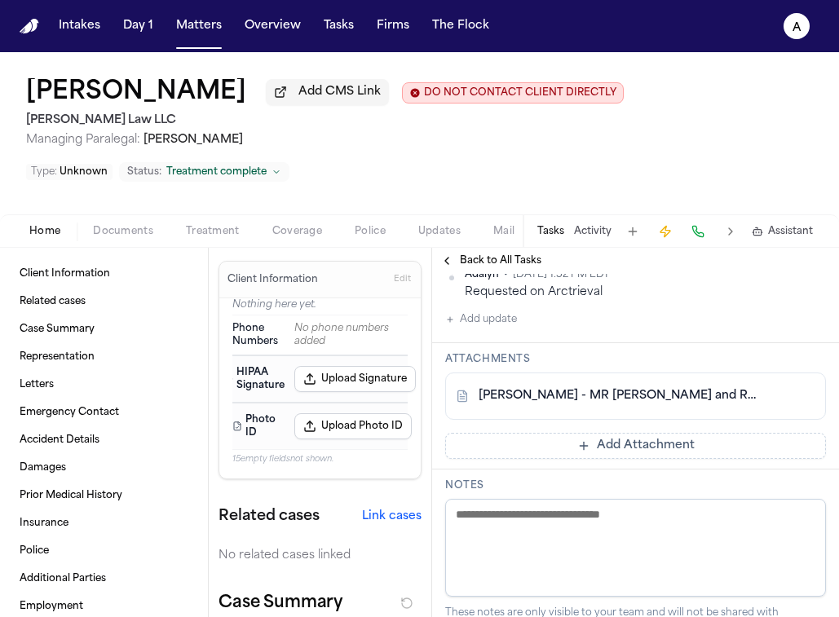
click at [646, 404] on link "S. Sheppard - MR Request and Response from Davies Clinic - 7.17.25" at bounding box center [619, 396] width 281 height 16
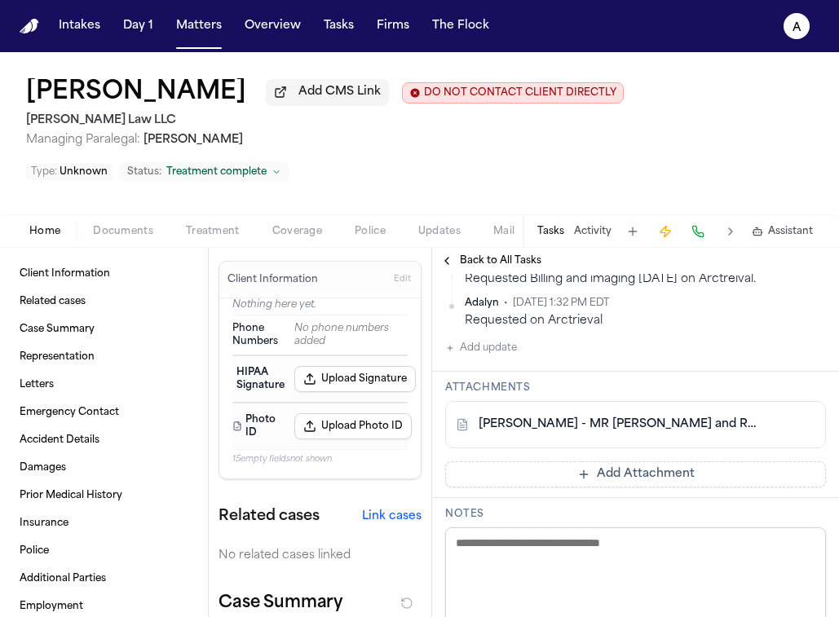
scroll to position [624, 0]
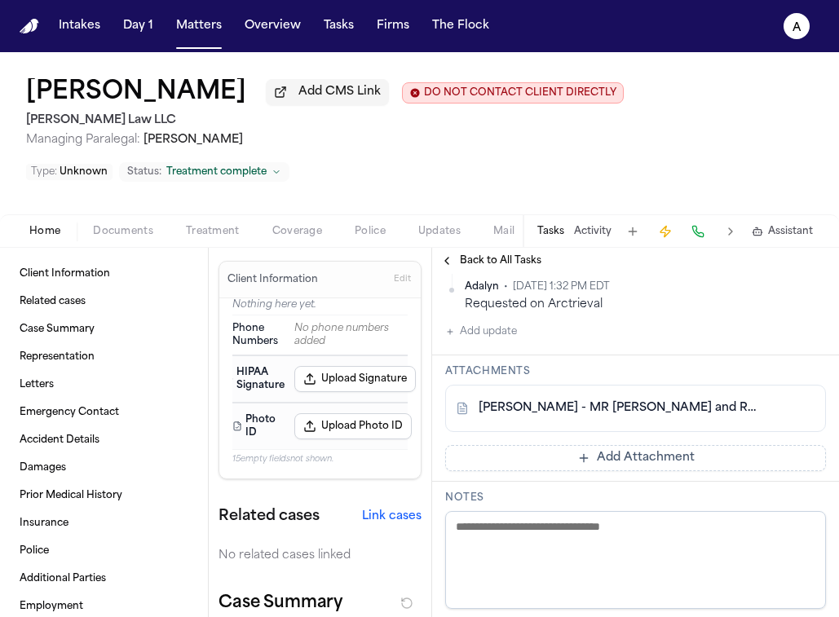
click at [632, 471] on button "Add Attachment" at bounding box center [635, 458] width 381 height 26
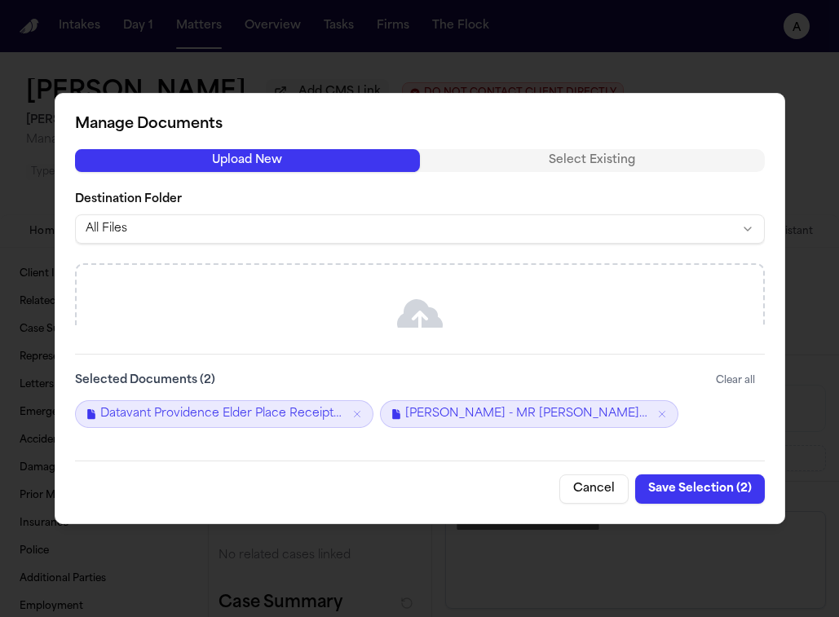
click at [730, 492] on button "Save Selection ( 2 )" at bounding box center [700, 488] width 130 height 29
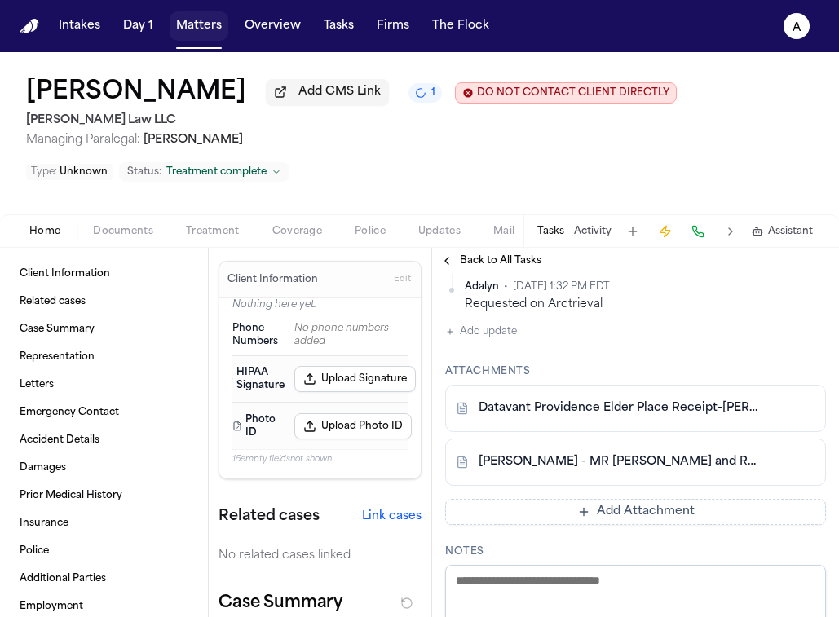
click at [205, 22] on button "Matters" at bounding box center [199, 25] width 59 height 29
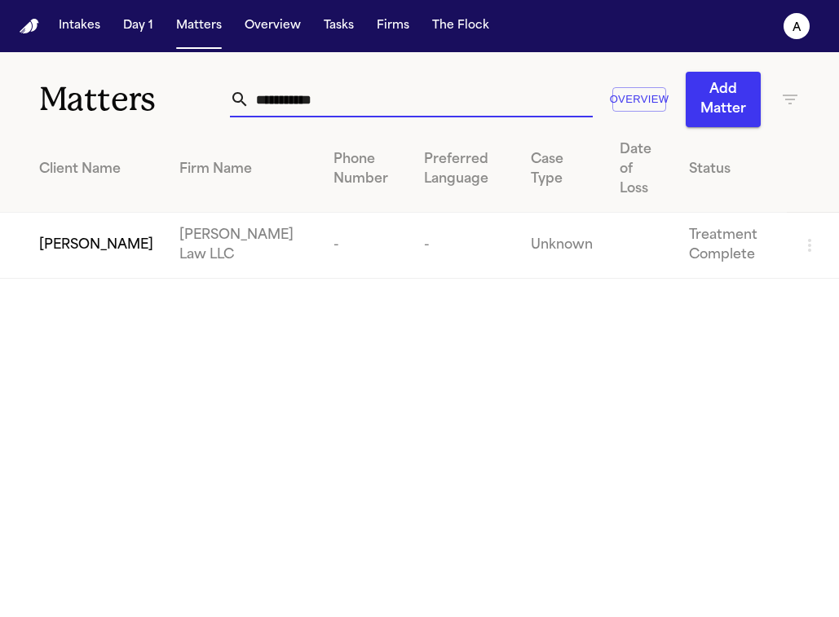
drag, startPoint x: 345, startPoint y: 103, endPoint x: 126, endPoint y: 101, distance: 219.3
click at [126, 101] on div "**********" at bounding box center [419, 89] width 839 height 75
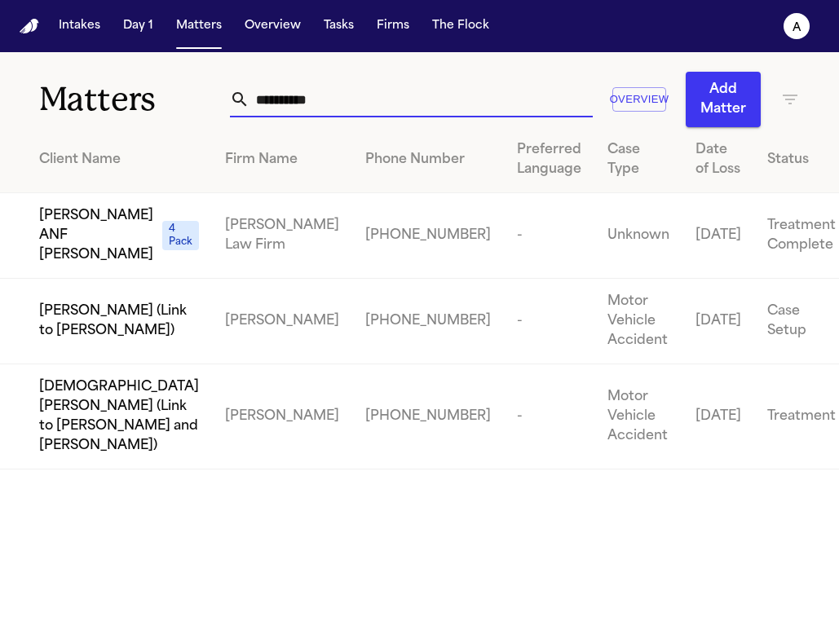
drag, startPoint x: 357, startPoint y: 99, endPoint x: 154, endPoint y: 96, distance: 203.0
click at [154, 96] on div "**********" at bounding box center [419, 89] width 839 height 75
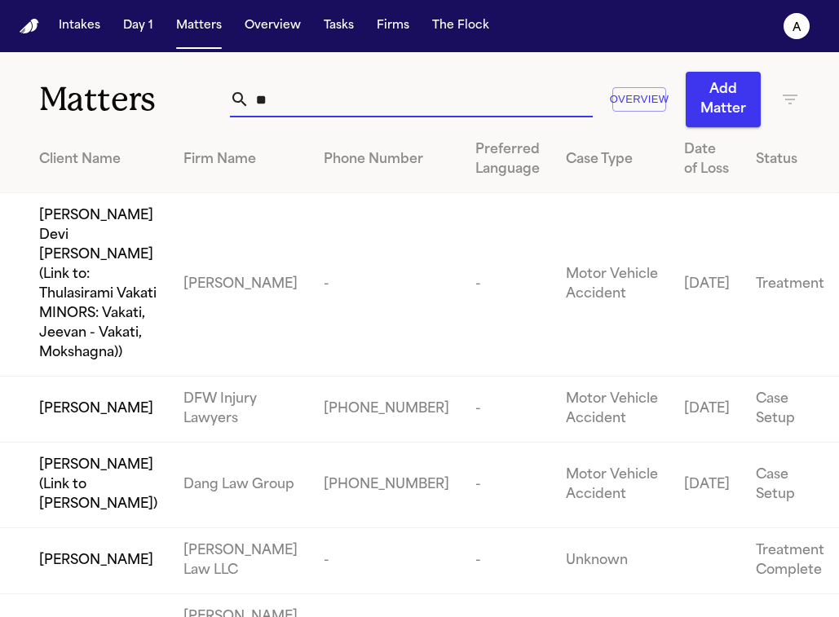
type input "*"
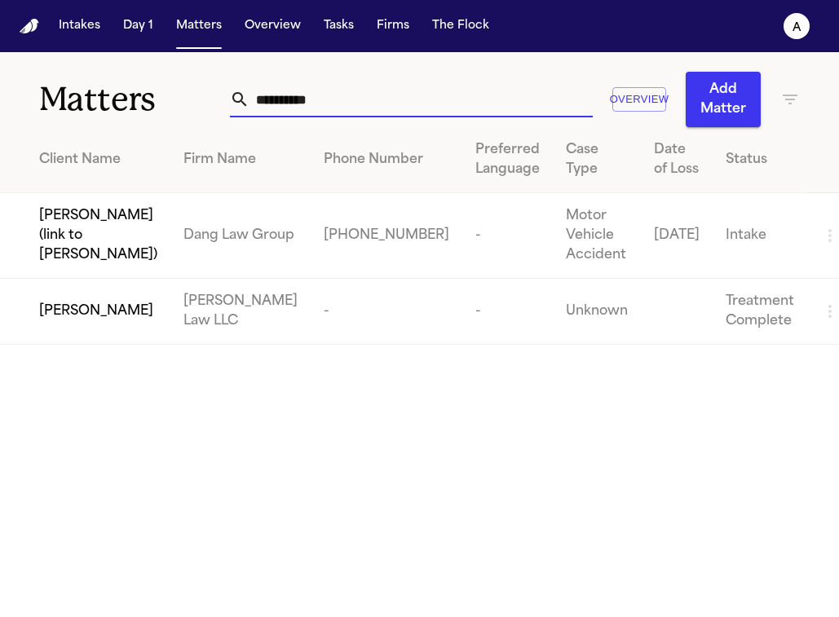
type input "**********"
click at [119, 312] on span "[PERSON_NAME]" at bounding box center [96, 312] width 114 height 20
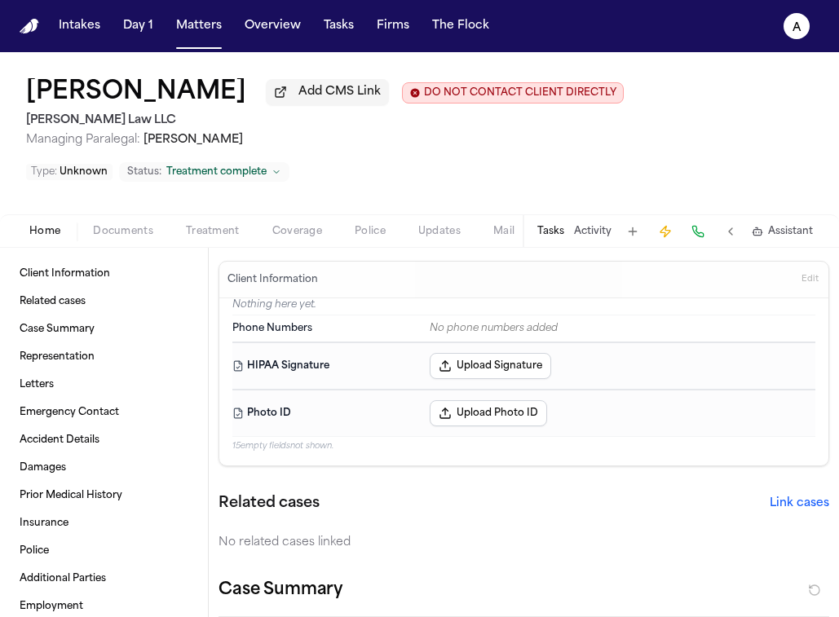
click at [553, 238] on button "Tasks" at bounding box center [550, 231] width 27 height 13
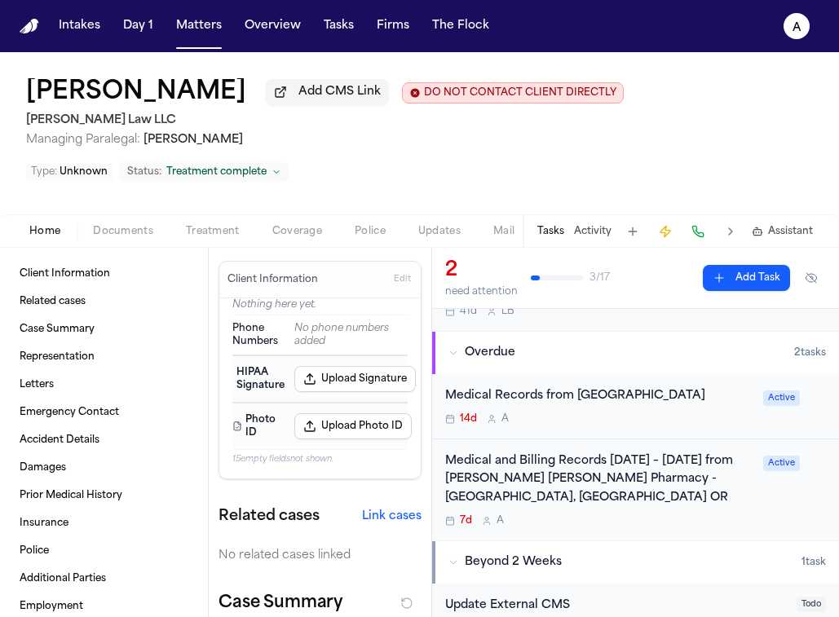
scroll to position [86, 0]
click at [583, 405] on div "Medical Records from Willamette Valley Medical Center" at bounding box center [599, 395] width 308 height 19
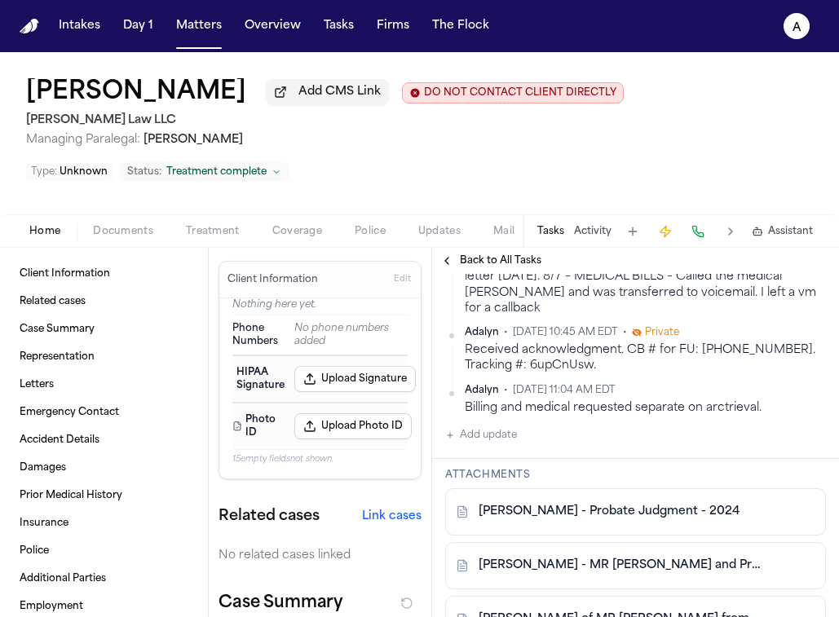
scroll to position [725, 0]
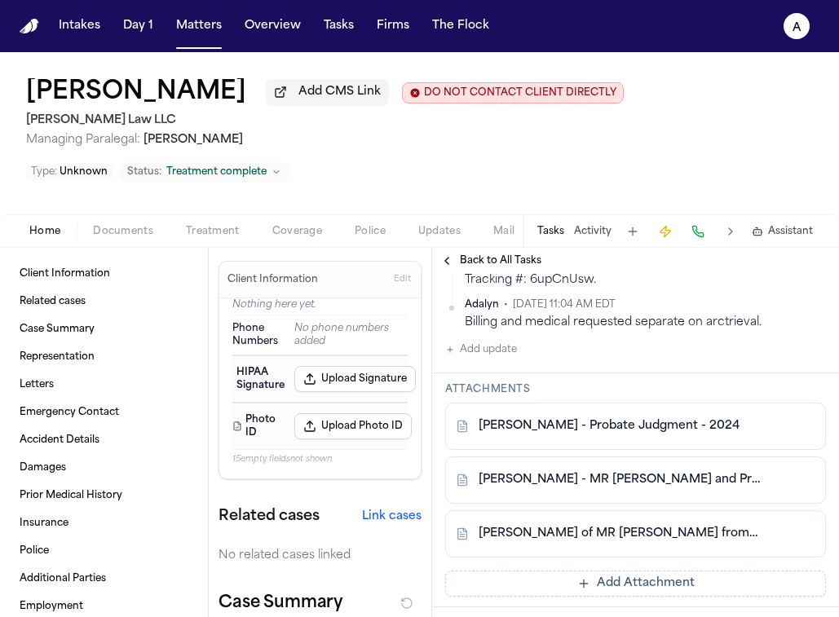
click at [518, 359] on div "Adalyn • Sep 25, 2025 11:33 AM EDT Enclosed is the Limited Judgment Appointing …" at bounding box center [635, 135] width 381 height 448
click at [498, 359] on button "Add update" at bounding box center [481, 350] width 72 height 20
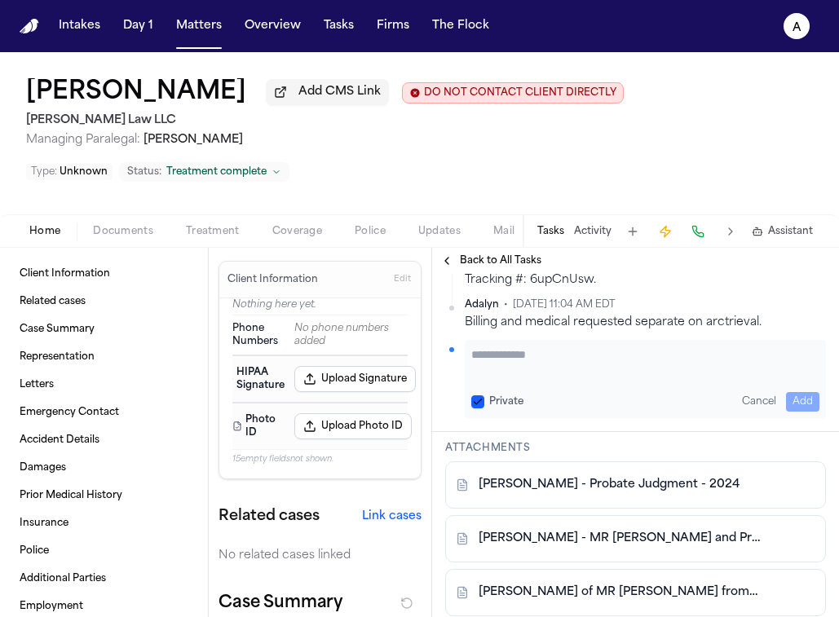
click at [510, 379] on textarea "Add your update" at bounding box center [645, 362] width 348 height 33
type textarea "**********"
click at [478, 412] on div "Private Cancel Add" at bounding box center [645, 402] width 348 height 20
click at [482, 408] on button "Private" at bounding box center [477, 401] width 13 height 13
click at [796, 412] on button "Add" at bounding box center [802, 402] width 33 height 20
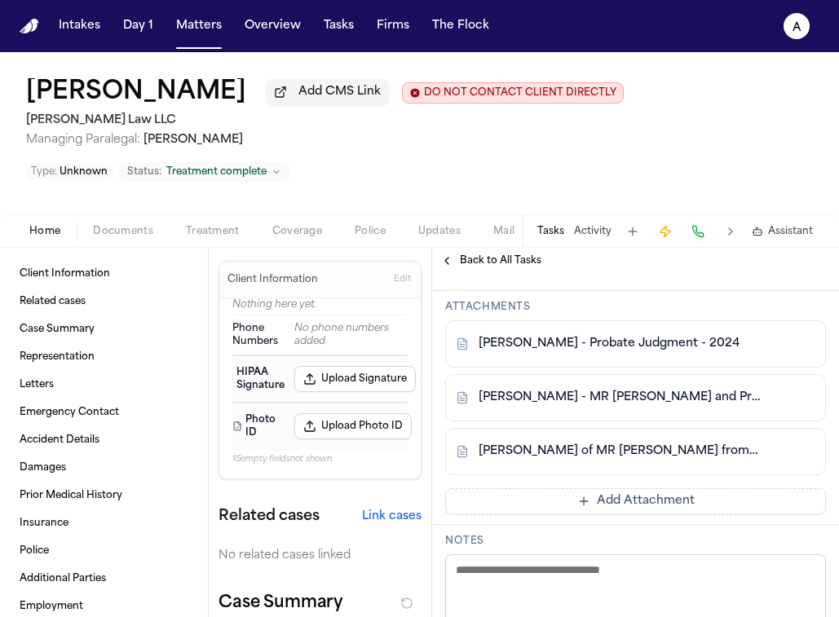
scroll to position [849, 0]
click at [554, 514] on button "Add Attachment" at bounding box center [635, 501] width 381 height 26
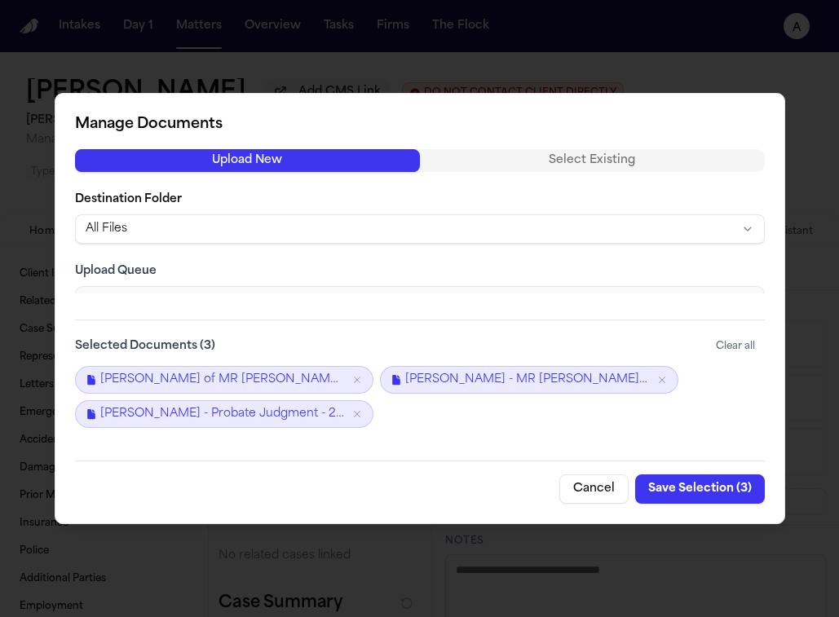
click at [715, 484] on button "Save Selection ( 3 )" at bounding box center [700, 488] width 130 height 29
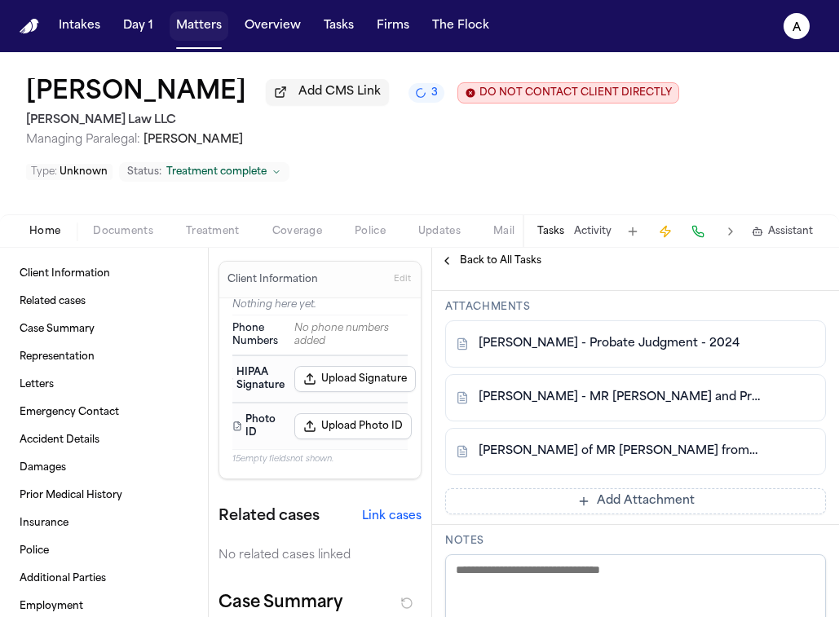
click at [202, 31] on button "Matters" at bounding box center [199, 25] width 59 height 29
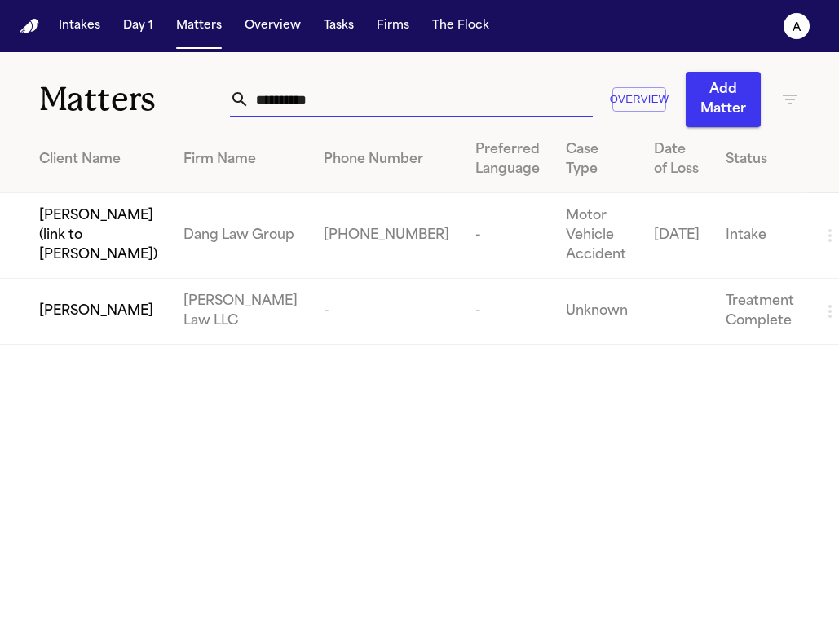
drag, startPoint x: 368, startPoint y: 99, endPoint x: 103, endPoint y: 97, distance: 265.8
click at [103, 97] on div "**********" at bounding box center [419, 89] width 839 height 75
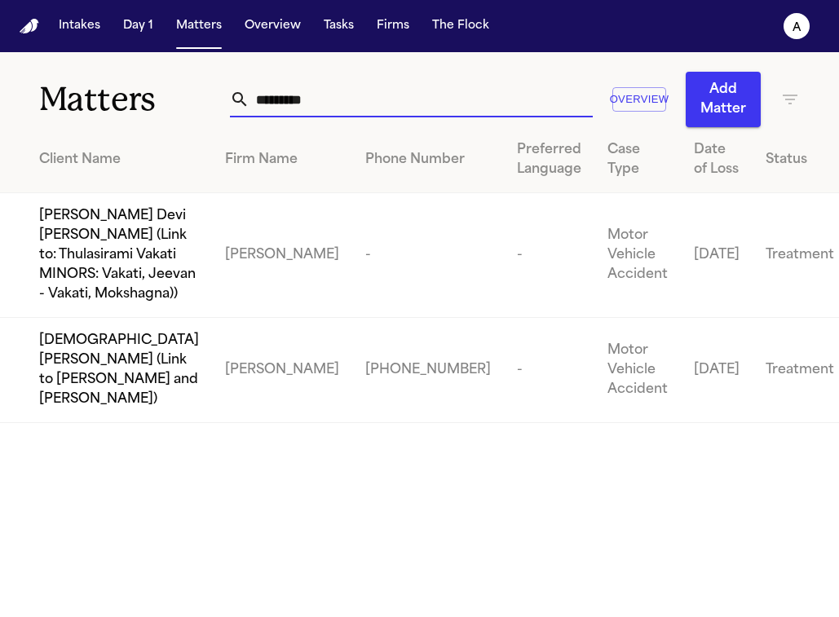
type input "*********"
